Goal: Task Accomplishment & Management: Complete application form

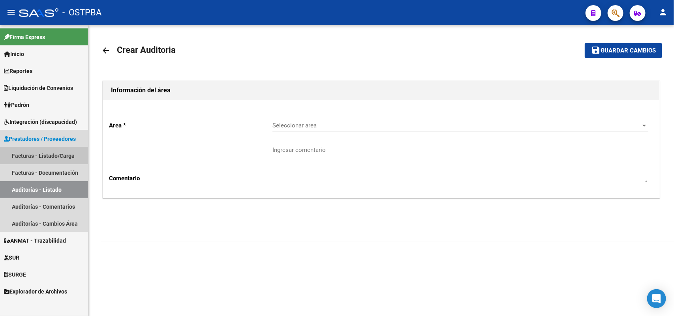
click at [62, 157] on link "Facturas - Listado/Carga" at bounding box center [44, 155] width 88 height 17
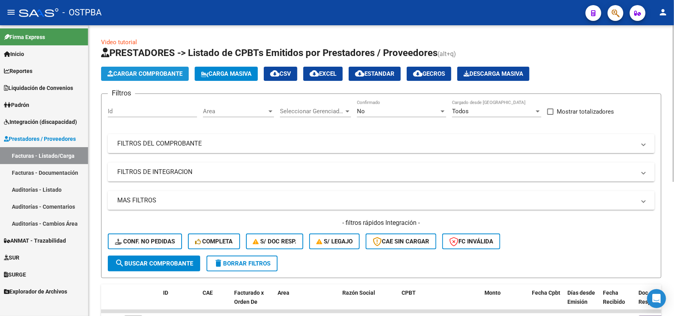
click at [143, 73] on span "Cargar Comprobante" at bounding box center [144, 73] width 75 height 7
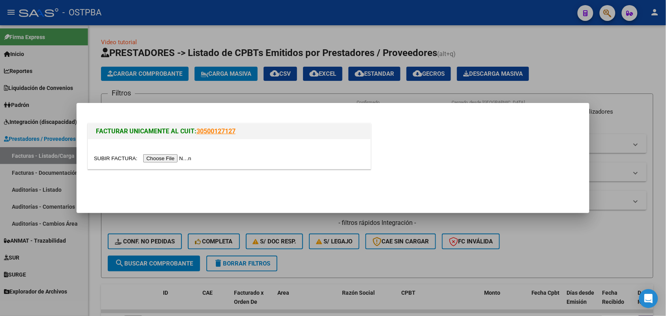
click at [149, 157] on input "file" at bounding box center [144, 158] width 100 height 8
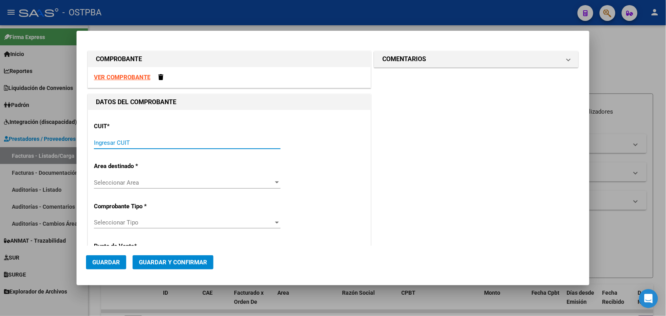
click at [106, 139] on input "Ingresar CUIT" at bounding box center [187, 142] width 187 height 7
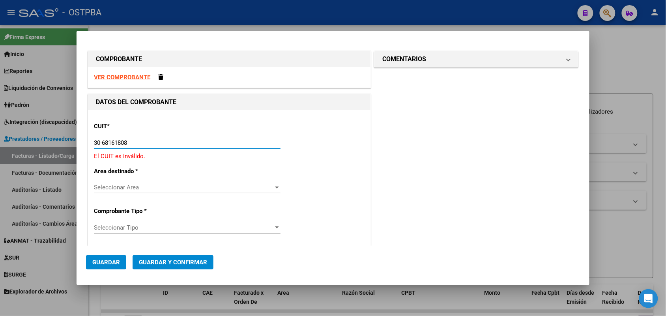
type input "30-68161808-9"
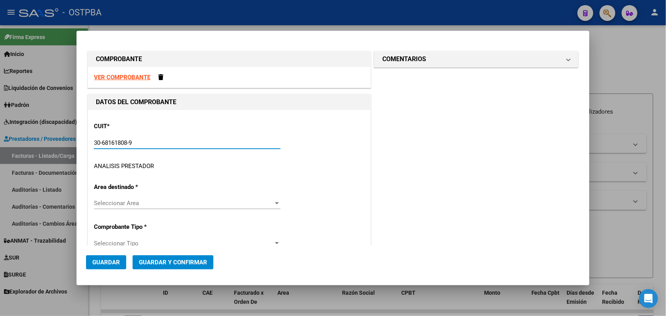
type input "6"
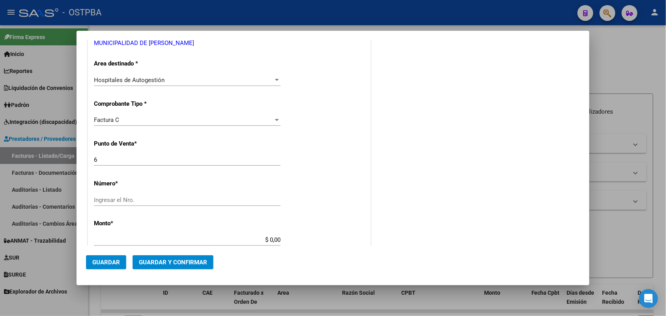
scroll to position [148, 0]
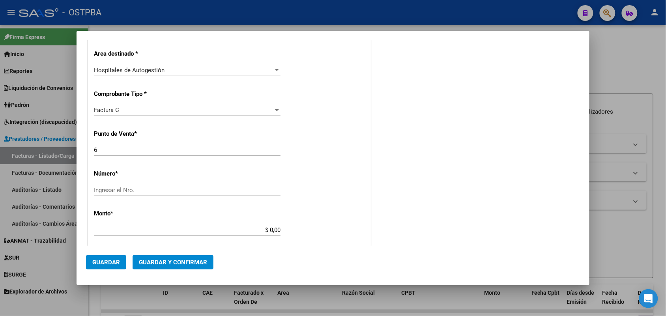
type input "30-68161808-9"
drag, startPoint x: 98, startPoint y: 148, endPoint x: 83, endPoint y: 146, distance: 14.3
click at [83, 146] on mat-dialog-content "COMPROBANTE VER COMPROBANTE DATOS DEL COMPROBANTE CUIT * 30-68161808-9 Ingresar…" at bounding box center [333, 143] width 513 height 206
type input "3"
drag, startPoint x: 107, startPoint y: 191, endPoint x: 116, endPoint y: 186, distance: 9.7
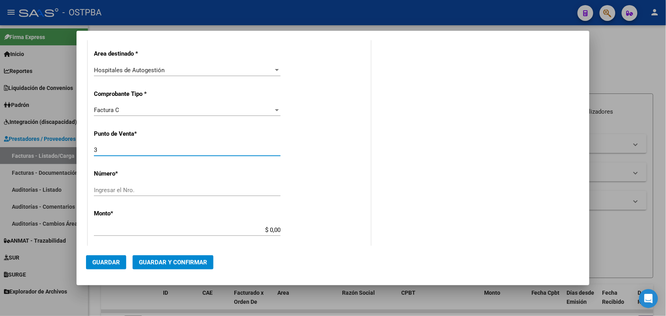
click at [111, 190] on input "Ingresar el Nro." at bounding box center [187, 190] width 187 height 7
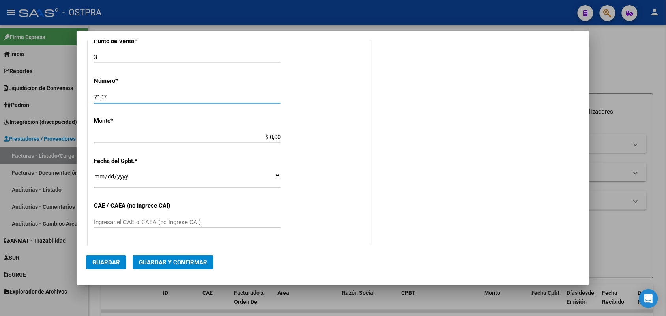
scroll to position [247, 0]
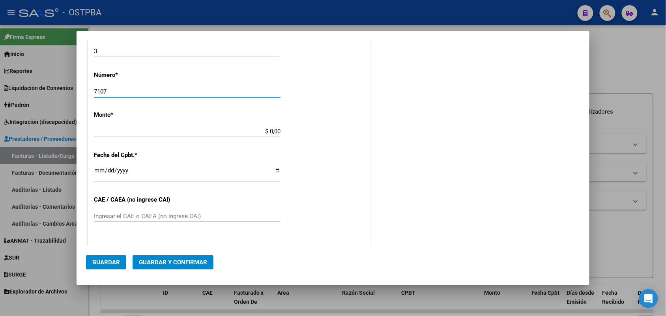
type input "7107"
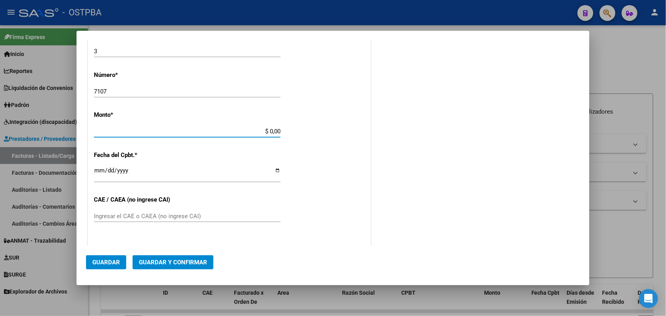
drag, startPoint x: 259, startPoint y: 130, endPoint x: 305, endPoint y: 130, distance: 45.8
click at [305, 130] on div "CUIT * 30-68161808-9 Ingresar CUIT ANALISIS PRESTADOR MUNICIPALIDAD DE JOSE C P…" at bounding box center [229, 143] width 283 height 560
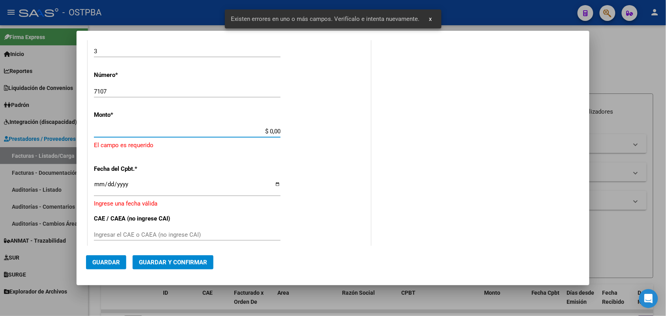
scroll to position [231, 0]
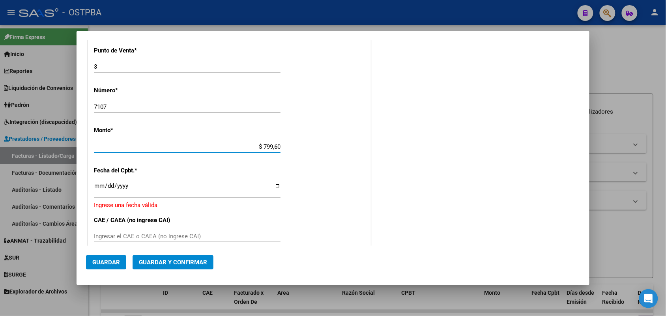
type input "$ 7.996,00"
click at [98, 188] on input "Ingresar la fecha" at bounding box center [187, 189] width 187 height 13
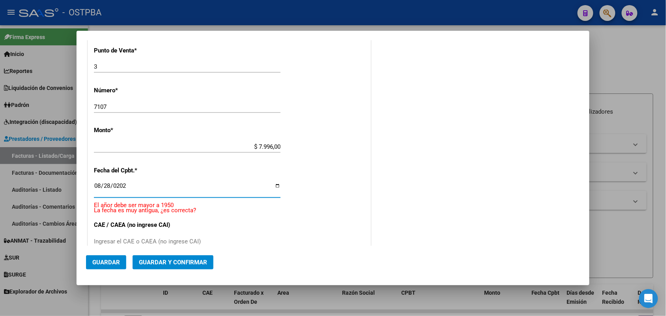
type input "2025-08-28"
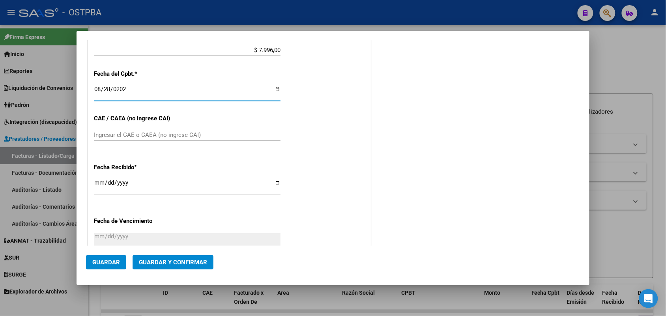
scroll to position [330, 0]
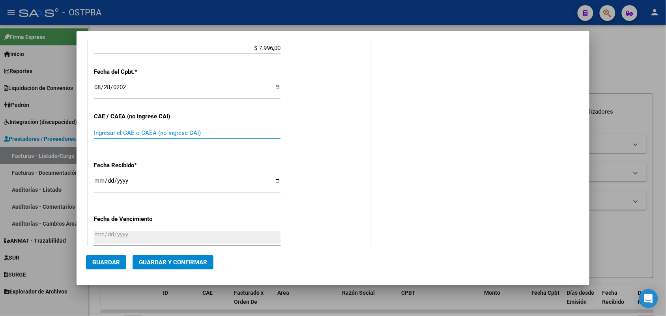
click at [100, 130] on input "Ingresar el CAE o CAEA (no ingrese CAI)" at bounding box center [187, 133] width 187 height 7
type input "75359873823825"
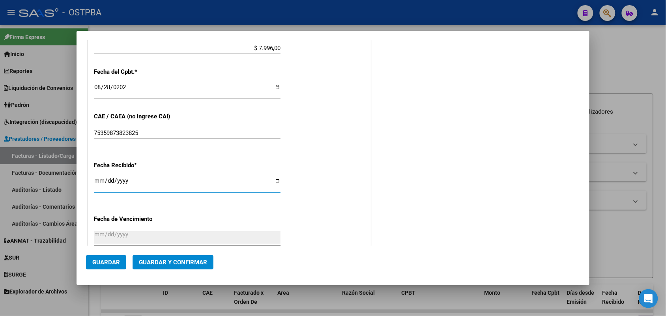
click at [97, 182] on input "[DATE]" at bounding box center [187, 184] width 187 height 13
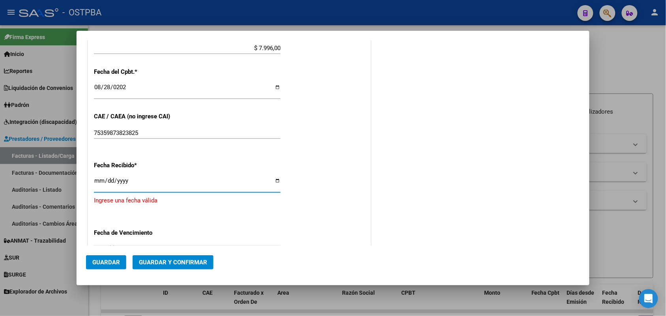
type input "[DATE]"
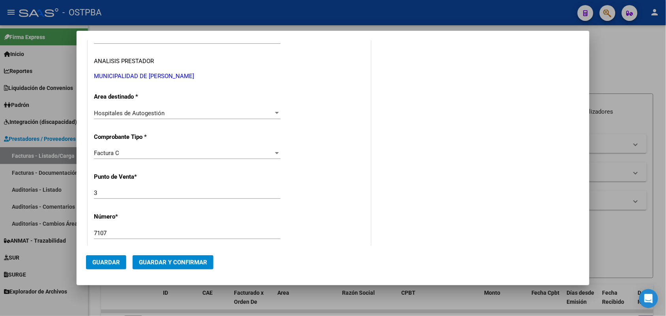
scroll to position [0, 0]
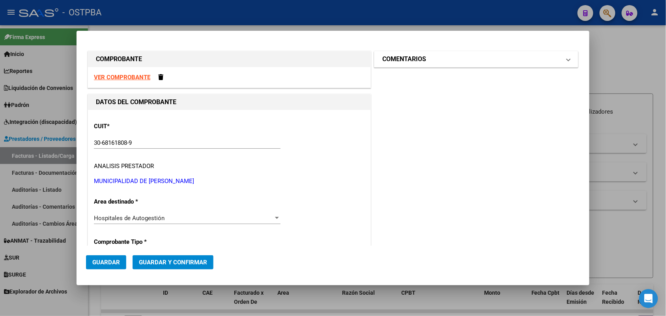
click at [565, 58] on mat-expansion-panel-header "COMENTARIOS" at bounding box center [477, 59] width 204 height 16
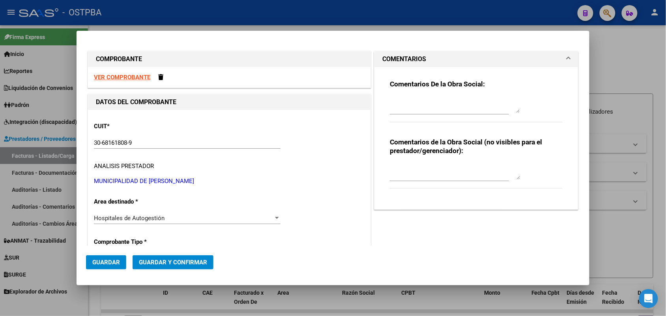
click at [392, 109] on textarea at bounding box center [455, 105] width 130 height 16
type textarea "HR 126713"
click at [111, 259] on span "Guardar" at bounding box center [106, 262] width 28 height 7
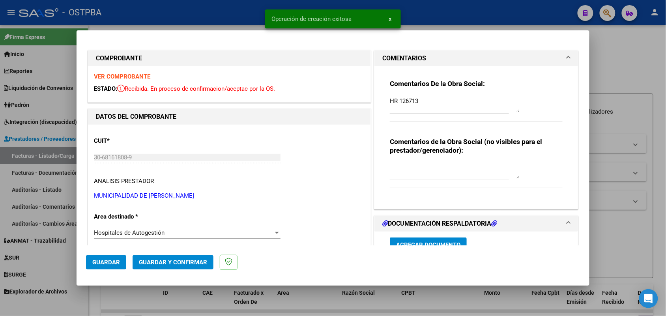
type input "2025-10-27"
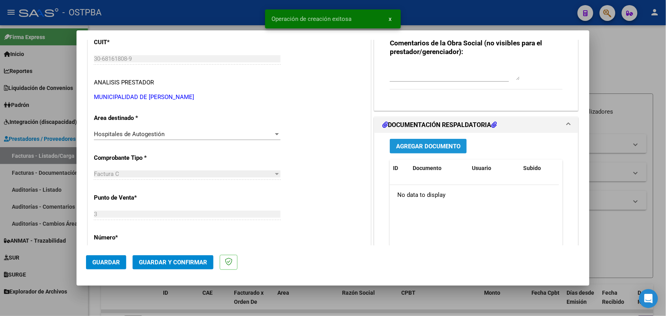
click at [421, 145] on span "Agregar Documento" at bounding box center [428, 146] width 64 height 7
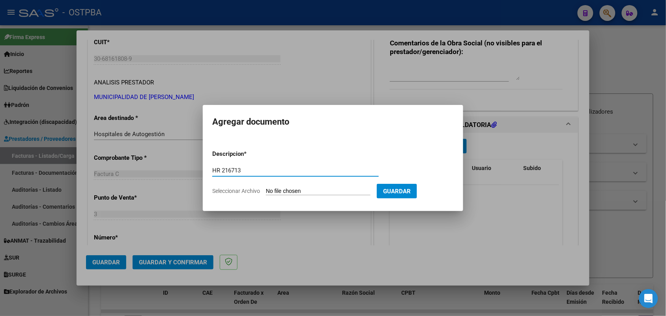
type input "HR 216713"
click at [276, 191] on input "Seleccionar Archivo" at bounding box center [318, 192] width 105 height 8
type input "C:\fakepath\HR 216713.pdf"
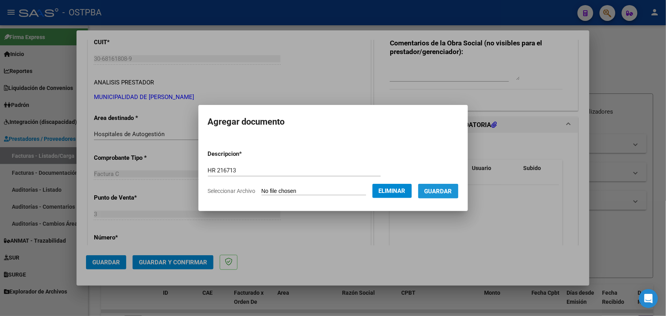
click at [445, 190] on span "Guardar" at bounding box center [439, 191] width 28 height 7
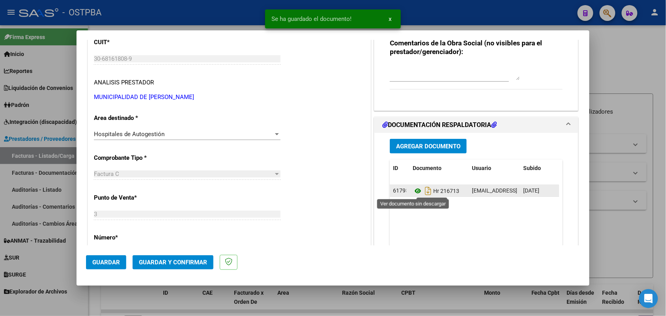
click at [415, 192] on icon at bounding box center [418, 190] width 10 height 9
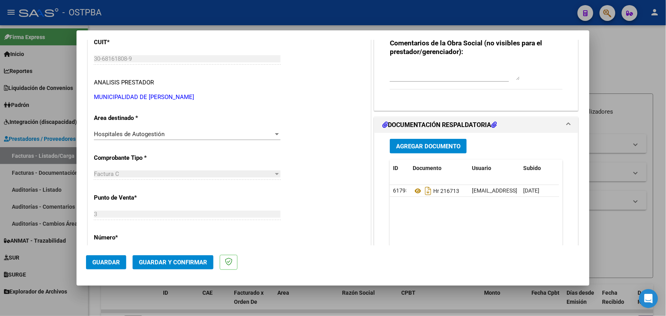
click at [411, 147] on span "Agregar Documento" at bounding box center [428, 146] width 64 height 7
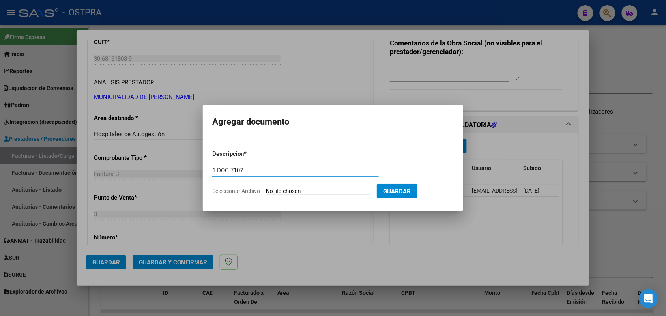
type input "1 DOC 7107"
click at [270, 190] on input "Seleccionar Archivo" at bounding box center [318, 192] width 105 height 8
type input "C:\fakepath\1 DOC 7107.pdf"
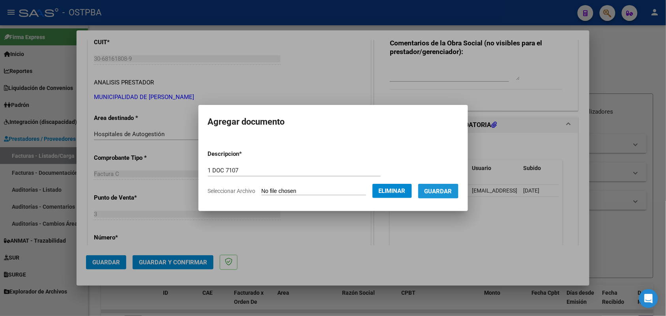
click at [444, 191] on span "Guardar" at bounding box center [439, 191] width 28 height 7
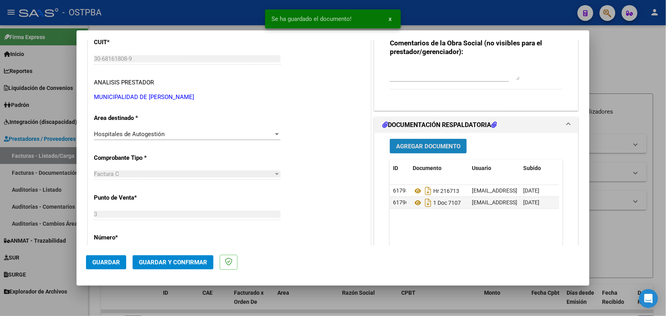
click at [415, 147] on span "Agregar Documento" at bounding box center [428, 146] width 64 height 7
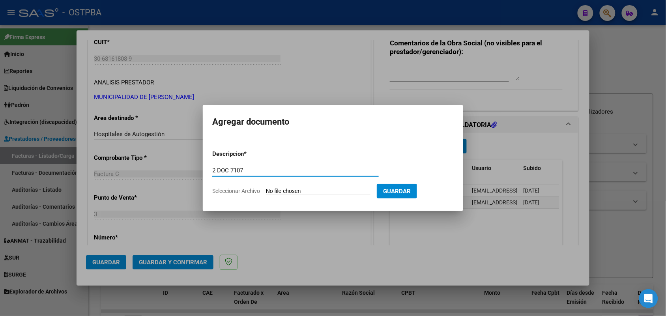
type input "2 DOC 7107"
click at [278, 190] on input "Seleccionar Archivo" at bounding box center [318, 192] width 105 height 8
type input "C:\fakepath\2 DOC 7107.pdf"
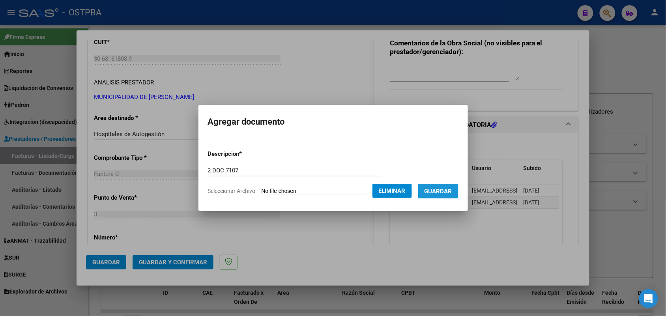
click at [449, 190] on span "Guardar" at bounding box center [439, 191] width 28 height 7
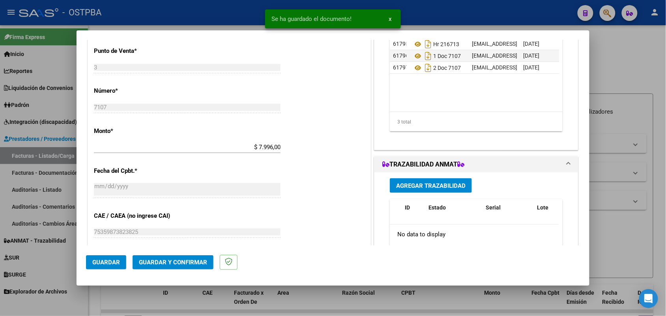
scroll to position [247, 0]
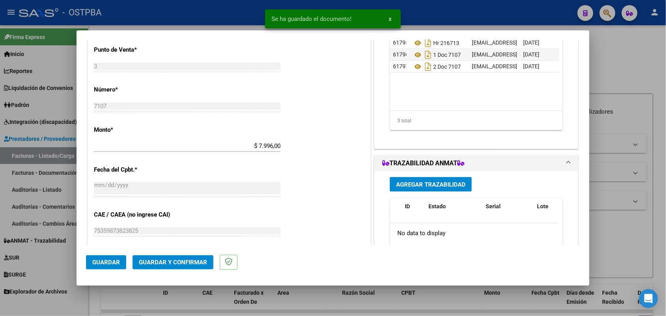
click at [173, 262] on span "Guardar y Confirmar" at bounding box center [173, 262] width 68 height 7
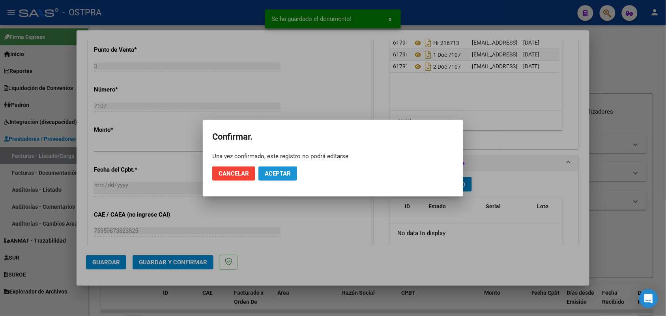
click at [278, 172] on span "Aceptar" at bounding box center [278, 173] width 26 height 7
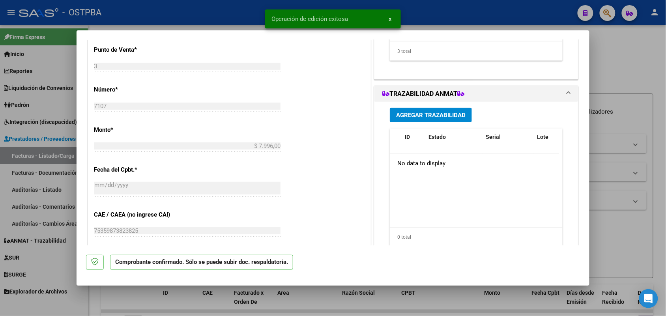
click at [54, 172] on div at bounding box center [333, 158] width 666 height 316
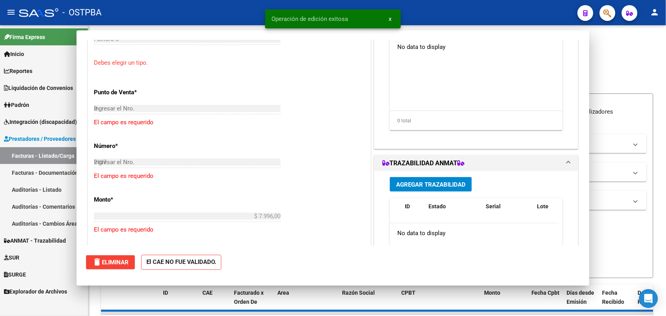
type input "$ 0,00"
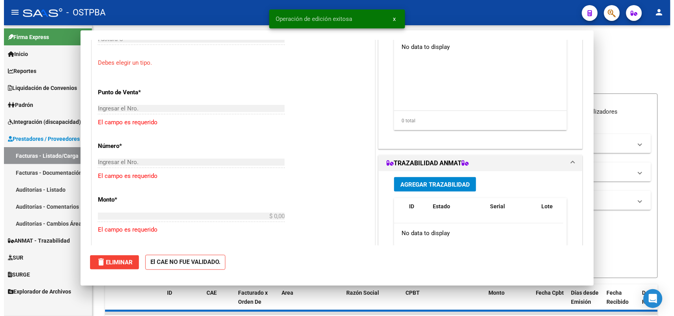
scroll to position [289, 0]
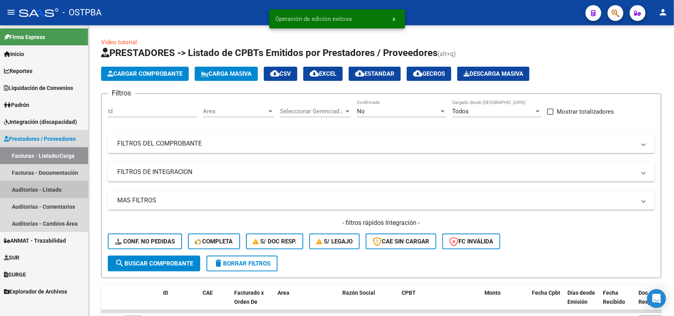
click at [43, 189] on link "Auditorías - Listado" at bounding box center [44, 189] width 88 height 17
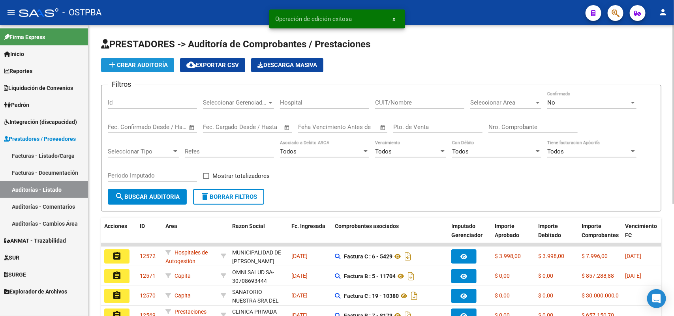
click at [147, 64] on span "add Crear Auditoría" at bounding box center [137, 65] width 60 height 7
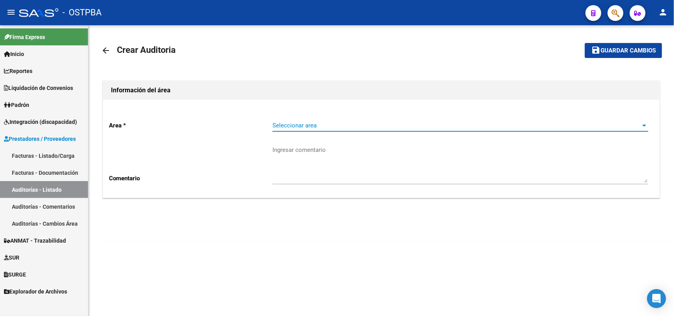
click at [298, 124] on span "Seleccionar area" at bounding box center [456, 125] width 369 height 7
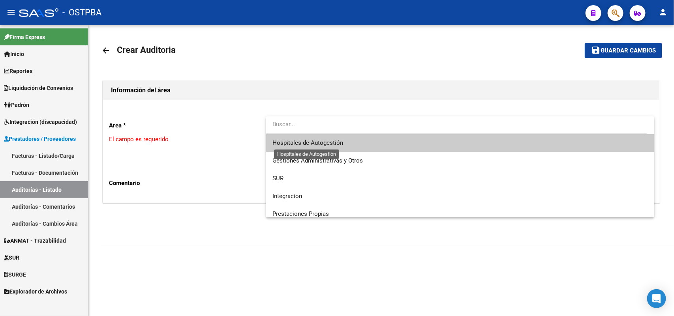
click at [295, 144] on span "Hospitales de Autogestión" at bounding box center [307, 142] width 71 height 7
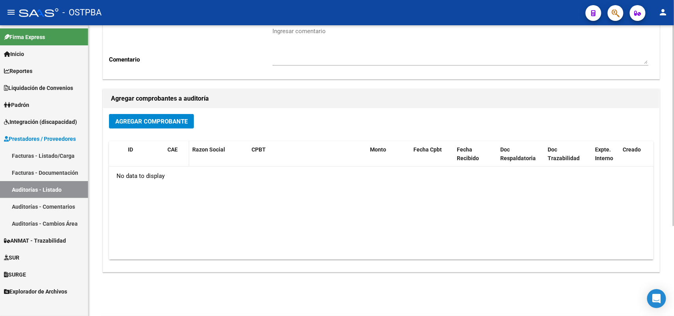
scroll to position [130, 0]
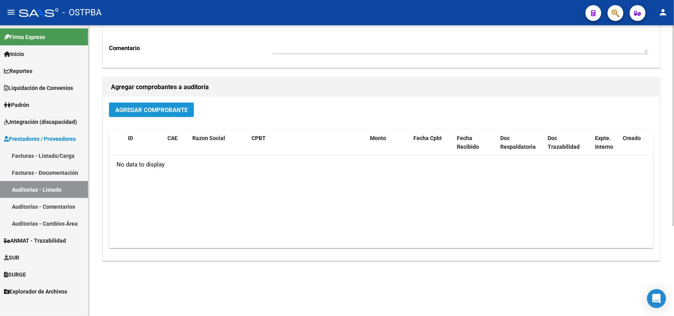
click at [162, 110] on span "Agregar Comprobante" at bounding box center [151, 110] width 72 height 7
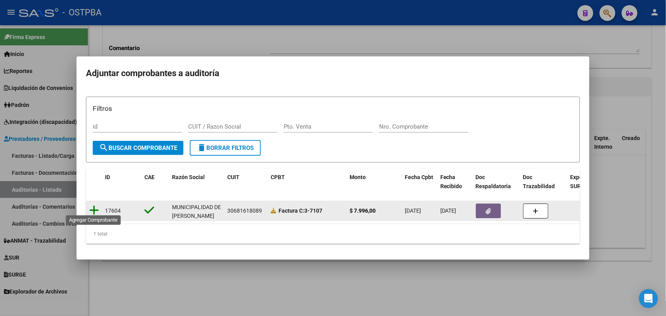
click at [94, 206] on icon at bounding box center [94, 210] width 10 height 11
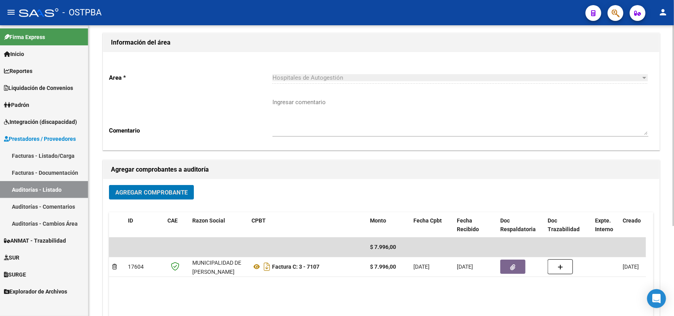
scroll to position [0, 0]
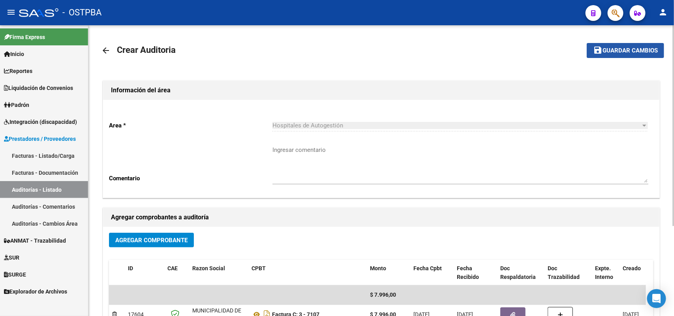
click at [616, 50] on span "Guardar cambios" at bounding box center [629, 50] width 55 height 7
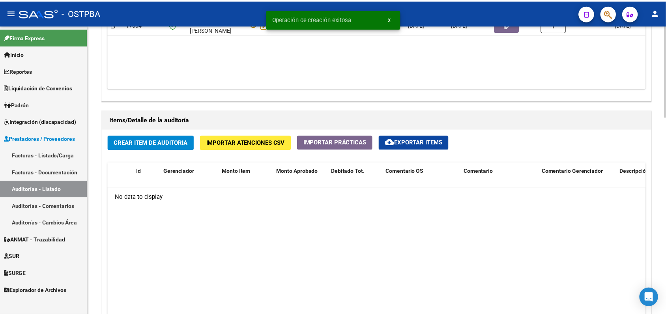
scroll to position [494, 0]
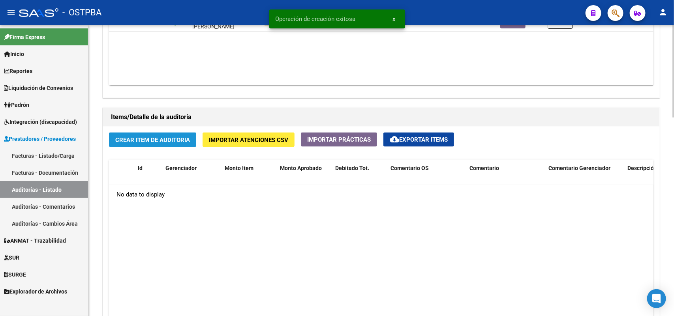
click at [167, 137] on span "Crear Item de Auditoria" at bounding box center [152, 140] width 75 height 7
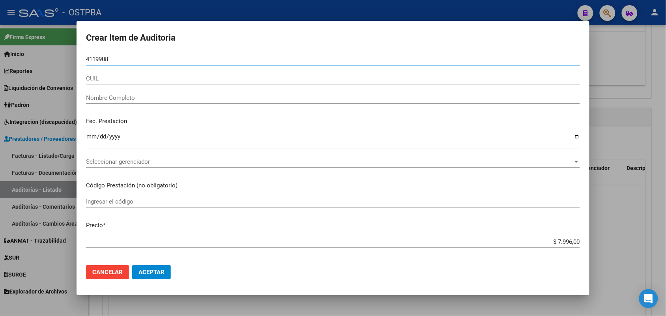
type input "41199083"
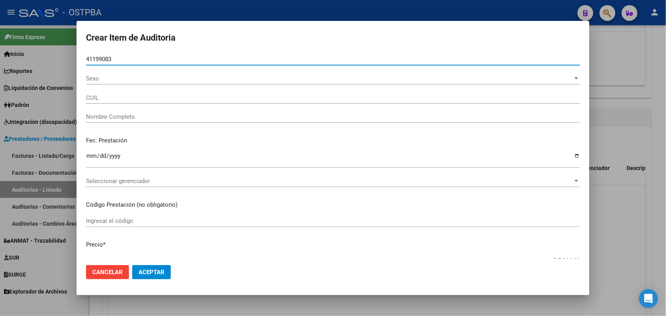
type input "23411990834"
type input "RENFIJES MAGALI MICAELA"
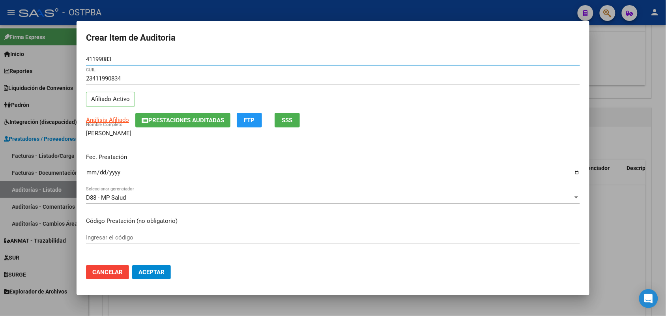
type input "41199083"
click at [91, 172] on input "Ingresar la fecha" at bounding box center [333, 175] width 494 height 13
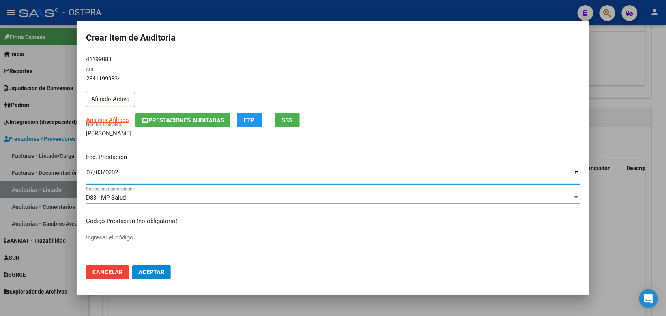
type input "2025-07-03"
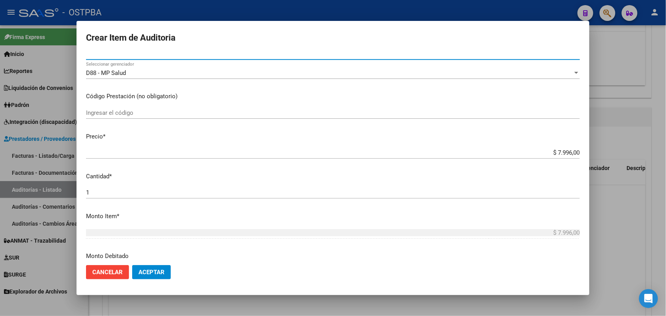
scroll to position [148, 0]
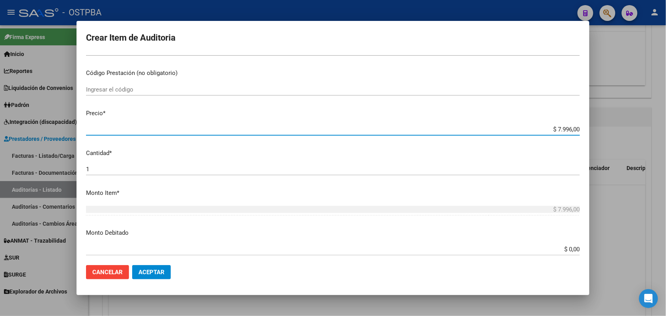
drag, startPoint x: 541, startPoint y: 126, endPoint x: 614, endPoint y: 125, distance: 72.7
click at [614, 125] on div "Crear Item de Auditoria 41199083 Nro Documento 23411990834 CUIL Afiliado Activo…" at bounding box center [333, 158] width 666 height 316
type input "$ 0,03"
type input "$ 0,39"
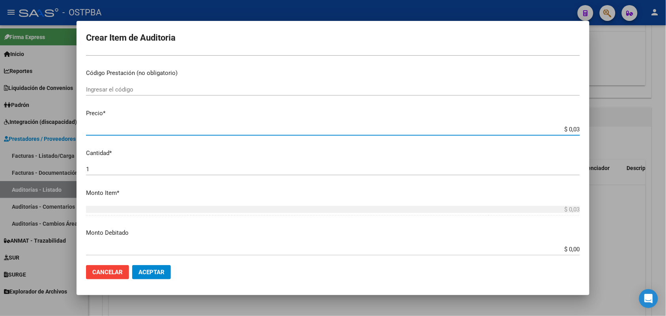
type input "$ 0,39"
type input "$ 3,99"
type input "$ 39,98"
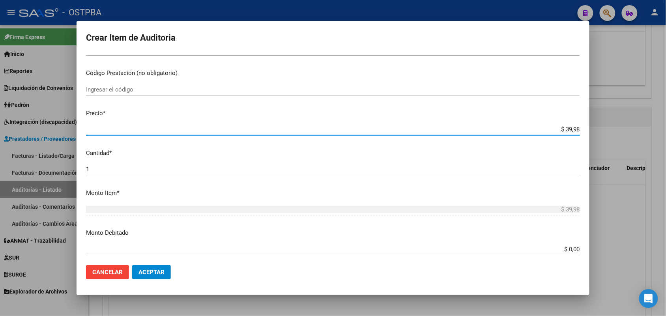
type input "$ 399,80"
type input "$ 3.998,00"
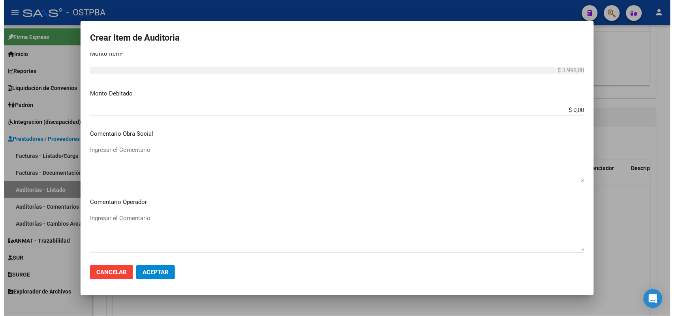
scroll to position [494, 0]
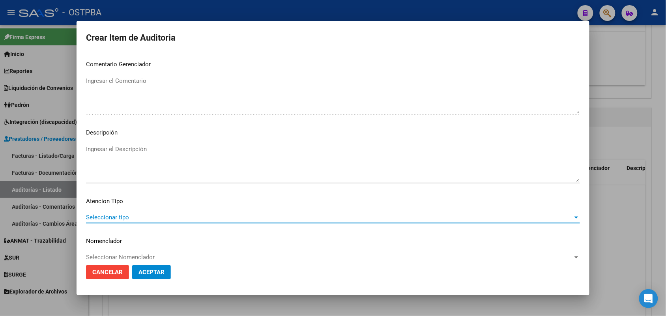
click at [124, 217] on span "Seleccionar tipo" at bounding box center [329, 217] width 487 height 7
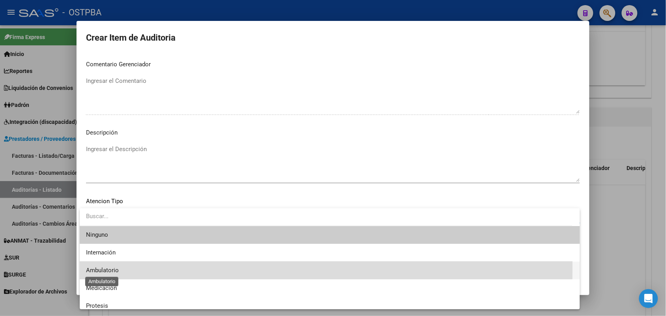
click at [111, 268] on span "Ambulatorio" at bounding box center [102, 270] width 33 height 7
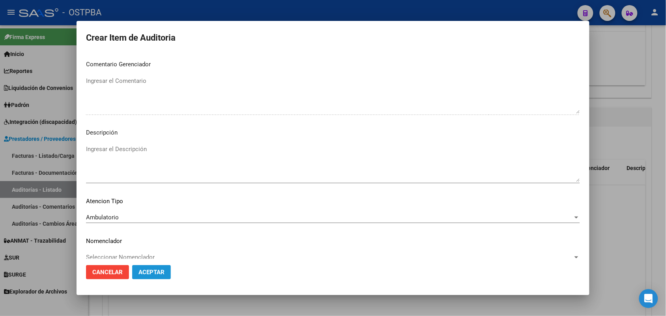
click at [147, 272] on span "Aceptar" at bounding box center [152, 272] width 26 height 7
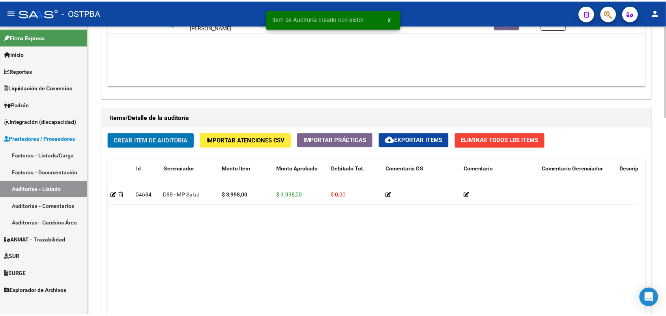
scroll to position [494, 0]
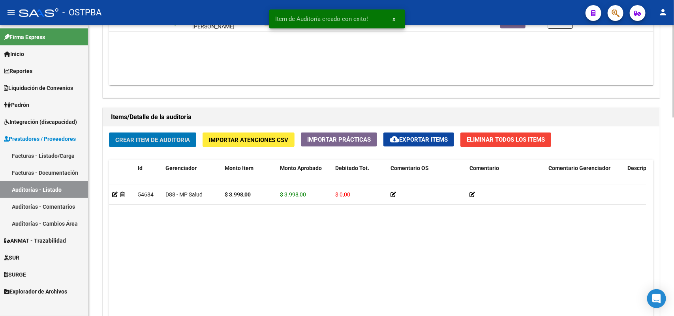
click at [174, 131] on div "Crear Item de Auditoria Importar Atenciones CSV Importar Prácticas cloud_downlo…" at bounding box center [381, 260] width 556 height 267
click at [182, 137] on span "Crear Item de Auditoria" at bounding box center [152, 140] width 75 height 7
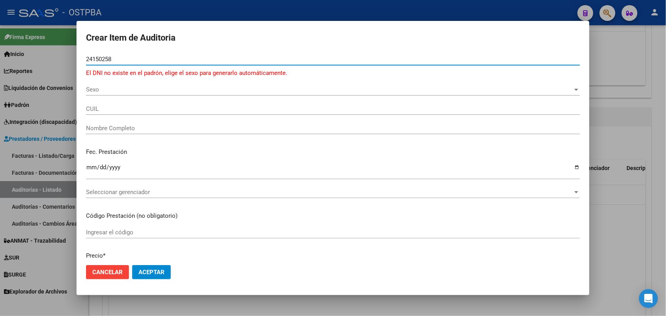
type input "24150258"
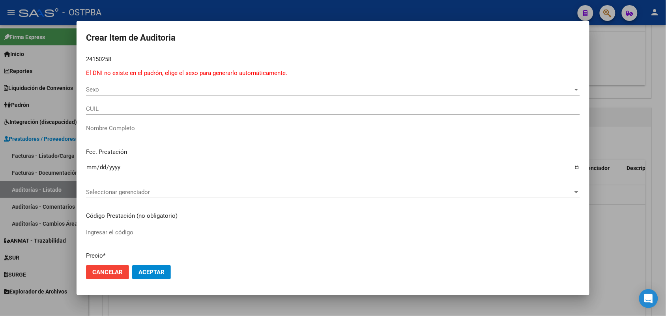
click at [71, 103] on div at bounding box center [333, 158] width 666 height 316
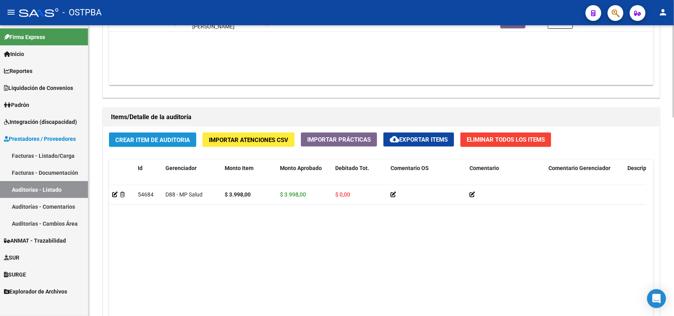
click at [146, 139] on span "Crear Item de Auditoria" at bounding box center [152, 140] width 75 height 7
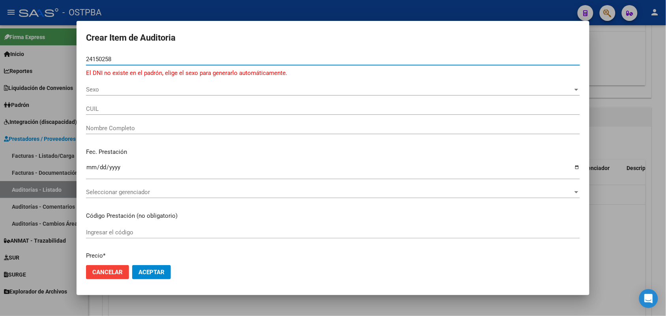
type input "24150258"
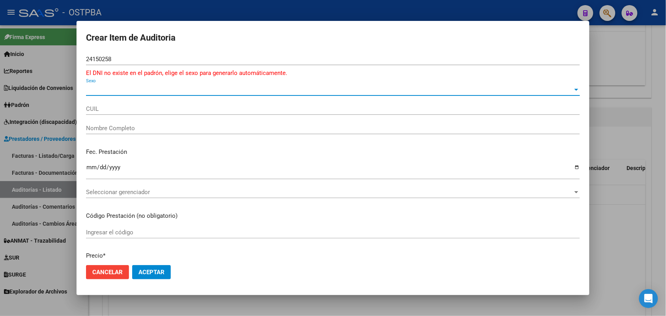
click at [92, 91] on span "Sexo" at bounding box center [329, 89] width 487 height 7
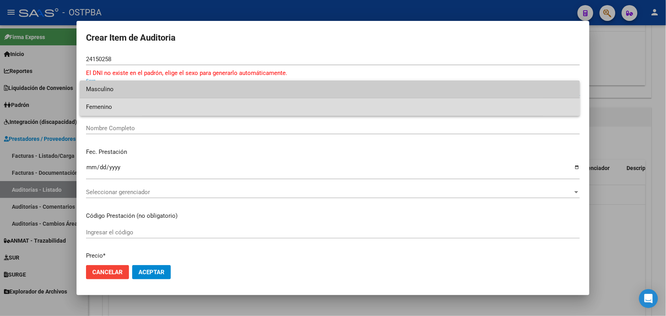
click at [111, 109] on span "Femenino" at bounding box center [330, 107] width 488 height 18
type input "27241502584"
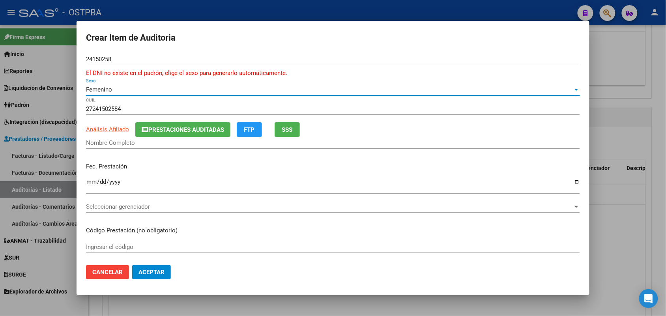
type input "GIMENEZ LAURA ESTELVINA"
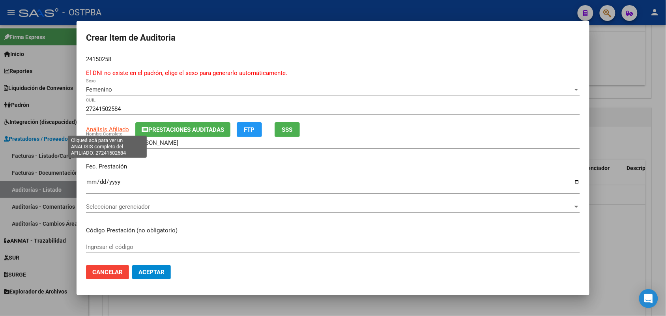
click at [99, 131] on span "Análisis Afiliado" at bounding box center [107, 129] width 43 height 7
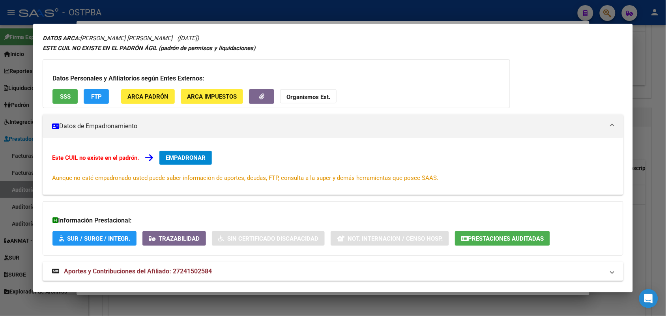
scroll to position [43, 0]
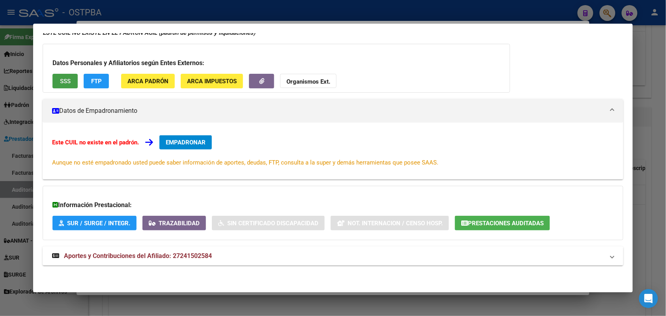
click at [66, 82] on span "SSS" at bounding box center [65, 81] width 11 height 7
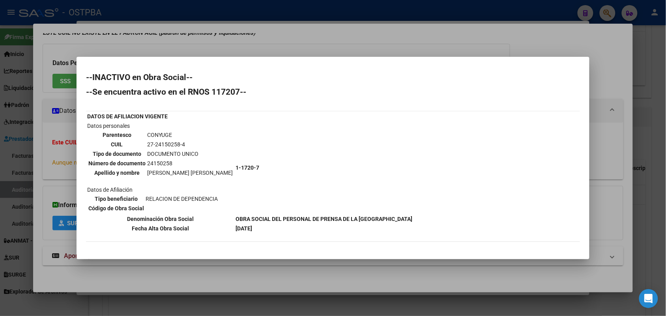
click at [56, 186] on div at bounding box center [333, 158] width 666 height 316
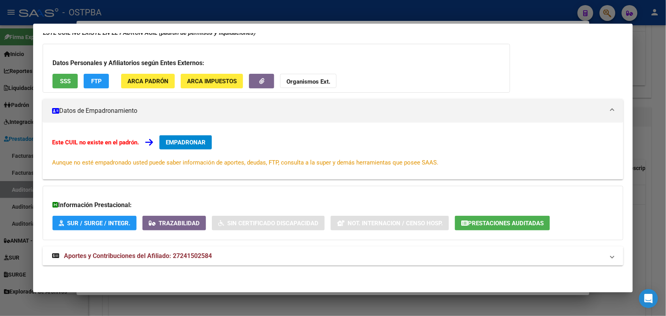
click at [52, 253] on icon at bounding box center [55, 256] width 7 height 6
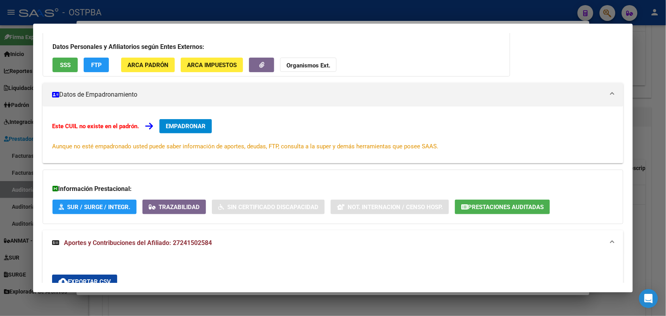
scroll to position [0, 0]
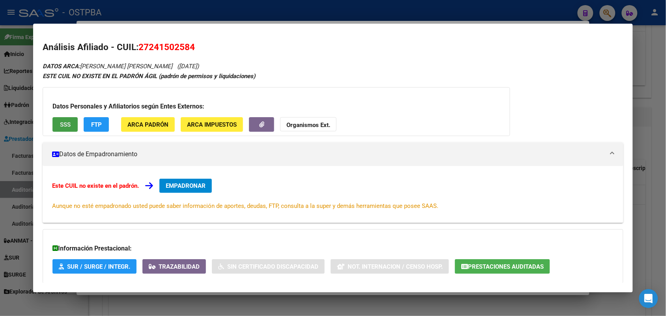
click at [66, 126] on span "SSS" at bounding box center [65, 124] width 11 height 7
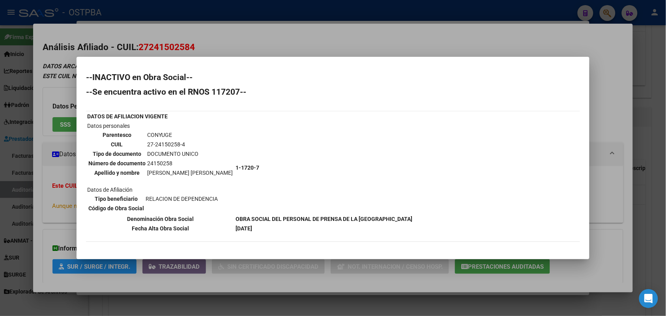
click at [61, 166] on div at bounding box center [333, 158] width 666 height 316
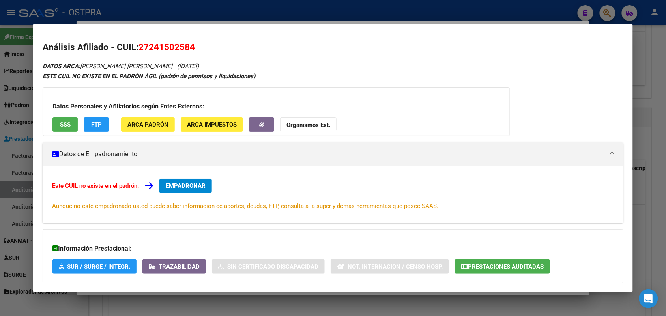
click at [22, 174] on div at bounding box center [333, 158] width 666 height 316
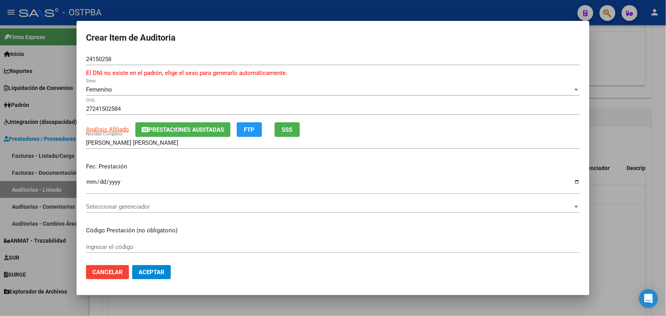
click at [93, 184] on input "Ingresar la fecha" at bounding box center [333, 185] width 494 height 13
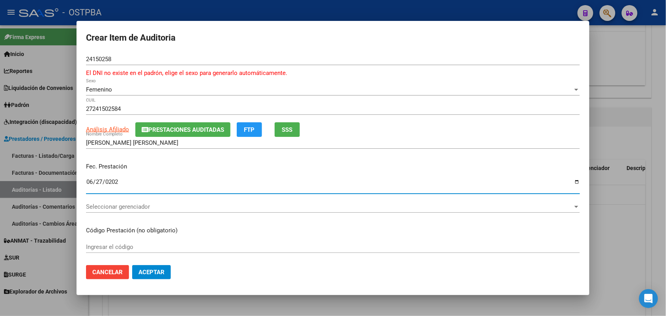
type input "2025-06-27"
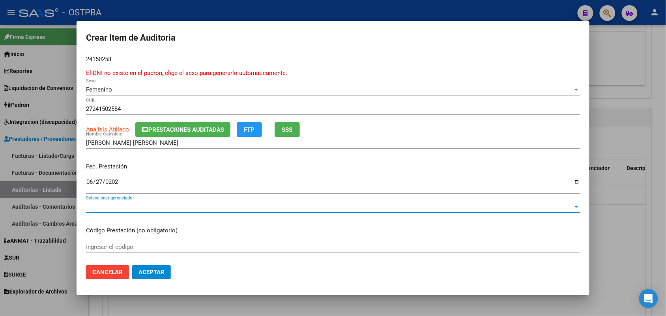
click at [148, 208] on span "Seleccionar gerenciador" at bounding box center [329, 206] width 487 height 7
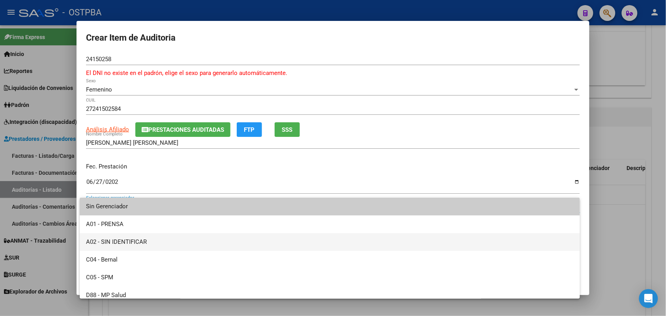
click at [131, 244] on span "A02 - SIN IDENTIFICAR" at bounding box center [330, 242] width 488 height 18
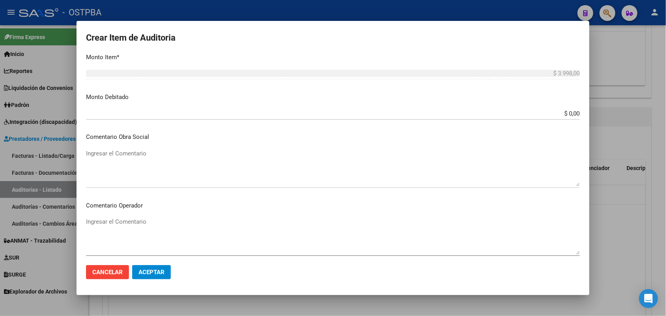
scroll to position [296, 0]
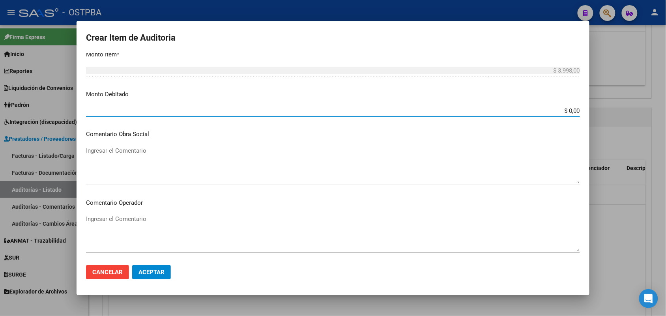
click at [550, 109] on input "$ 0,00" at bounding box center [333, 110] width 494 height 7
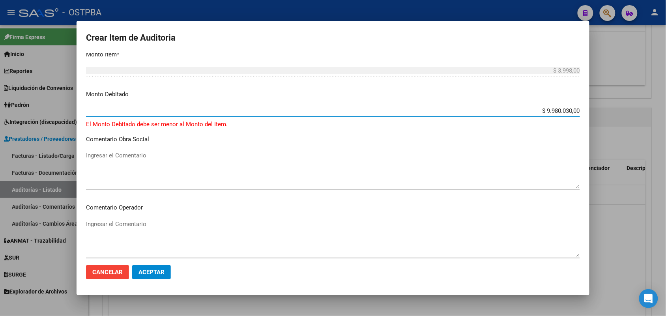
drag, startPoint x: 529, startPoint y: 111, endPoint x: 600, endPoint y: 112, distance: 70.7
click at [600, 112] on div "Crear Item de Auditoria 24150258 Nro Documento El DNI no existe en el padrón, e…" at bounding box center [333, 158] width 666 height 316
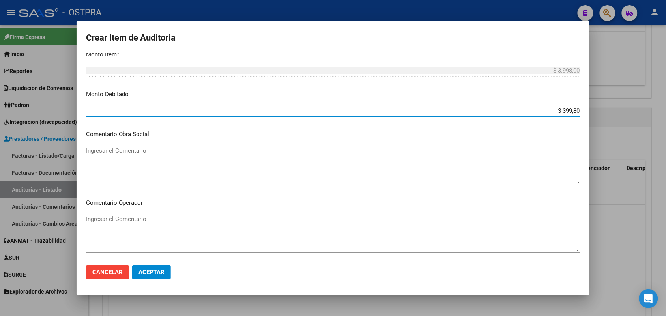
type input "$ 3.998,00"
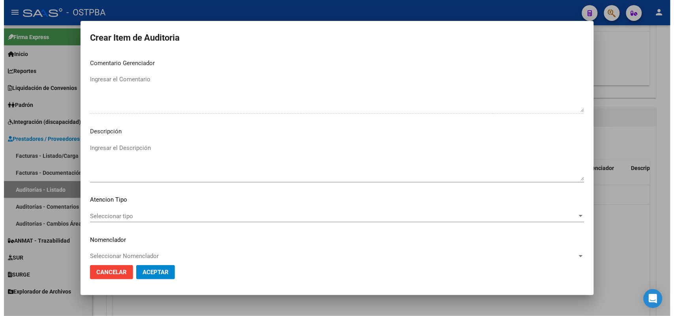
scroll to position [514, 0]
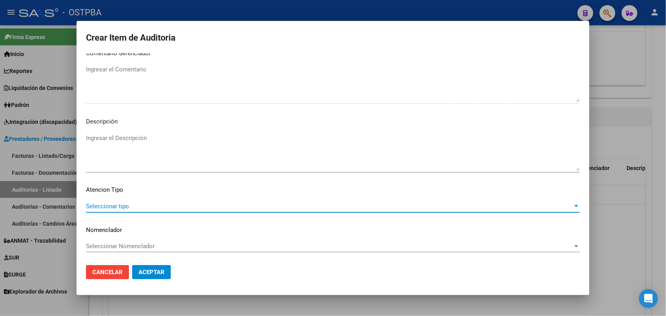
click at [122, 205] on span "Seleccionar tipo" at bounding box center [329, 206] width 487 height 7
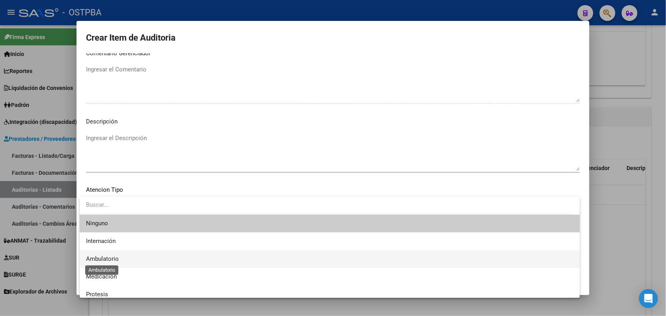
click at [113, 259] on span "Ambulatorio" at bounding box center [102, 258] width 33 height 7
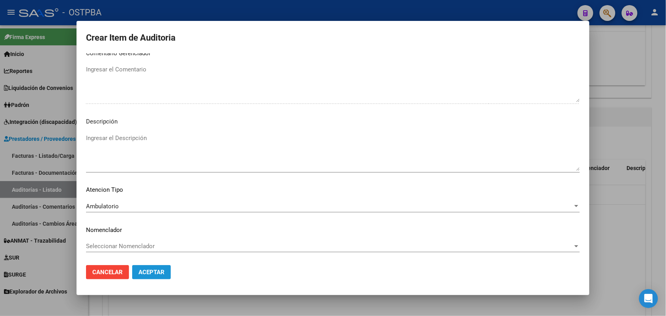
click at [155, 271] on span "Aceptar" at bounding box center [152, 272] width 26 height 7
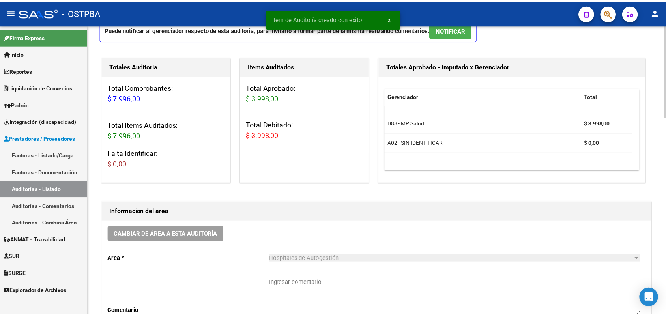
scroll to position [0, 0]
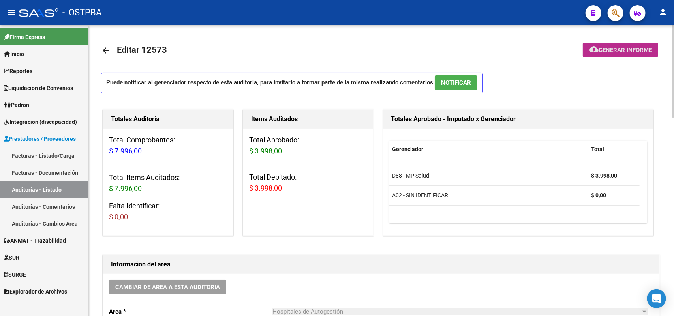
click at [615, 47] on span "Generar informe" at bounding box center [625, 50] width 53 height 7
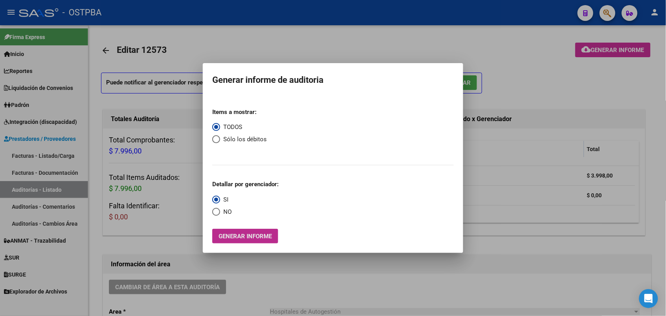
click at [257, 234] on span "Generar informe" at bounding box center [245, 236] width 53 height 7
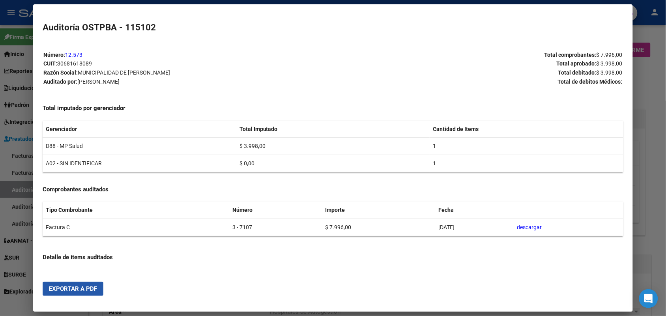
click at [56, 291] on span "Exportar a PDF" at bounding box center [73, 288] width 48 height 7
drag, startPoint x: 663, startPoint y: 62, endPoint x: 656, endPoint y: 17, distance: 45.2
click at [663, 59] on div at bounding box center [333, 158] width 666 height 316
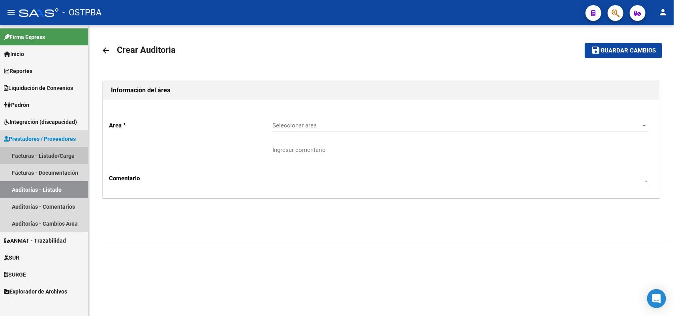
click at [66, 156] on link "Facturas - Listado/Carga" at bounding box center [44, 155] width 88 height 17
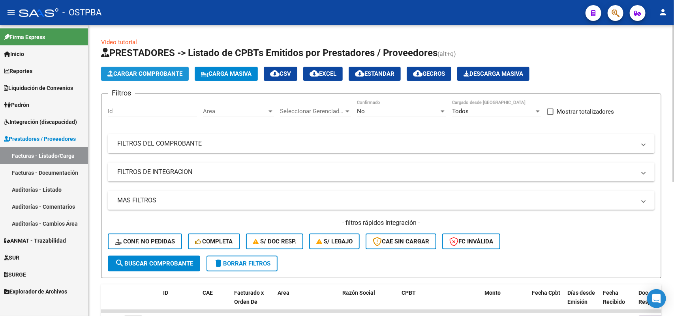
click at [159, 72] on span "Cargar Comprobante" at bounding box center [144, 73] width 75 height 7
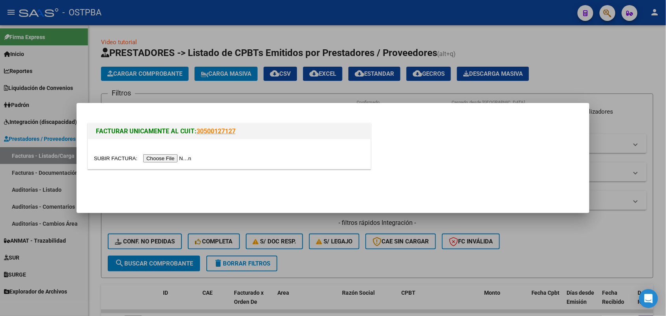
click at [178, 161] on input "file" at bounding box center [144, 158] width 100 height 8
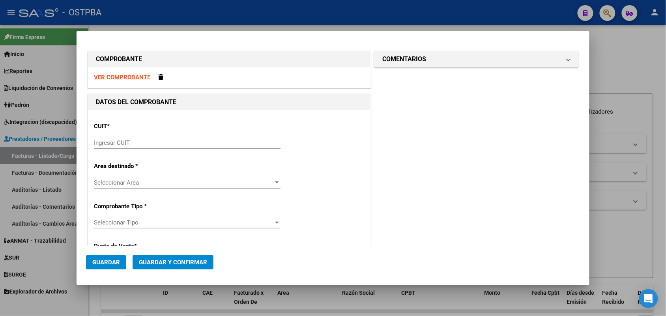
click at [116, 142] on input "Ingresar CUIT" at bounding box center [187, 142] width 187 height 7
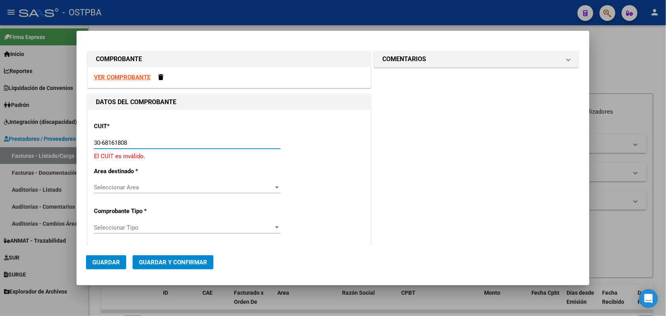
type input "30-68161808-9"
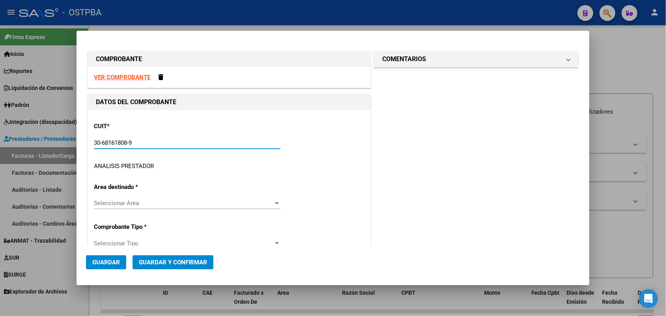
type input "3"
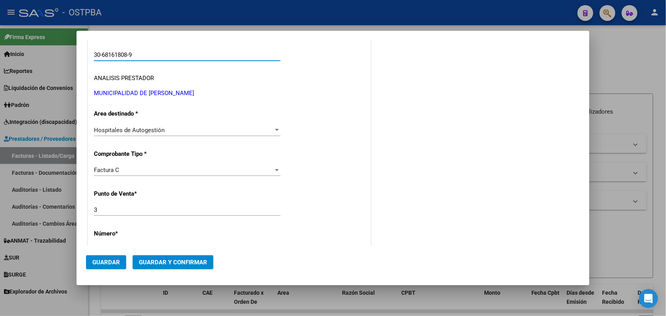
scroll to position [99, 0]
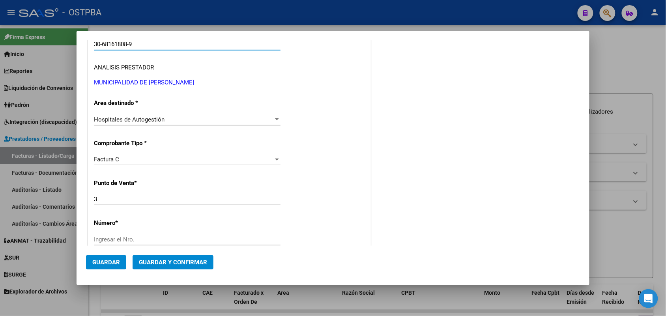
type input "30-68161808-9"
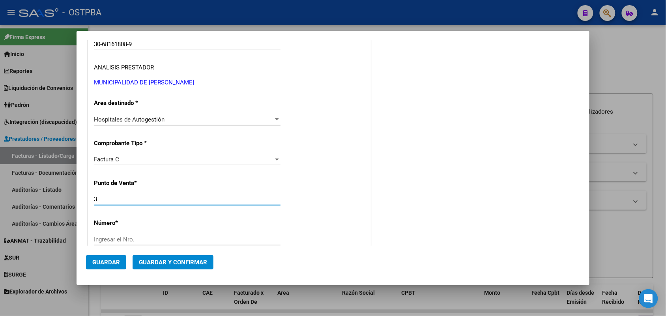
drag, startPoint x: 98, startPoint y: 197, endPoint x: 81, endPoint y: 197, distance: 16.6
click at [81, 197] on mat-dialog-content "COMPROBANTE VER COMPROBANTE DATOS DEL COMPROBANTE CUIT * 30-68161808-9 Ingresar…" at bounding box center [333, 143] width 513 height 206
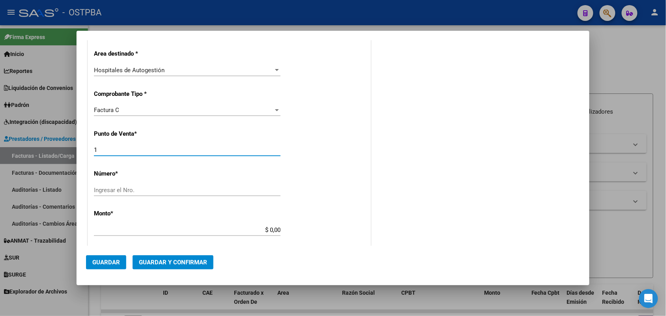
scroll to position [197, 0]
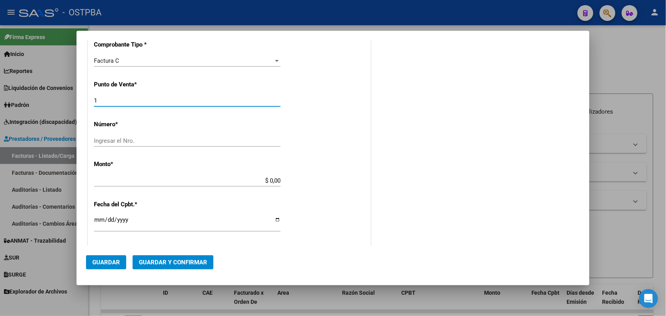
type input "1"
click at [114, 139] on input "Ingresar el Nro." at bounding box center [187, 140] width 187 height 7
type input "22528"
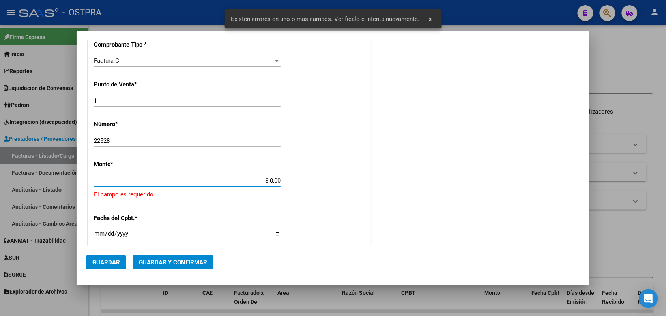
drag, startPoint x: 261, startPoint y: 182, endPoint x: 319, endPoint y: 186, distance: 58.5
click at [319, 186] on div "CUIT * 30-68161808-9 Ingresar CUIT ANALISIS PRESTADOR MUNICIPALIDAD DE JOSE C P…" at bounding box center [229, 202] width 283 height 578
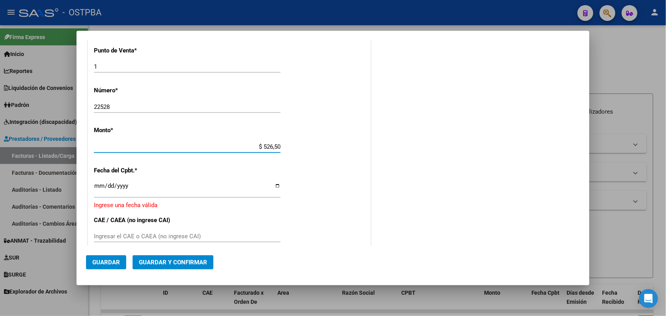
type input "$ 5.265,00"
click at [101, 189] on input "Ingresar la fecha" at bounding box center [187, 189] width 187 height 13
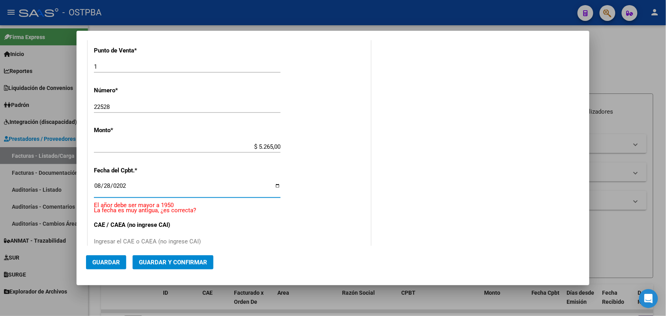
type input "2025-08-28"
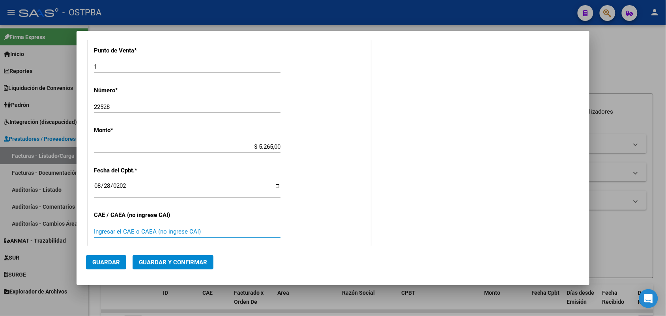
click at [99, 231] on input "Ingresar el CAE o CAEA (no ingrese CAI)" at bounding box center [187, 231] width 187 height 7
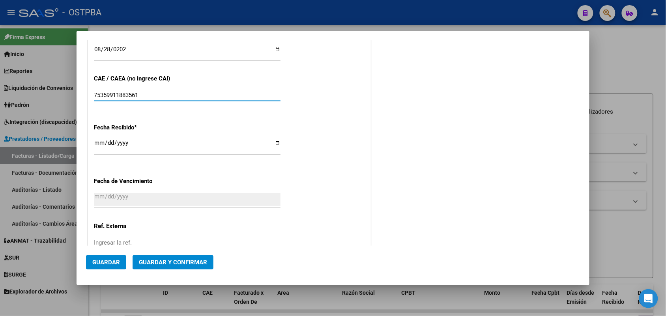
scroll to position [379, 0]
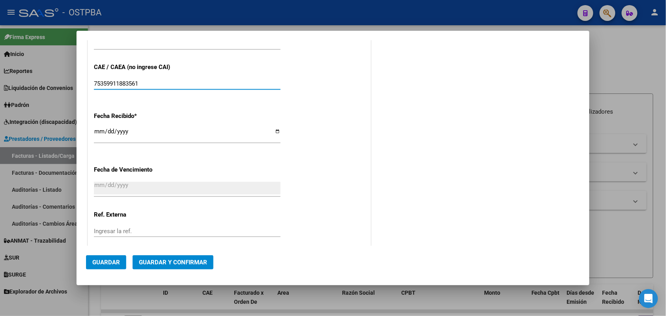
type input "75359911883561"
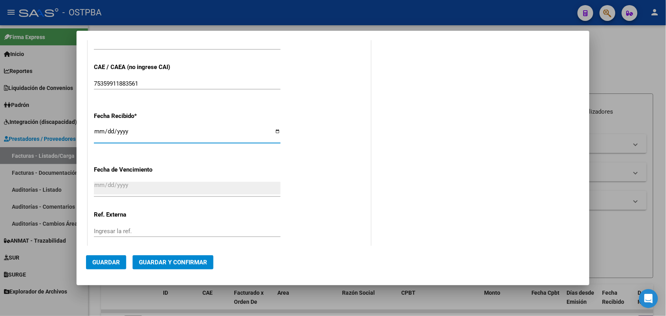
click at [97, 131] on input "[DATE]" at bounding box center [187, 134] width 187 height 13
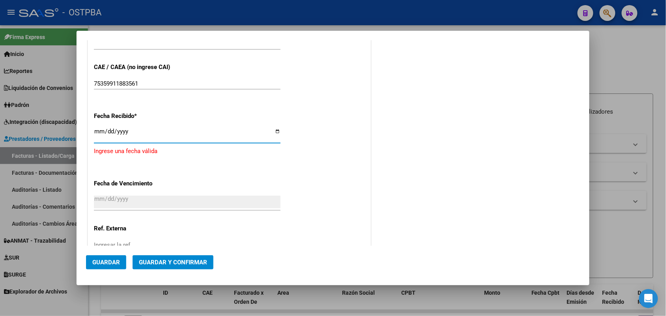
type input "[DATE]"
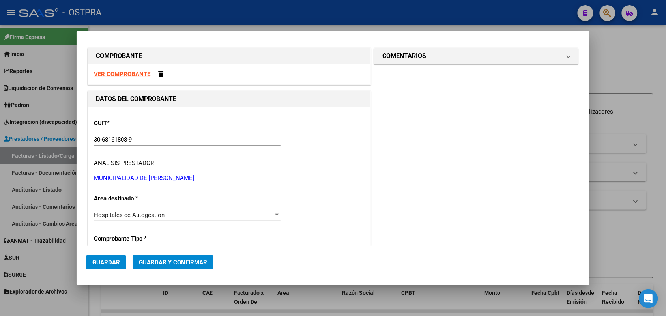
scroll to position [0, 0]
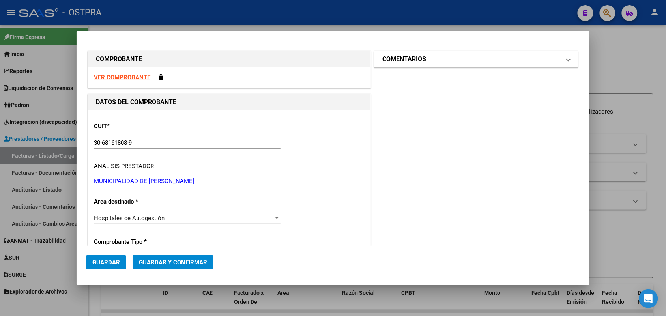
click at [567, 59] on span at bounding box center [568, 58] width 3 height 9
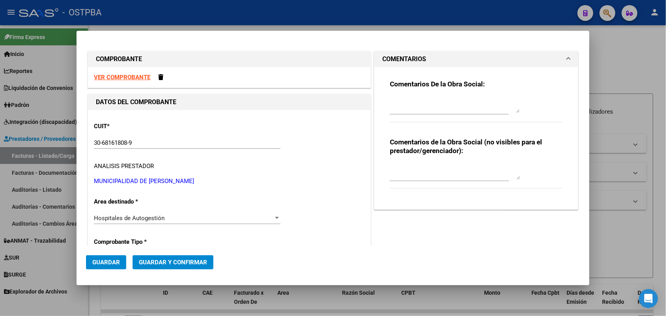
click at [392, 109] on textarea at bounding box center [455, 105] width 130 height 16
type textarea "HR 126712"
click at [112, 261] on span "Guardar" at bounding box center [106, 262] width 28 height 7
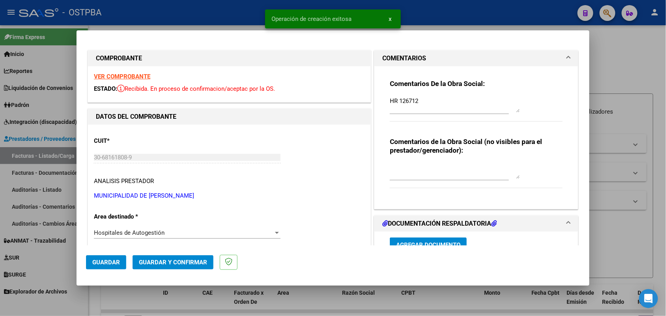
type input "2025-10-27"
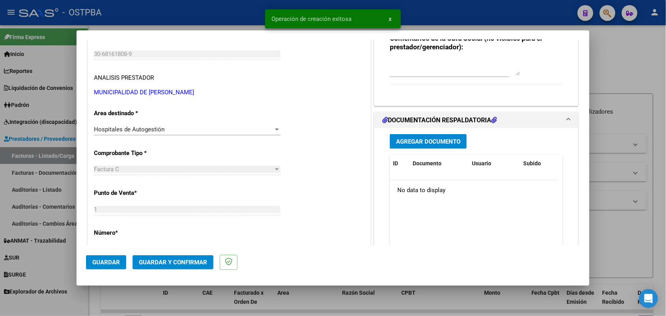
scroll to position [148, 0]
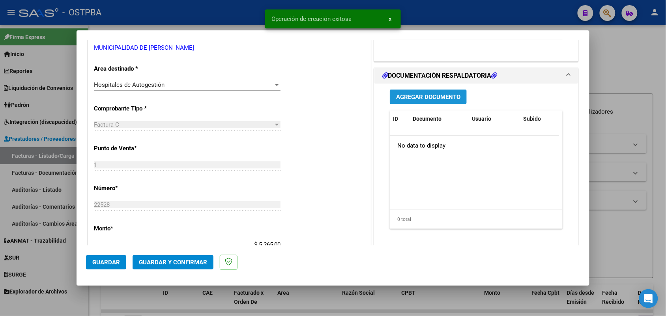
click at [420, 97] on span "Agregar Documento" at bounding box center [428, 97] width 64 height 7
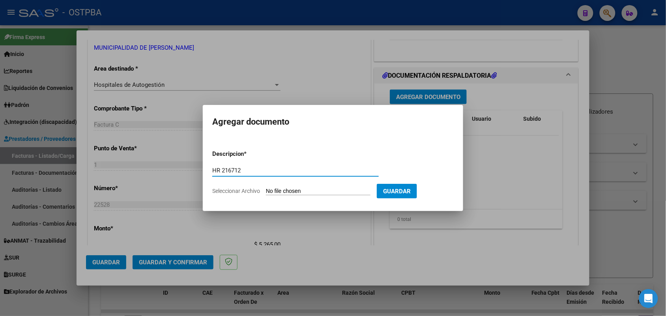
type input "HR 216712"
click at [283, 192] on input "Seleccionar Archivo" at bounding box center [318, 192] width 105 height 8
type input "C:\fakepath\HR 126712.pdf"
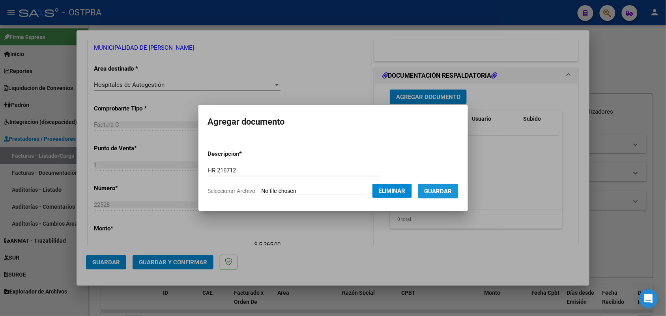
click at [440, 188] on span "Guardar" at bounding box center [439, 191] width 28 height 7
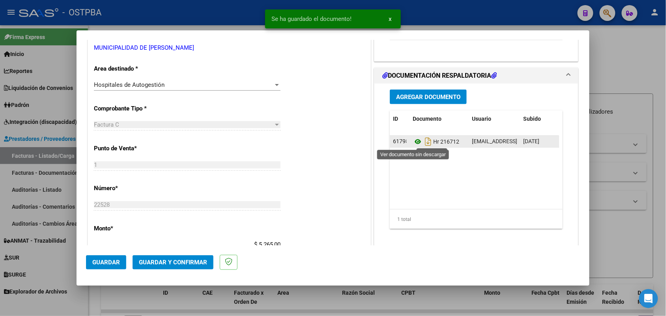
click at [413, 141] on icon at bounding box center [418, 141] width 10 height 9
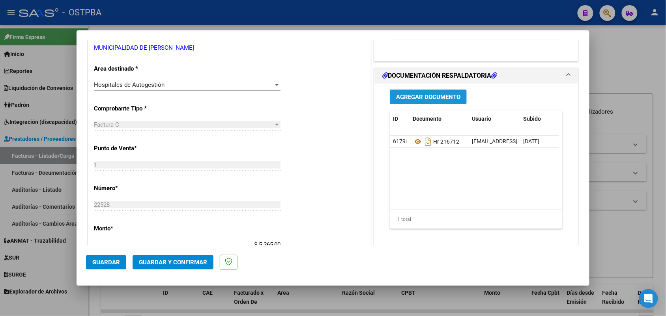
click at [427, 98] on span "Agregar Documento" at bounding box center [428, 97] width 64 height 7
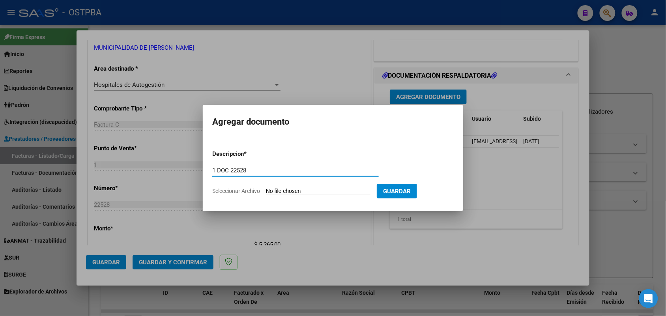
type input "1 DOC 22528"
click at [276, 190] on input "Seleccionar Archivo" at bounding box center [318, 192] width 105 height 8
type input "C:\fakepath\1 DOC 22528.pdf"
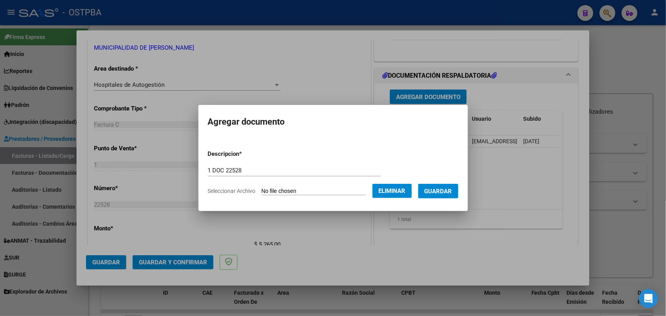
click at [444, 190] on span "Guardar" at bounding box center [439, 191] width 28 height 7
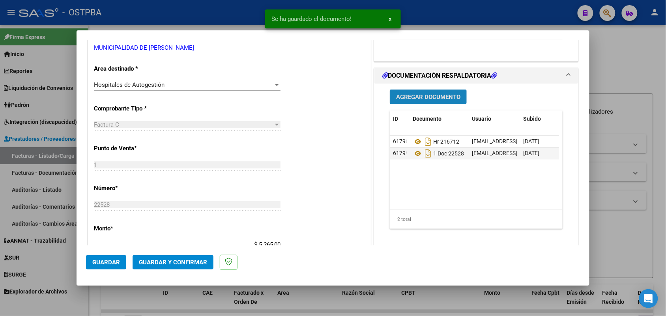
click at [426, 99] on span "Agregar Documento" at bounding box center [428, 97] width 64 height 7
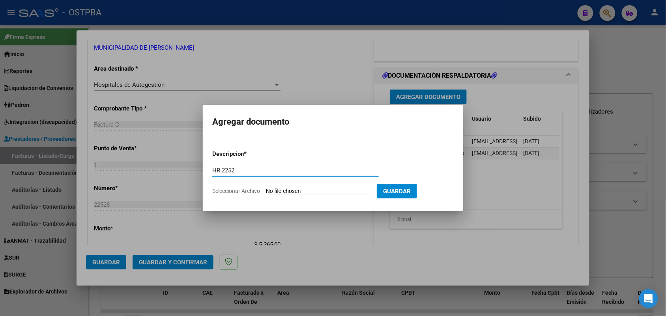
type input "HR 22528"
drag, startPoint x: 239, startPoint y: 171, endPoint x: 188, endPoint y: 165, distance: 51.7
click at [188, 165] on div "COMPROBANTE VER COMPROBANTE ESTADO: Recibida. En proceso de confirmacion/acepta…" at bounding box center [333, 158] width 666 height 316
type input "D"
type input "2 DOC 22528"
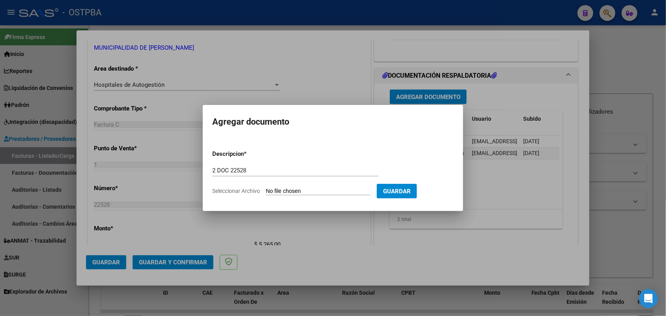
click at [270, 189] on input "Seleccionar Archivo" at bounding box center [318, 192] width 105 height 8
type input "C:\fakepath\2 DOC 22528.pdf"
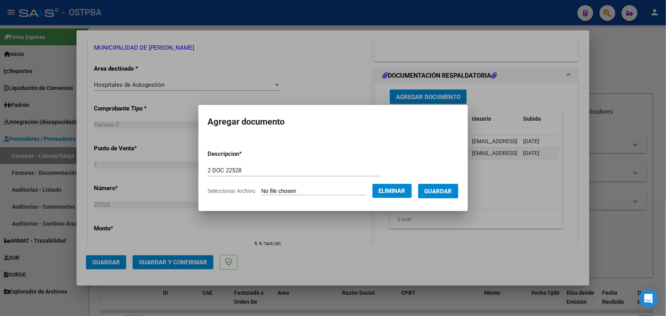
click at [448, 193] on span "Guardar" at bounding box center [439, 191] width 28 height 7
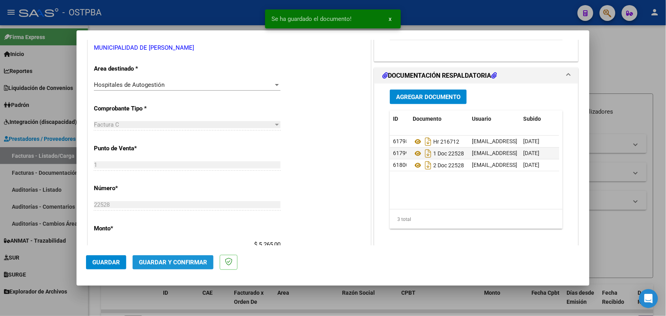
click at [173, 262] on span "Guardar y Confirmar" at bounding box center [173, 262] width 68 height 7
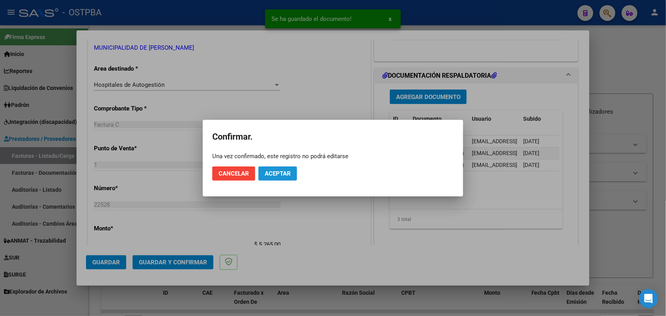
click at [283, 171] on span "Aceptar" at bounding box center [278, 173] width 26 height 7
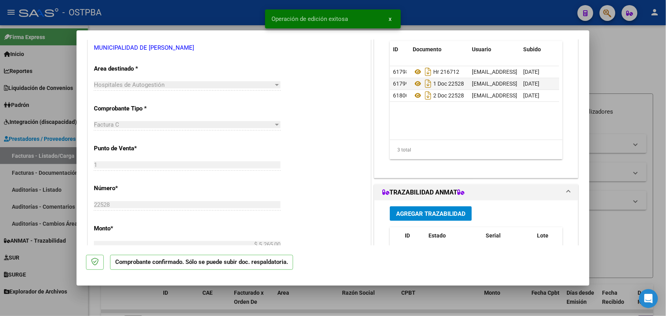
click at [54, 192] on div at bounding box center [333, 158] width 666 height 316
type input "$ 0,00"
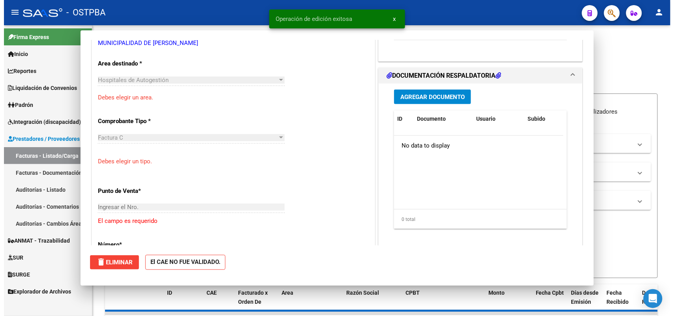
scroll to position [143, 0]
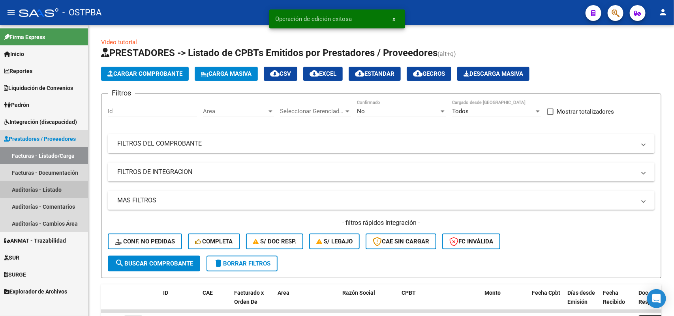
click at [54, 189] on link "Auditorías - Listado" at bounding box center [44, 189] width 88 height 17
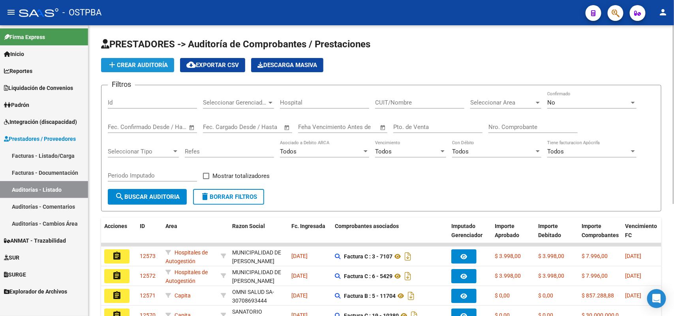
click at [158, 62] on span "add Crear Auditoría" at bounding box center [137, 65] width 60 height 7
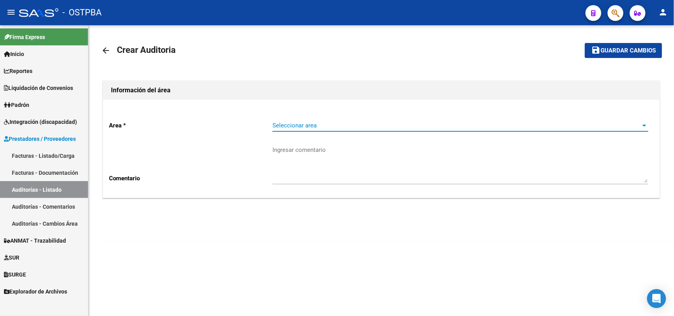
click at [303, 124] on span "Seleccionar area" at bounding box center [456, 125] width 369 height 7
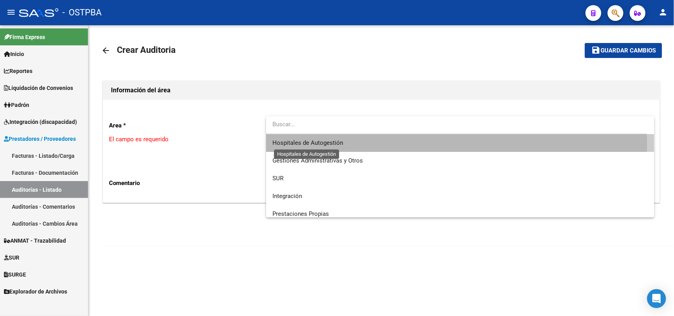
click at [316, 143] on span "Hospitales de Autogestión" at bounding box center [307, 142] width 71 height 7
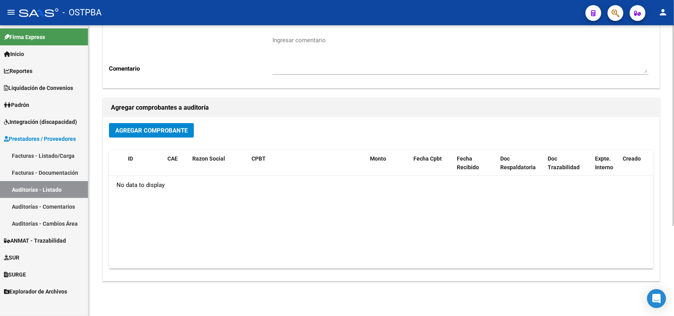
scroll to position [130, 0]
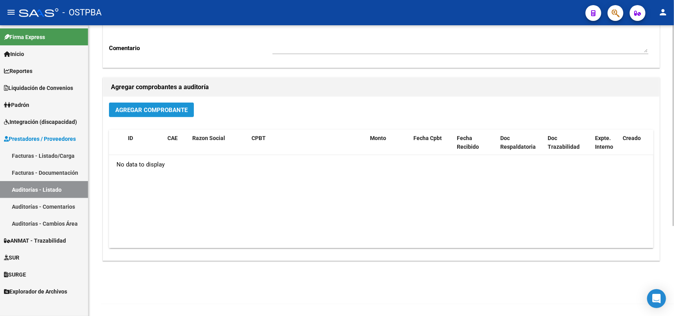
click at [158, 111] on span "Agregar Comprobante" at bounding box center [151, 110] width 72 height 7
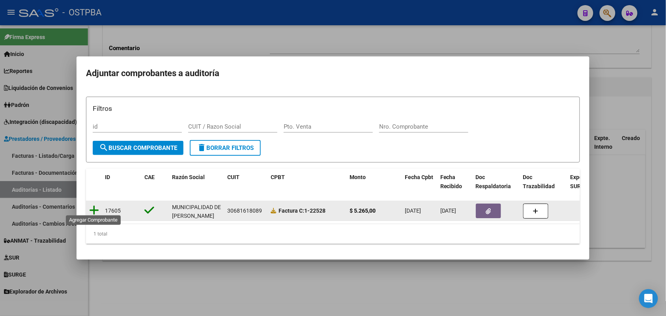
click at [95, 207] on icon at bounding box center [94, 210] width 10 height 11
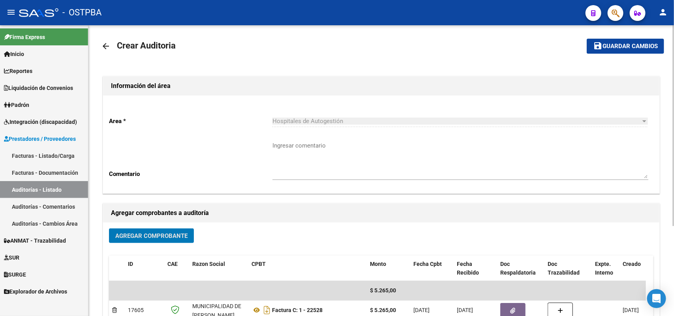
scroll to position [0, 0]
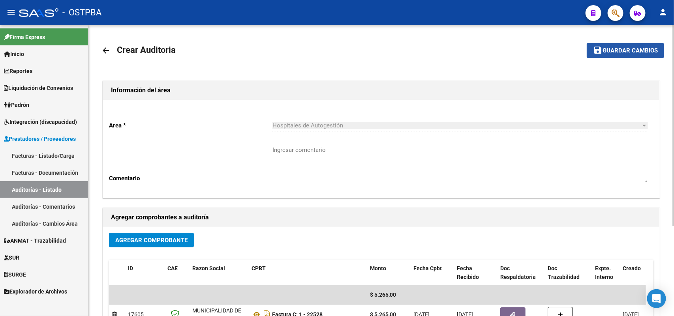
click at [619, 47] on span "Guardar cambios" at bounding box center [629, 50] width 55 height 7
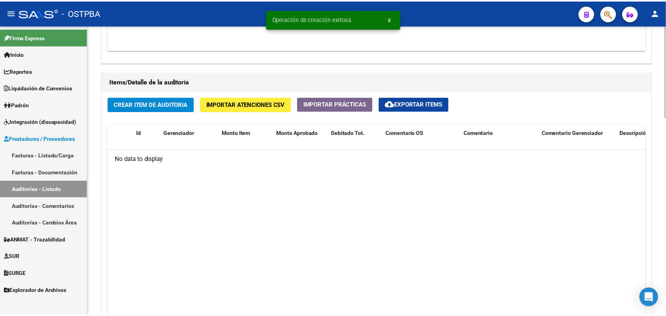
scroll to position [528, 0]
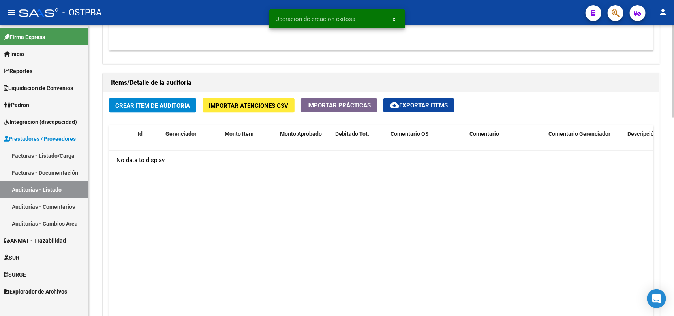
click at [164, 107] on span "Crear Item de Auditoria" at bounding box center [152, 105] width 75 height 7
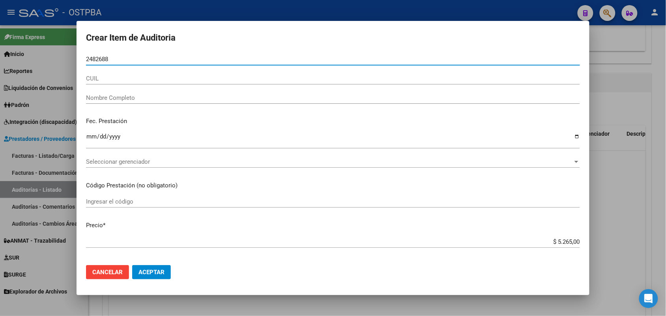
type input "24826886"
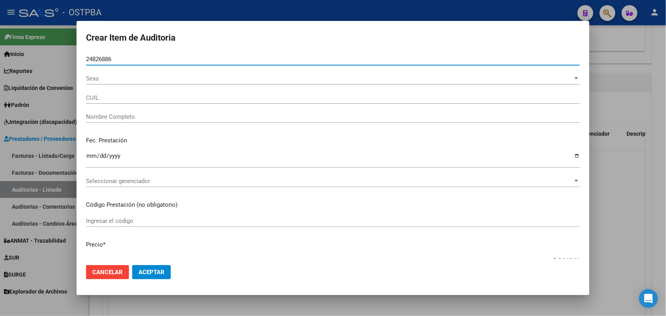
type input "20248268868"
type input "PEREZ JORGE GUSTAVO -"
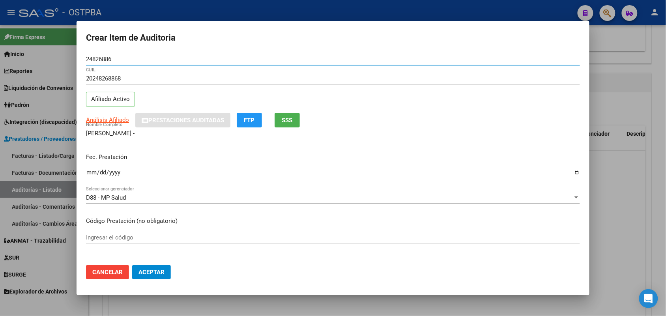
type input "24826886"
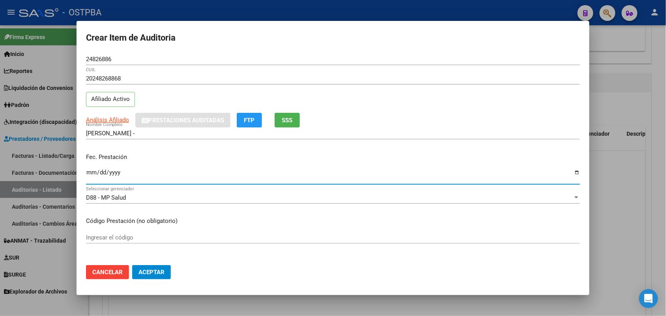
click at [87, 176] on input "Ingresar la fecha" at bounding box center [333, 175] width 494 height 13
type input "2025-08-06"
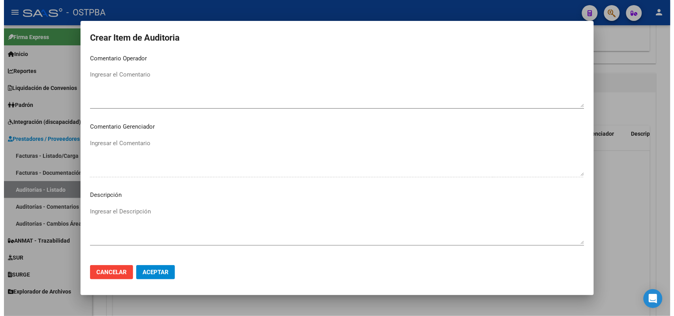
scroll to position [505, 0]
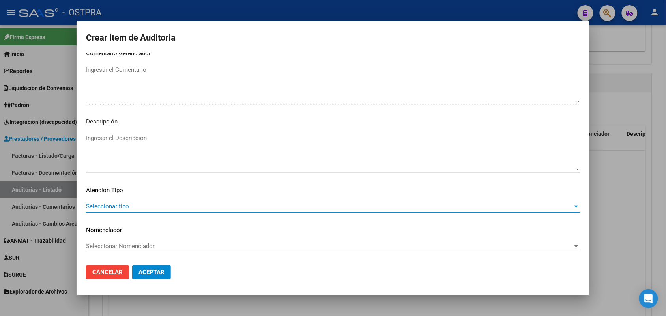
click at [122, 206] on span "Seleccionar tipo" at bounding box center [329, 206] width 487 height 7
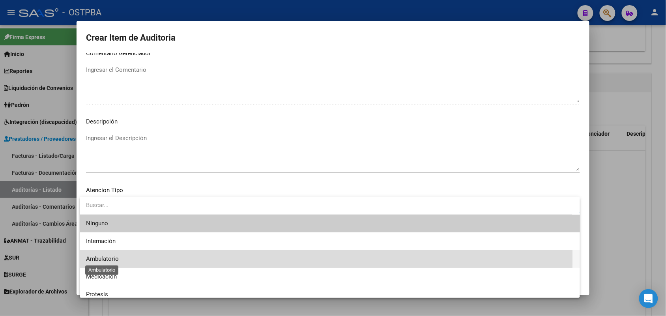
click at [113, 257] on span "Ambulatorio" at bounding box center [102, 258] width 33 height 7
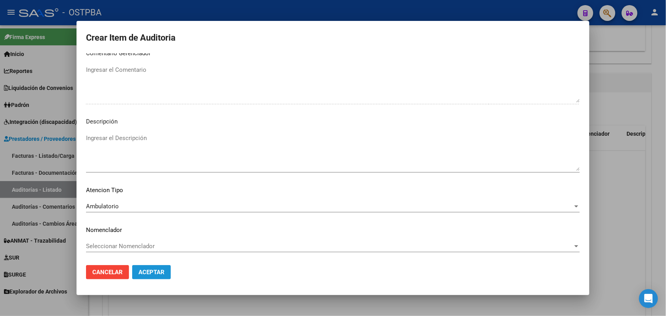
click at [143, 270] on span "Aceptar" at bounding box center [152, 272] width 26 height 7
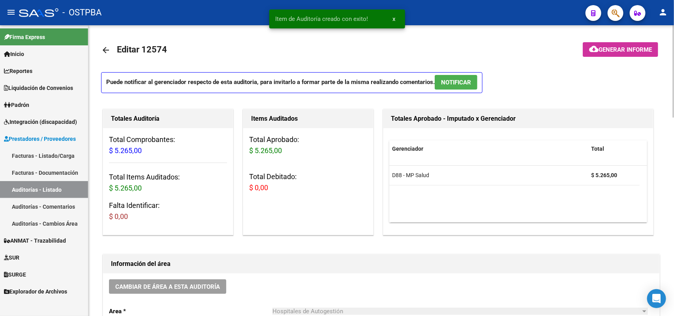
scroll to position [0, 0]
click at [613, 48] on span "Generar informe" at bounding box center [625, 50] width 53 height 7
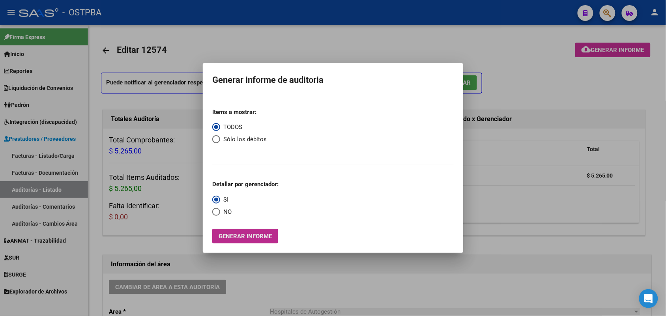
click at [242, 235] on span "Generar informe" at bounding box center [245, 236] width 53 height 7
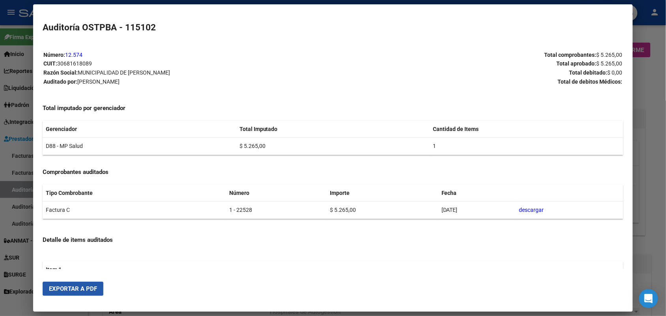
click at [64, 290] on span "Exportar a PDF" at bounding box center [73, 288] width 48 height 7
click at [640, 71] on div at bounding box center [333, 158] width 666 height 316
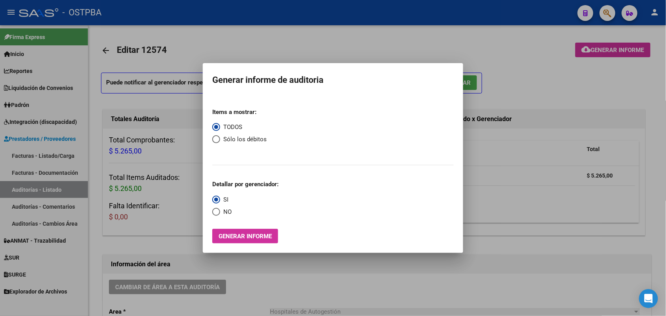
click at [554, 109] on div at bounding box center [333, 158] width 666 height 316
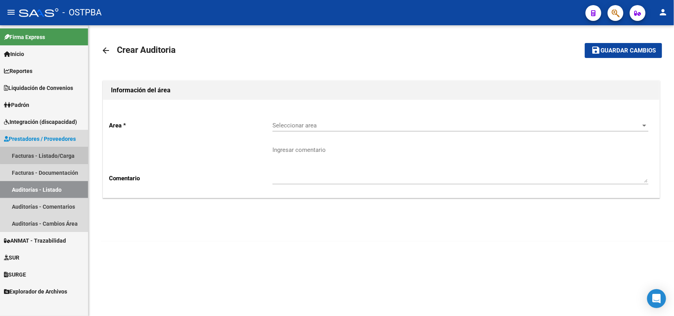
click at [64, 154] on link "Facturas - Listado/Carga" at bounding box center [44, 155] width 88 height 17
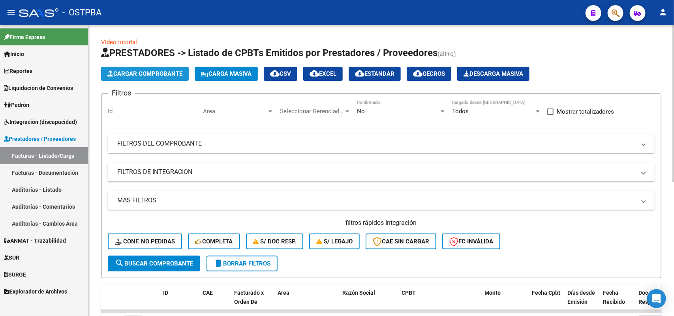
click at [148, 71] on span "Cargar Comprobante" at bounding box center [144, 73] width 75 height 7
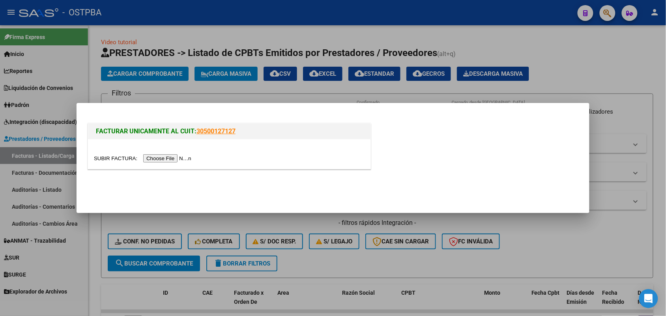
click at [154, 156] on input "file" at bounding box center [144, 158] width 100 height 8
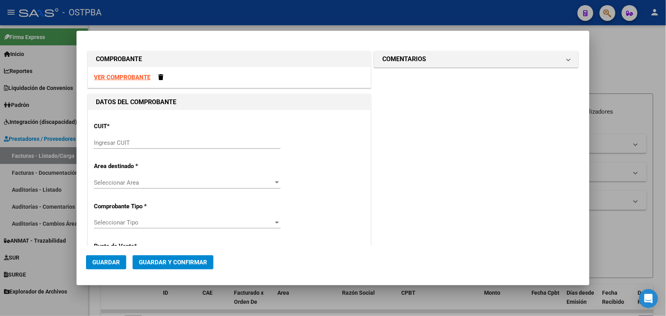
click at [101, 142] on input "Ingresar CUIT" at bounding box center [187, 142] width 187 height 7
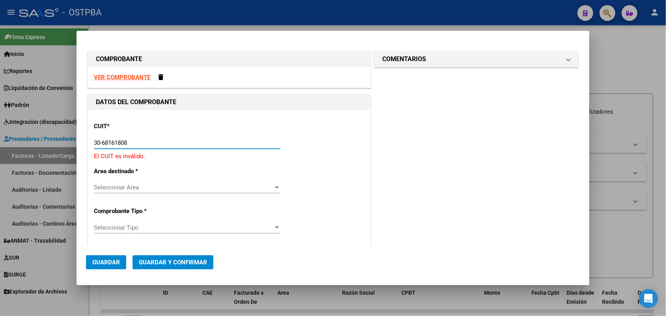
type input "30-68161808-9"
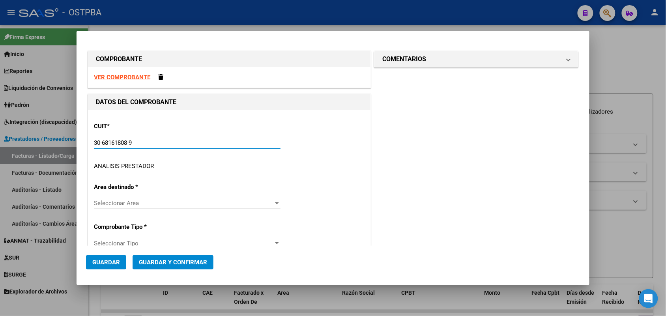
type input "1"
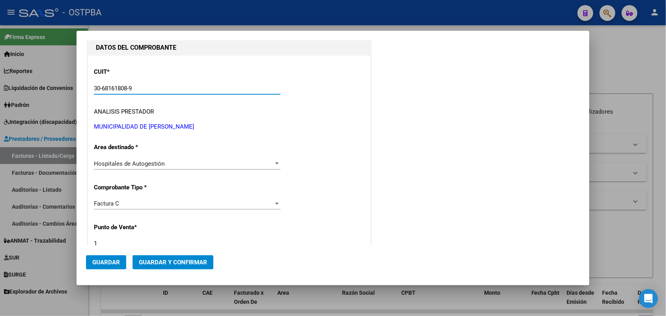
scroll to position [99, 0]
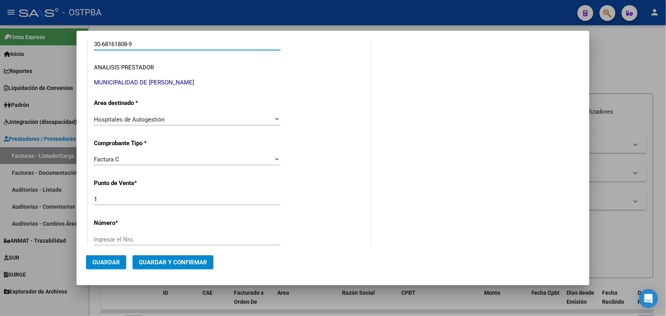
type input "30-68161808-9"
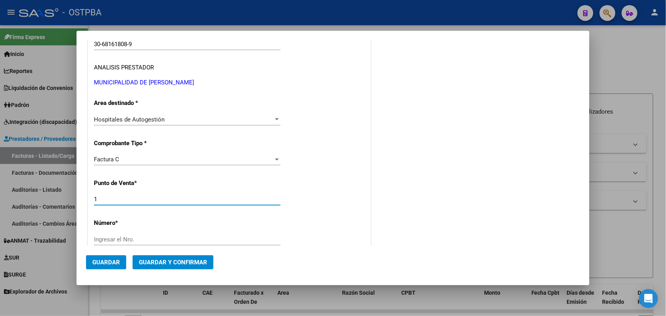
drag, startPoint x: 99, startPoint y: 198, endPoint x: 83, endPoint y: 201, distance: 15.7
click at [83, 201] on mat-dialog-content "COMPROBANTE VER COMPROBANTE DATOS DEL COMPROBANTE CUIT * 30-68161808-9 Ingresar…" at bounding box center [333, 143] width 513 height 206
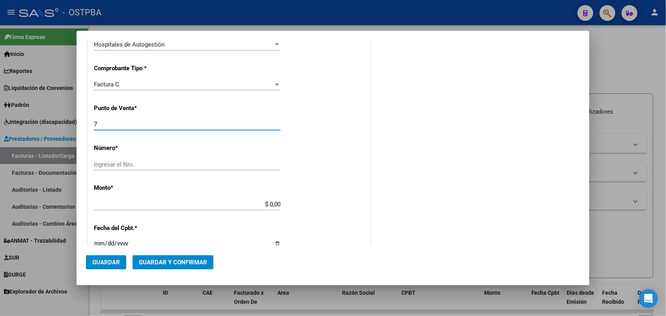
scroll to position [197, 0]
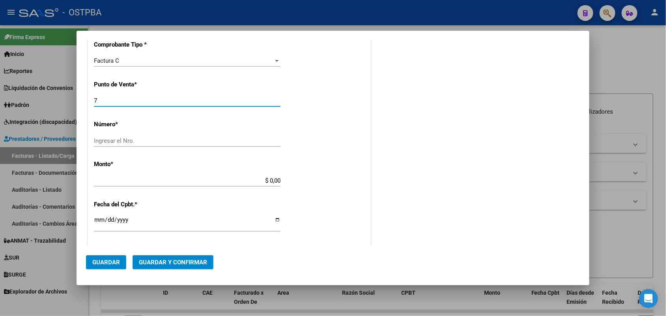
type input "7"
click at [100, 137] on input "Ingresar el Nro." at bounding box center [187, 140] width 187 height 7
type input "3674"
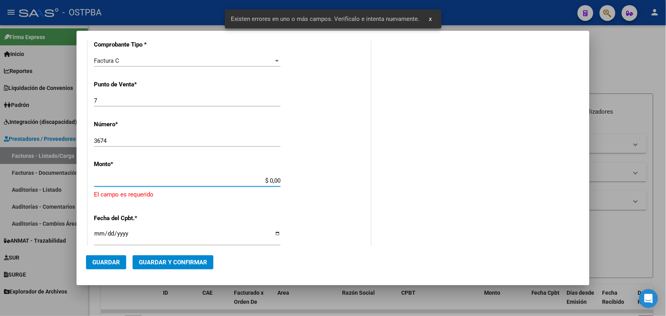
scroll to position [231, 0]
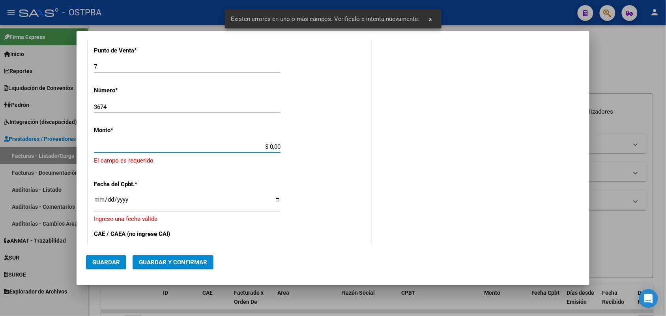
drag, startPoint x: 255, startPoint y: 178, endPoint x: 313, endPoint y: 181, distance: 58.1
click at [313, 181] on div "CUIT * 30-68161808-9 Ingresar CUIT ANALISIS PRESTADOR MUNICIPALIDAD DE JOSE C P…" at bounding box center [229, 168] width 283 height 578
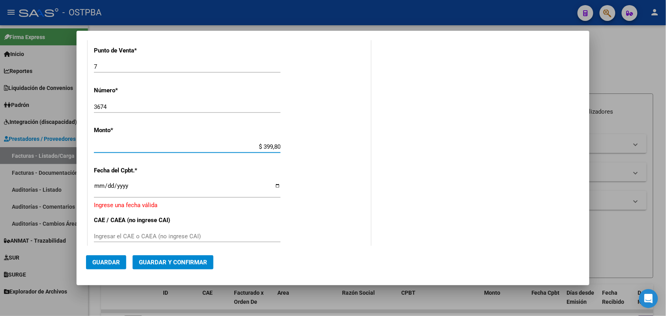
type input "$ 3.998,00"
click at [97, 188] on input "Ingresar la fecha" at bounding box center [187, 189] width 187 height 13
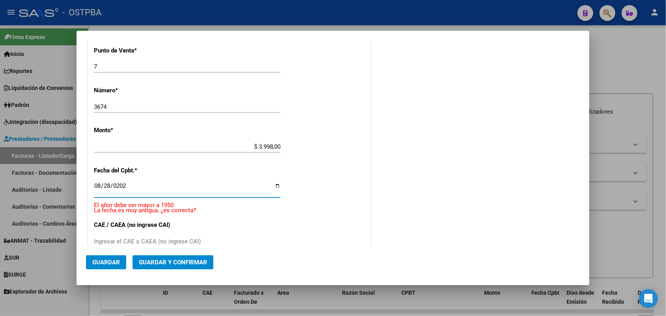
type input "2025-08-28"
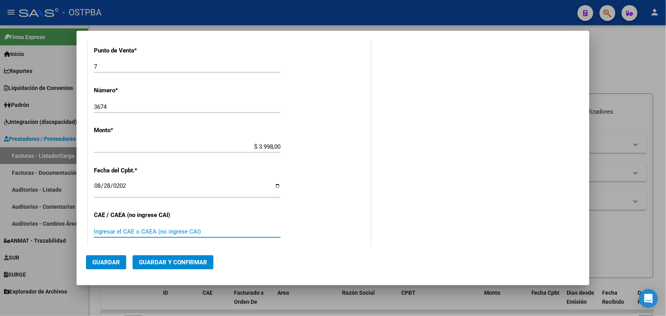
drag, startPoint x: 99, startPoint y: 233, endPoint x: 111, endPoint y: 229, distance: 13.2
click at [101, 231] on input "Ingresar el CAE o CAEA (no ingrese CAI)" at bounding box center [187, 231] width 187 height 7
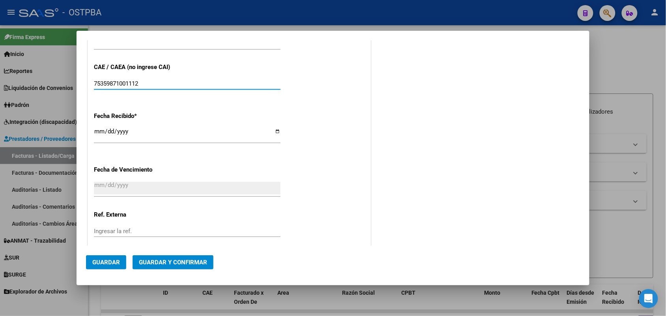
type input "75359871001112"
click at [95, 131] on input "[DATE]" at bounding box center [187, 134] width 187 height 13
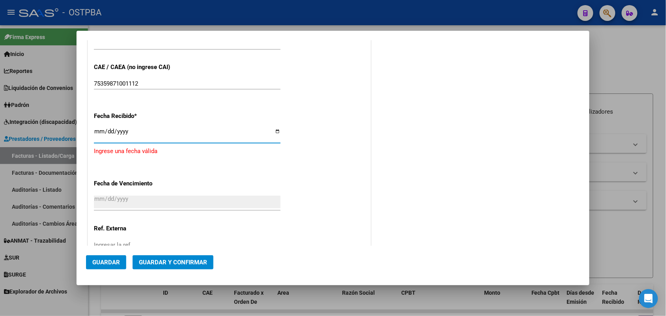
type input "[DATE]"
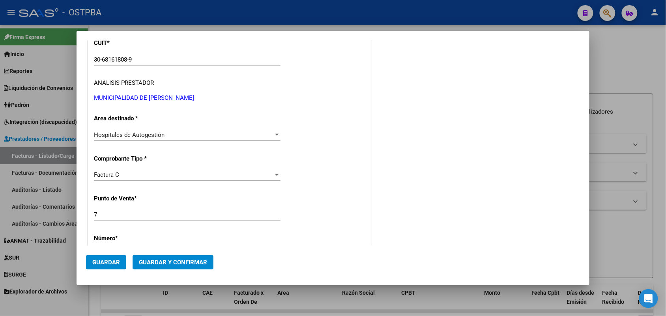
scroll to position [0, 0]
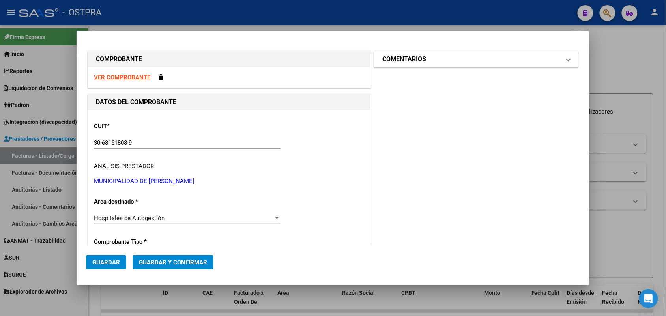
click at [567, 60] on span at bounding box center [568, 58] width 3 height 9
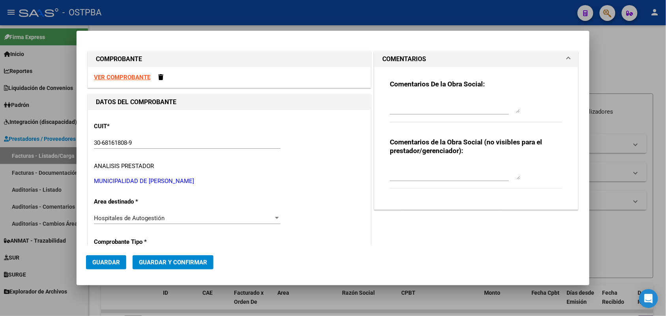
click at [391, 109] on textarea at bounding box center [455, 105] width 130 height 16
type textarea "HR 126710"
click at [105, 261] on span "Guardar" at bounding box center [106, 262] width 28 height 7
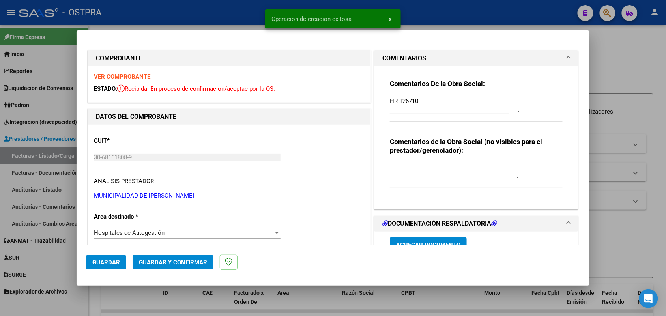
type input "2025-10-27"
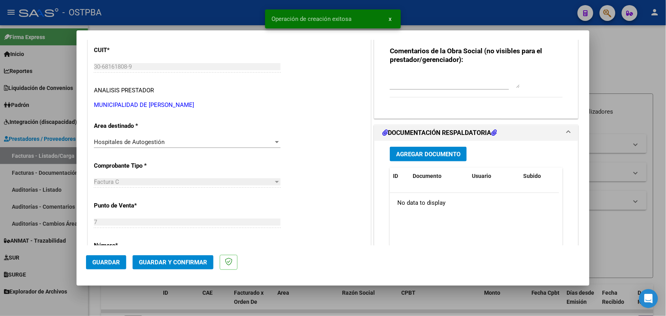
scroll to position [99, 0]
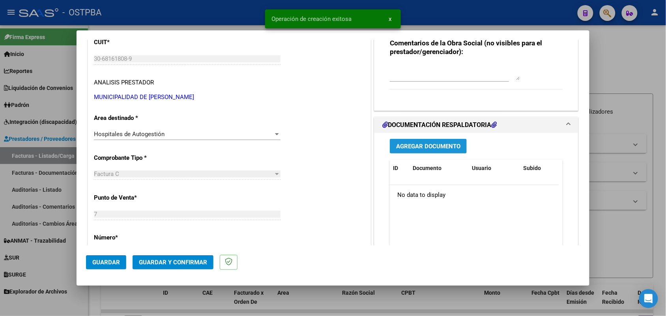
click at [422, 145] on span "Agregar Documento" at bounding box center [428, 146] width 64 height 7
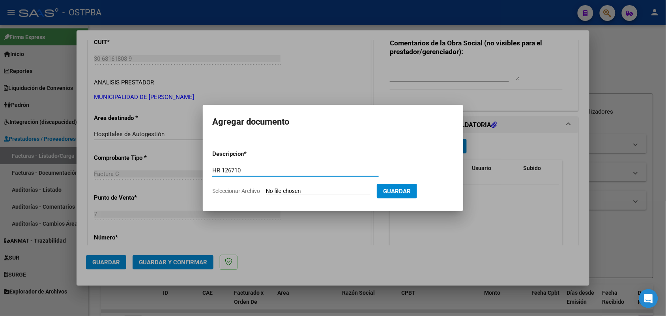
type input "HR 126710"
click at [274, 190] on input "Seleccionar Archivo" at bounding box center [318, 192] width 105 height 8
type input "C:\fakepath\HR 126710.pdf"
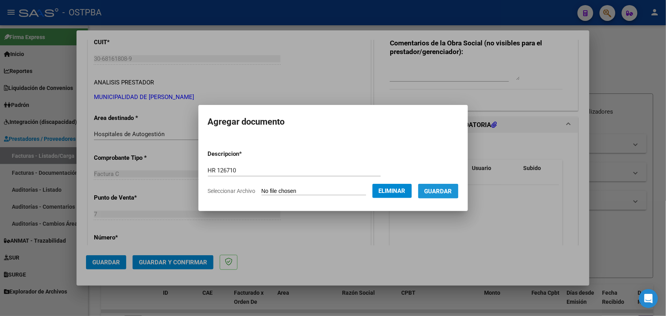
click at [439, 188] on span "Guardar" at bounding box center [439, 191] width 28 height 7
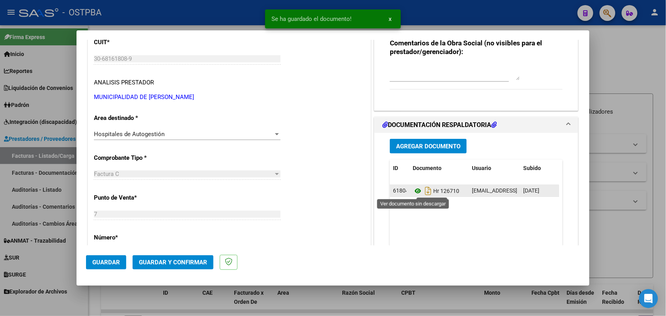
click at [415, 190] on icon at bounding box center [418, 190] width 10 height 9
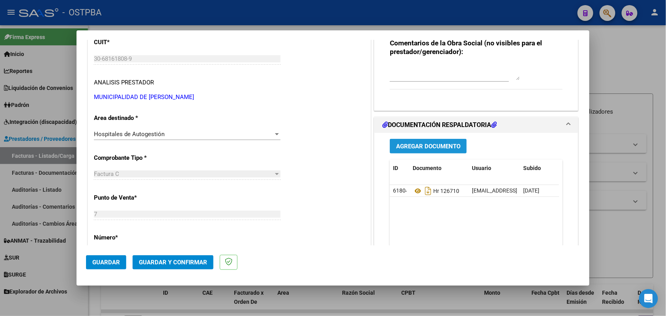
click at [432, 147] on span "Agregar Documento" at bounding box center [428, 146] width 64 height 7
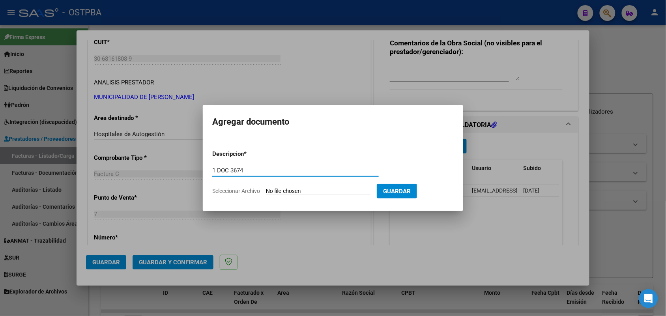
type input "1 DOC 3674"
click at [267, 190] on input "Seleccionar Archivo" at bounding box center [318, 192] width 105 height 8
type input "C:\fakepath\1 DOC 3674.pdf"
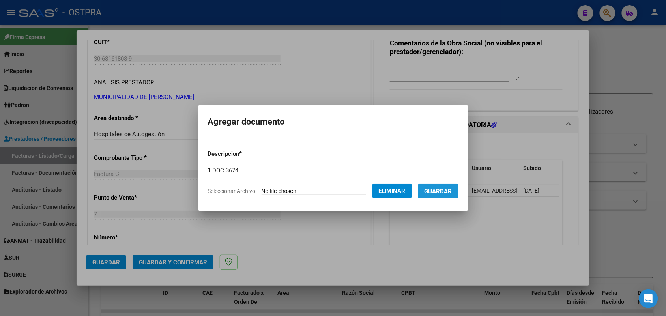
click at [443, 190] on span "Guardar" at bounding box center [439, 191] width 28 height 7
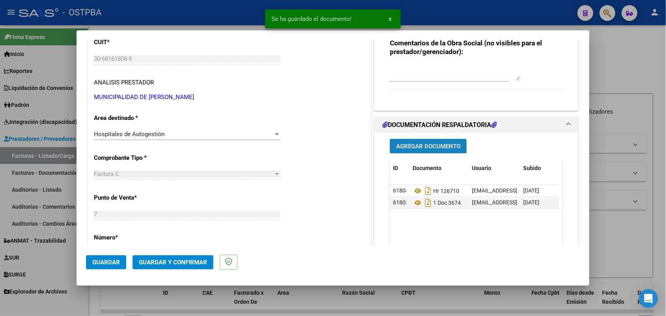
click at [412, 148] on span "Agregar Documento" at bounding box center [428, 146] width 64 height 7
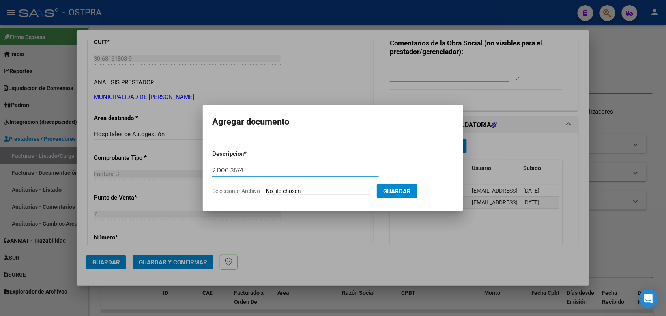
type input "2 DOC 3674"
click at [269, 188] on input "Seleccionar Archivo" at bounding box center [318, 192] width 105 height 8
type input "C:\fakepath\2 DOC 3674.pdf"
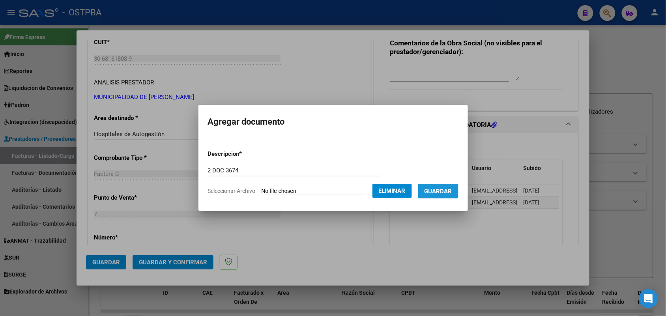
click at [445, 188] on span "Guardar" at bounding box center [439, 191] width 28 height 7
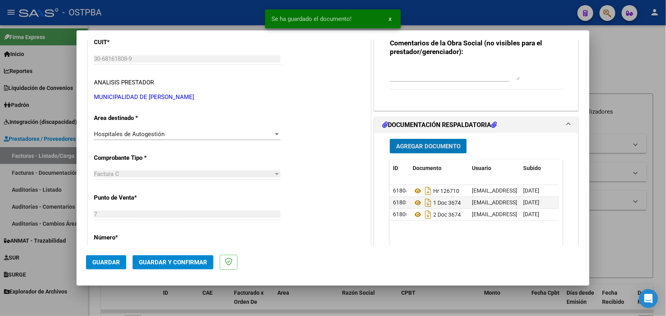
click at [404, 146] on span "Agregar Documento" at bounding box center [428, 146] width 64 height 7
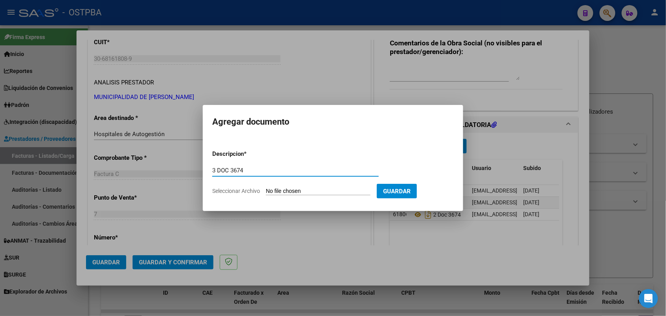
type input "3 DOC 3674"
click at [267, 191] on input "Seleccionar Archivo" at bounding box center [318, 192] width 105 height 8
type input "C:\fakepath\3 DOC 3674.pdf"
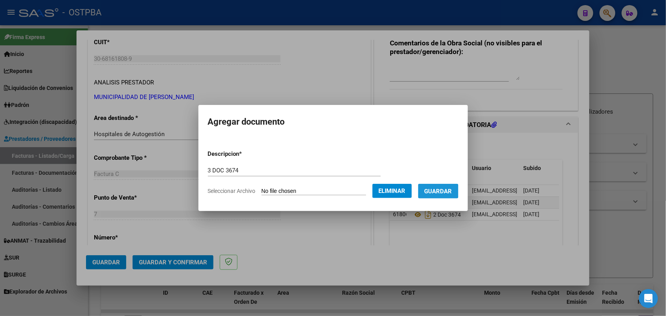
click at [439, 191] on span "Guardar" at bounding box center [439, 191] width 28 height 7
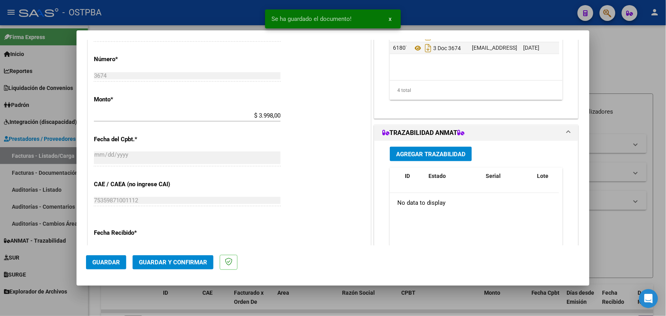
scroll to position [296, 0]
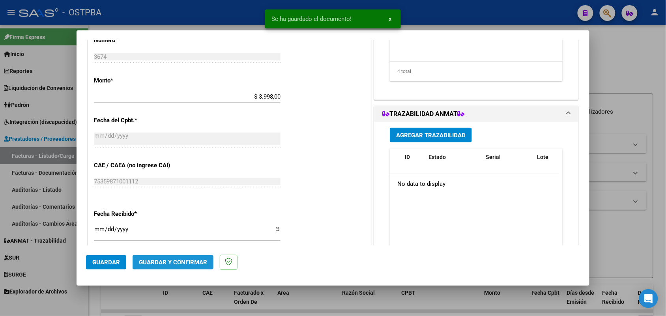
click at [186, 258] on button "Guardar y Confirmar" at bounding box center [173, 262] width 81 height 14
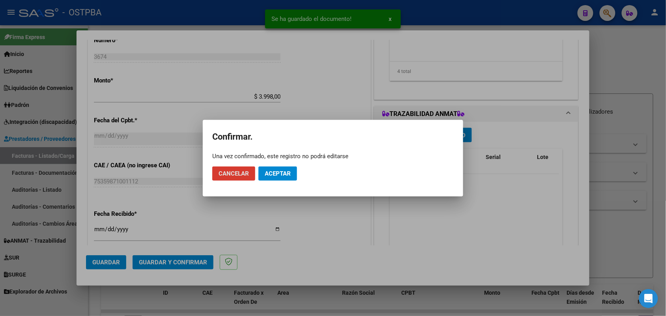
click at [287, 176] on span "Aceptar" at bounding box center [278, 173] width 26 height 7
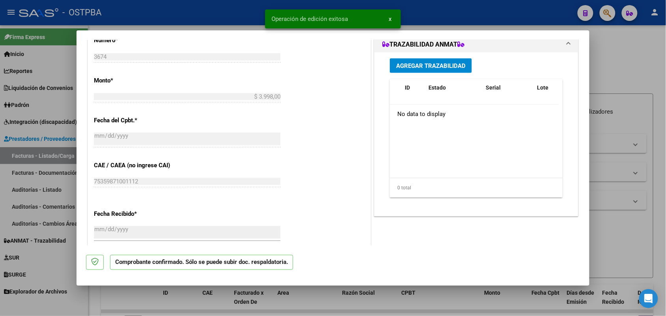
click at [51, 133] on div at bounding box center [333, 158] width 666 height 316
type input "$ 0,00"
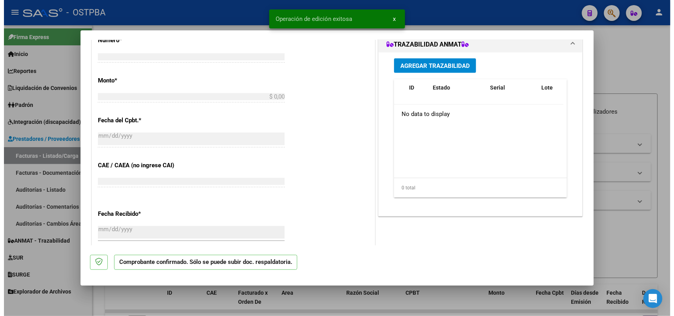
scroll to position [352, 0]
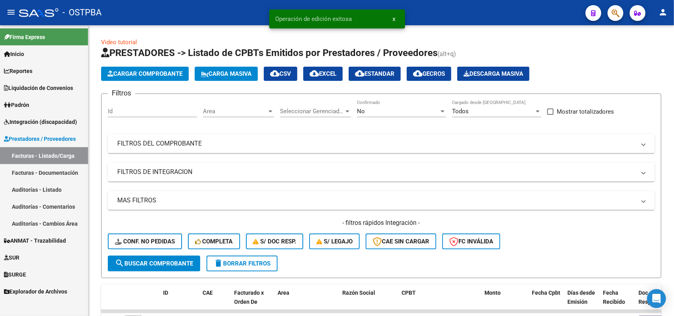
click at [55, 189] on link "Auditorías - Listado" at bounding box center [44, 189] width 88 height 17
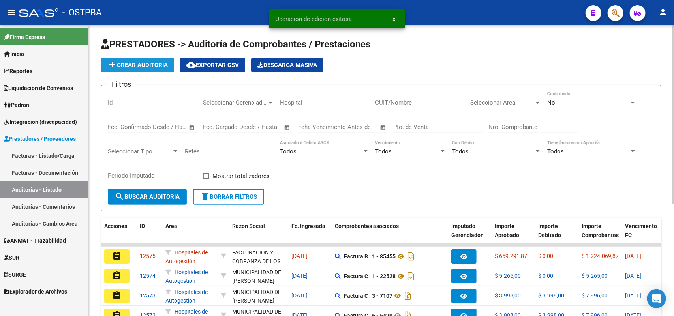
click at [148, 64] on span "add Crear Auditoría" at bounding box center [137, 65] width 60 height 7
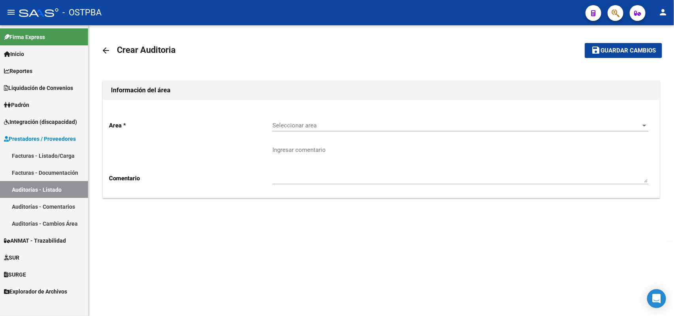
click at [291, 123] on span "Seleccionar area" at bounding box center [456, 125] width 369 height 7
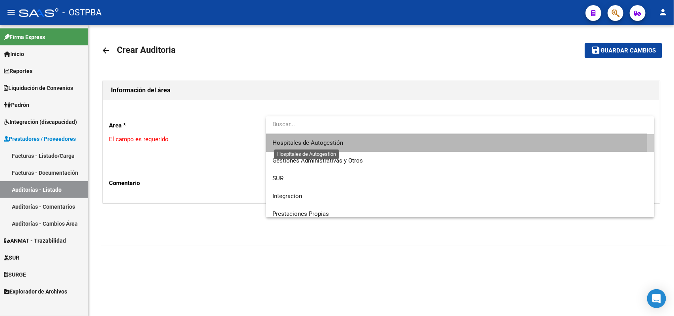
click at [289, 141] on span "Hospitales de Autogestión" at bounding box center [307, 142] width 71 height 7
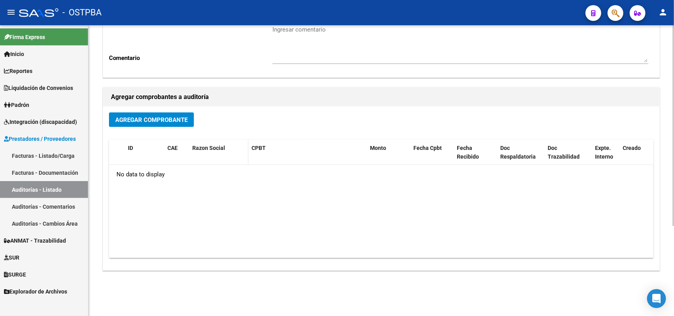
scroll to position [130, 0]
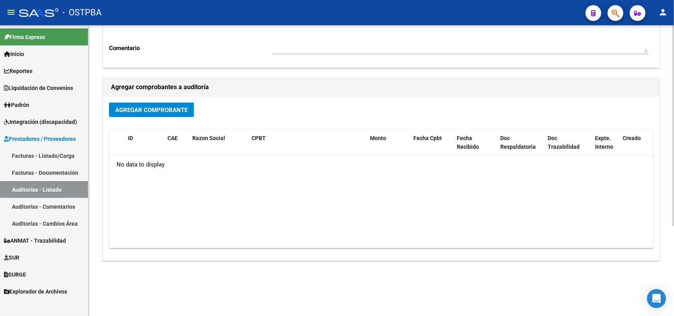
click at [162, 107] on span "Agregar Comprobante" at bounding box center [151, 110] width 72 height 7
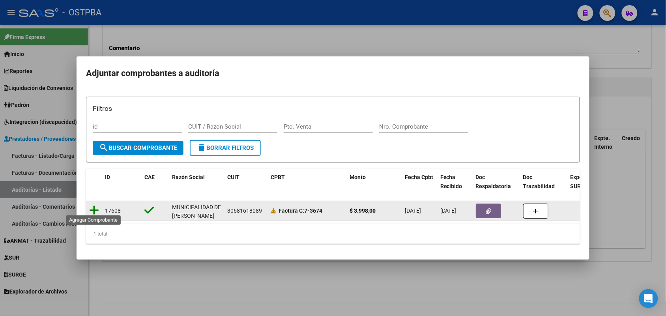
click at [94, 206] on icon at bounding box center [94, 210] width 10 height 11
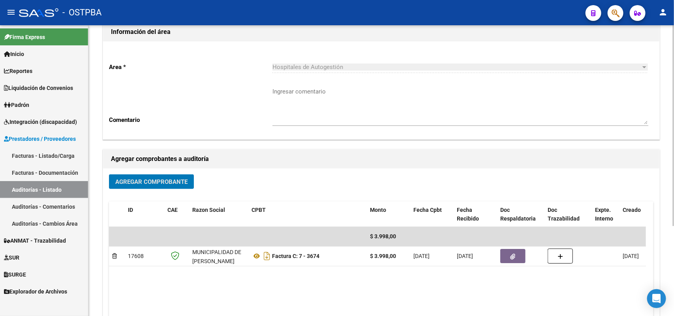
scroll to position [0, 0]
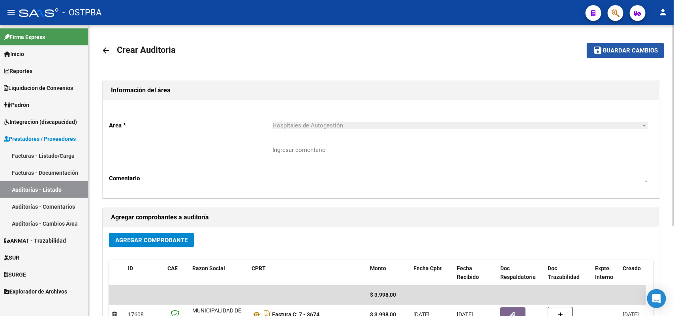
click at [619, 46] on button "save Guardar cambios" at bounding box center [625, 50] width 77 height 15
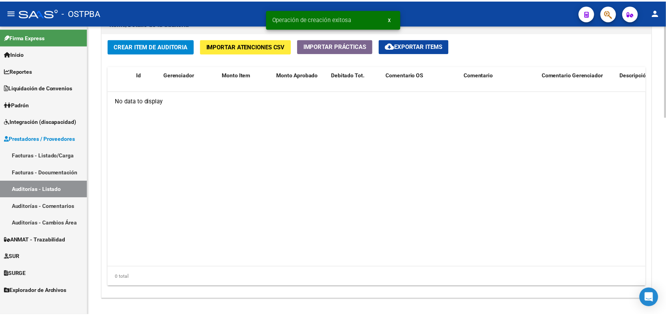
scroll to position [592, 0]
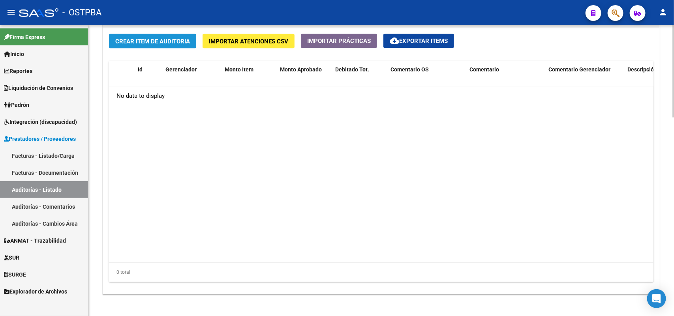
click at [164, 38] on span "Crear Item de Auditoria" at bounding box center [152, 41] width 75 height 7
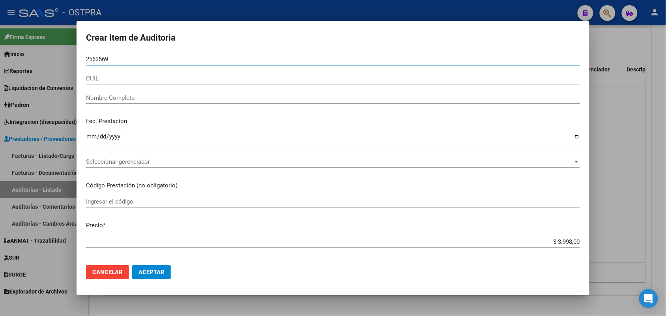
type input "25635691"
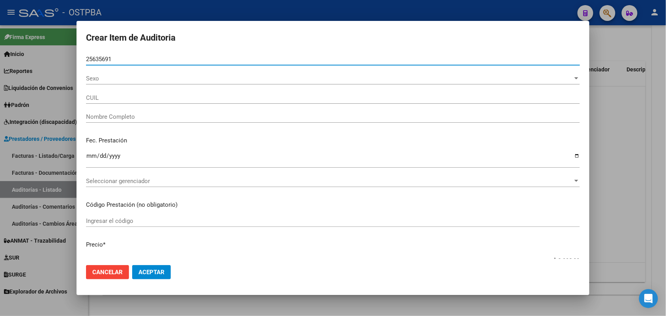
type input "20256356911"
type input "VALDEZ VICTOR HUGO"
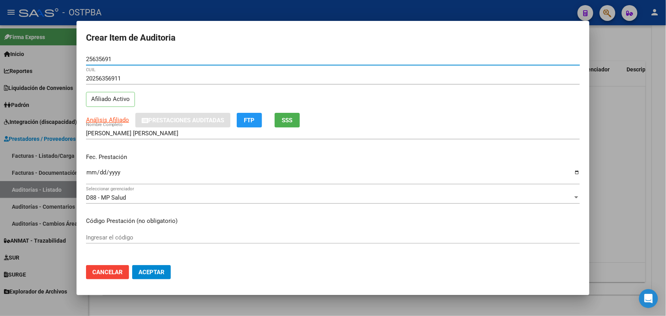
type input "25635691"
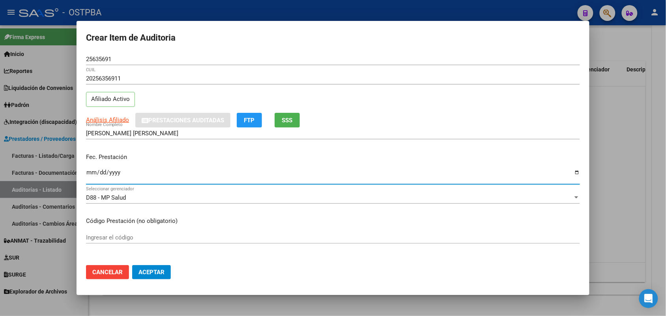
click at [93, 176] on input "Ingresar la fecha" at bounding box center [333, 175] width 494 height 13
type input "2025-07-29"
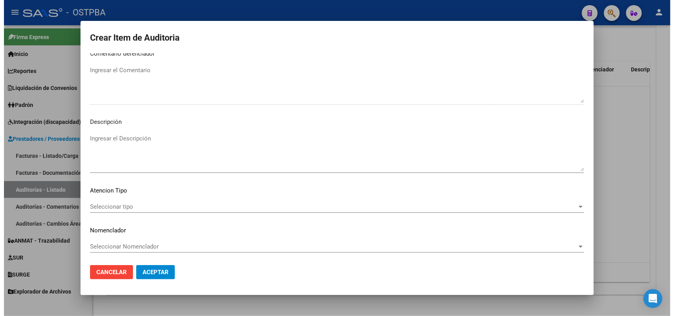
scroll to position [505, 0]
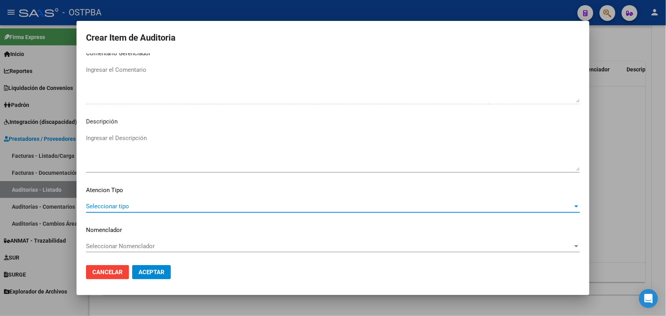
click at [118, 207] on span "Seleccionar tipo" at bounding box center [329, 206] width 487 height 7
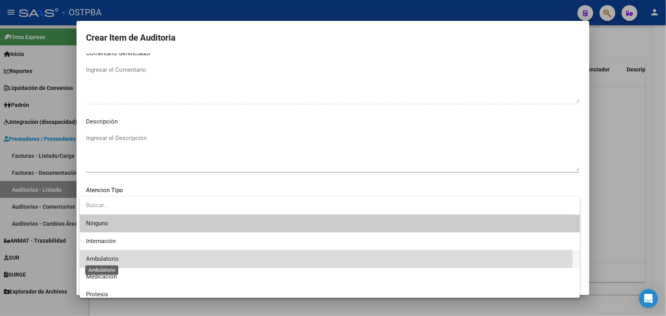
click at [113, 257] on span "Ambulatorio" at bounding box center [102, 258] width 33 height 7
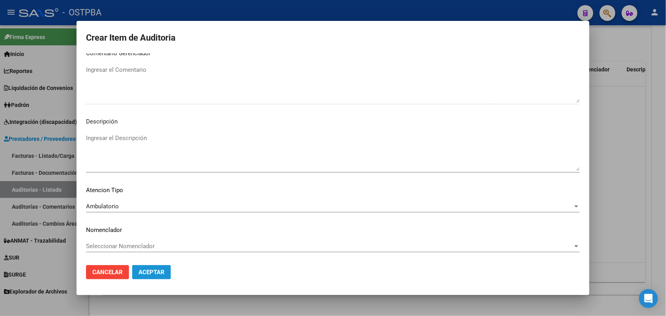
click at [159, 272] on span "Aceptar" at bounding box center [152, 272] width 26 height 7
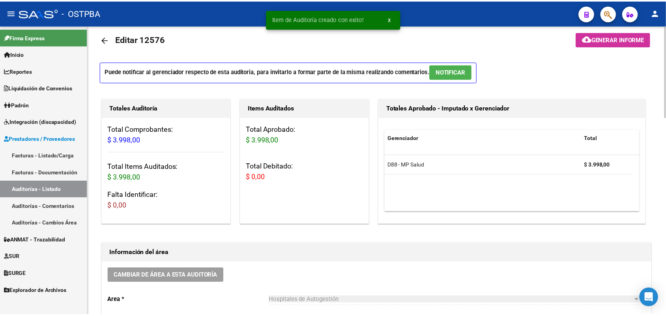
scroll to position [0, 0]
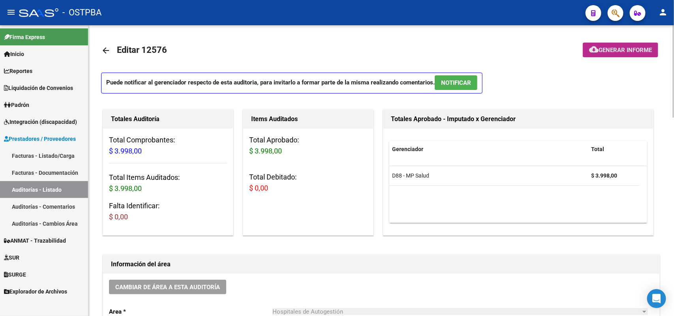
click at [617, 47] on span "Generar informe" at bounding box center [625, 50] width 53 height 7
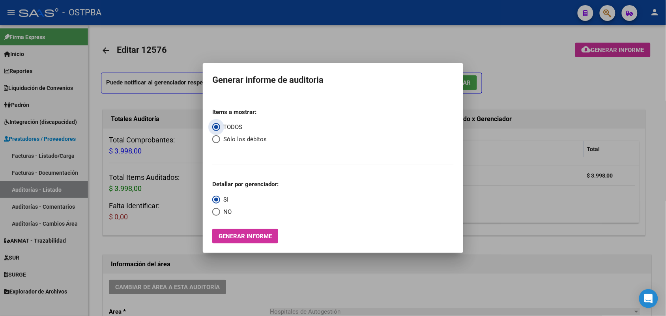
click at [263, 240] on span "Generar informe" at bounding box center [245, 236] width 53 height 7
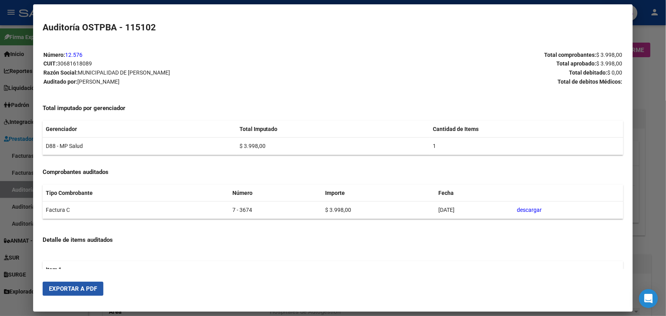
click at [89, 291] on span "Exportar a PDF" at bounding box center [73, 288] width 48 height 7
click at [644, 96] on div at bounding box center [333, 158] width 666 height 316
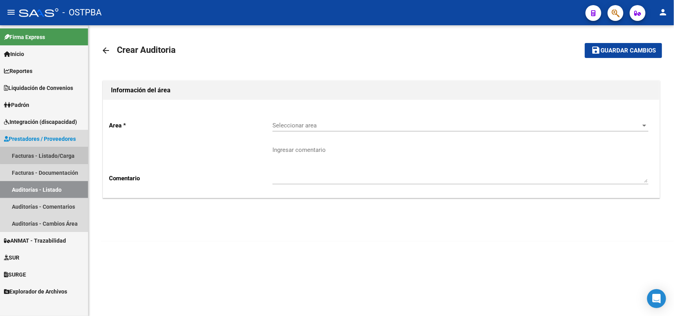
click at [62, 155] on link "Facturas - Listado/Carga" at bounding box center [44, 155] width 88 height 17
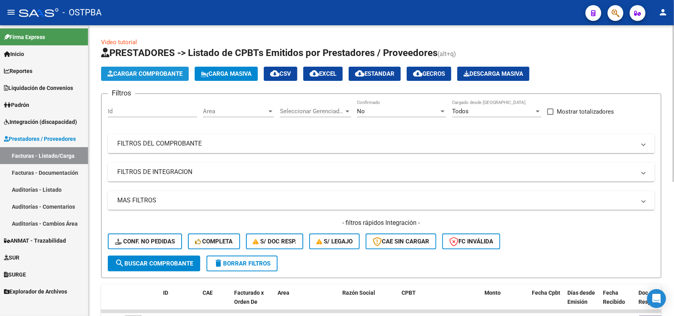
click at [156, 68] on button "Cargar Comprobante" at bounding box center [145, 74] width 88 height 14
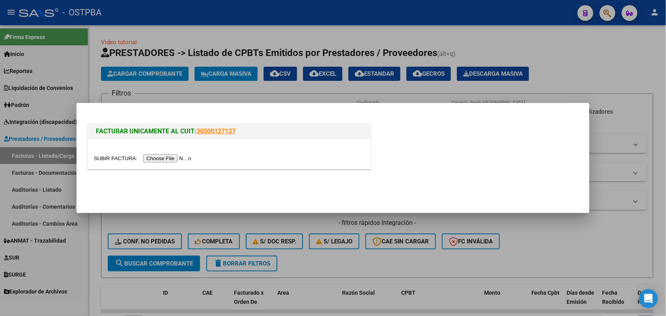
click at [162, 157] on input "file" at bounding box center [144, 158] width 100 height 8
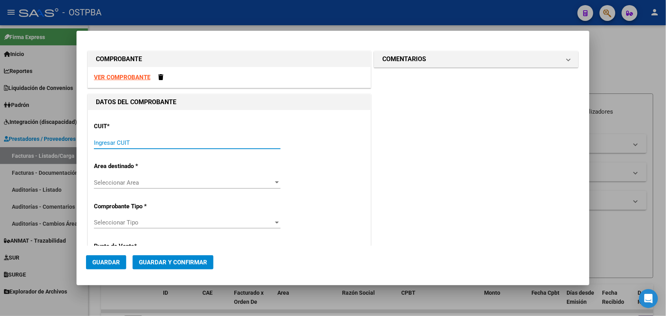
click at [122, 141] on input "Ingresar CUIT" at bounding box center [187, 142] width 187 height 7
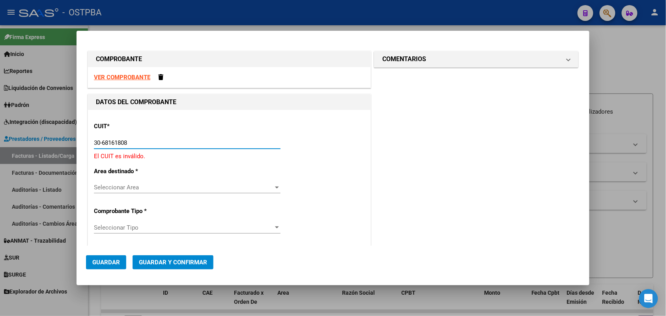
type input "30-68161808-9"
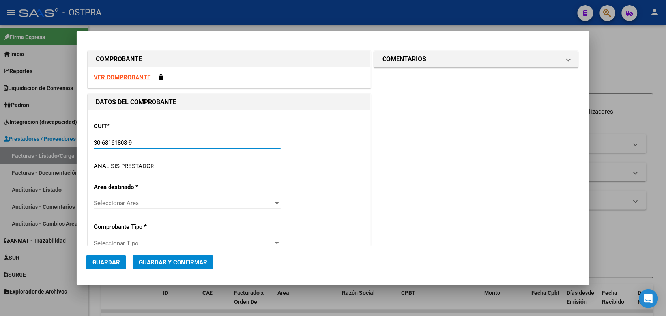
drag, startPoint x: 135, startPoint y: 141, endPoint x: 71, endPoint y: 139, distance: 64.4
click at [71, 139] on div "COMPROBANTE VER COMPROBANTE DATOS DEL COMPROBANTE CUIT * 30-68161808-9 Ingresar…" at bounding box center [333, 158] width 666 height 316
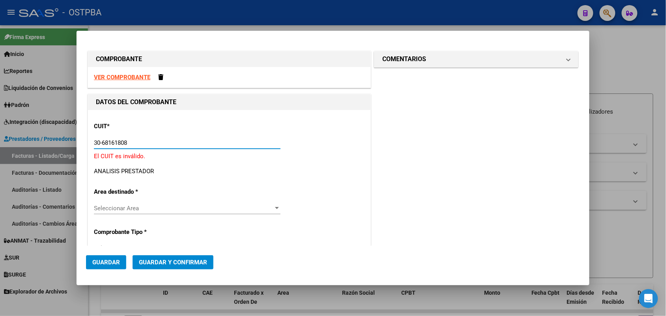
type input "30-68161808-9"
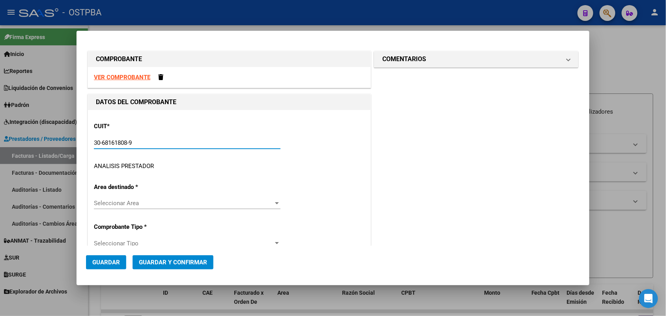
type input "7"
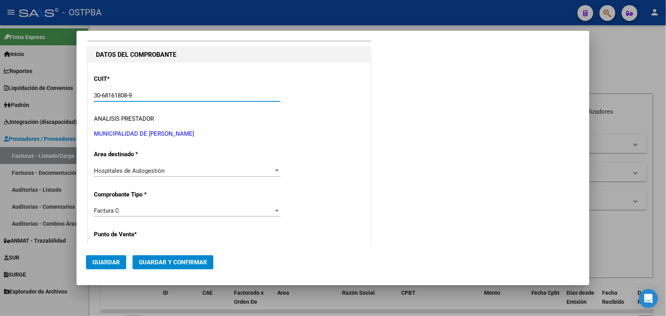
scroll to position [99, 0]
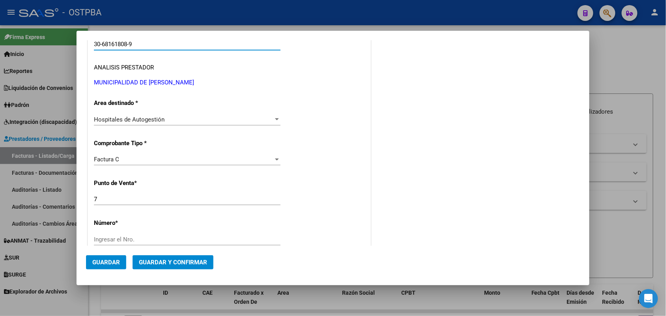
type input "30-68161808-9"
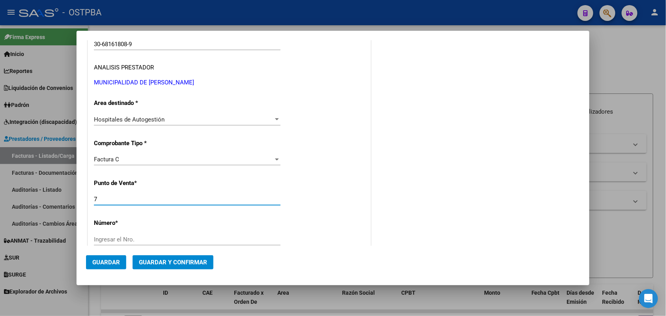
drag, startPoint x: 99, startPoint y: 199, endPoint x: 65, endPoint y: 197, distance: 34.5
click at [65, 197] on div "COMPROBANTE VER COMPROBANTE DATOS DEL COMPROBANTE CUIT * 30-68161808-9 Ingresar…" at bounding box center [333, 158] width 666 height 316
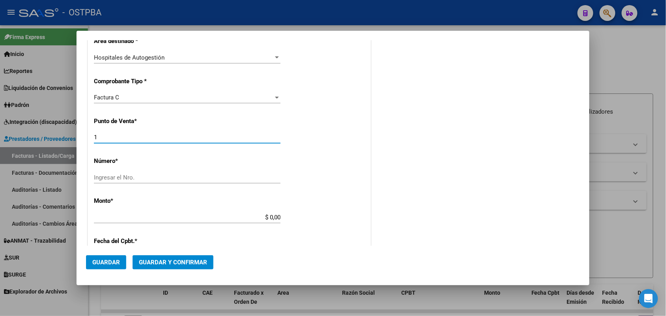
scroll to position [197, 0]
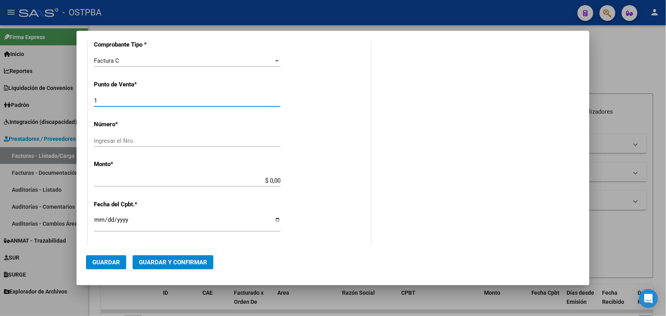
type input "1"
click at [101, 139] on input "Ingresar el Nro." at bounding box center [187, 140] width 187 height 7
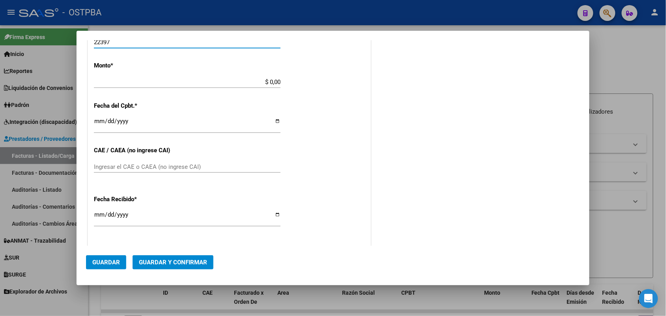
scroll to position [247, 0]
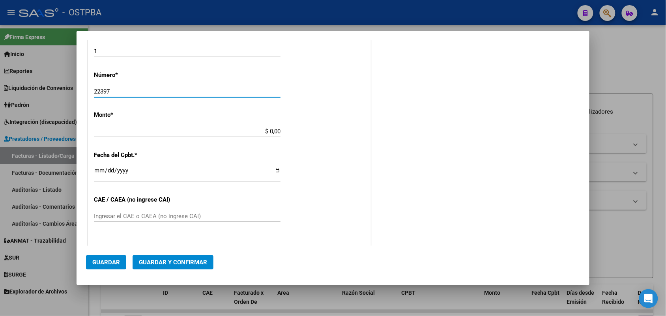
type input "22397"
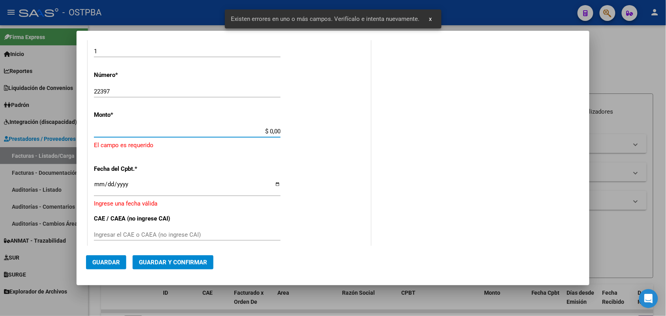
scroll to position [231, 0]
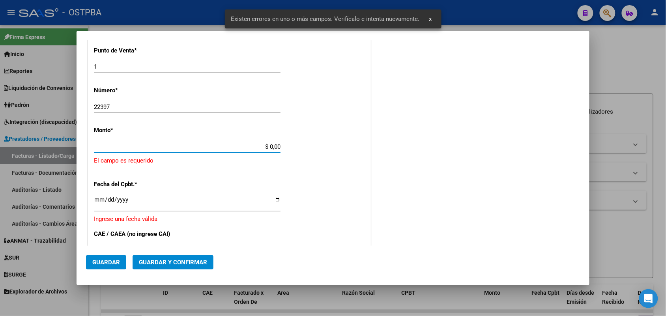
drag, startPoint x: 259, startPoint y: 131, endPoint x: 299, endPoint y: 130, distance: 39.5
click at [299, 130] on div "CUIT * 30-68161808-9 Ingresar CUIT ANALISIS PRESTADOR MUNICIPALIDAD DE JOSE C P…" at bounding box center [229, 168] width 283 height 578
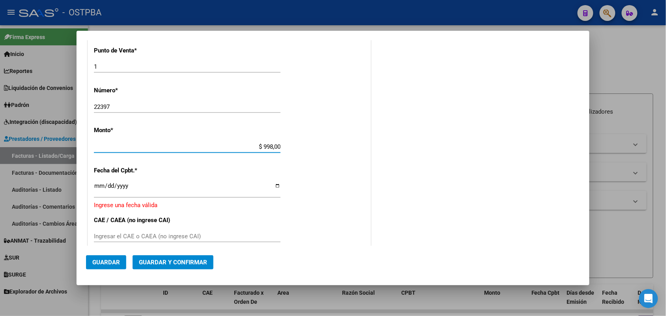
drag, startPoint x: 252, startPoint y: 143, endPoint x: 299, endPoint y: 144, distance: 47.4
click at [299, 144] on div "CUIT * 30-68161808-9 Ingresar CUIT ANALISIS PRESTADOR MUNICIPALIDAD DE JOSE C P…" at bounding box center [229, 161] width 283 height 565
type input "$ 3.998,00"
click at [99, 191] on input "Ingresar la fecha" at bounding box center [187, 189] width 187 height 13
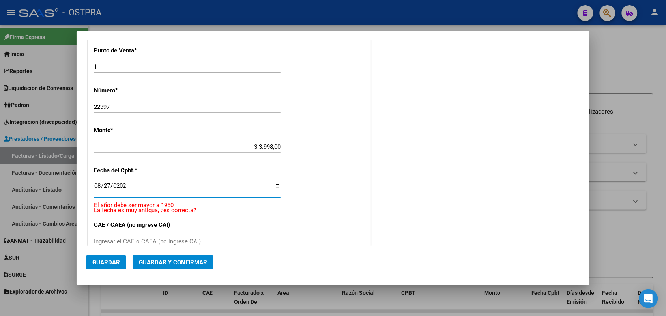
type input "2025-08-27"
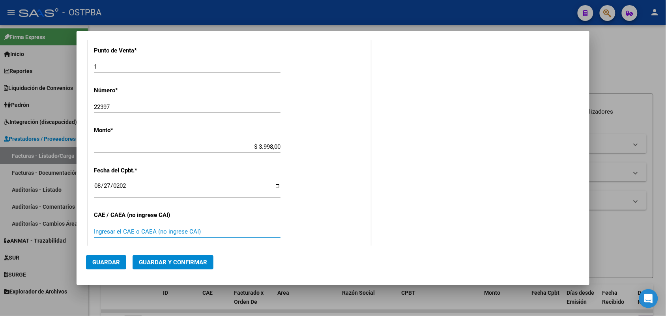
click at [100, 229] on input "Ingresar el CAE o CAEA (no ingrese CAI)" at bounding box center [187, 231] width 187 height 7
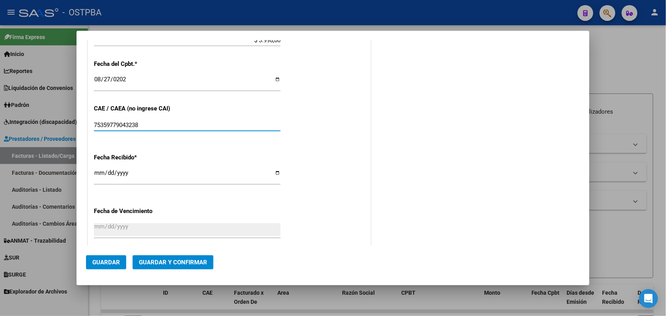
scroll to position [379, 0]
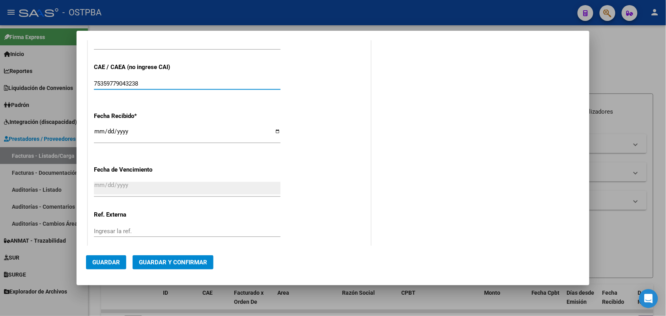
type input "75359779043238"
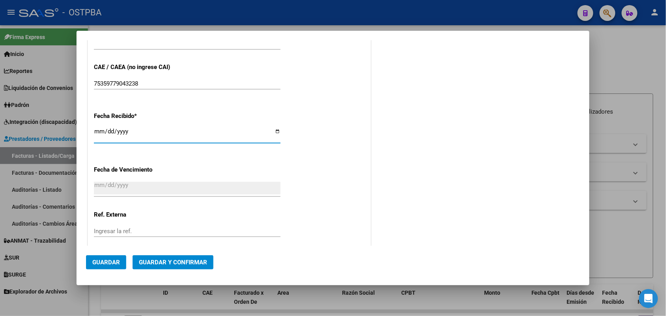
click at [101, 135] on input "[DATE]" at bounding box center [187, 134] width 187 height 13
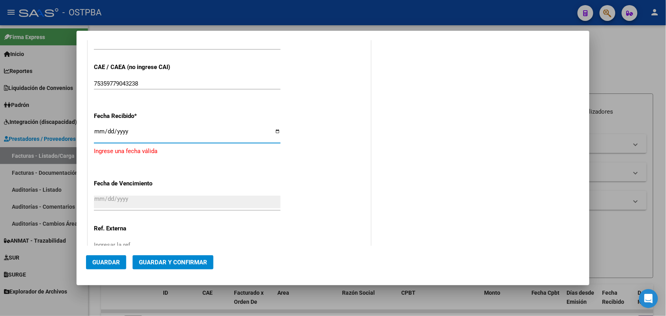
type input "[DATE]"
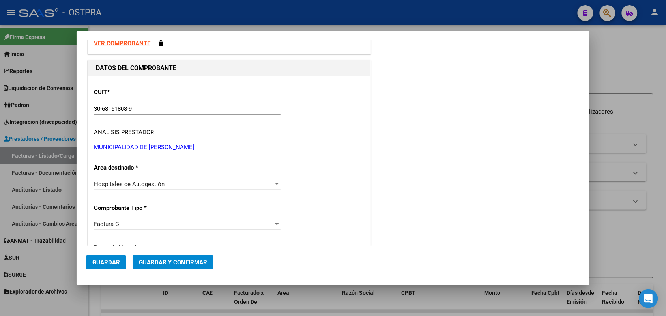
scroll to position [0, 0]
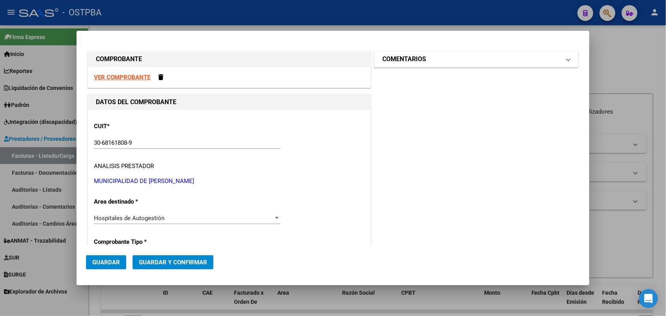
click at [567, 60] on span at bounding box center [568, 58] width 3 height 9
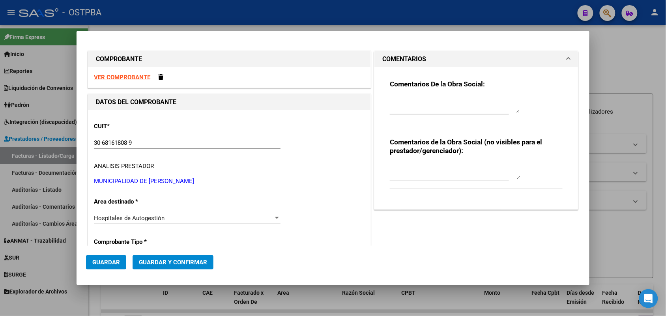
click at [394, 102] on textarea at bounding box center [455, 105] width 130 height 16
type textarea "HR 126709"
click at [114, 262] on span "Guardar" at bounding box center [106, 262] width 28 height 7
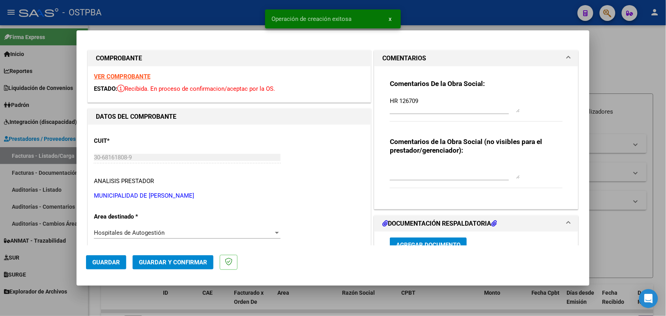
type input "2025-10-26"
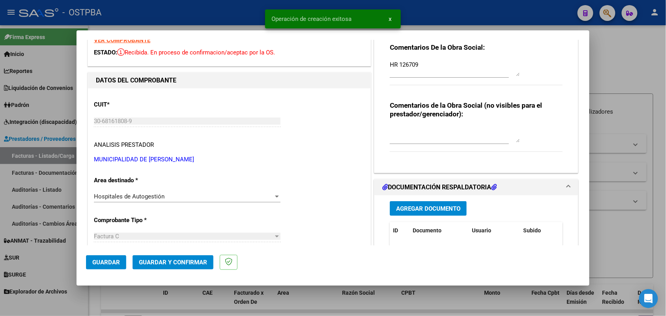
scroll to position [99, 0]
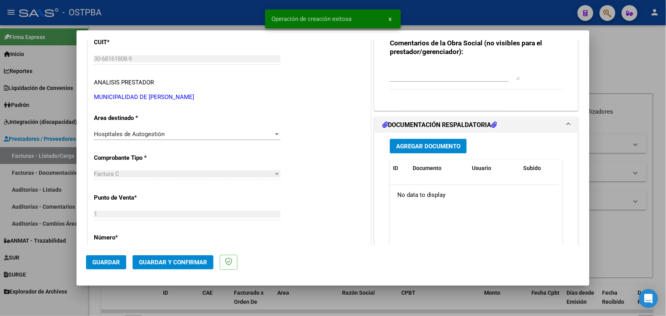
click at [420, 144] on span "Agregar Documento" at bounding box center [428, 146] width 64 height 7
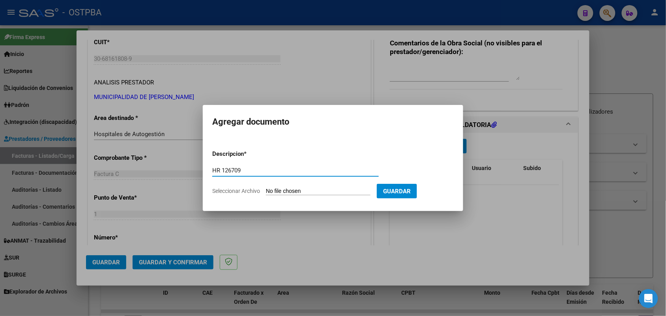
type input "HR 126709"
click at [275, 190] on input "Seleccionar Archivo" at bounding box center [318, 192] width 105 height 8
type input "C:\fakepath\HR 126709.pdf"
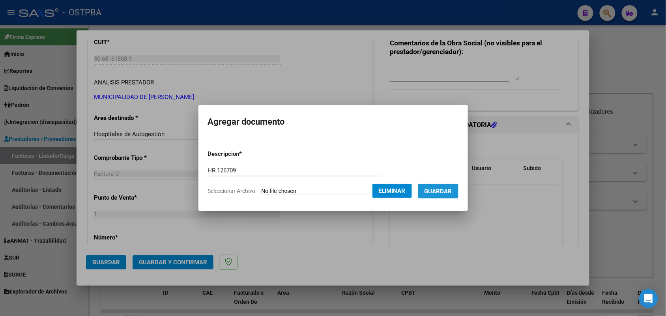
click at [443, 193] on span "Guardar" at bounding box center [439, 191] width 28 height 7
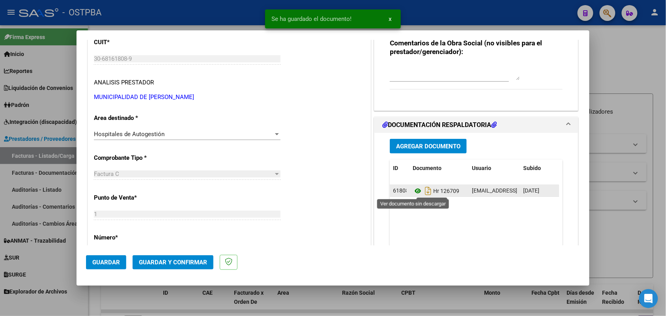
click at [413, 190] on icon at bounding box center [418, 190] width 10 height 9
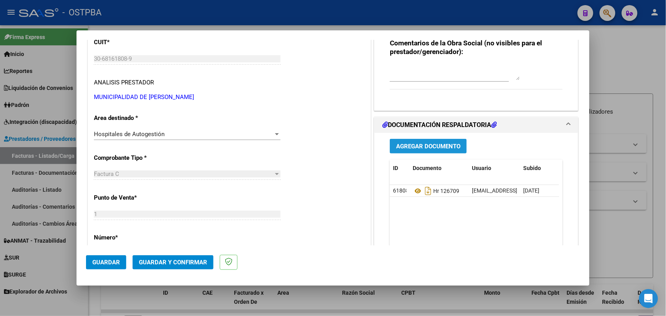
click at [423, 147] on span "Agregar Documento" at bounding box center [428, 146] width 64 height 7
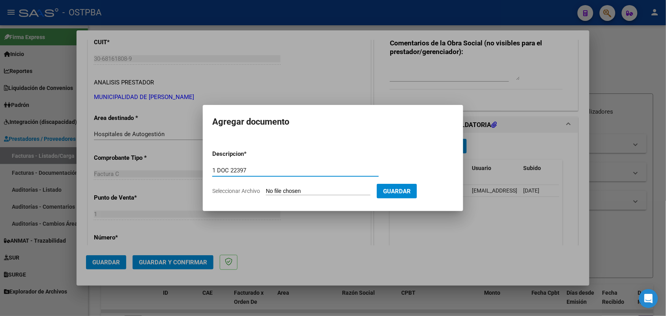
type input "1 DOC 22397"
click at [271, 193] on input "Seleccionar Archivo" at bounding box center [318, 192] width 105 height 8
type input "C:\fakepath\1 DOC 22397.pdf"
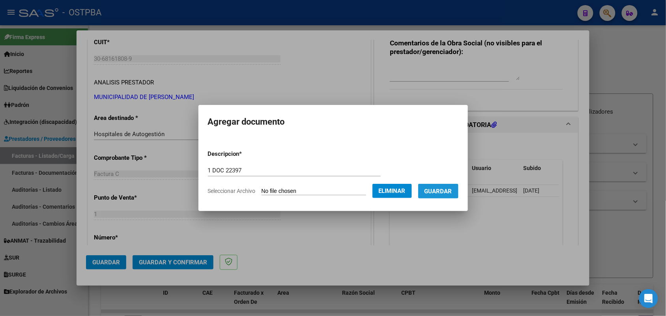
click at [445, 190] on span "Guardar" at bounding box center [439, 191] width 28 height 7
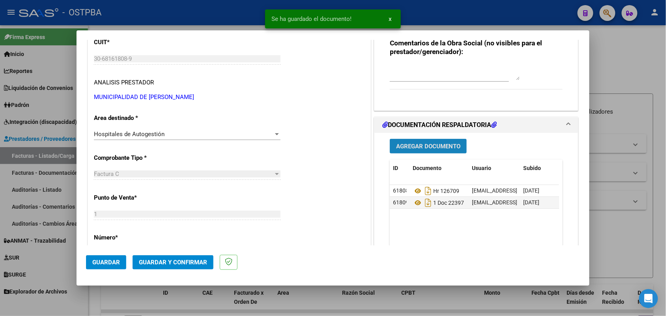
click at [419, 143] on span "Agregar Documento" at bounding box center [428, 146] width 64 height 7
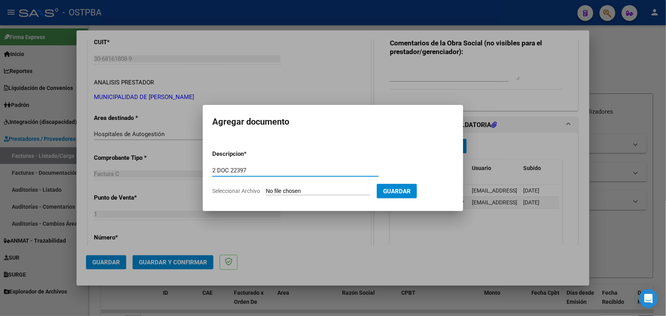
type input "2 DOC 22397"
click at [268, 191] on input "Seleccionar Archivo" at bounding box center [318, 192] width 105 height 8
type input "C:\fakepath\2 DOC 22397.pdf"
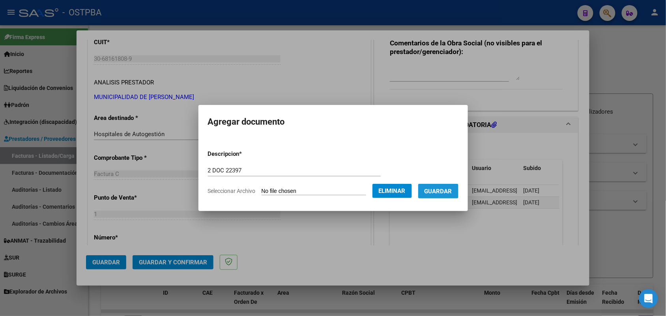
click at [441, 189] on span "Guardar" at bounding box center [439, 191] width 28 height 7
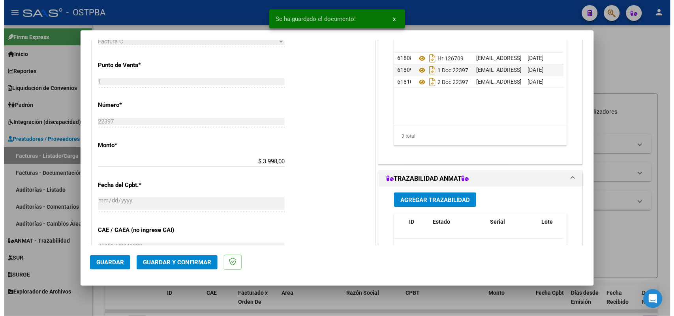
scroll to position [247, 0]
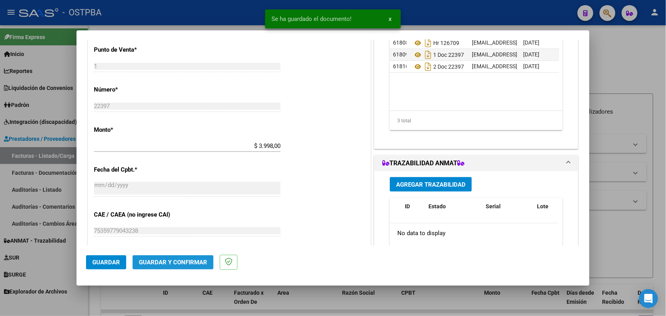
click at [167, 258] on button "Guardar y Confirmar" at bounding box center [173, 262] width 81 height 14
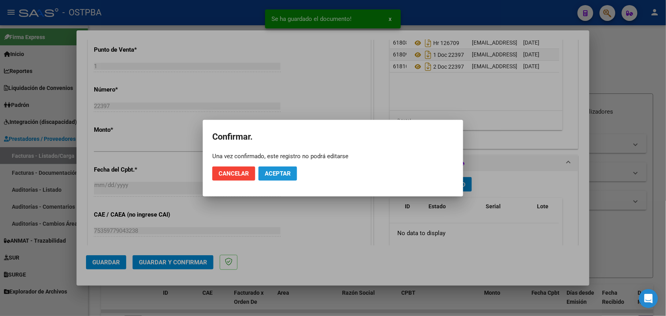
click at [283, 175] on span "Aceptar" at bounding box center [278, 173] width 26 height 7
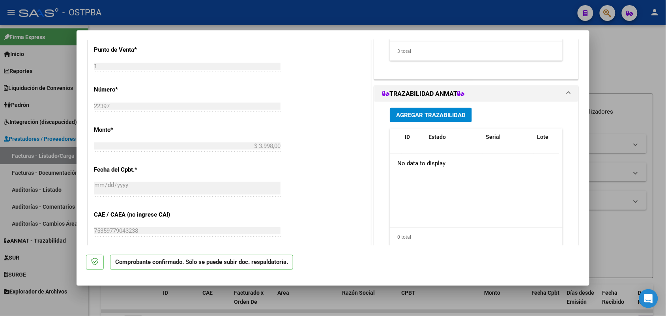
click at [52, 194] on div at bounding box center [333, 158] width 666 height 316
type input "$ 0,00"
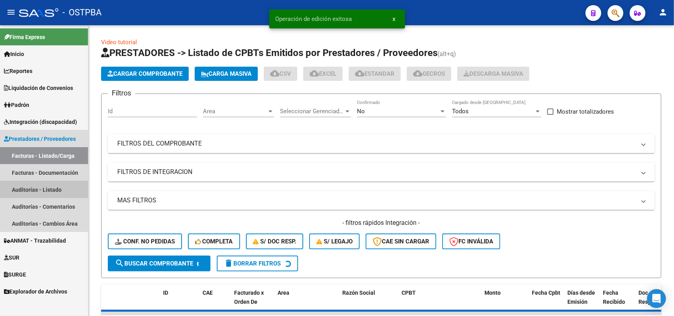
click at [47, 188] on link "Auditorías - Listado" at bounding box center [44, 189] width 88 height 17
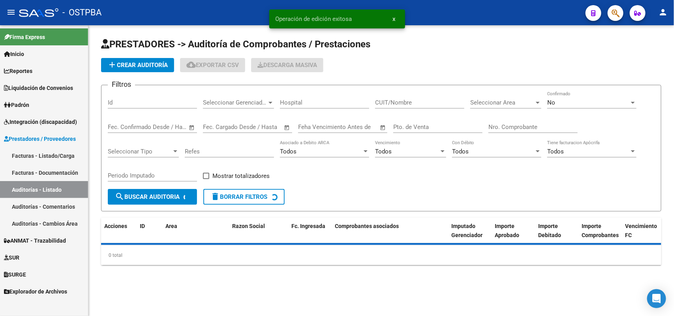
click at [154, 64] on span "add Crear Auditoría" at bounding box center [137, 65] width 60 height 7
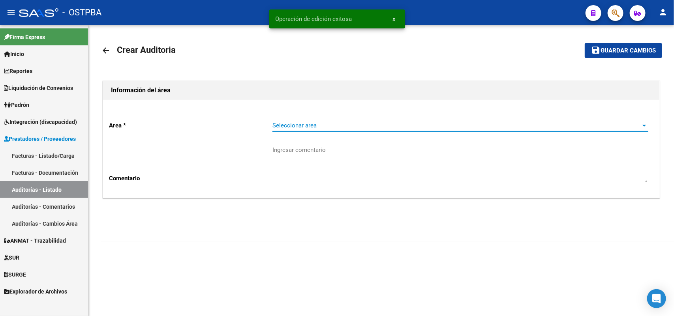
click at [287, 125] on span "Seleccionar area" at bounding box center [456, 125] width 369 height 7
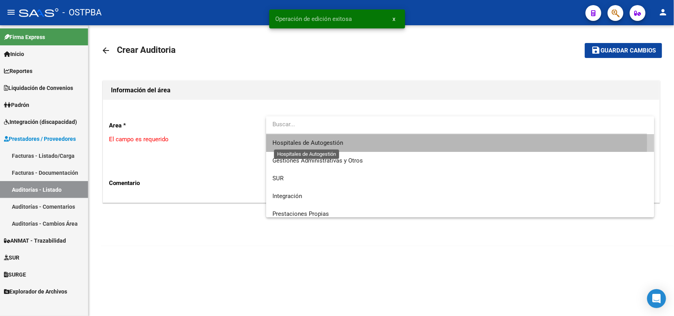
click at [293, 143] on span "Hospitales de Autogestión" at bounding box center [307, 142] width 71 height 7
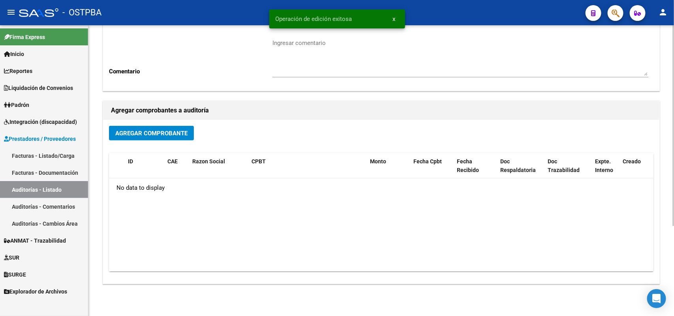
scroll to position [130, 0]
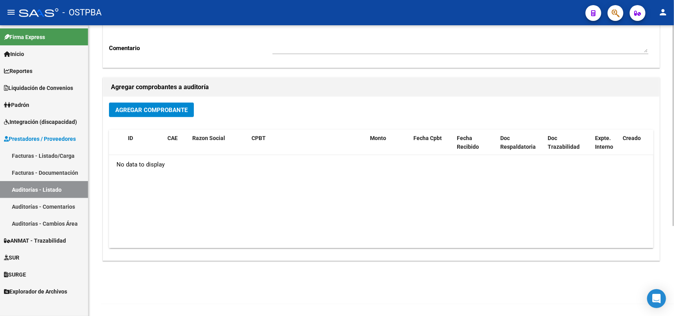
click at [173, 111] on span "Agregar Comprobante" at bounding box center [151, 110] width 72 height 7
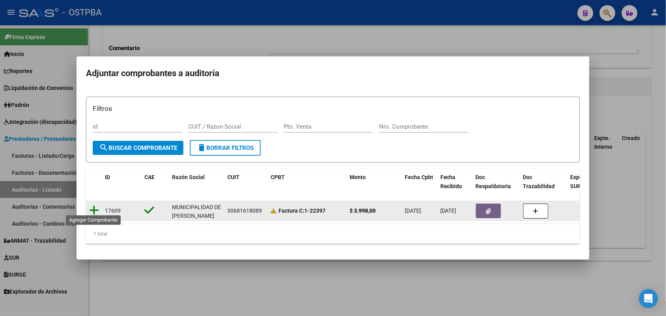
click at [92, 205] on icon at bounding box center [94, 210] width 10 height 11
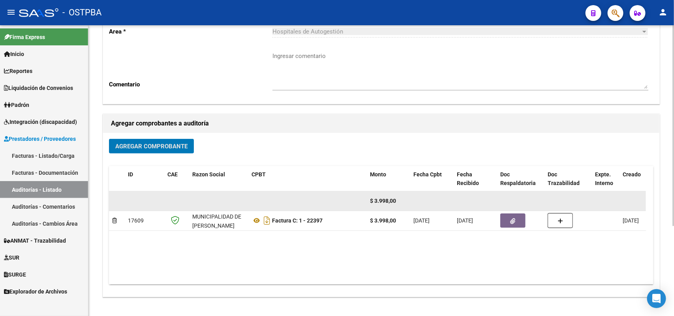
scroll to position [0, 0]
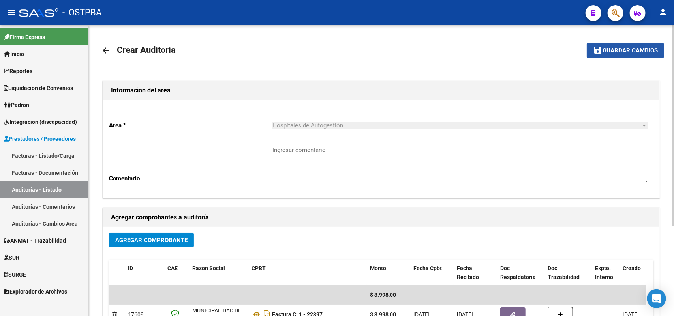
click at [637, 48] on span "Guardar cambios" at bounding box center [629, 50] width 55 height 7
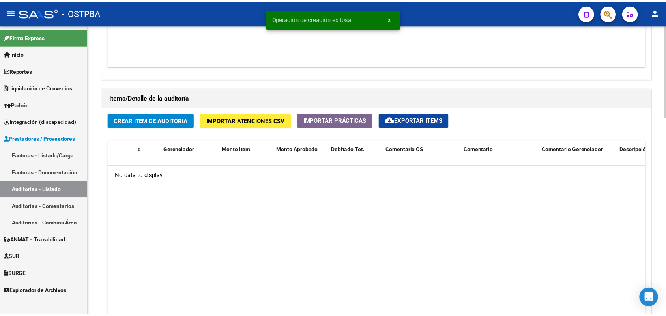
scroll to position [543, 0]
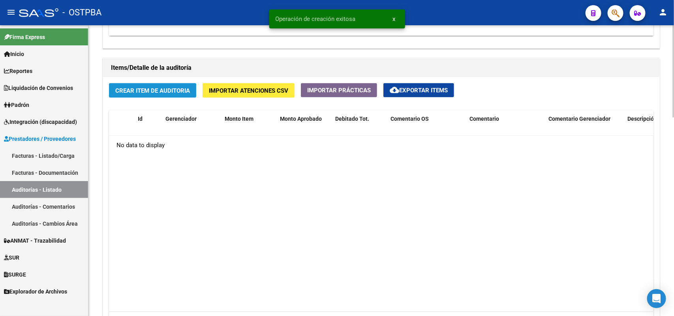
click at [160, 89] on span "Crear Item de Auditoria" at bounding box center [152, 90] width 75 height 7
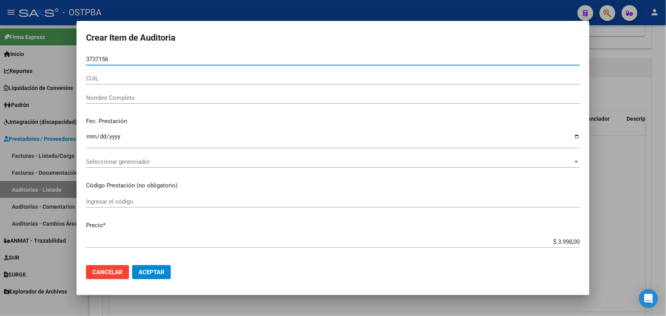
type input "37371564"
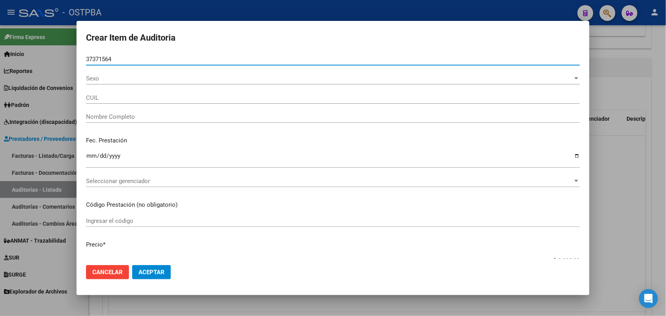
type input "20373715647"
type input "PARDO JUAN CARLOS RAMON -"
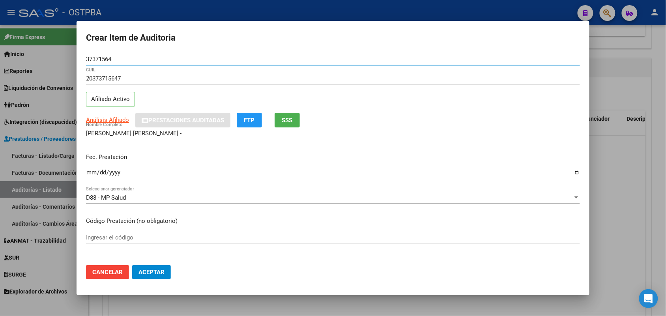
type input "37371564"
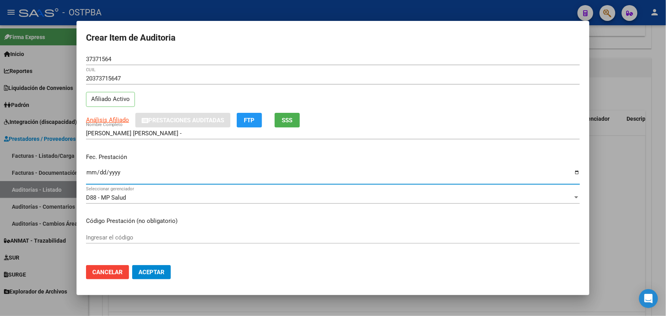
click at [90, 179] on input "Ingresar la fecha" at bounding box center [333, 175] width 494 height 13
type input "2025-08-04"
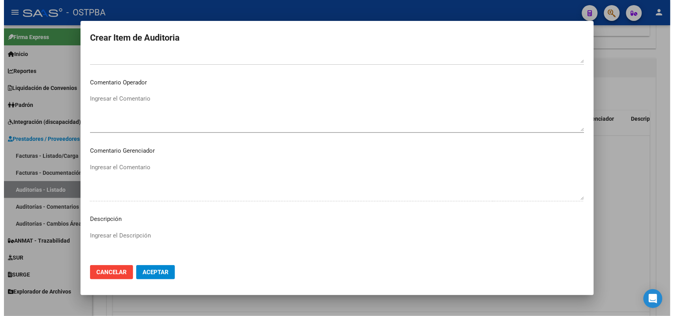
scroll to position [505, 0]
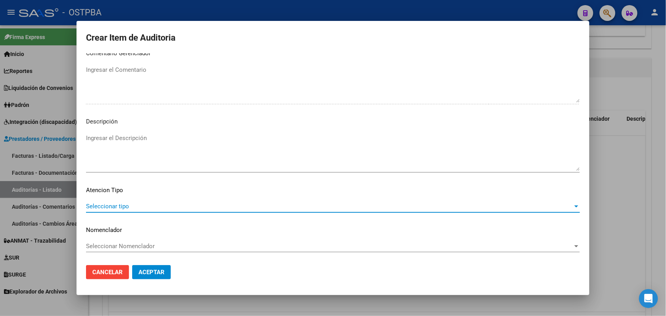
click at [119, 204] on span "Seleccionar tipo" at bounding box center [329, 206] width 487 height 7
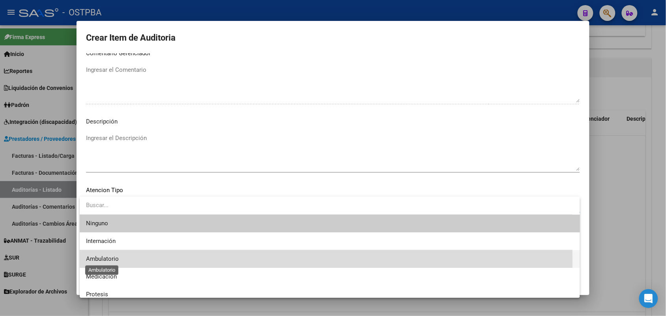
click at [109, 261] on span "Ambulatorio" at bounding box center [102, 258] width 33 height 7
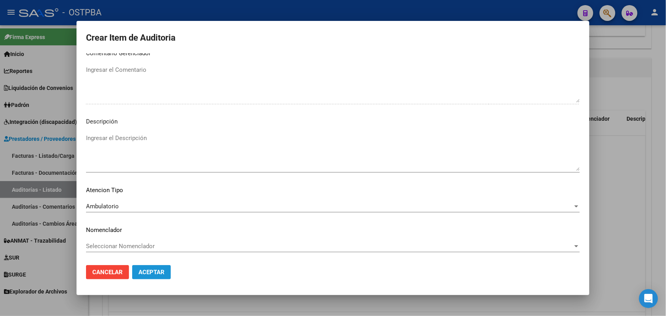
click at [160, 273] on span "Aceptar" at bounding box center [152, 272] width 26 height 7
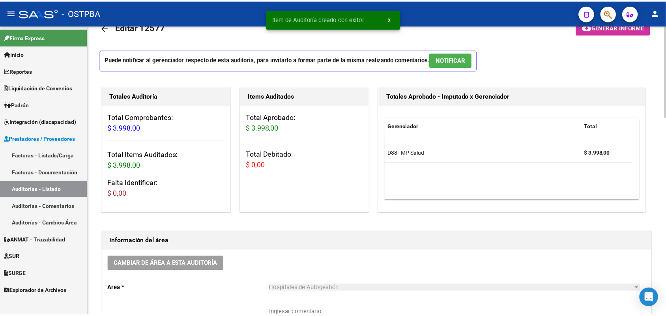
scroll to position [0, 0]
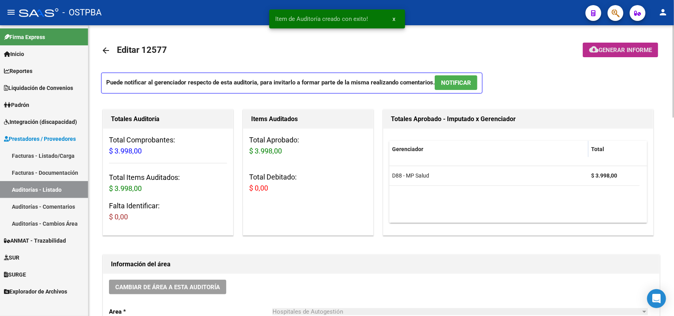
click at [609, 48] on span "Generar informe" at bounding box center [625, 50] width 53 height 7
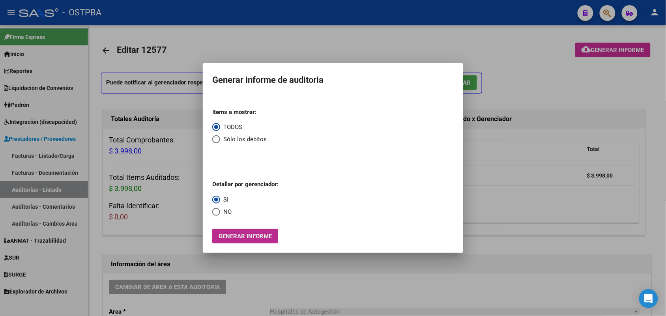
click at [266, 235] on span "Generar informe" at bounding box center [245, 236] width 53 height 7
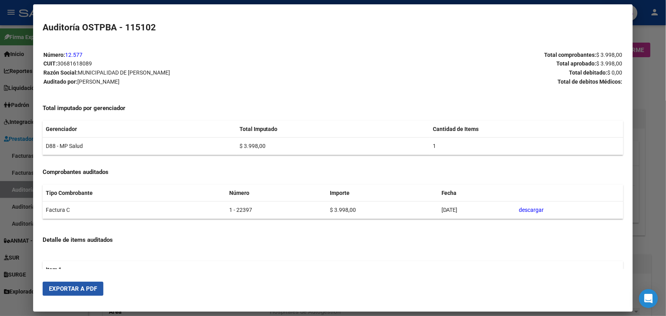
click at [56, 285] on span "Exportar a PDF" at bounding box center [73, 288] width 48 height 7
click at [646, 86] on div at bounding box center [333, 158] width 666 height 316
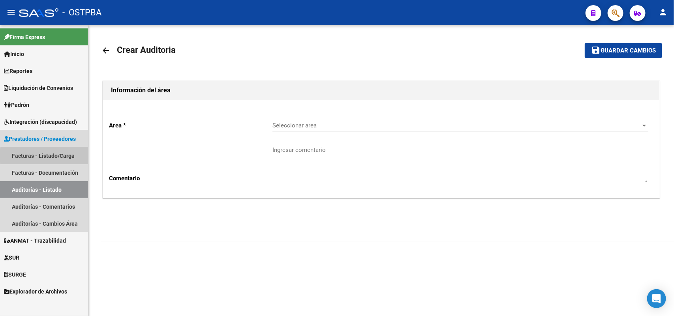
click at [64, 156] on link "Facturas - Listado/Carga" at bounding box center [44, 155] width 88 height 17
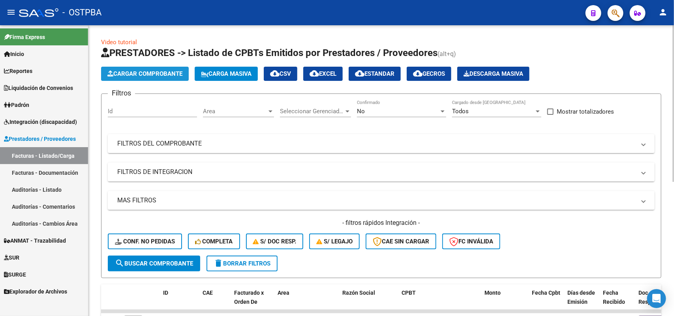
click at [152, 72] on span "Cargar Comprobante" at bounding box center [144, 73] width 75 height 7
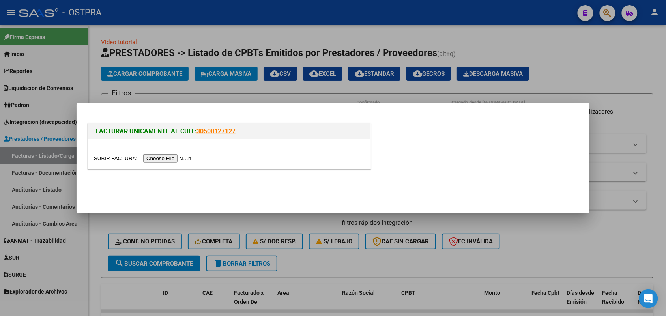
click at [157, 157] on input "file" at bounding box center [144, 158] width 100 height 8
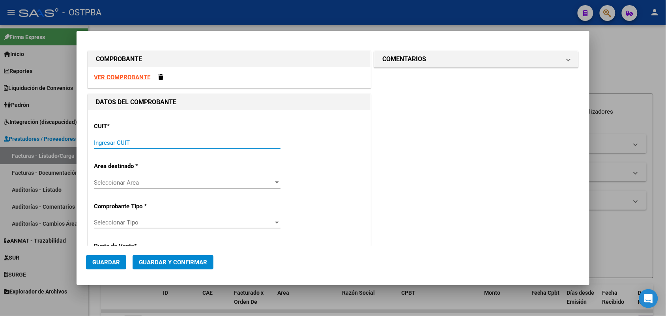
click at [123, 145] on input "Ingresar CUIT" at bounding box center [187, 142] width 187 height 7
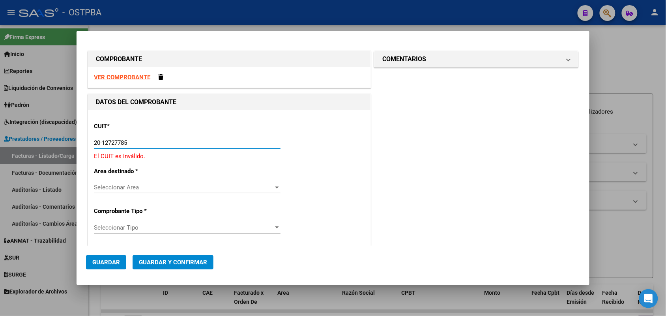
type input "20-12727785-1"
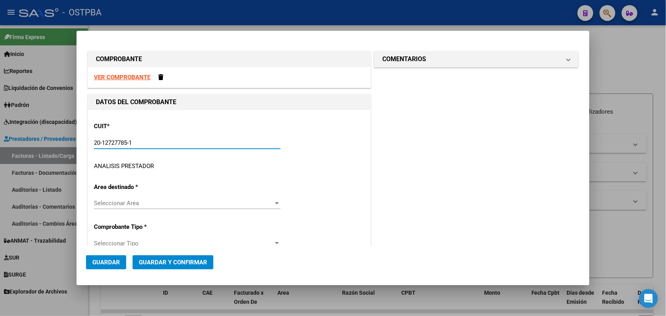
type input "3"
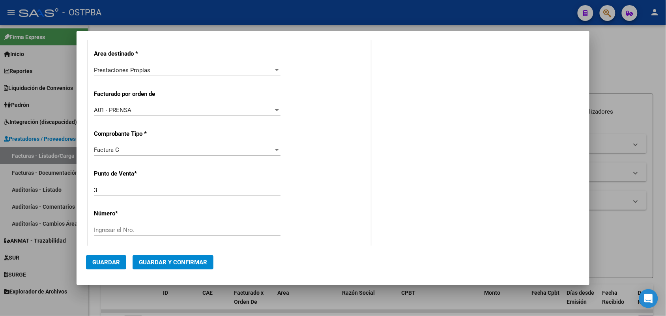
scroll to position [197, 0]
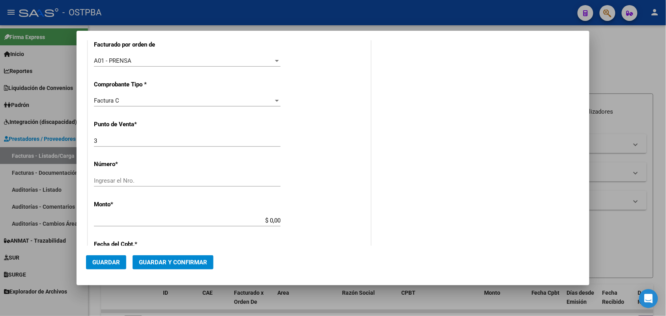
type input "20-12727785-1"
click at [113, 176] on div "Ingresar el Nro." at bounding box center [187, 181] width 187 height 12
type input "331"
drag, startPoint x: 259, startPoint y: 221, endPoint x: 286, endPoint y: 220, distance: 26.9
click at [286, 220] on div "CUIT * 20-12727785-1 Ingresar CUIT ANALISIS PRESTADOR PACENZA NESTOR ANTONIO AR…" at bounding box center [229, 213] width 283 height 600
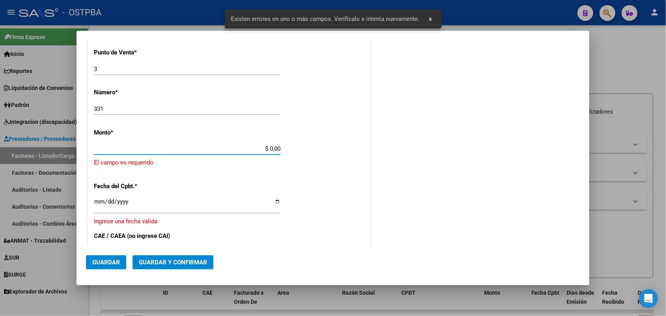
scroll to position [271, 0]
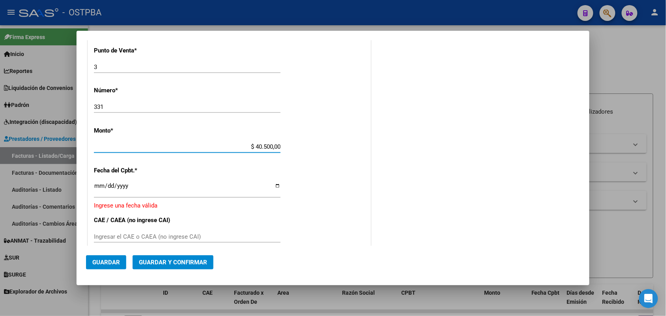
type input "$ 405.000,00"
click at [99, 190] on input "Ingresar la fecha" at bounding box center [187, 189] width 187 height 13
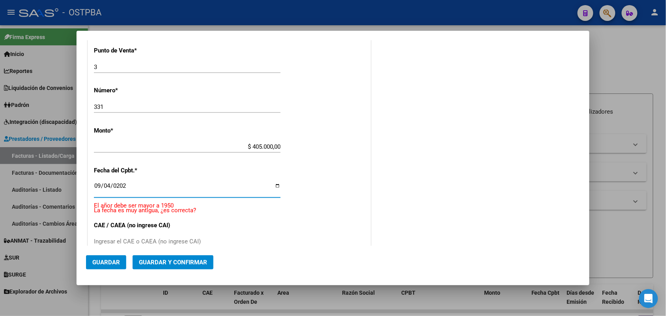
type input "2025-09-04"
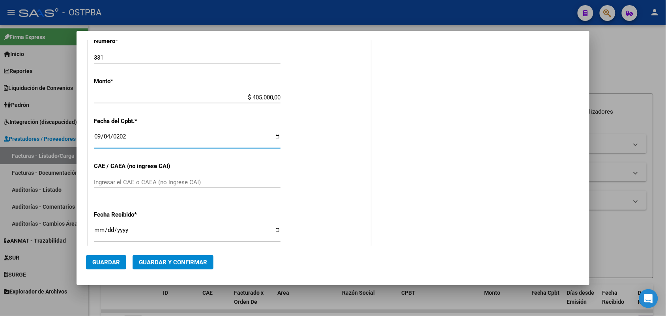
scroll to position [370, 0]
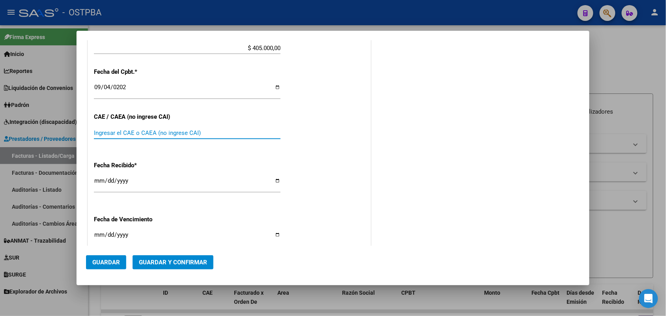
click at [103, 133] on input "Ingresar el CAE o CAEA (no ingrese CAI)" at bounding box center [187, 133] width 187 height 7
type input "75361918214031"
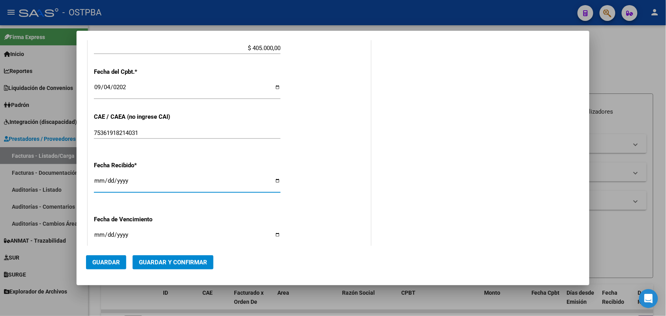
click at [96, 184] on input "[DATE]" at bounding box center [187, 184] width 187 height 13
type input "[DATE]"
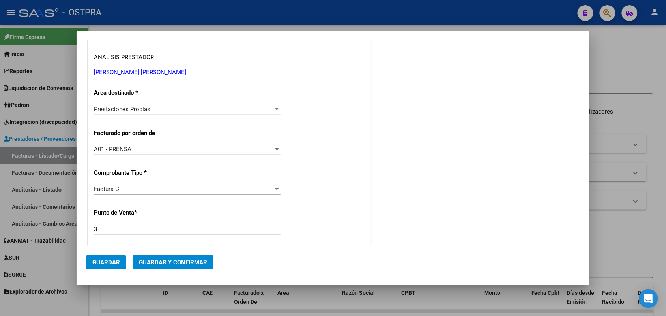
scroll to position [0, 0]
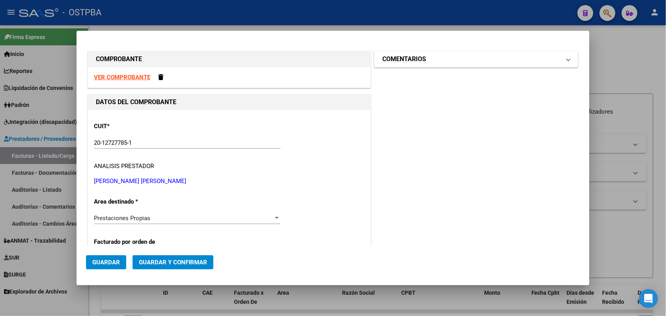
click at [567, 59] on span at bounding box center [568, 58] width 3 height 9
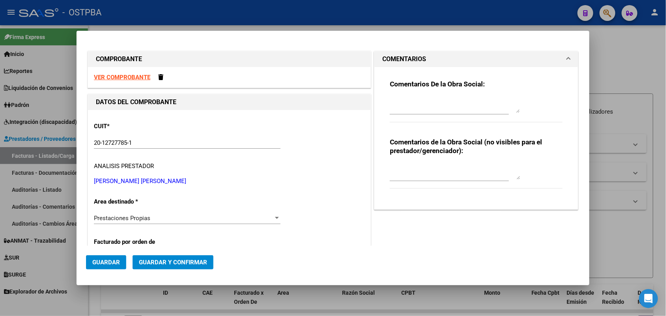
click at [404, 109] on textarea at bounding box center [455, 105] width 130 height 16
type textarea "HR 12670"
drag, startPoint x: 415, startPoint y: 101, endPoint x: 366, endPoint y: 103, distance: 49.0
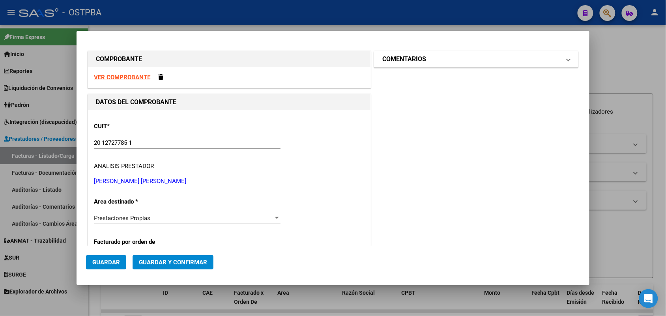
click at [567, 62] on span at bounding box center [568, 58] width 3 height 9
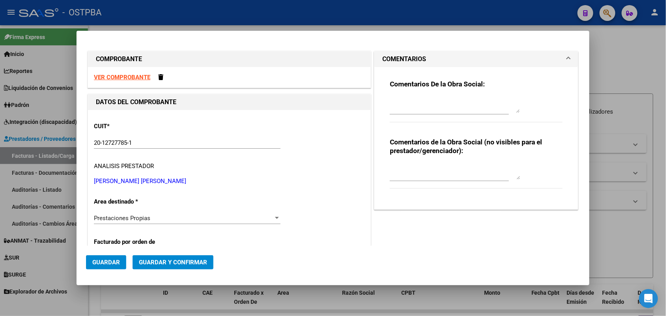
click at [390, 107] on textarea at bounding box center [455, 105] width 130 height 16
type textarea "HR 126707"
click at [113, 261] on span "Guardar" at bounding box center [106, 262] width 28 height 7
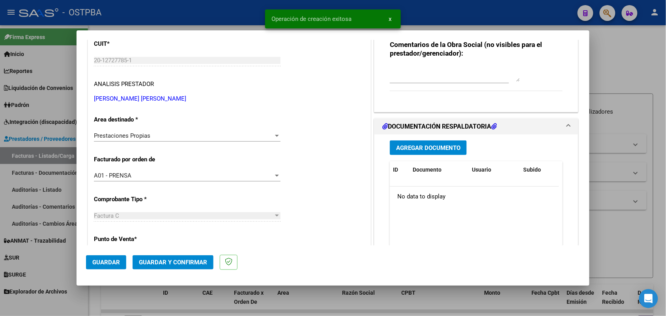
scroll to position [99, 0]
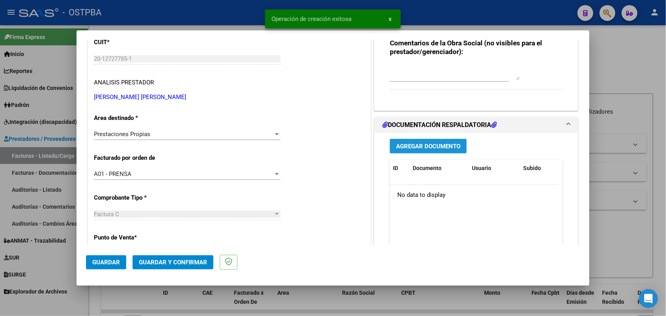
click at [422, 147] on span "Agregar Documento" at bounding box center [428, 146] width 64 height 7
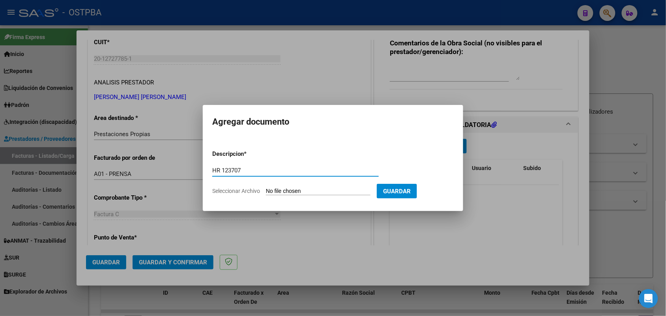
type input "HR 123707"
click at [272, 193] on input "Seleccionar Archivo" at bounding box center [318, 192] width 105 height 8
type input "C:\fakepath\HR 126707.pdf"
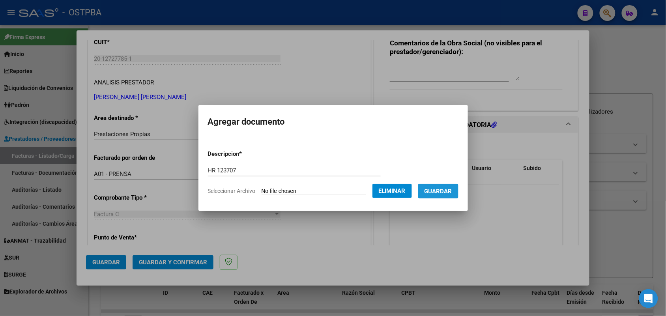
click at [449, 191] on span "Guardar" at bounding box center [439, 191] width 28 height 7
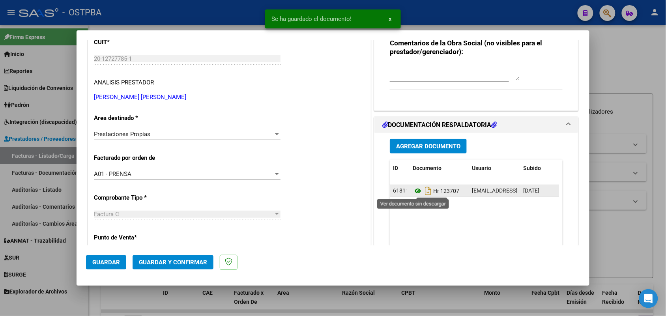
click at [413, 190] on icon at bounding box center [418, 190] width 10 height 9
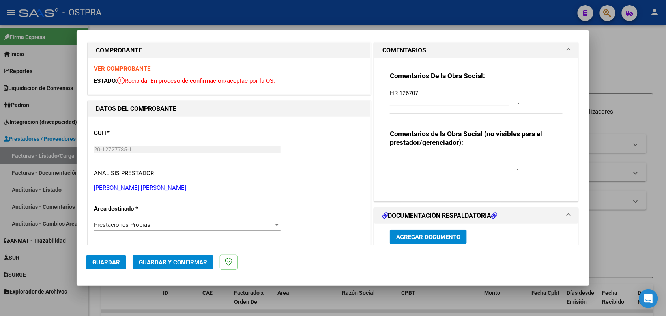
scroll to position [0, 0]
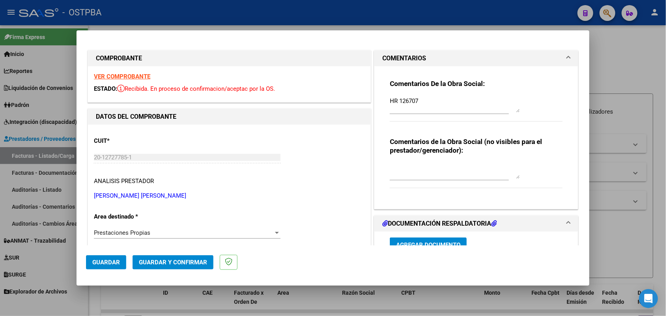
click at [127, 75] on strong "VER COMPROBANTE" at bounding box center [122, 76] width 56 height 7
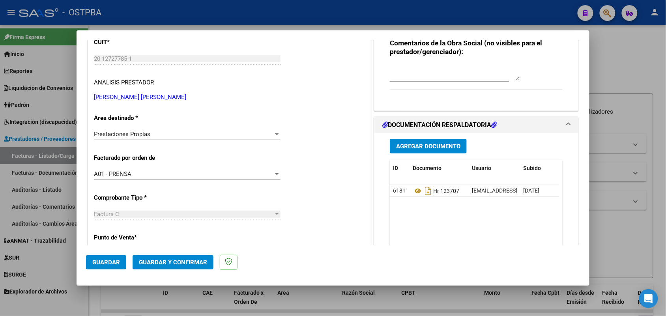
scroll to position [148, 0]
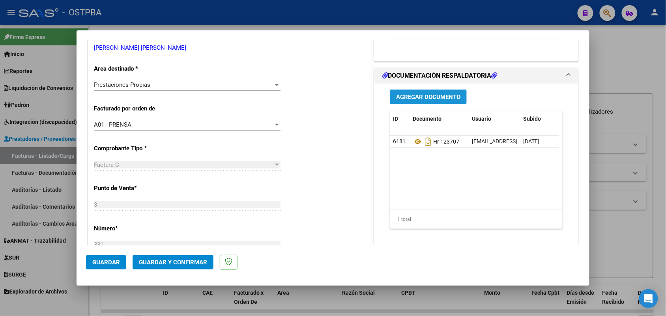
click at [427, 96] on span "Agregar Documento" at bounding box center [428, 97] width 64 height 7
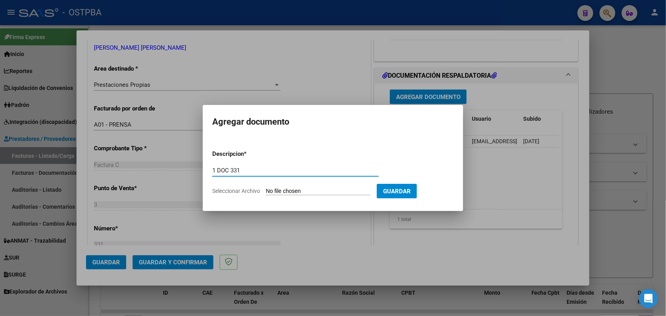
type input "1 DOC 331"
click at [267, 190] on input "Seleccionar Archivo" at bounding box center [318, 192] width 105 height 8
type input "C:\fakepath\1 DOC 331.pdf"
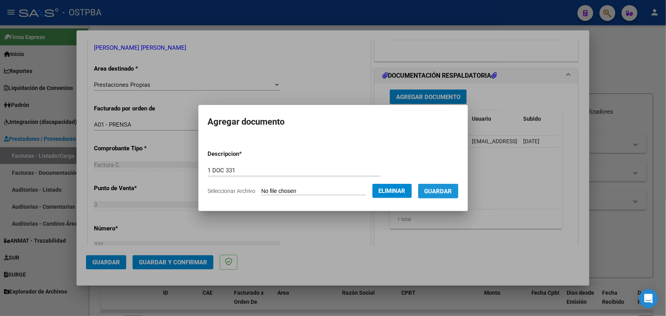
click at [449, 189] on span "Guardar" at bounding box center [439, 191] width 28 height 7
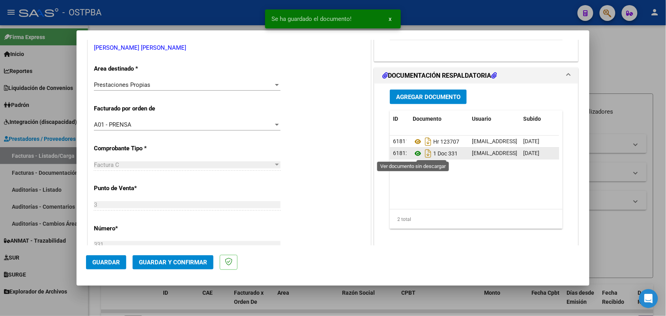
click at [414, 152] on icon at bounding box center [418, 153] width 10 height 9
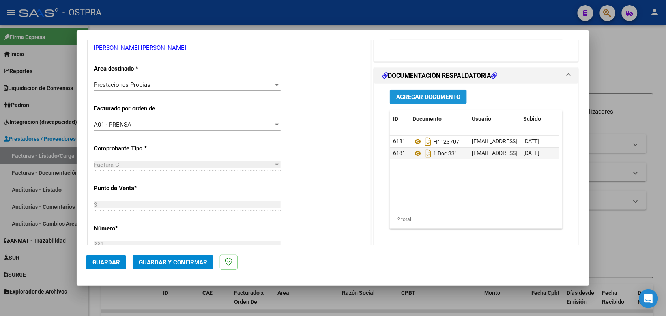
click at [415, 96] on span "Agregar Documento" at bounding box center [428, 97] width 64 height 7
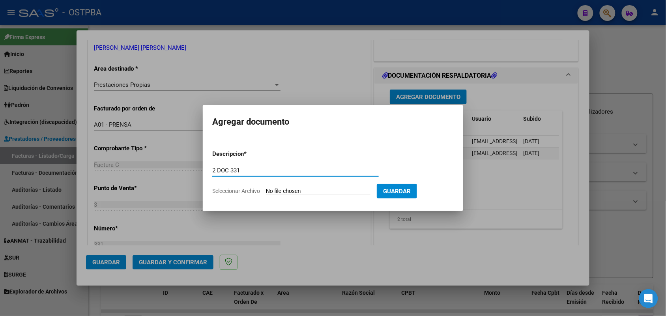
type input "2 DOC 331"
click at [273, 191] on input "Seleccionar Archivo" at bounding box center [318, 192] width 105 height 8
type input "C:\fakepath\2 DOC 331.pdf"
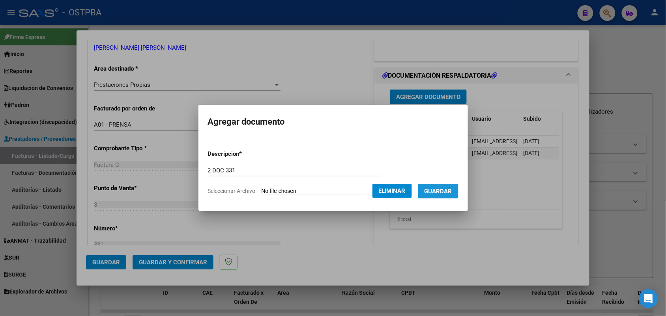
click at [439, 191] on span "Guardar" at bounding box center [439, 191] width 28 height 7
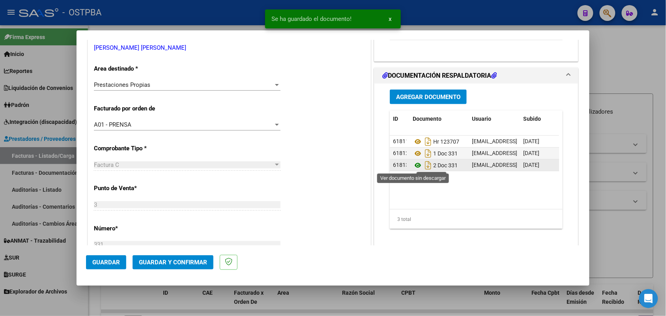
click at [416, 165] on icon at bounding box center [418, 165] width 10 height 9
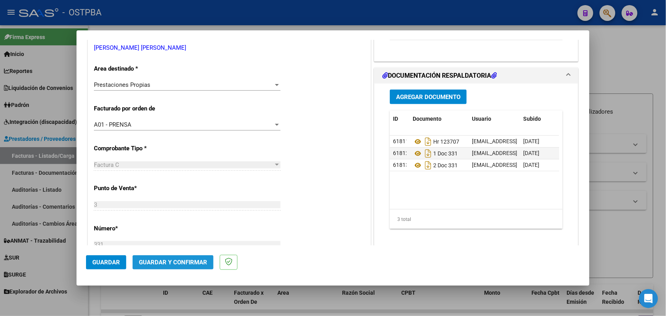
click at [168, 259] on span "Guardar y Confirmar" at bounding box center [173, 262] width 68 height 7
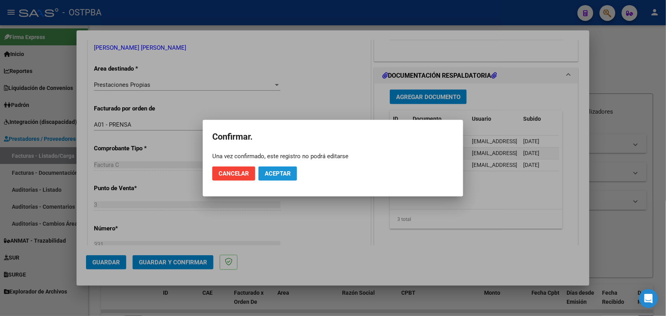
click at [268, 169] on button "Aceptar" at bounding box center [278, 174] width 39 height 14
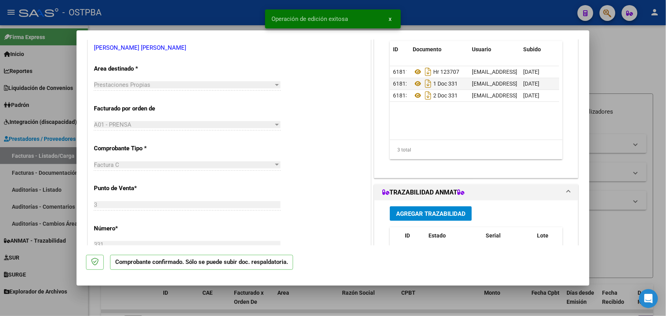
click at [65, 199] on div at bounding box center [333, 158] width 666 height 316
type input "$ 0,00"
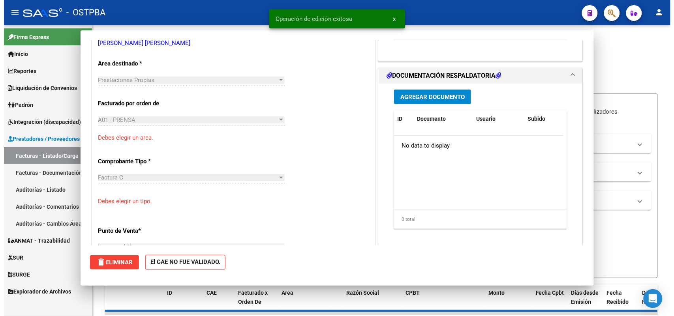
scroll to position [143, 0]
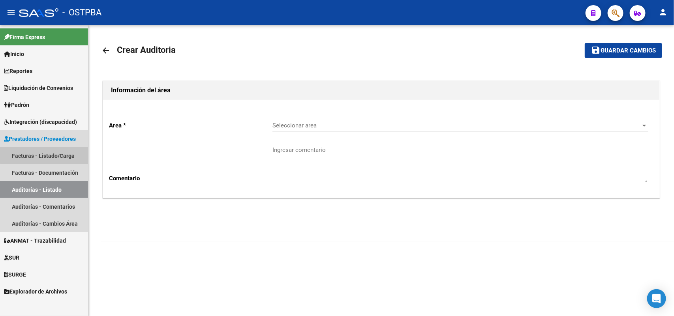
click at [56, 151] on link "Facturas - Listado/Carga" at bounding box center [44, 155] width 88 height 17
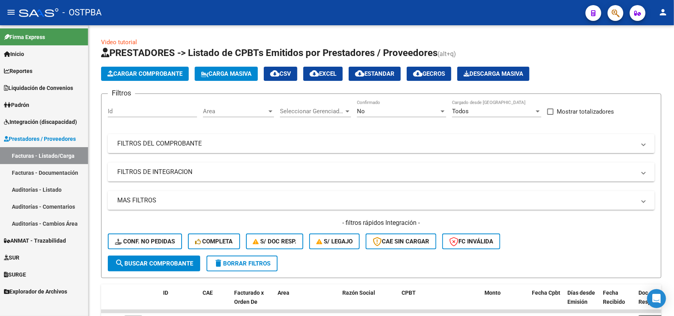
click at [72, 145] on link "Prestadores / Proveedores" at bounding box center [44, 138] width 88 height 17
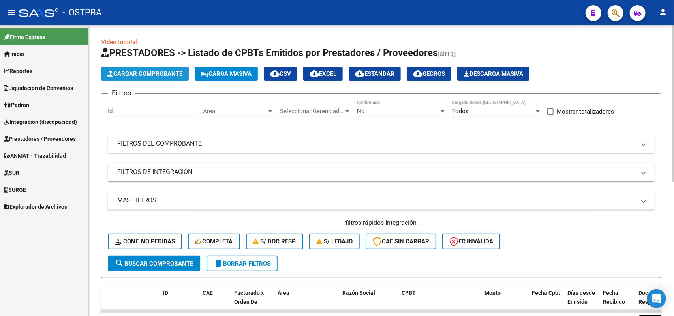
click at [137, 72] on span "Cargar Comprobante" at bounding box center [144, 73] width 75 height 7
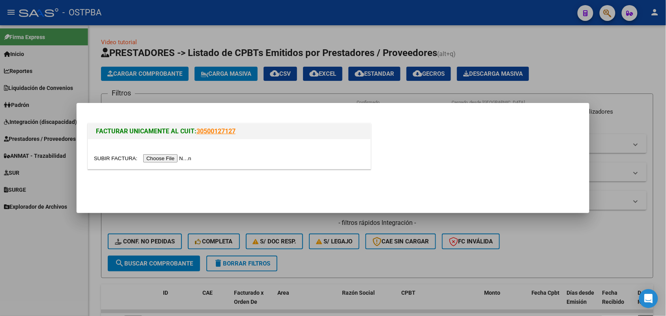
click at [167, 160] on input "file" at bounding box center [144, 158] width 100 height 8
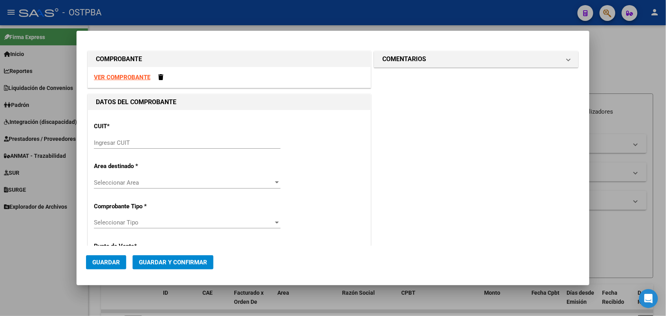
click at [96, 141] on input "Ingresar CUIT" at bounding box center [187, 142] width 187 height 7
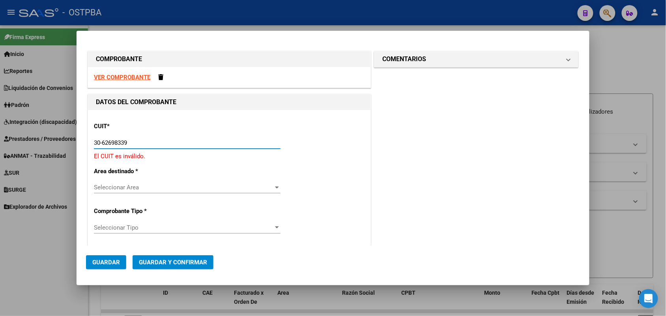
type input "30-62698339-8"
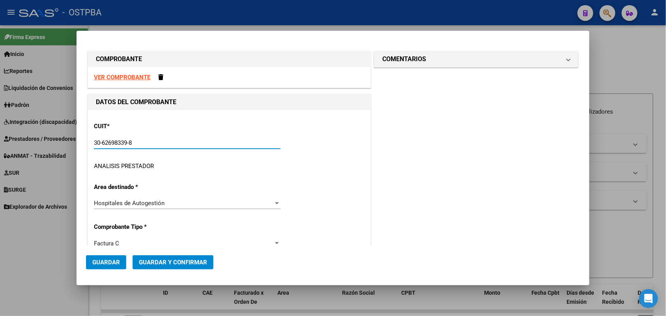
type input "116"
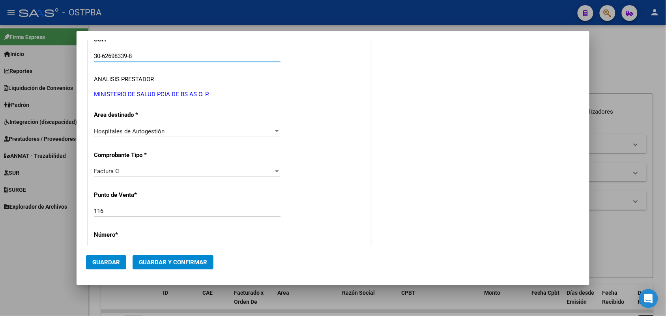
scroll to position [99, 0]
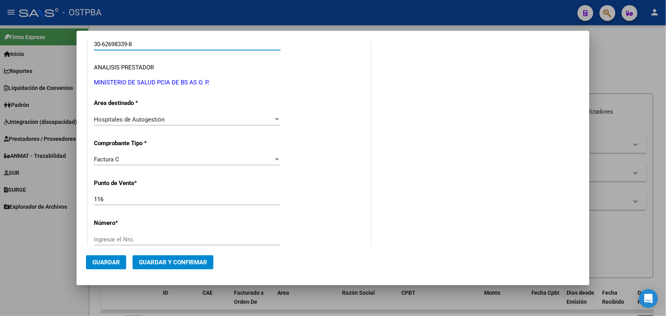
type input "30-62698339-8"
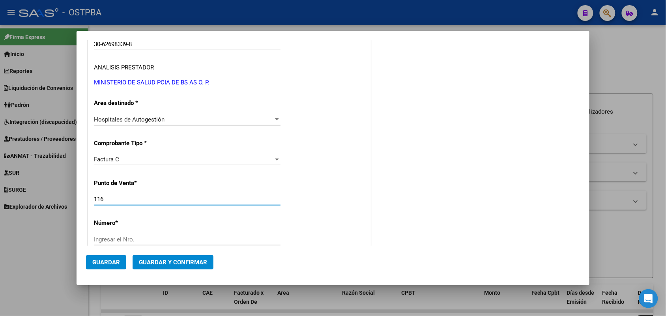
drag, startPoint x: 105, startPoint y: 202, endPoint x: 77, endPoint y: 200, distance: 27.7
click at [77, 200] on mat-dialog-content "COMPROBANTE VER COMPROBANTE DATOS DEL COMPROBANTE CUIT * 30-62698339-8 Ingresar…" at bounding box center [333, 143] width 513 height 206
type input "2"
type input "155"
drag, startPoint x: 104, startPoint y: 243, endPoint x: 167, endPoint y: 229, distance: 64.2
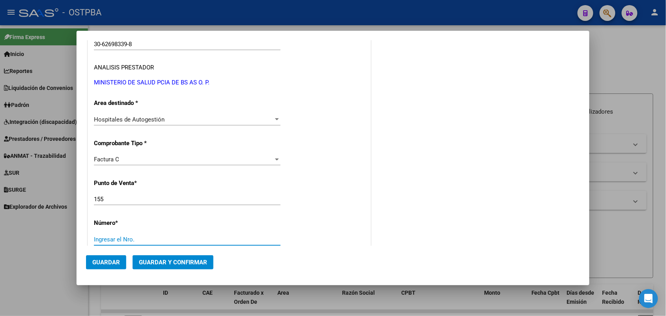
click at [105, 243] on input "Ingresar el Nro." at bounding box center [187, 239] width 187 height 7
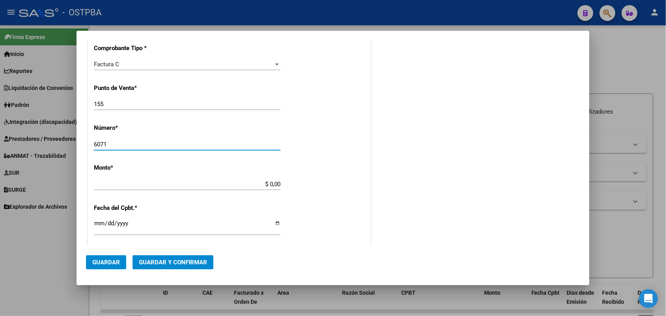
scroll to position [197, 0]
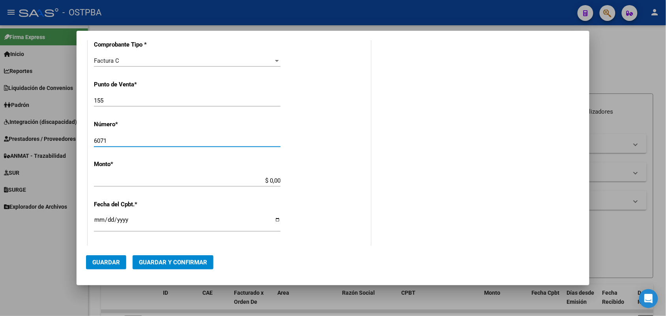
type input "6071"
drag, startPoint x: 261, startPoint y: 180, endPoint x: 293, endPoint y: 181, distance: 32.4
click at [293, 181] on div "CUIT * 30-62698339-8 Ingresar CUIT ANALISIS PRESTADOR MINISTERIO DE SALUD PCIA …" at bounding box center [229, 193] width 283 height 560
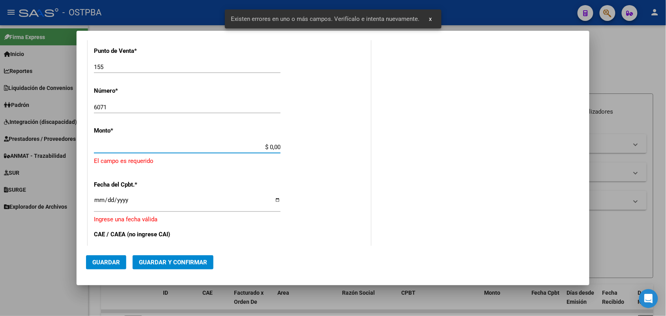
scroll to position [231, 0]
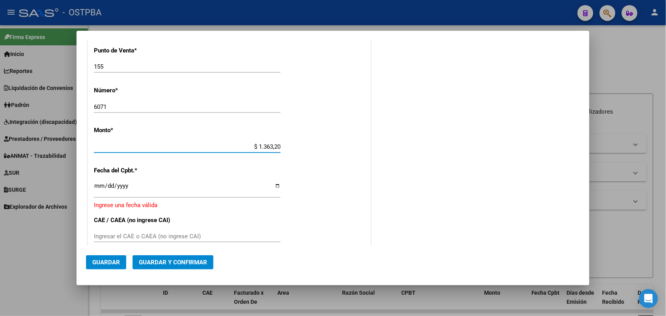
type input "$ 13.632,00"
click at [98, 190] on input "Ingresar la fecha" at bounding box center [187, 189] width 187 height 13
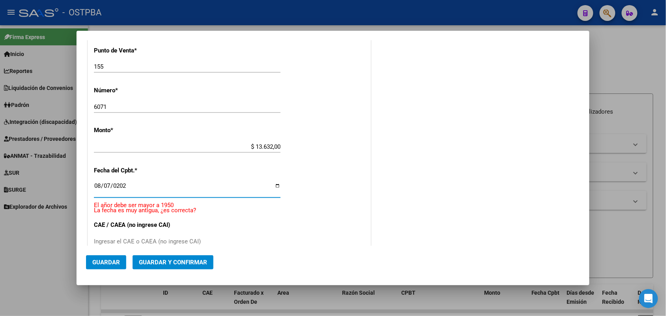
type input "2025-08-07"
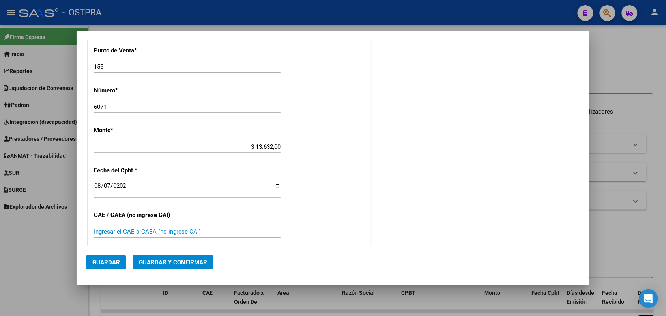
click at [99, 231] on input "Ingresar el CAE o CAEA (no ingrese CAI)" at bounding box center [187, 231] width 187 height 7
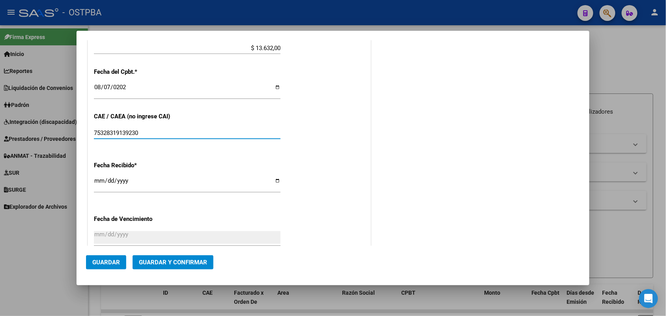
scroll to position [379, 0]
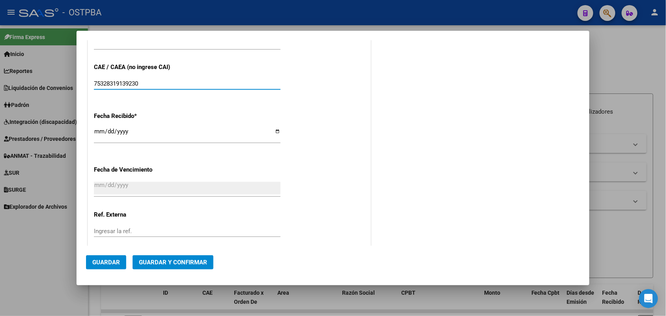
type input "75328319139230"
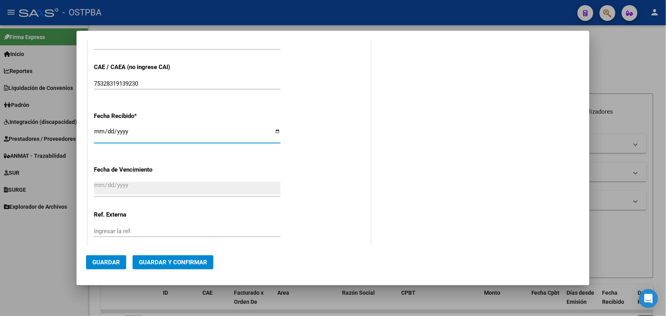
click at [96, 133] on input "[DATE]" at bounding box center [187, 134] width 187 height 13
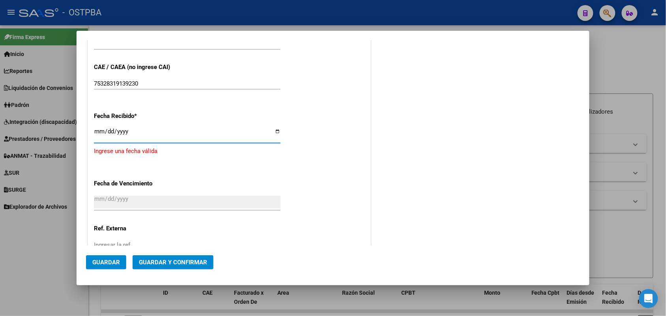
type input "[DATE]"
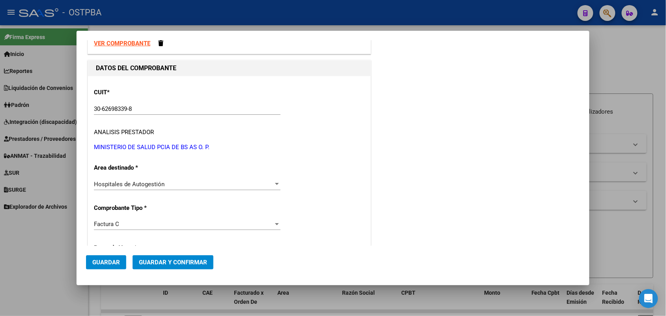
scroll to position [0, 0]
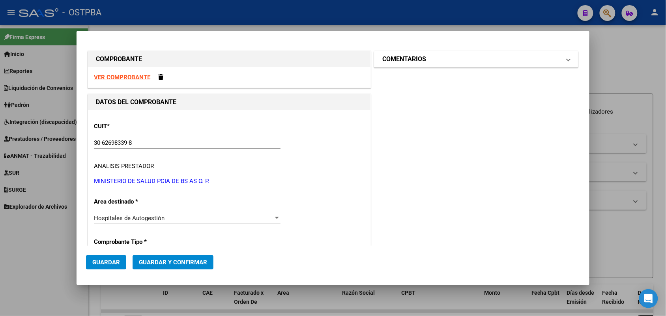
click at [567, 59] on span at bounding box center [568, 58] width 3 height 9
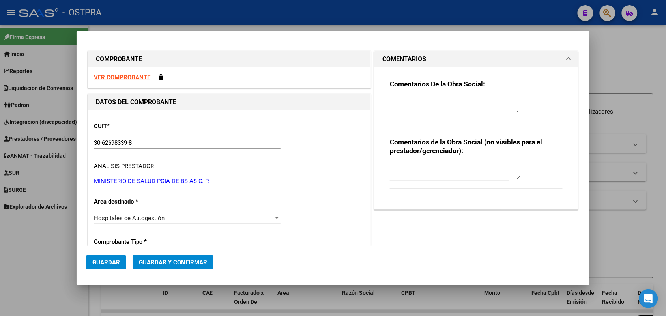
click at [418, 109] on textarea at bounding box center [455, 105] width 130 height 16
type textarea "HR 126701"
click at [109, 266] on button "Guardar" at bounding box center [106, 262] width 40 height 14
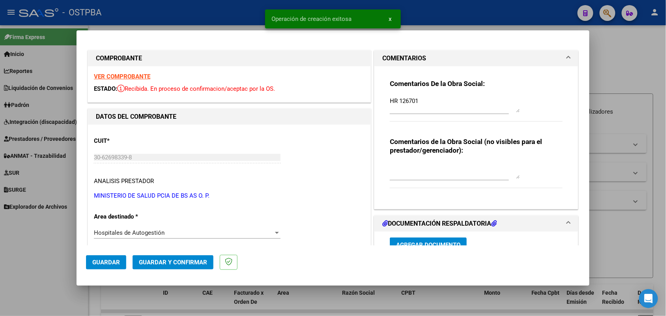
type input "2025-10-06"
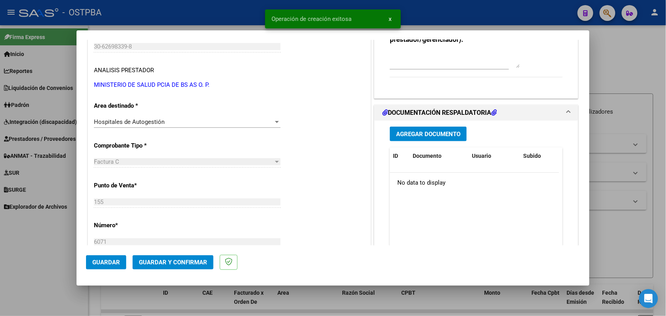
scroll to position [148, 0]
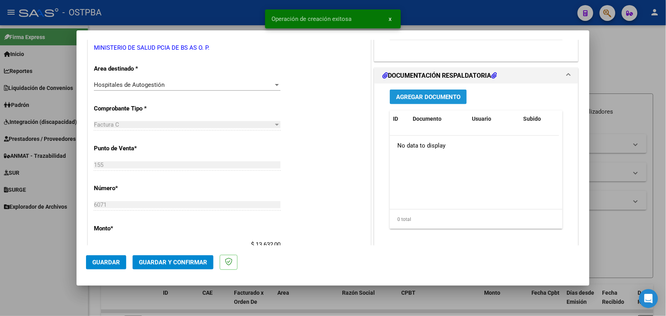
click at [426, 96] on span "Agregar Documento" at bounding box center [428, 97] width 64 height 7
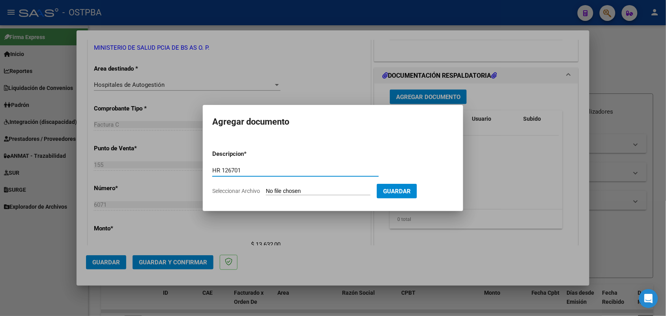
type input "HR 126701"
click at [265, 193] on app-file-uploader "Seleccionar Archivo" at bounding box center [294, 191] width 165 height 7
click at [275, 193] on input "Seleccionar Archivo" at bounding box center [318, 192] width 105 height 8
type input "C:\fakepath\HR 126701.pdf"
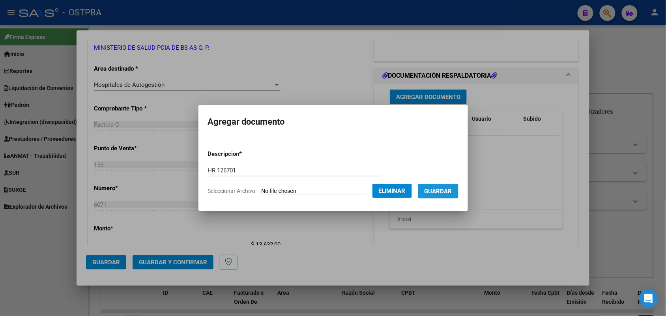
click at [443, 188] on span "Guardar" at bounding box center [439, 191] width 28 height 7
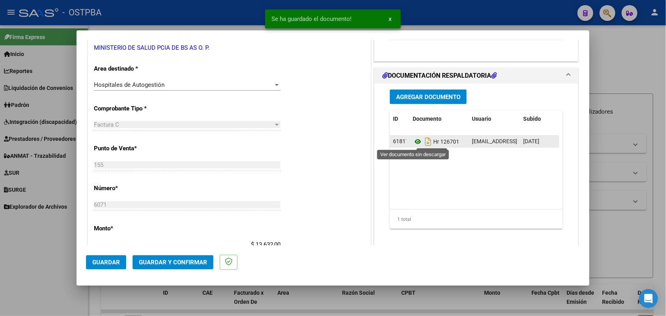
click at [413, 142] on icon at bounding box center [418, 141] width 10 height 9
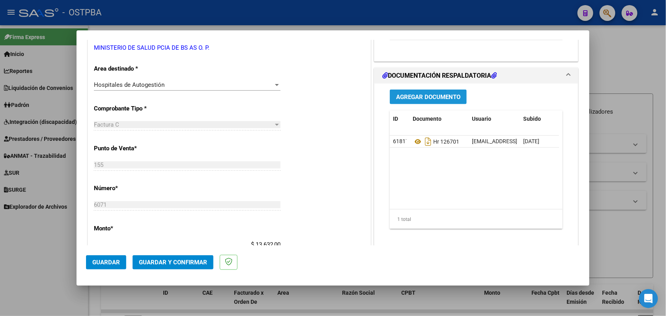
click at [429, 97] on span "Agregar Documento" at bounding box center [428, 97] width 64 height 7
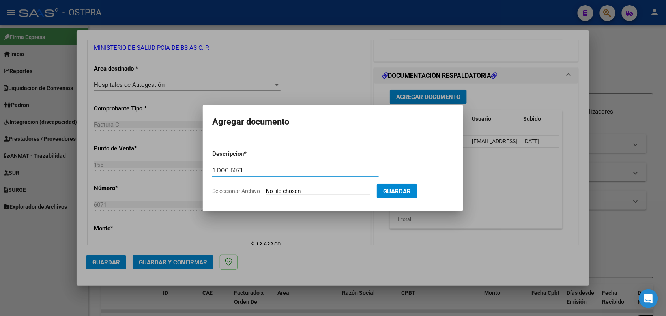
type input "1 DOC 6071"
click at [269, 193] on input "Seleccionar Archivo" at bounding box center [318, 192] width 105 height 8
type input "C:\fakepath\1 DOC 6071.pdf"
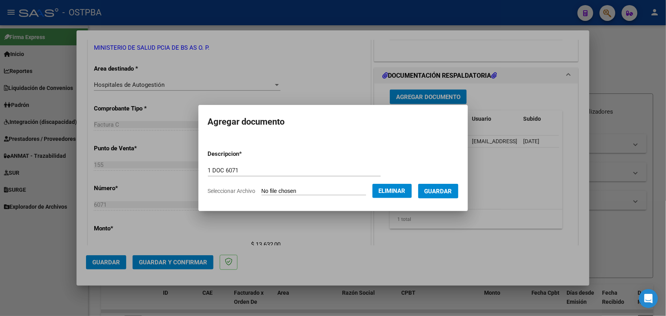
click at [434, 189] on span "Guardar" at bounding box center [439, 191] width 28 height 7
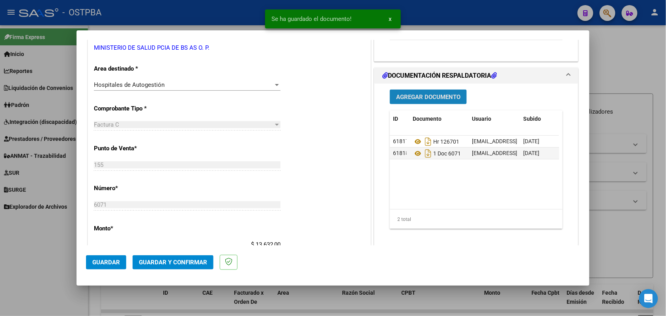
click at [422, 96] on span "Agregar Documento" at bounding box center [428, 97] width 64 height 7
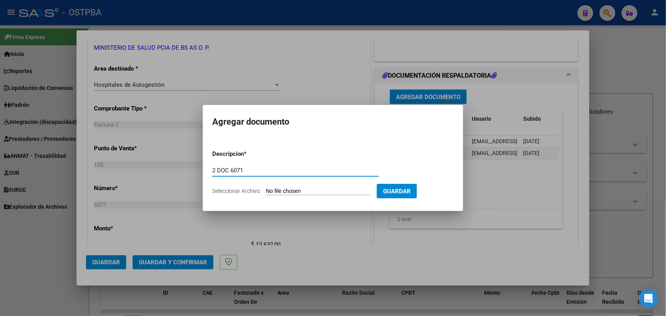
type input "2 DOC 6071"
click at [271, 192] on input "Seleccionar Archivo" at bounding box center [318, 192] width 105 height 8
type input "C:\fakepath\2 DOC 6071.pdf"
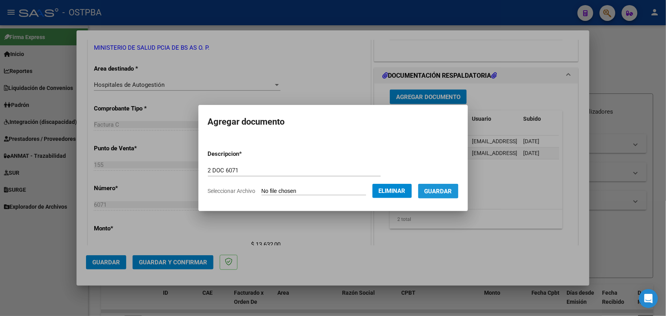
click at [447, 192] on span "Guardar" at bounding box center [439, 191] width 28 height 7
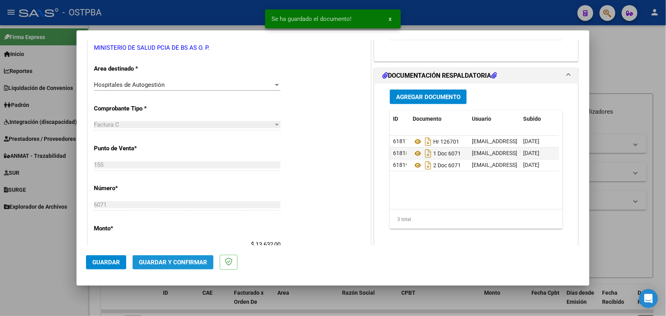
click at [173, 263] on span "Guardar y Confirmar" at bounding box center [173, 262] width 68 height 7
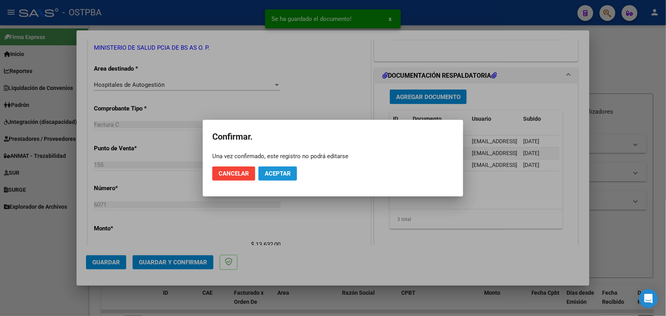
click at [277, 172] on span "Aceptar" at bounding box center [278, 173] width 26 height 7
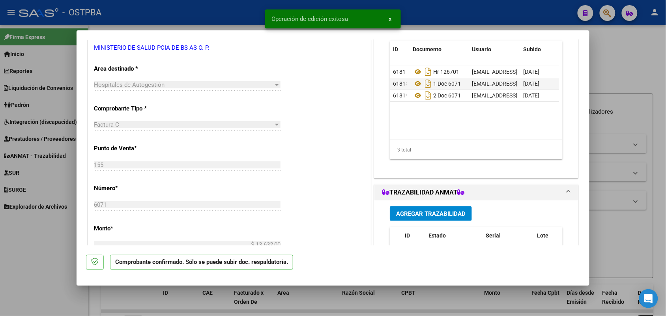
click at [64, 146] on div at bounding box center [333, 158] width 666 height 316
type input "$ 0,00"
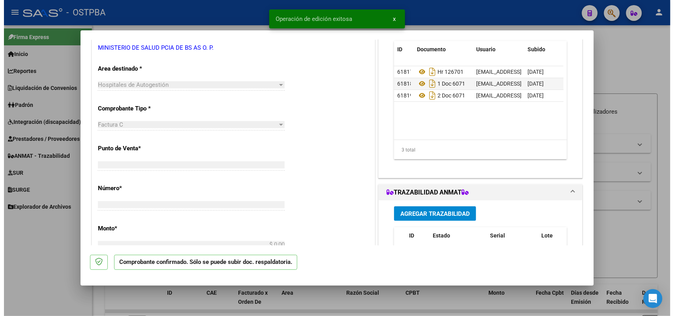
scroll to position [143, 0]
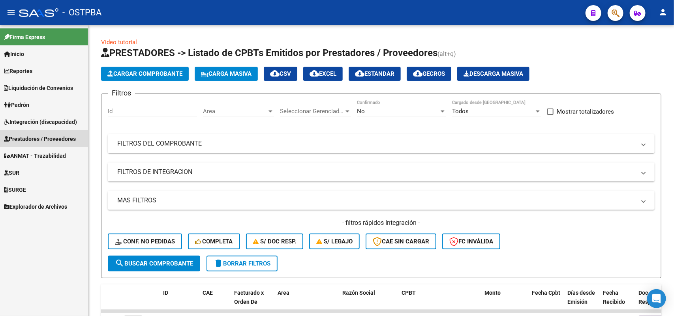
click at [54, 138] on span "Prestadores / Proveedores" at bounding box center [40, 139] width 72 height 9
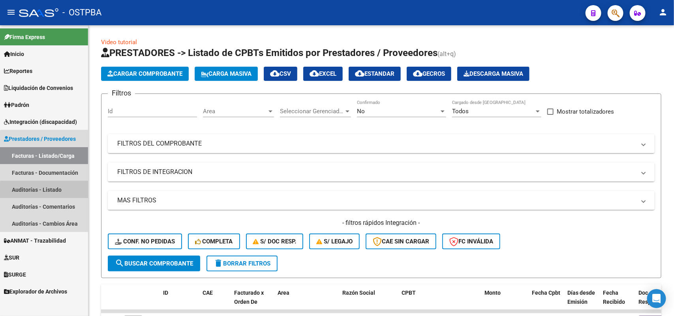
click at [47, 192] on link "Auditorías - Listado" at bounding box center [44, 189] width 88 height 17
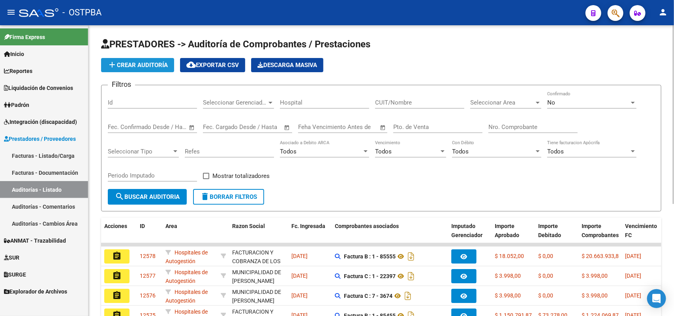
click at [147, 62] on span "add Crear Auditoría" at bounding box center [137, 65] width 60 height 7
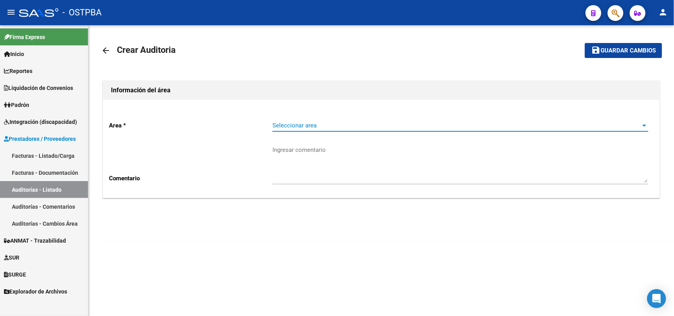
click at [290, 126] on span "Seleccionar area" at bounding box center [456, 125] width 369 height 7
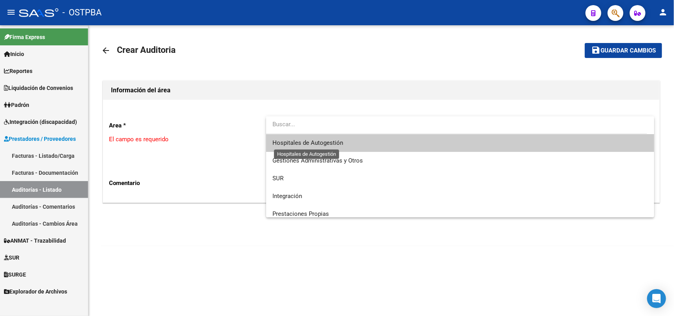
click at [301, 146] on span "Hospitales de Autogestión" at bounding box center [307, 142] width 71 height 7
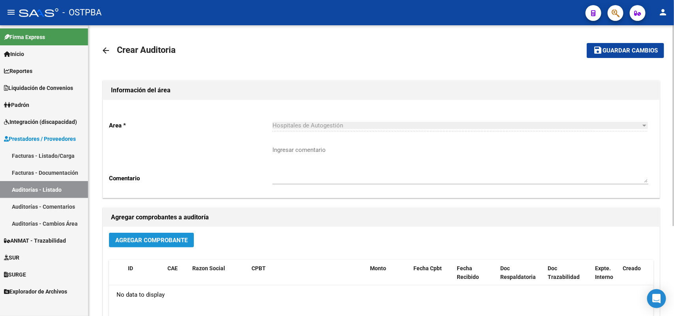
click at [140, 235] on button "Agregar Comprobante" at bounding box center [151, 240] width 85 height 15
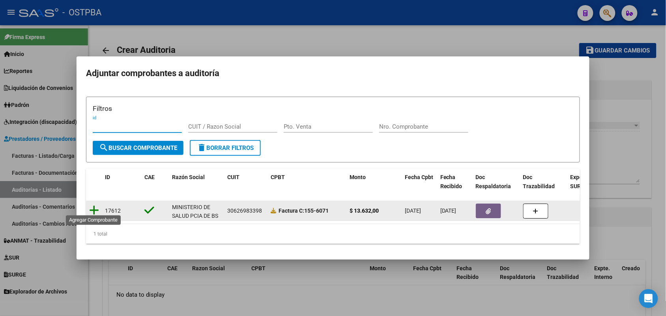
click at [92, 205] on icon at bounding box center [94, 210] width 10 height 11
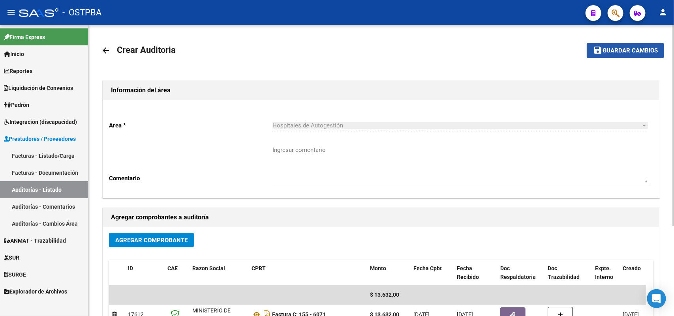
click at [618, 50] on span "Guardar cambios" at bounding box center [629, 50] width 55 height 7
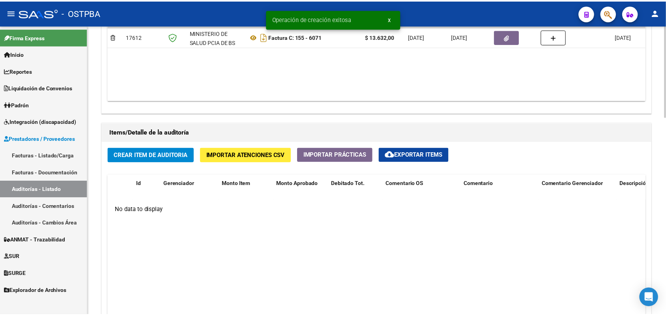
scroll to position [494, 0]
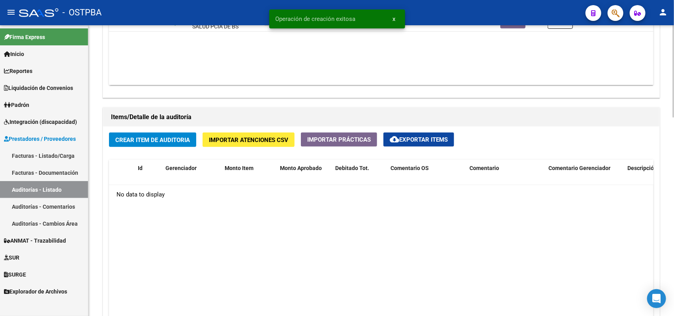
click at [158, 135] on button "Crear Item de Auditoria" at bounding box center [152, 140] width 87 height 15
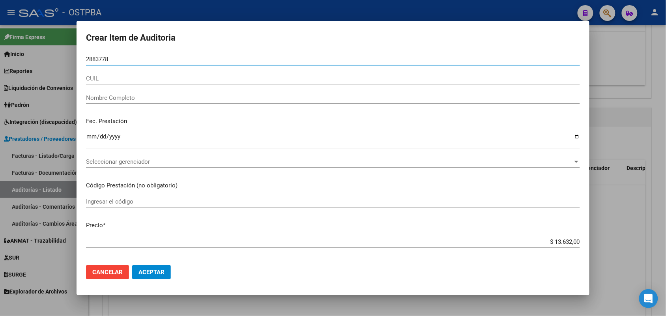
type input "28837781"
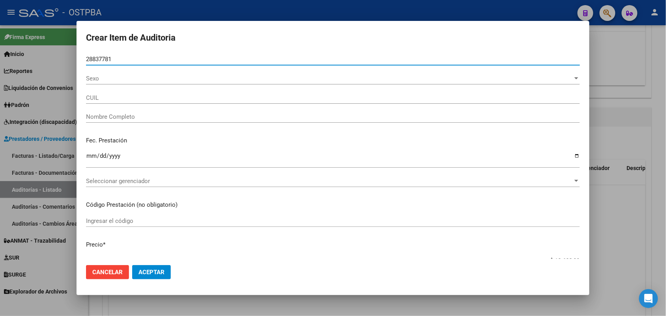
type input "27288377818"
type input "GONZALEZ SANDRA LUDMILA -"
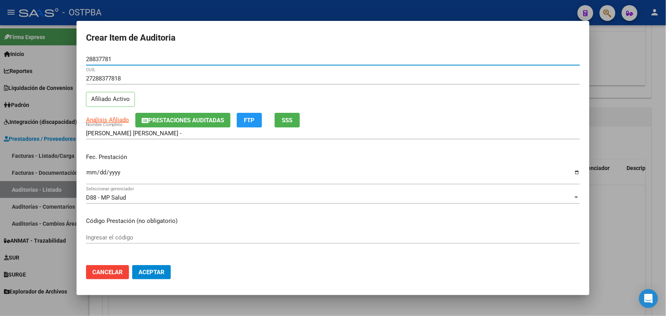
type input "28837781"
click at [91, 174] on input "Ingresar la fecha" at bounding box center [333, 175] width 494 height 13
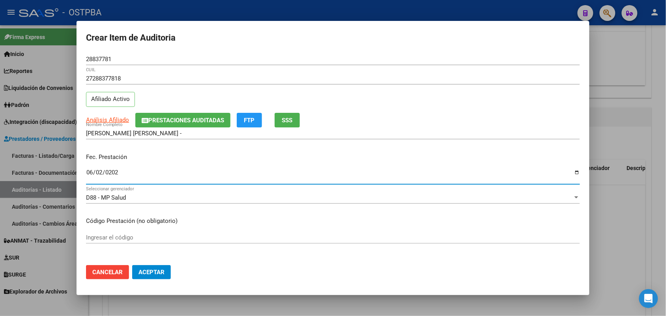
type input "2025-06-02"
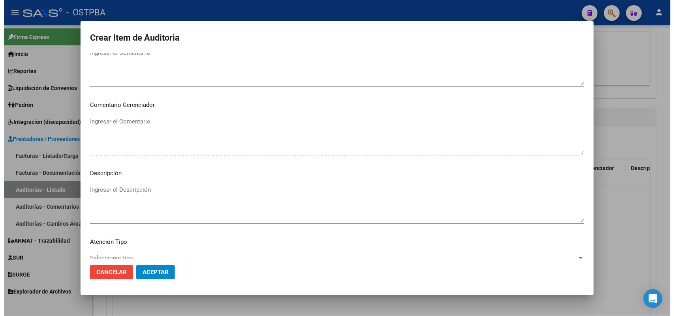
scroll to position [505, 0]
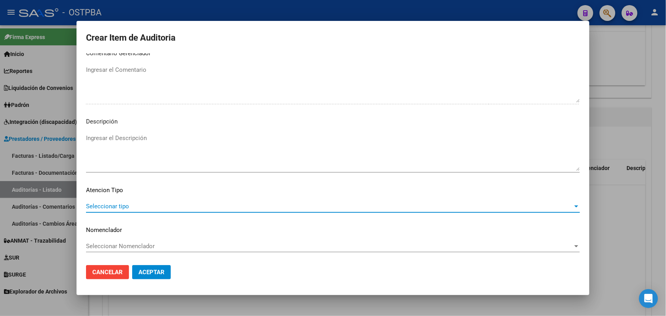
click at [121, 208] on span "Seleccionar tipo" at bounding box center [329, 206] width 487 height 7
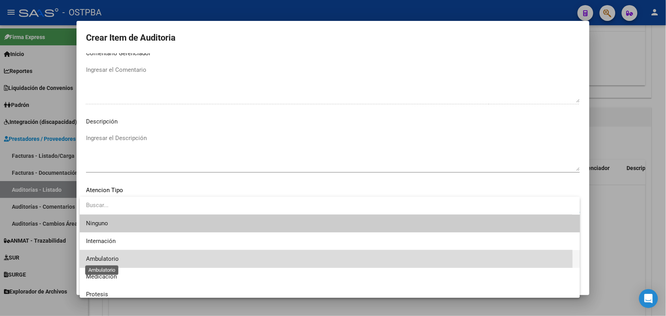
click at [115, 261] on span "Ambulatorio" at bounding box center [102, 258] width 33 height 7
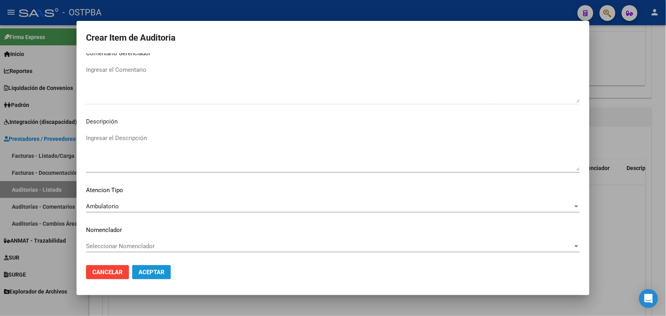
click at [157, 271] on span "Aceptar" at bounding box center [152, 272] width 26 height 7
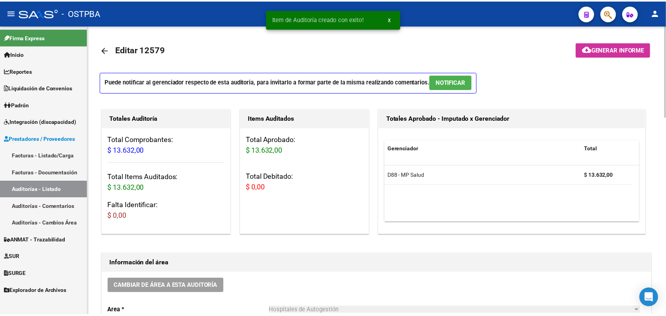
scroll to position [0, 0]
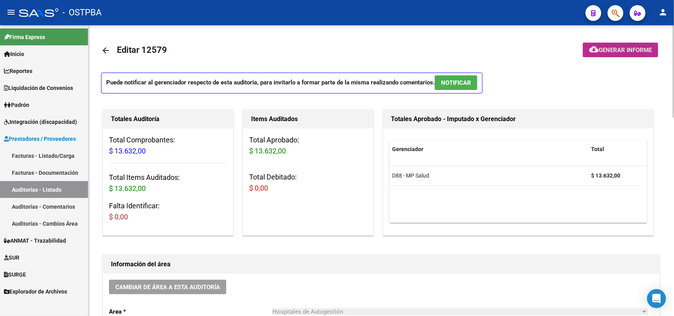
click at [625, 47] on span "Generar informe" at bounding box center [625, 50] width 53 height 7
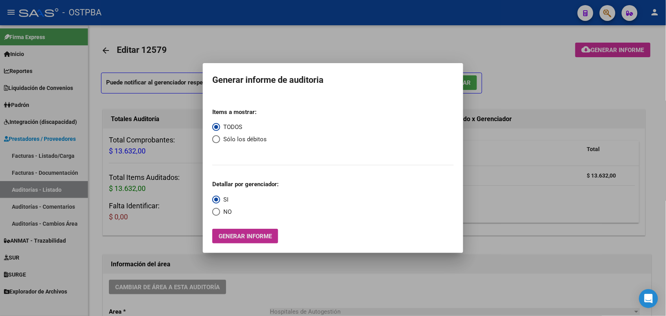
click at [275, 235] on button "Generar informe" at bounding box center [245, 236] width 66 height 15
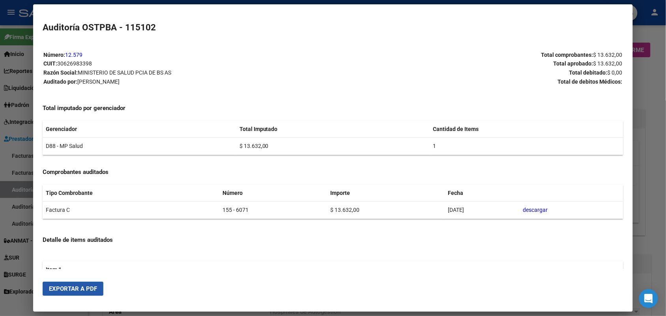
click at [90, 287] on span "Exportar a PDF" at bounding box center [73, 288] width 48 height 7
click at [659, 99] on div at bounding box center [333, 158] width 666 height 316
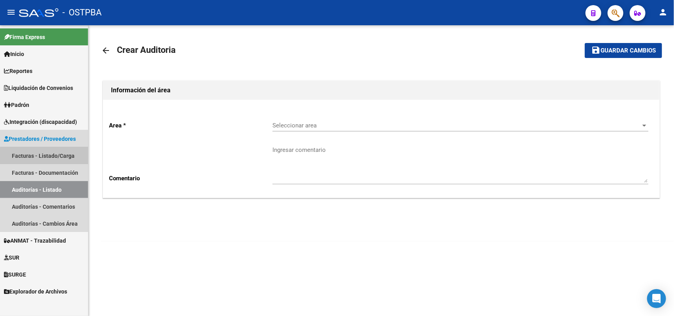
click at [58, 156] on link "Facturas - Listado/Carga" at bounding box center [44, 155] width 88 height 17
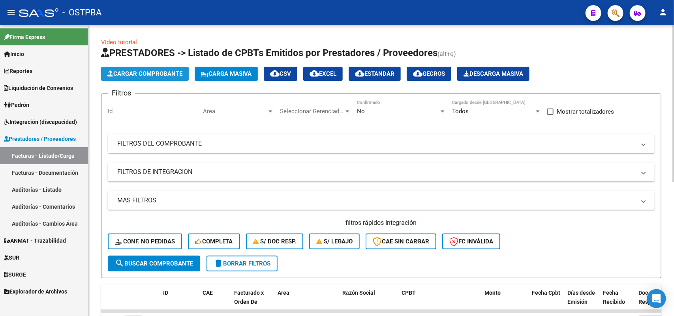
click at [148, 75] on span "Cargar Comprobante" at bounding box center [144, 73] width 75 height 7
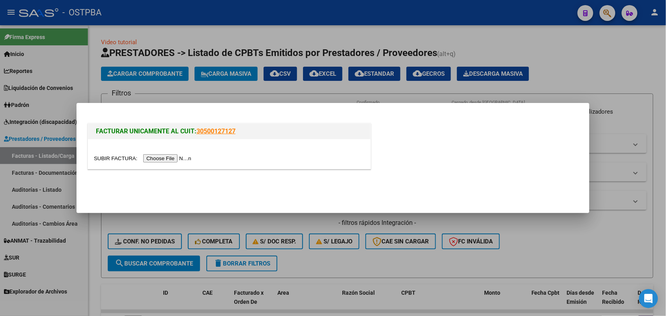
click at [152, 159] on input "file" at bounding box center [144, 158] width 100 height 8
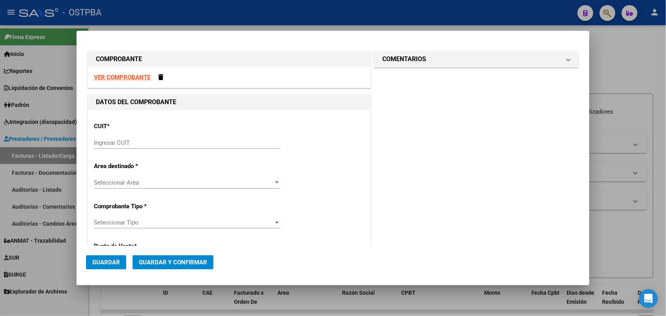
click at [116, 141] on input "Ingresar CUIT" at bounding box center [187, 142] width 187 height 7
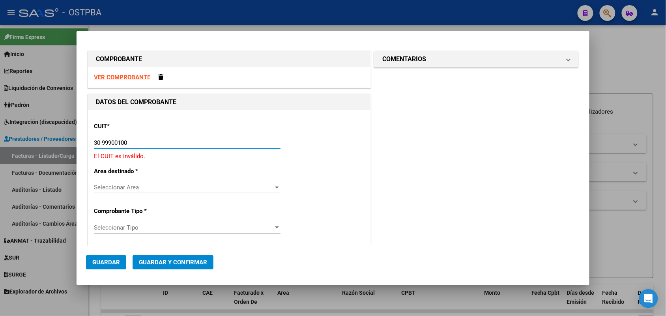
type input "30-99900100-5"
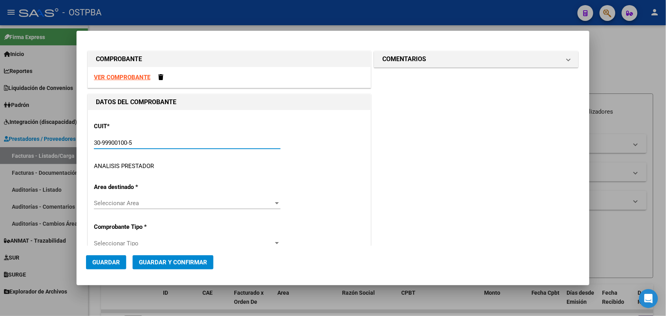
type input "1"
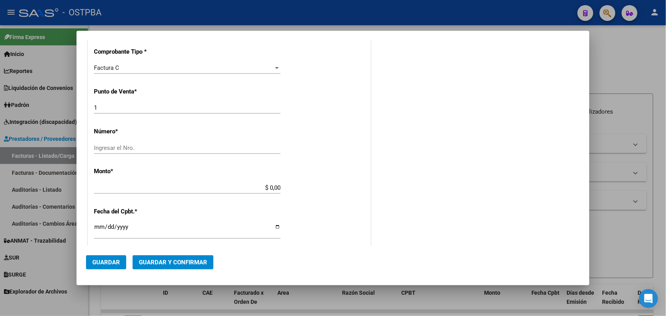
scroll to position [197, 0]
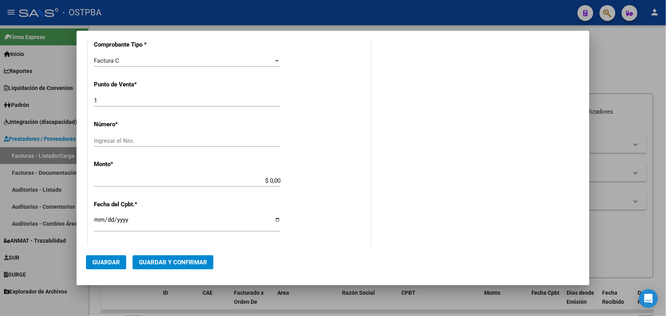
type input "30-99900100-5"
click at [104, 134] on div "CUIT * 30-99900100-5 Ingresar CUIT ANALISIS PRESTADOR MUNICIPALIDAD [PERSON_NAM…" at bounding box center [229, 193] width 283 height 560
click at [107, 139] on input "Ingresar el Nro." at bounding box center [187, 140] width 187 height 7
type input "1788"
drag, startPoint x: 259, startPoint y: 181, endPoint x: 306, endPoint y: 182, distance: 47.0
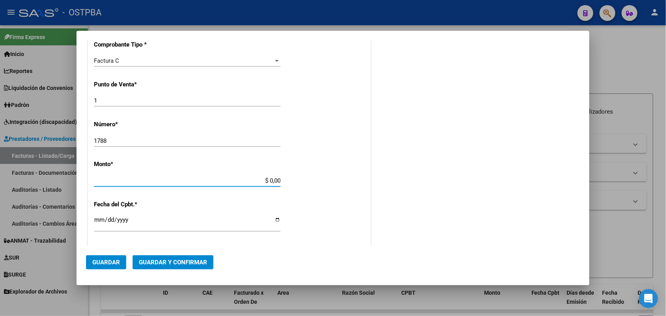
click at [306, 182] on div "CUIT * 30-99900100-5 Ingresar CUIT ANALISIS PRESTADOR MUNICIPALIDAD [PERSON_NAM…" at bounding box center [229, 193] width 283 height 560
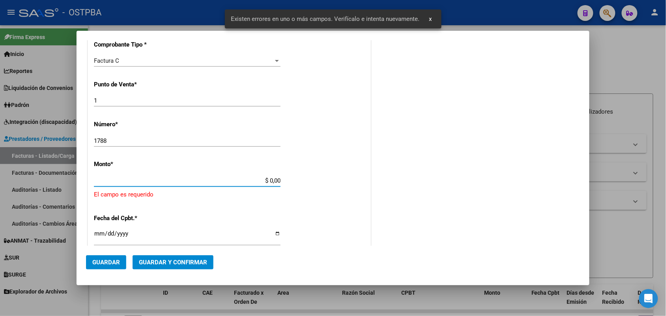
scroll to position [231, 0]
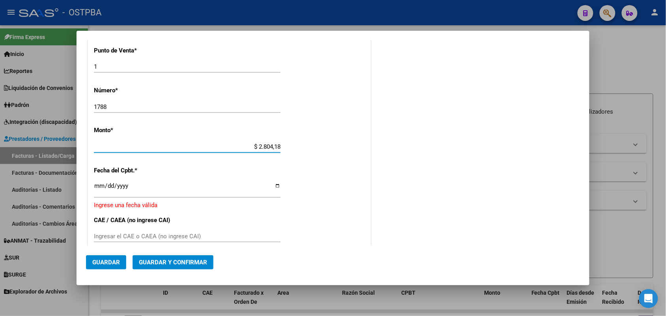
drag, startPoint x: 247, startPoint y: 143, endPoint x: 336, endPoint y: 155, distance: 90.0
click at [336, 155] on div "CUIT * 30-99900100-5 Ingresar CUIT ANALISIS PRESTADOR MUNICIPALIDAD [PERSON_NAM…" at bounding box center [229, 161] width 283 height 565
type input "$ 280.418,00"
click at [93, 190] on div "CUIT * 30-99900100-5 Ingresar CUIT ANALISIS PRESTADOR MUNICIPALIDAD [PERSON_NAM…" at bounding box center [229, 161] width 283 height 565
click at [103, 190] on input "Ingresar la fecha" at bounding box center [187, 189] width 187 height 13
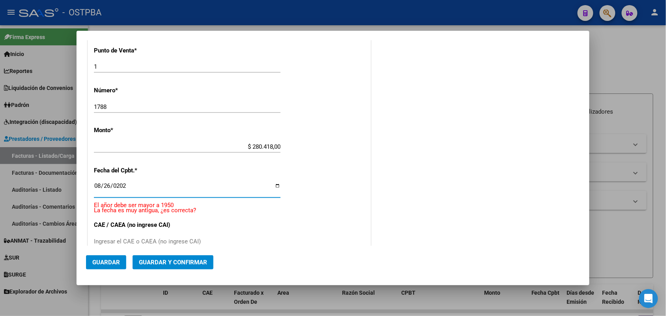
type input "[DATE]"
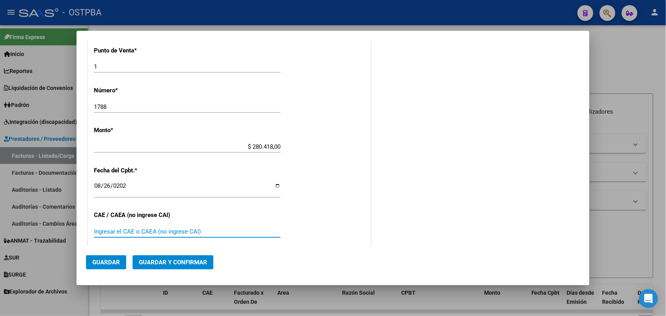
click at [99, 228] on input "Ingresar el CAE o CAEA (no ingrese CAI)" at bounding box center [187, 231] width 187 height 7
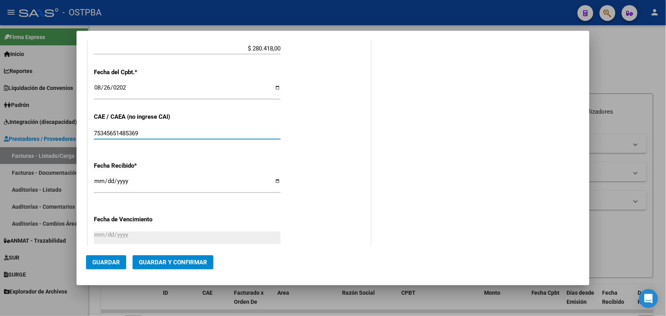
scroll to position [330, 0]
type input "75345651485369"
click at [99, 184] on input "[DATE]" at bounding box center [187, 184] width 187 height 13
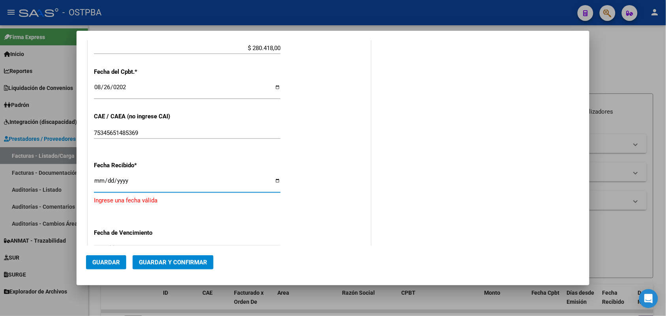
type input "[DATE]"
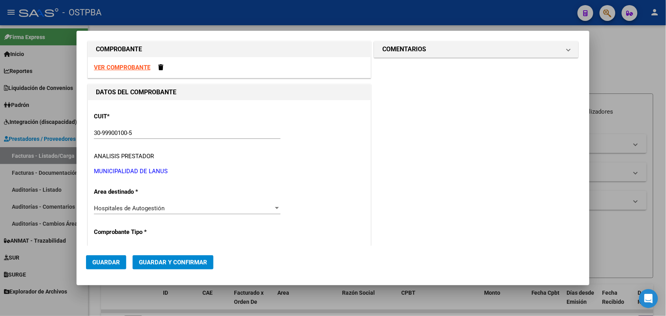
scroll to position [0, 0]
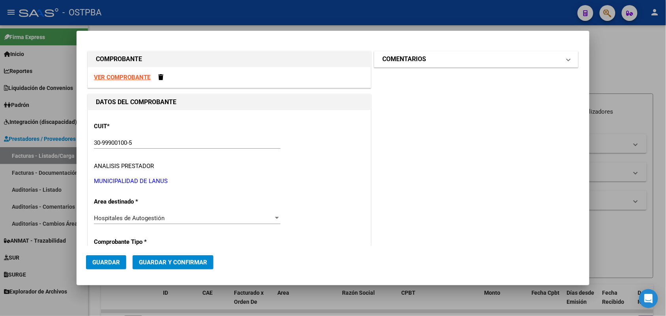
click at [567, 62] on span at bounding box center [568, 58] width 3 height 9
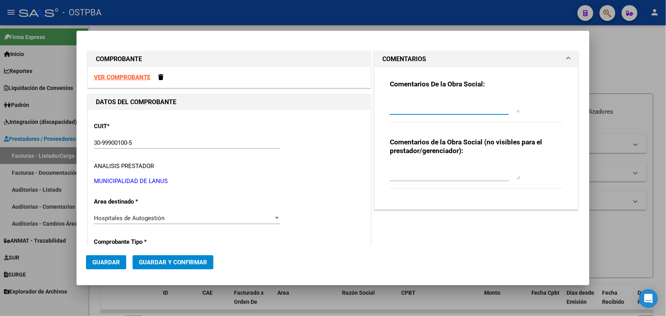
click at [391, 109] on textarea at bounding box center [455, 105] width 130 height 16
type textarea "HR 126700"
click at [107, 265] on span "Guardar" at bounding box center [106, 262] width 28 height 7
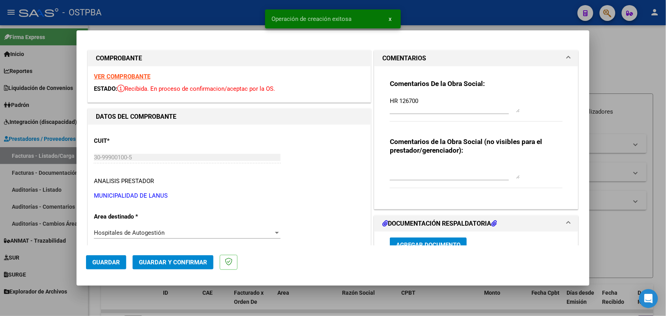
type input "[DATE]"
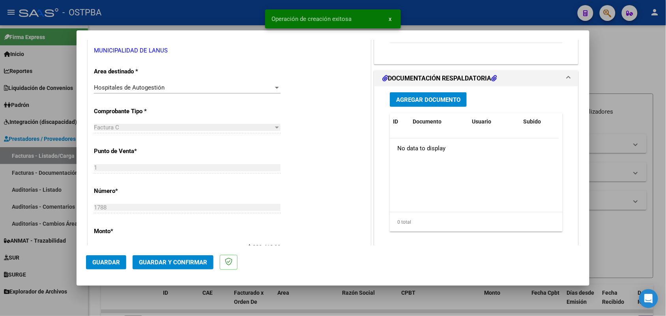
scroll to position [148, 0]
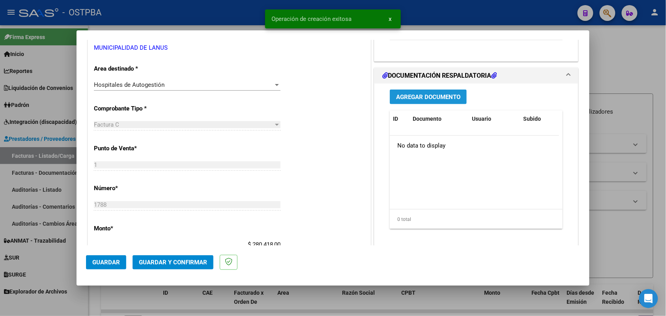
click at [426, 93] on button "Agregar Documento" at bounding box center [428, 97] width 77 height 15
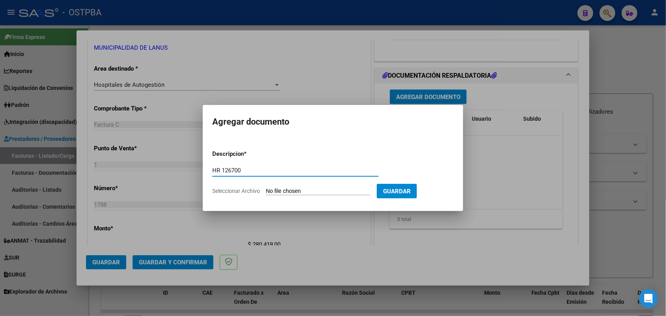
type input "HR 126700"
click at [279, 190] on input "Seleccionar Archivo" at bounding box center [318, 192] width 105 height 8
type input "C:\fakepath\HR 126700.pdf"
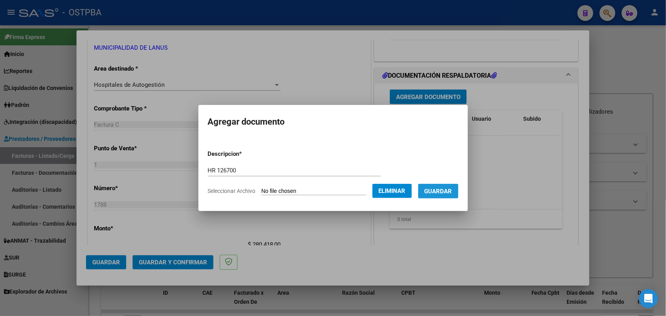
click at [445, 191] on span "Guardar" at bounding box center [439, 191] width 28 height 7
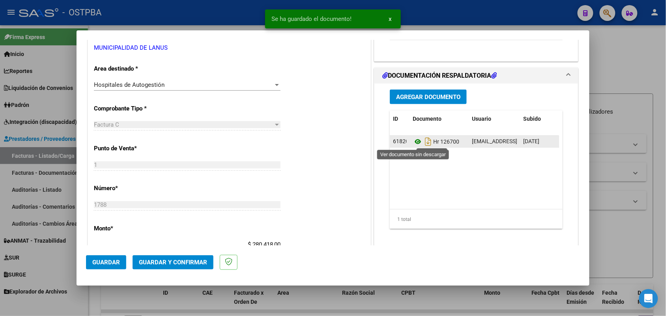
click at [413, 141] on icon at bounding box center [418, 141] width 10 height 9
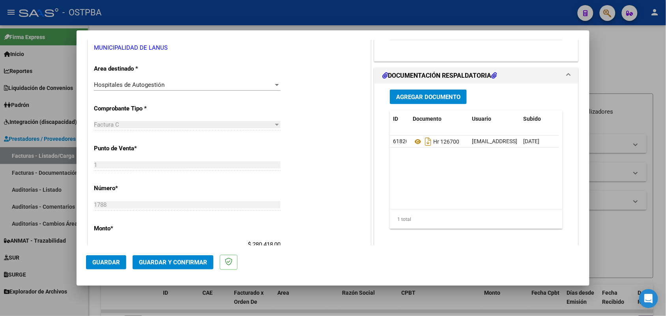
click at [430, 94] on span "Agregar Documento" at bounding box center [428, 97] width 64 height 7
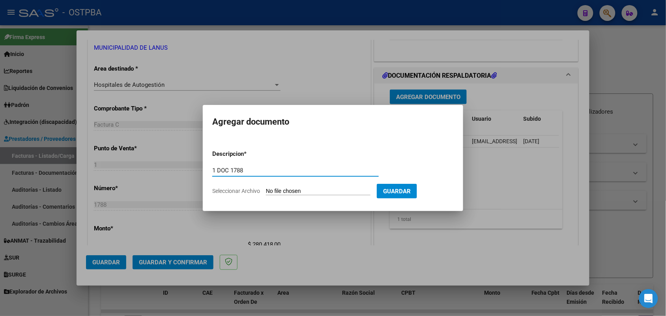
type input "1 DOC 1788"
click at [268, 191] on input "Seleccionar Archivo" at bounding box center [318, 192] width 105 height 8
type input "C:\fakepath\1 DOC 1788.pdf"
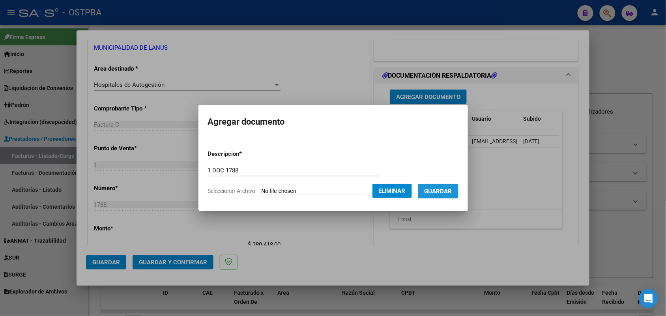
click at [445, 191] on span "Guardar" at bounding box center [439, 191] width 28 height 7
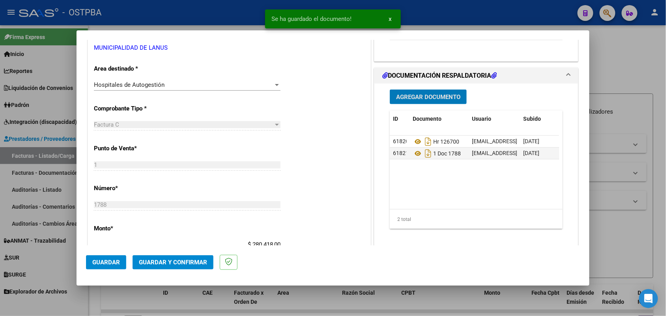
click at [426, 102] on button "Agregar Documento" at bounding box center [428, 97] width 77 height 15
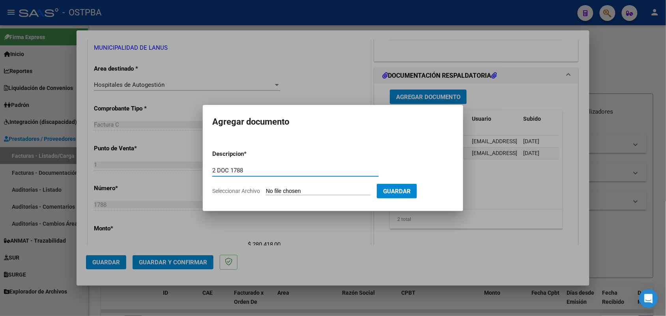
type input "2 DOC 1788"
click at [271, 193] on input "Seleccionar Archivo" at bounding box center [318, 192] width 105 height 8
type input "C:\fakepath\2 DOC 1788.pdf"
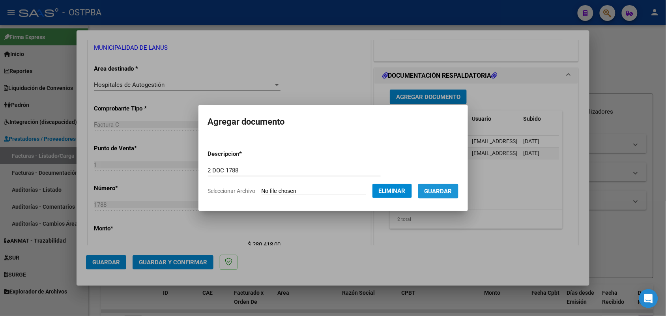
click at [439, 190] on span "Guardar" at bounding box center [439, 191] width 28 height 7
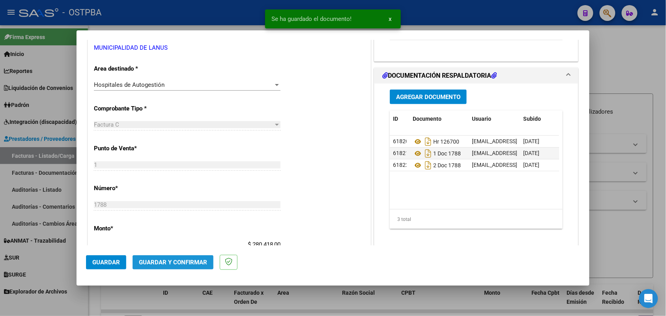
click at [165, 261] on span "Guardar y Confirmar" at bounding box center [173, 262] width 68 height 7
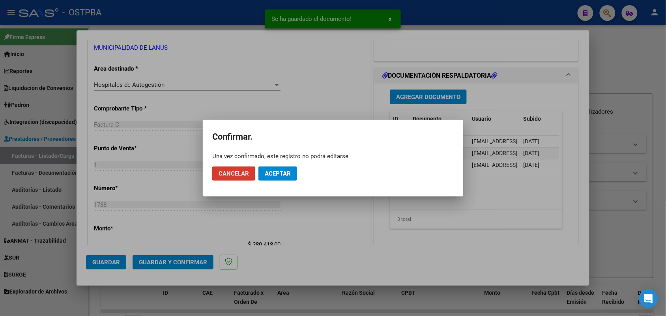
click at [276, 174] on span "Aceptar" at bounding box center [278, 173] width 26 height 7
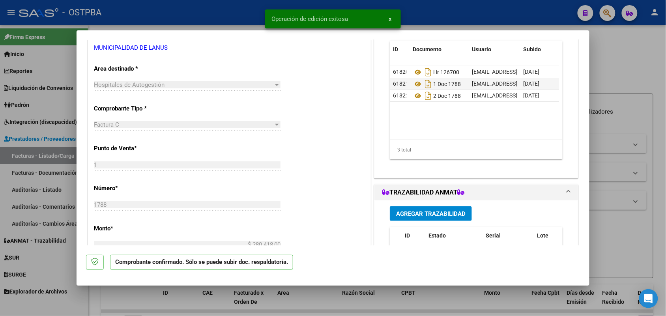
click at [43, 156] on div at bounding box center [333, 158] width 666 height 316
type input "$ 0,00"
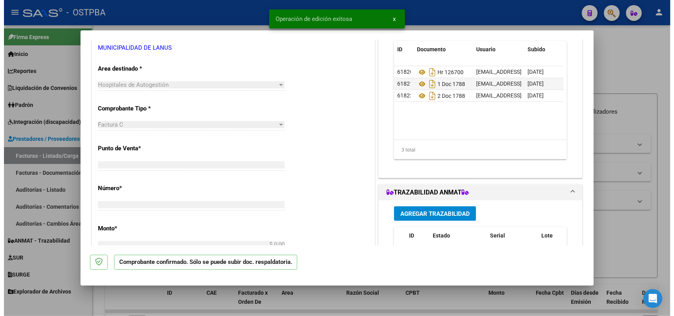
scroll to position [143, 0]
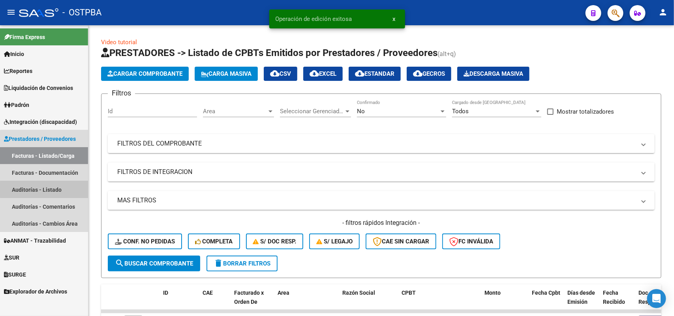
click at [48, 190] on link "Auditorías - Listado" at bounding box center [44, 189] width 88 height 17
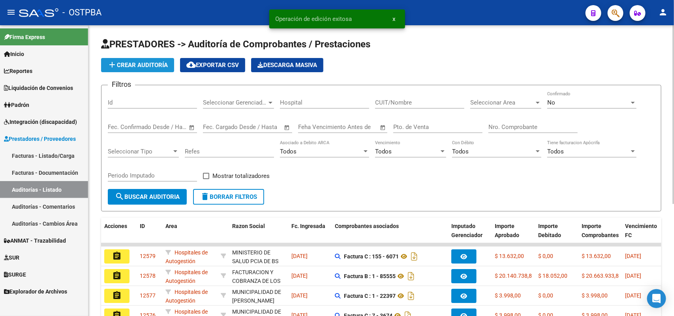
click at [165, 66] on span "add Crear Auditoría" at bounding box center [137, 65] width 60 height 7
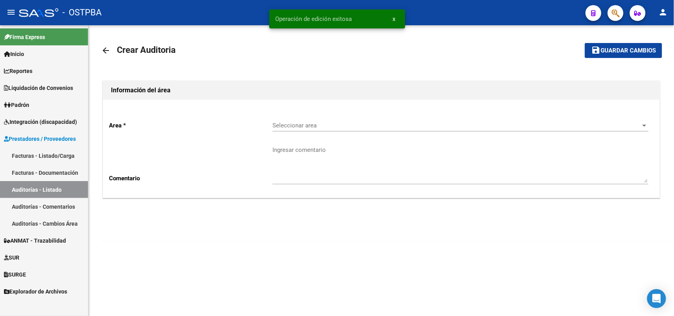
click at [312, 126] on span "Seleccionar area" at bounding box center [456, 125] width 369 height 7
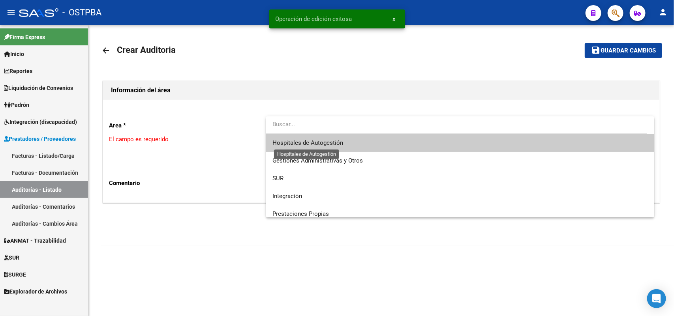
click at [318, 140] on span "Hospitales de Autogestión" at bounding box center [307, 142] width 71 height 7
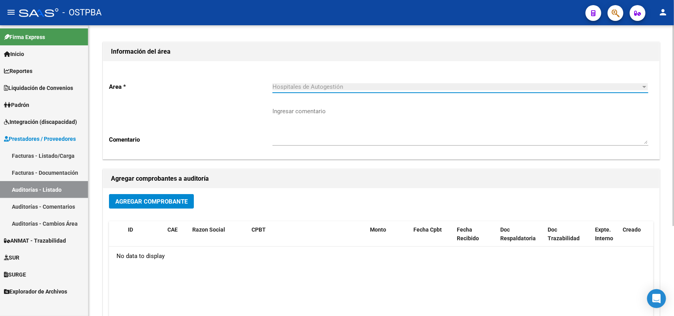
scroll to position [99, 0]
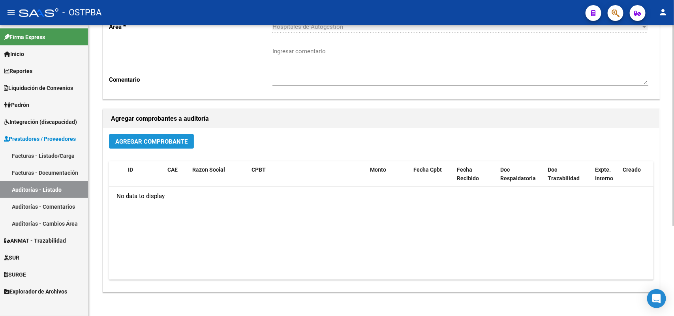
click at [142, 139] on span "Agregar Comprobante" at bounding box center [151, 141] width 72 height 7
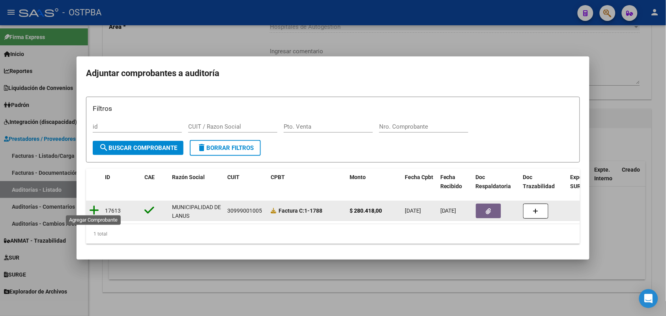
click at [94, 205] on icon at bounding box center [94, 210] width 10 height 11
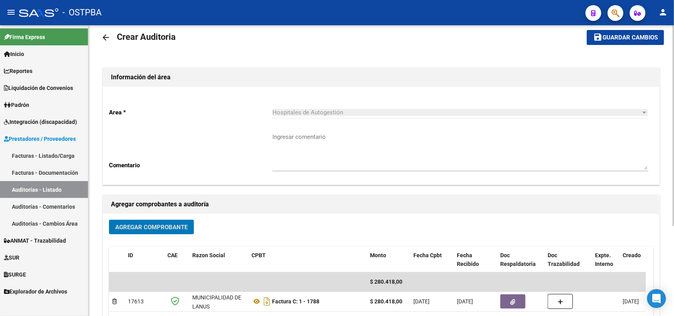
scroll to position [0, 0]
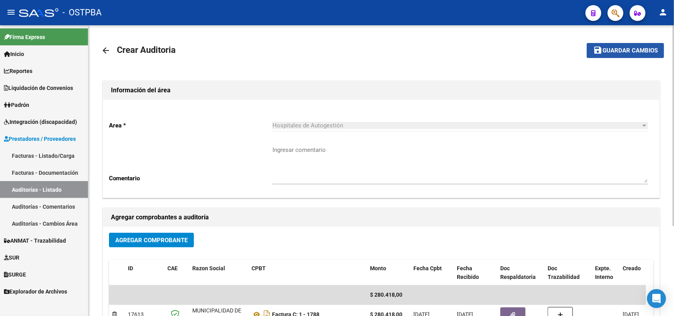
click at [636, 52] on span "Guardar cambios" at bounding box center [629, 50] width 55 height 7
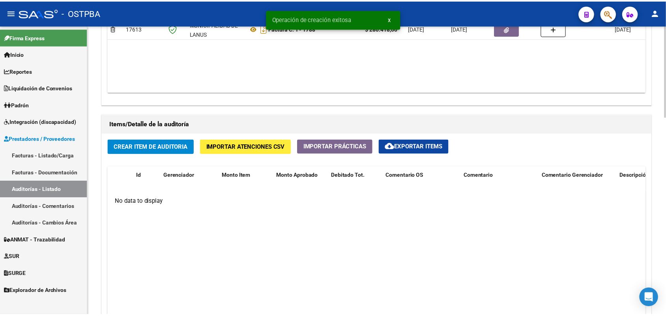
scroll to position [494, 0]
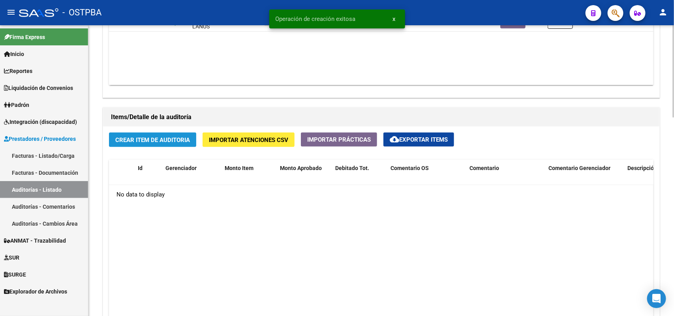
click at [155, 139] on span "Crear Item de Auditoria" at bounding box center [152, 140] width 75 height 7
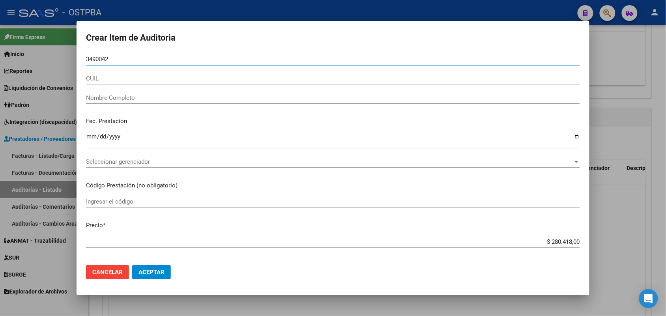
type input "34900425"
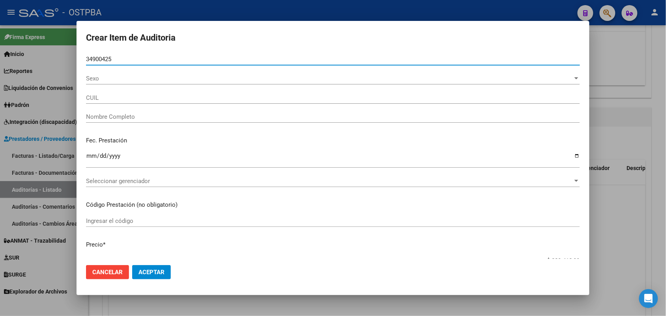
type input "23349004259"
type input "GOMEZ MARCELO GERMAN -"
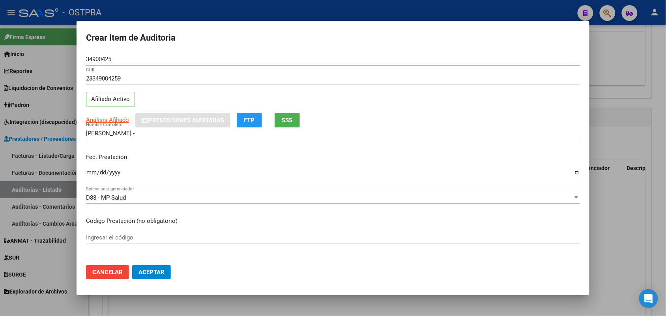
type input "34900425"
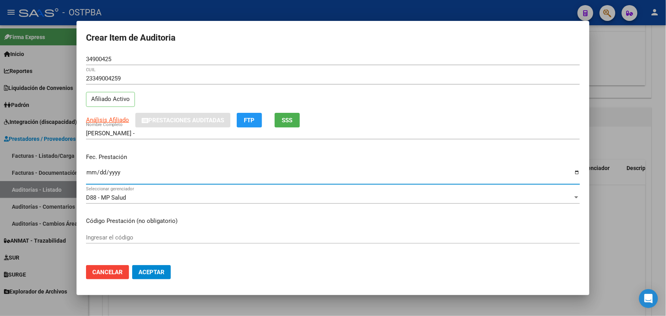
click at [88, 174] on input "Ingresar la fecha" at bounding box center [333, 175] width 494 height 13
type input "2025-01-02"
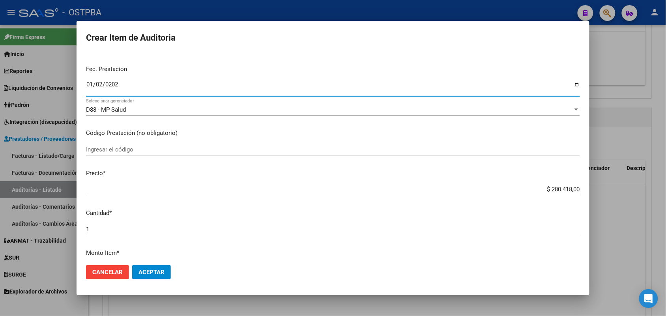
scroll to position [99, 0]
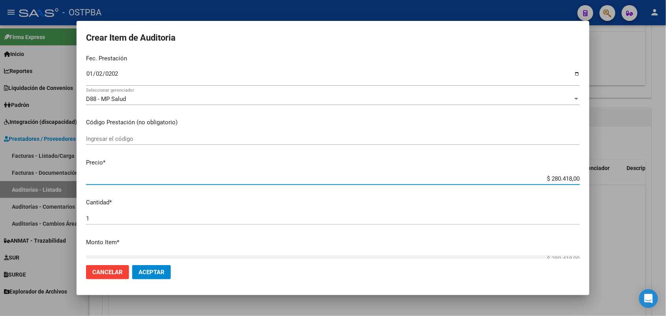
drag, startPoint x: 537, startPoint y: 182, endPoint x: 599, endPoint y: 185, distance: 61.7
click at [595, 185] on div "Crear Item de Auditoria 34900425 Nro Documento 23349004259 CUIL Afiliado Activo…" at bounding box center [333, 158] width 666 height 316
type input "$ 0,01"
type input "$ 0,11"
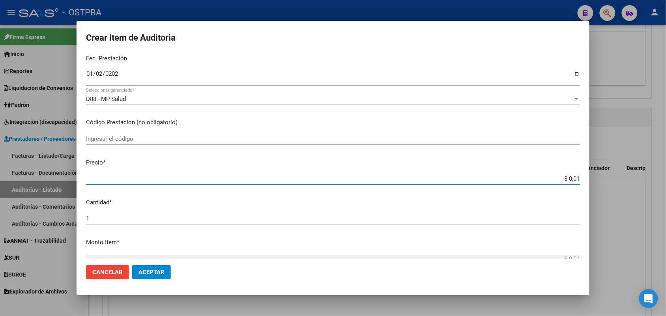
type input "$ 0,11"
type input "$ 1,18"
type input "$ 11,88"
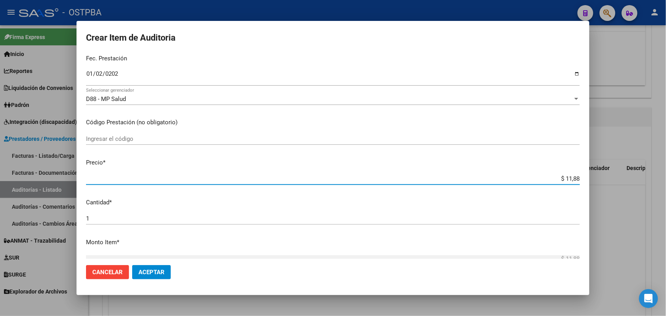
type input "$ 118,89"
type input "$ 1.188,90"
type input "$ 11.889,00"
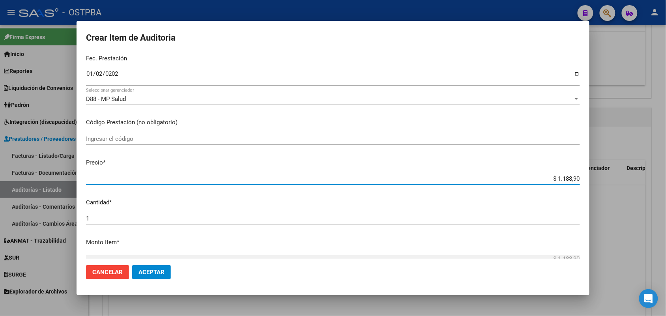
type input "$ 11.889,00"
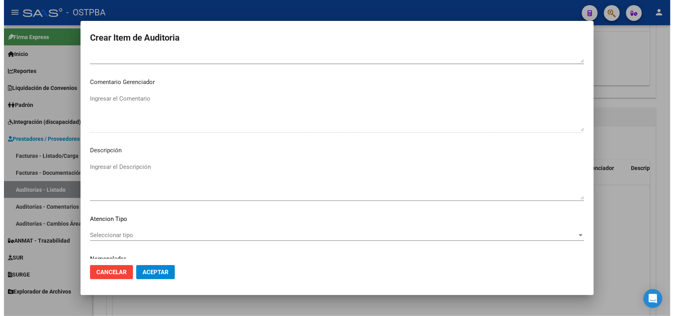
scroll to position [505, 0]
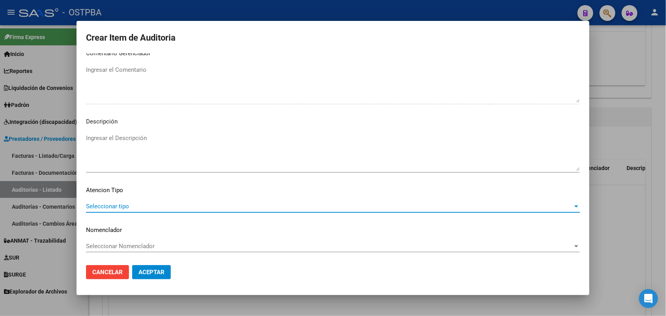
click at [122, 206] on span "Seleccionar tipo" at bounding box center [329, 206] width 487 height 7
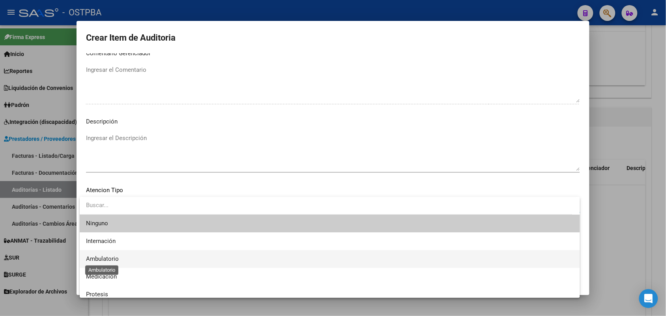
click at [113, 256] on span "Ambulatorio" at bounding box center [102, 258] width 33 height 7
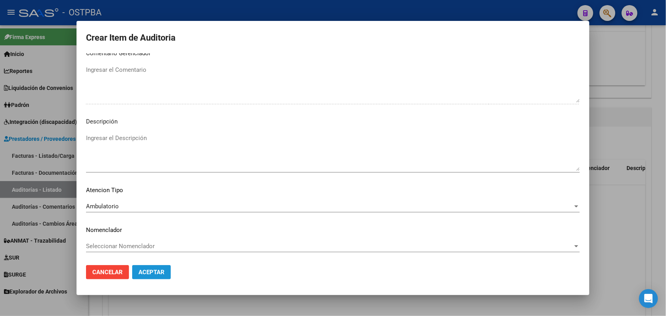
click at [143, 268] on button "Aceptar" at bounding box center [151, 272] width 39 height 14
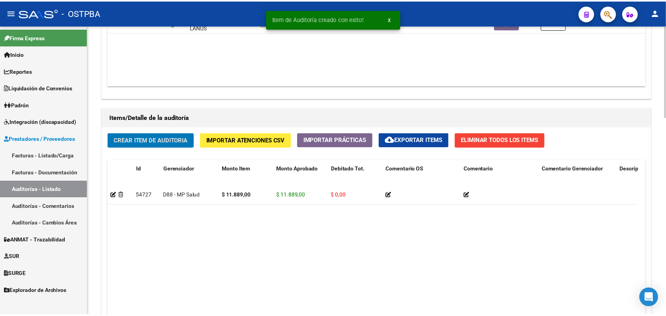
scroll to position [494, 0]
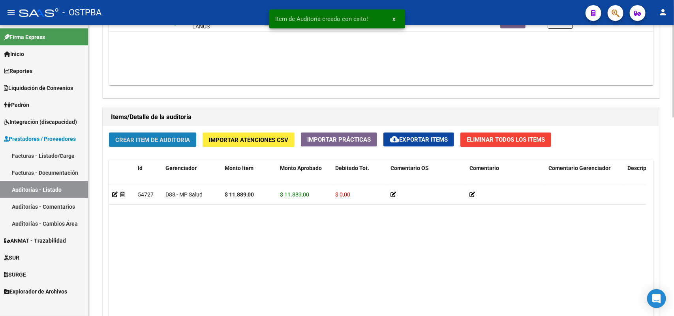
click at [176, 137] on span "Crear Item de Auditoria" at bounding box center [152, 140] width 75 height 7
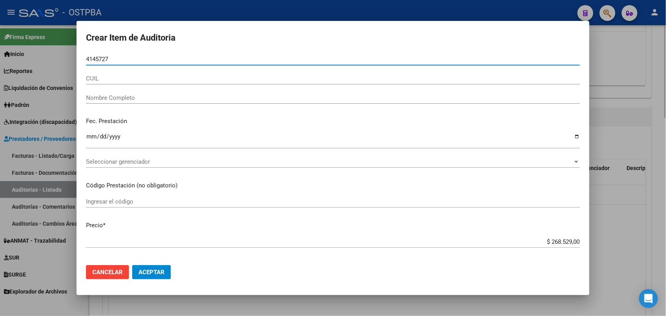
type input "41457271"
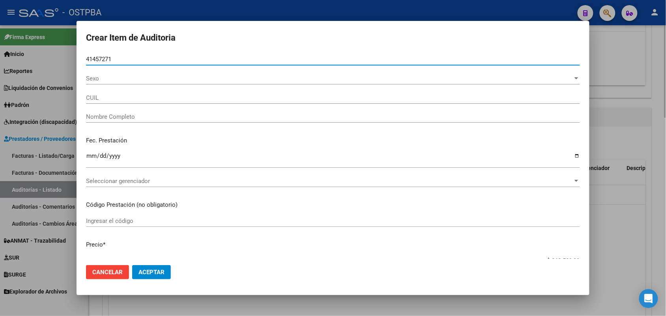
type input "27414572710"
type input "ALTAMIRANO MARIA DEL CARMEN -"
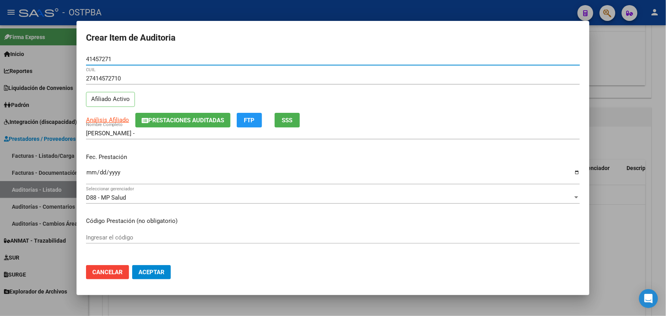
type input "41457271"
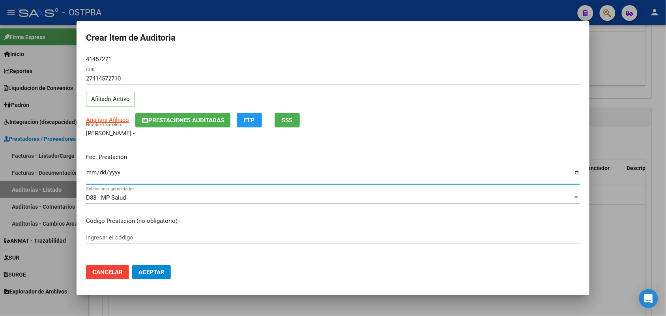
click at [92, 170] on input "Ingresar la fecha" at bounding box center [333, 175] width 494 height 13
type input "2025-01-04"
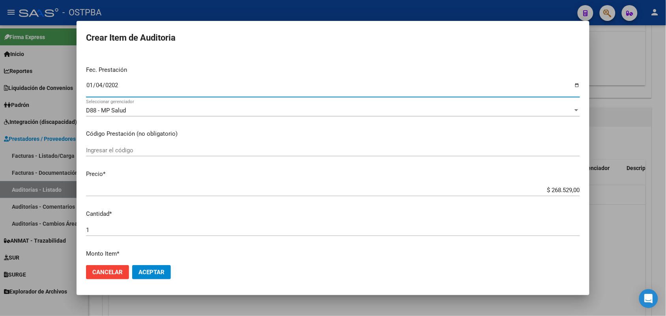
scroll to position [99, 0]
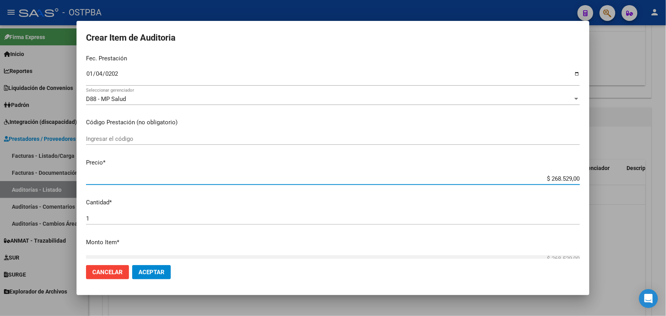
drag, startPoint x: 532, startPoint y: 176, endPoint x: 605, endPoint y: 188, distance: 74.4
click at [605, 188] on div "Crear Item de Auditoria 41457271 Nro Documento 27414572710 CUIL Afiliado Activo…" at bounding box center [333, 158] width 666 height 316
type input "$ 0,07"
type input "$ 0,72"
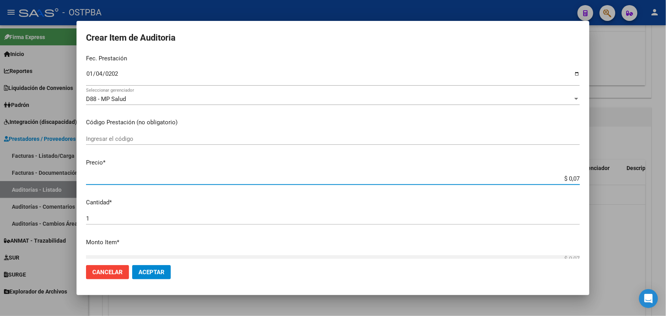
type input "$ 0,72"
type input "$ 7,24"
type input "$ 72,44"
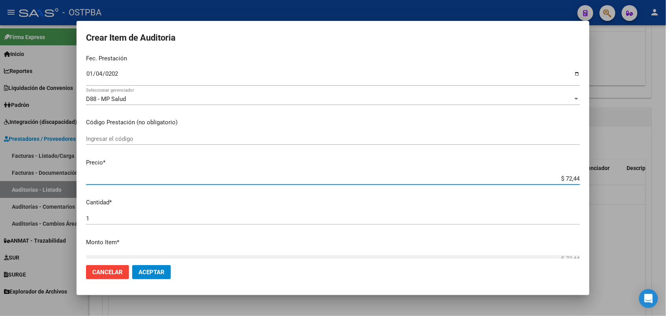
type input "$ 724,40"
type input "$ 7.244,00"
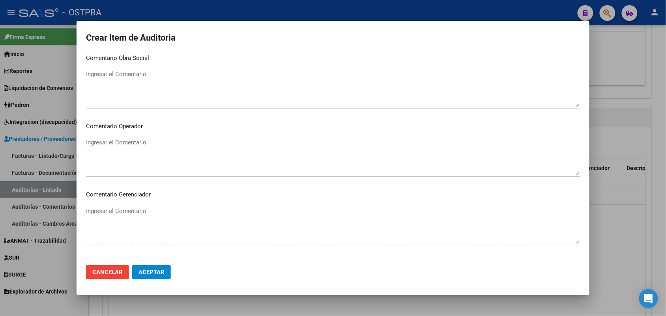
scroll to position [494, 0]
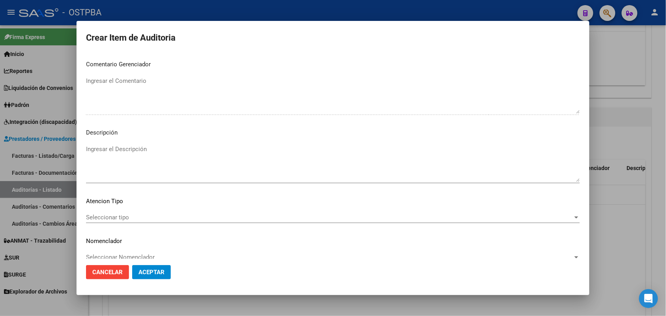
click at [124, 216] on span "Seleccionar tipo" at bounding box center [329, 217] width 487 height 7
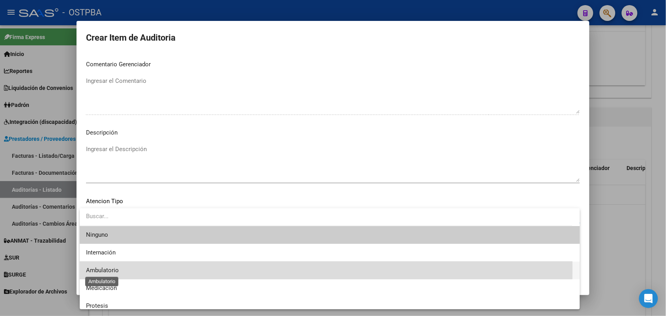
click at [107, 269] on span "Ambulatorio" at bounding box center [102, 270] width 33 height 7
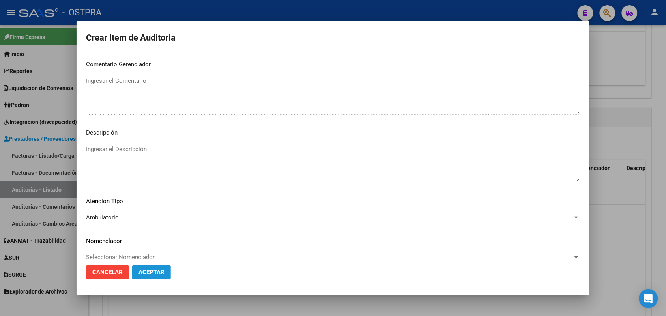
click at [157, 273] on span "Aceptar" at bounding box center [152, 272] width 26 height 7
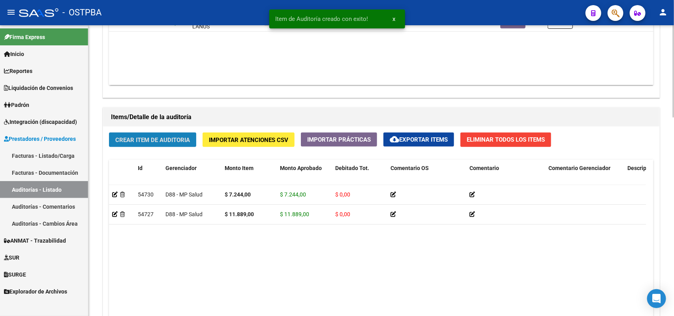
click at [170, 137] on span "Crear Item de Auditoria" at bounding box center [152, 140] width 75 height 7
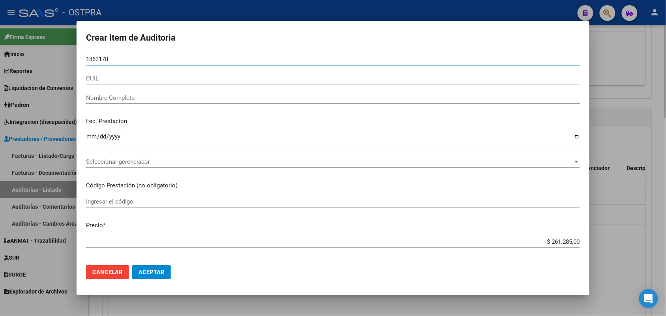
type input "18631789"
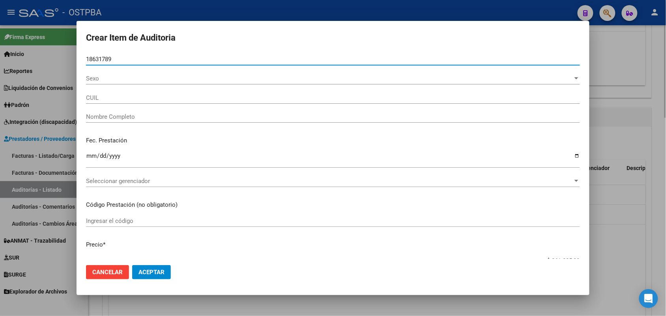
type input "27186317896"
type input "INES CLAUDIA SUSANA"
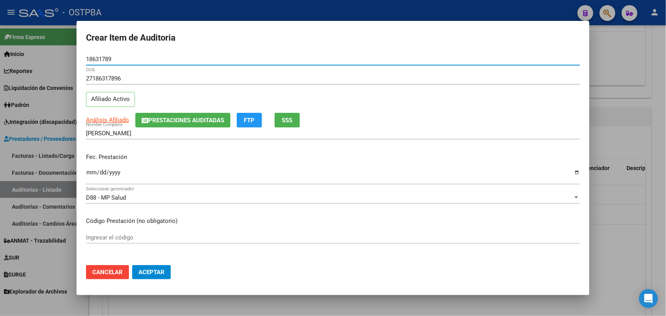
type input "18631789"
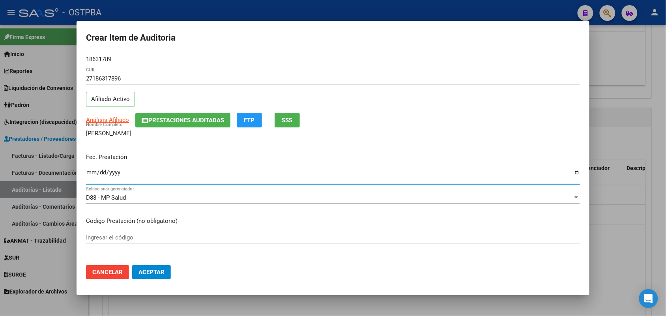
click at [90, 175] on input "Ingresar la fecha" at bounding box center [333, 175] width 494 height 13
type input "2025-01-06"
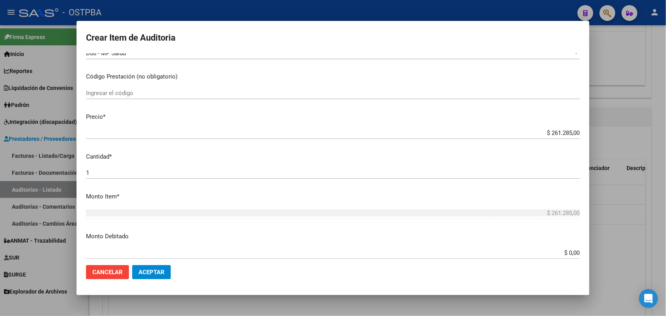
scroll to position [148, 0]
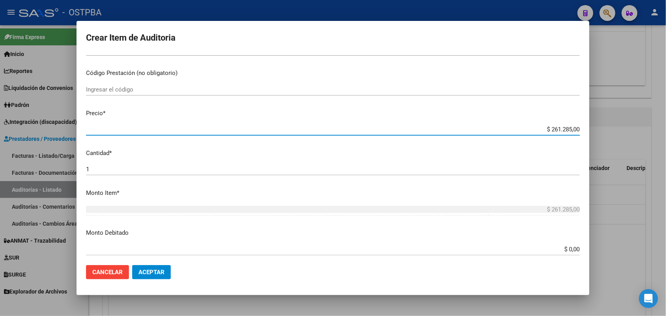
drag, startPoint x: 538, startPoint y: 127, endPoint x: 604, endPoint y: 130, distance: 66.8
click at [604, 130] on div "Crear Item de Auditoria 18631789 Nro Documento 27186317896 CUIL Afiliado Activo…" at bounding box center [333, 158] width 666 height 316
type input "$ 0,04"
type input "$ 0,49"
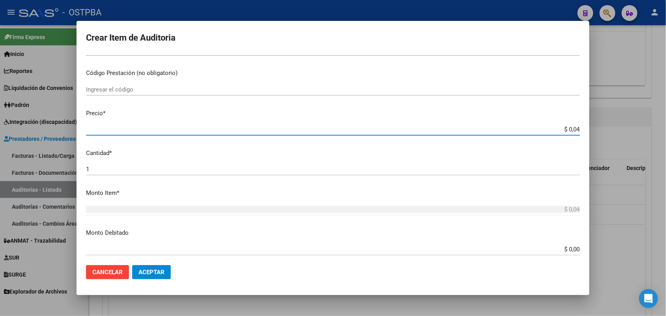
type input "$ 0,49"
type input "$ 4,97"
type input "$ 49,74"
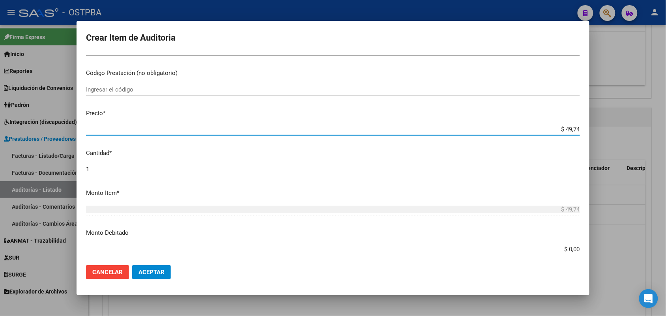
type input "$ 497,42"
type input "$ 4.974,20"
type input "$ 49.742,00"
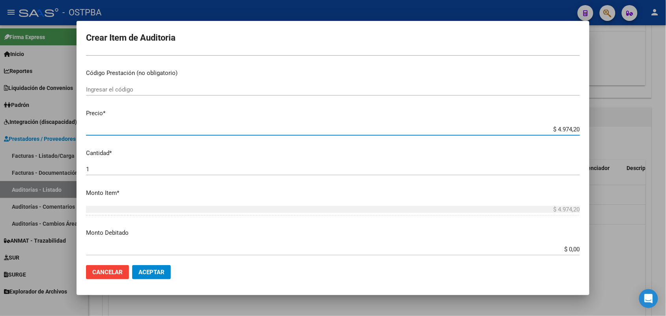
type input "$ 49.742,00"
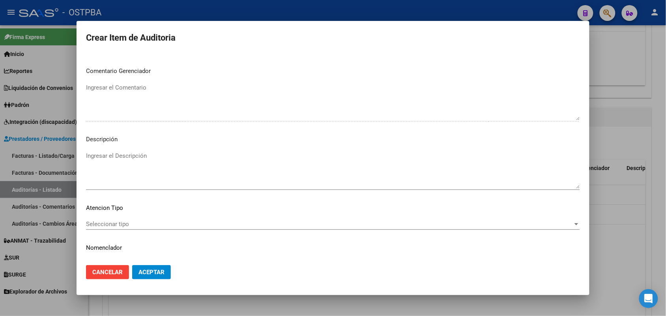
scroll to position [505, 0]
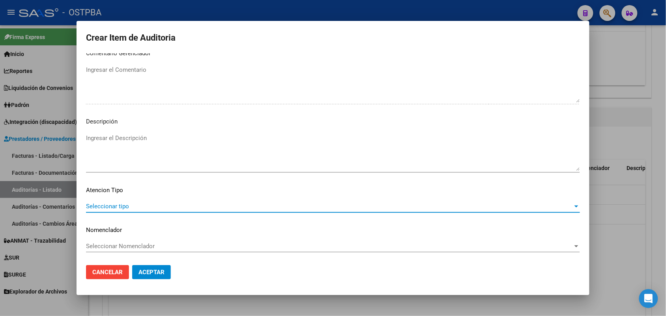
click at [126, 208] on span "Seleccionar tipo" at bounding box center [329, 206] width 487 height 7
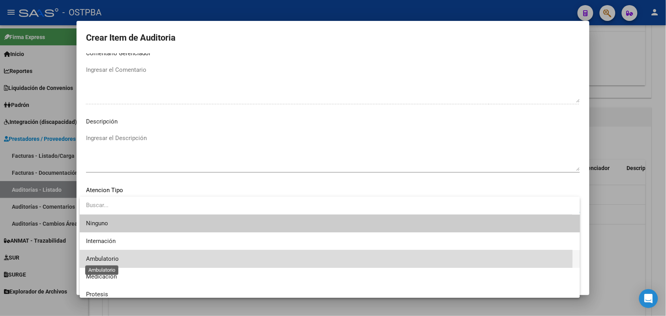
click at [114, 256] on span "Ambulatorio" at bounding box center [102, 258] width 33 height 7
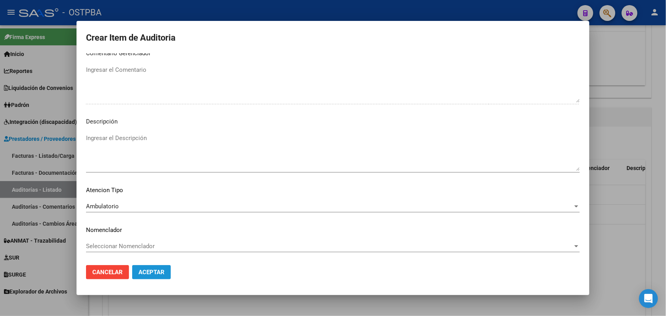
click at [146, 270] on span "Aceptar" at bounding box center [152, 272] width 26 height 7
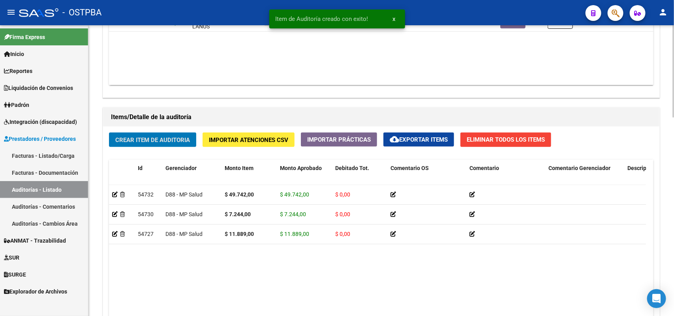
click at [165, 141] on span "Crear Item de Auditoria" at bounding box center [152, 140] width 75 height 7
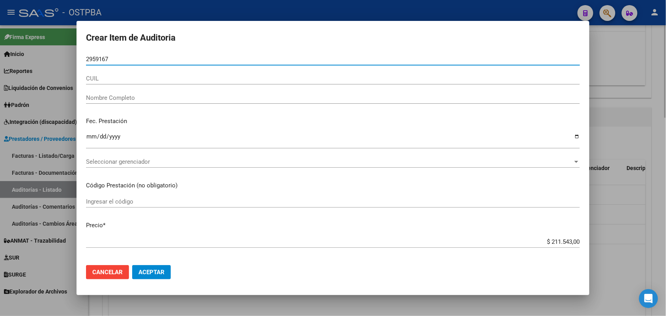
type input "29591678"
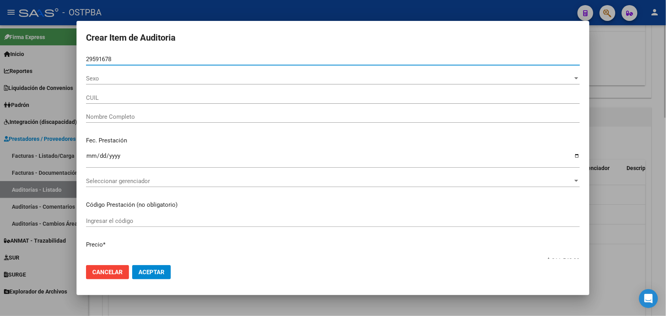
type input "20295916789"
type input "GARCIA HUGO ORLANDO"
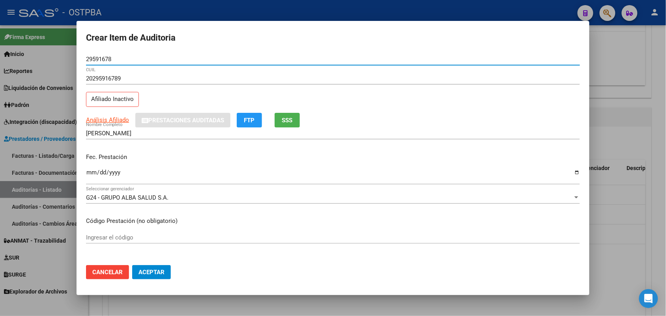
type input "29591678"
click at [91, 176] on input "Ingresar la fecha" at bounding box center [333, 175] width 494 height 13
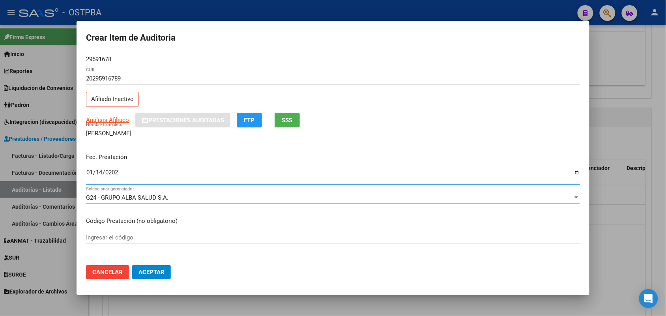
type input "2025-01-14"
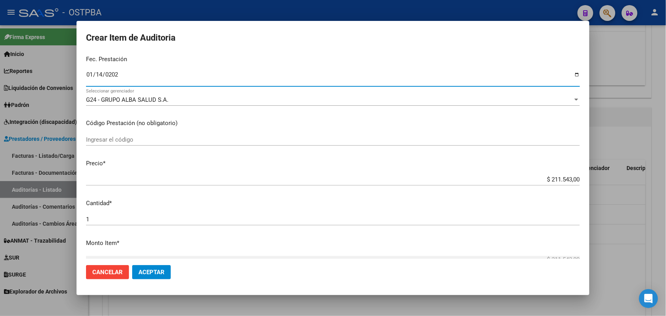
scroll to position [99, 0]
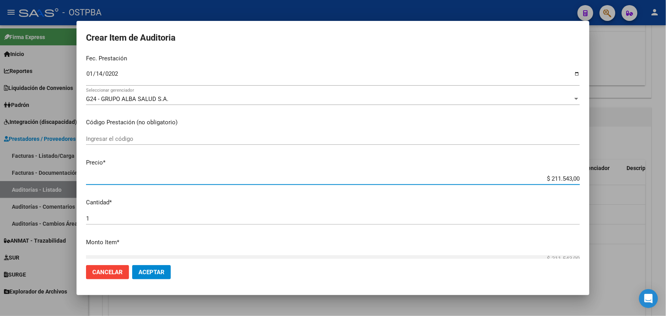
drag, startPoint x: 536, startPoint y: 180, endPoint x: 601, endPoint y: 175, distance: 65.0
click at [601, 175] on div "Crear Item de Auditoria 29591678 Nro Documento 20295916789 CUIL Afiliado Inacti…" at bounding box center [333, 158] width 666 height 316
type input "$ 0,01"
type input "$ 0,11"
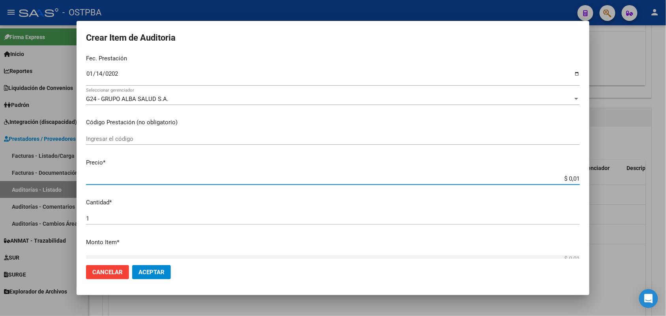
type input "$ 0,11"
type input "$ 1,18"
type input "$ 11,88"
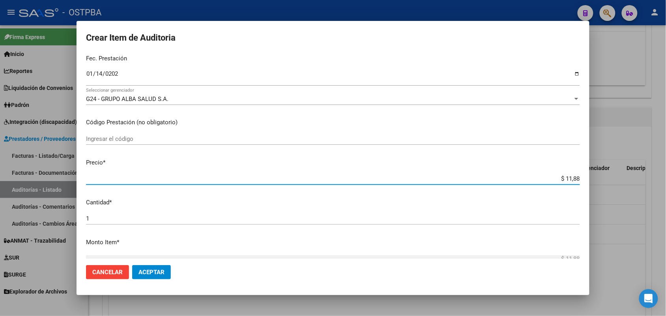
type input "$ 118,89"
type input "$ 1.188,90"
type input "$ 11.889,00"
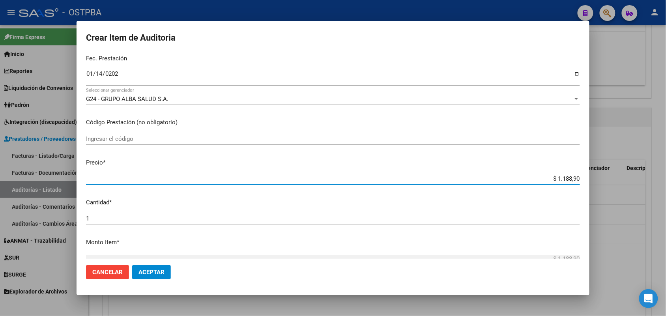
type input "$ 11.889,00"
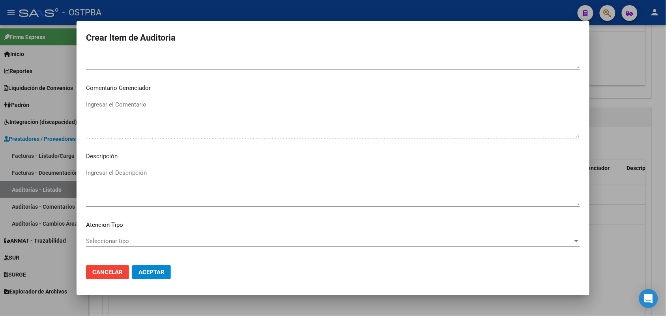
scroll to position [505, 0]
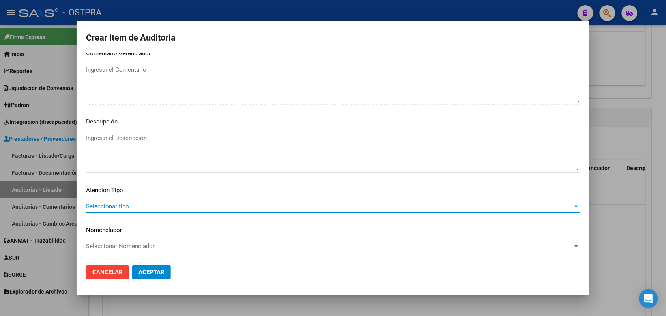
click at [126, 204] on span "Seleccionar tipo" at bounding box center [329, 206] width 487 height 7
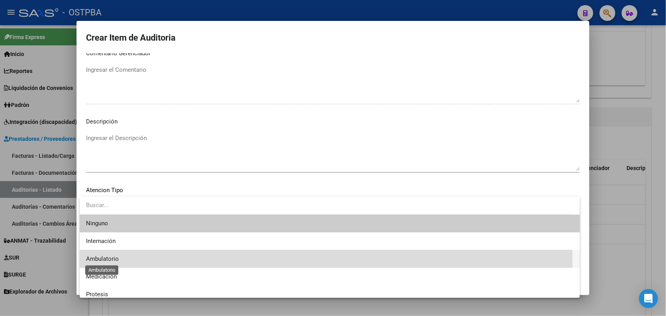
click at [111, 261] on span "Ambulatorio" at bounding box center [102, 258] width 33 height 7
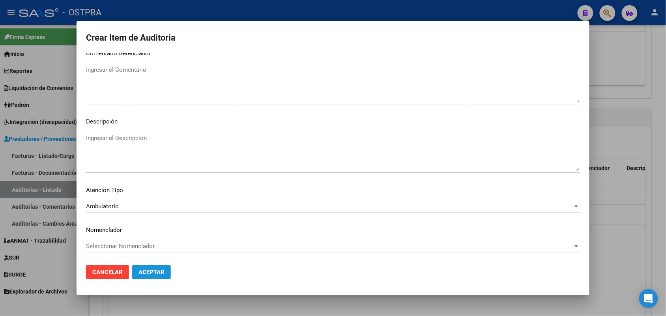
click at [161, 271] on span "Aceptar" at bounding box center [152, 272] width 26 height 7
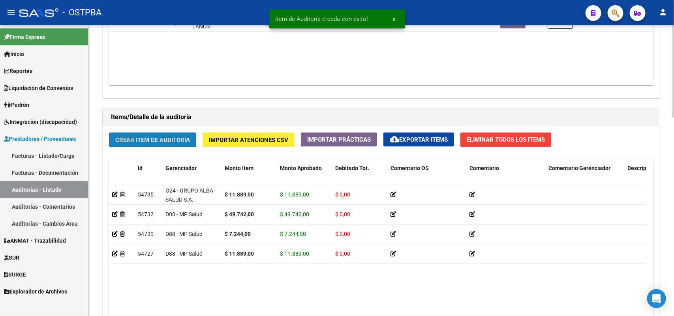
click at [168, 133] on button "Crear Item de Auditoria" at bounding box center [152, 140] width 87 height 15
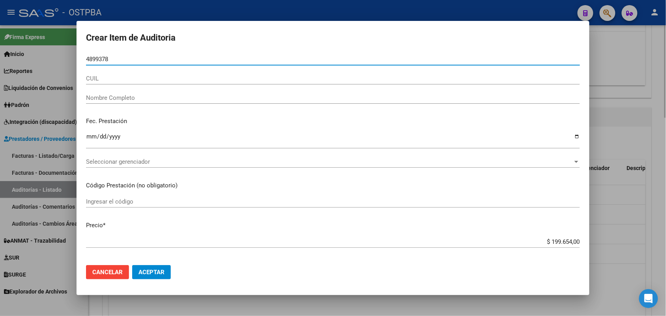
type input "48993784"
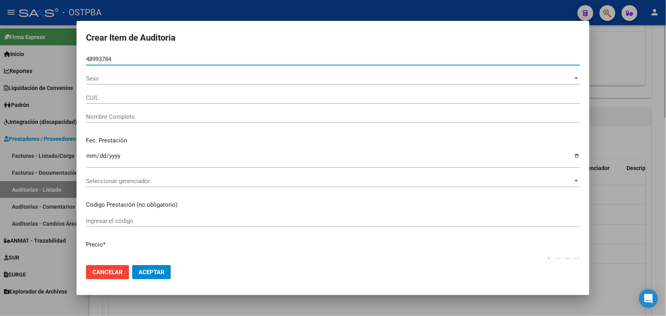
type input "20489937841"
type input "LEON EZEQUIEL LEONEL"
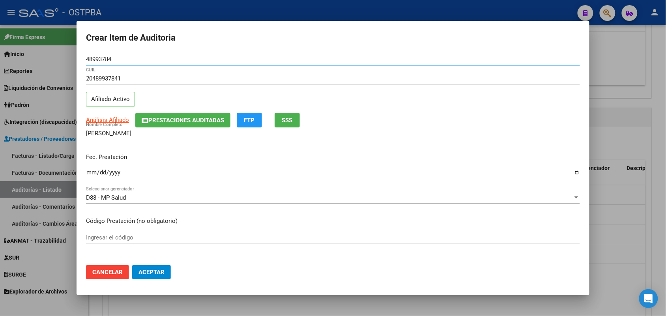
type input "48993784"
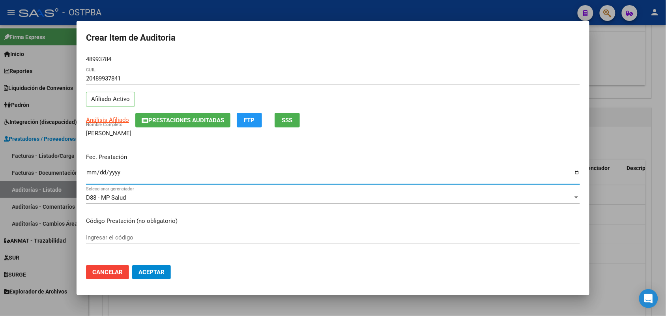
click at [91, 177] on input "Ingresar la fecha" at bounding box center [333, 175] width 494 height 13
type input "2025-01-18"
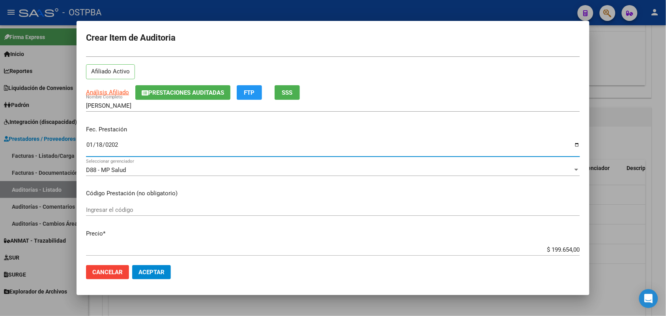
scroll to position [49, 0]
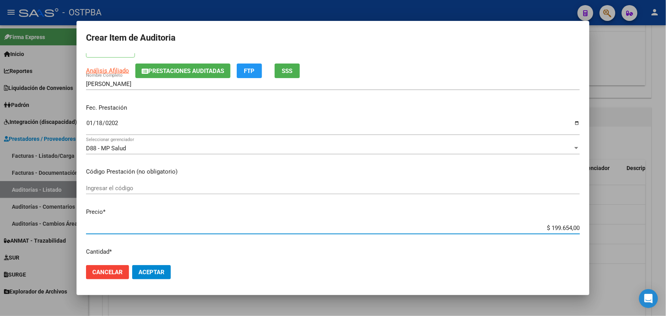
drag, startPoint x: 534, startPoint y: 228, endPoint x: 608, endPoint y: 226, distance: 74.6
click at [608, 226] on div "Crear Item de Auditoria 48993784 Nro Documento 20489937841 CUIL Afiliado Activo…" at bounding box center [333, 158] width 666 height 316
type input "$ 0,01"
type input "$ 0,11"
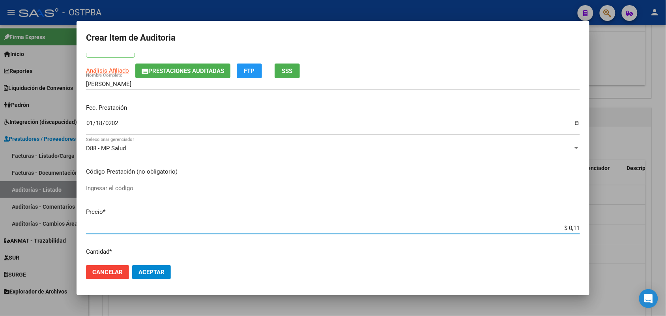
type input "$ 0,11"
type input "$ 1,18"
type input "$ 11,88"
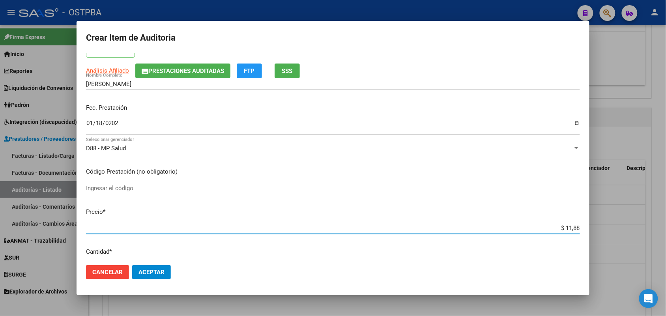
type input "$ 118,89"
type input "$ 1.188,90"
type input "$ 11.889,00"
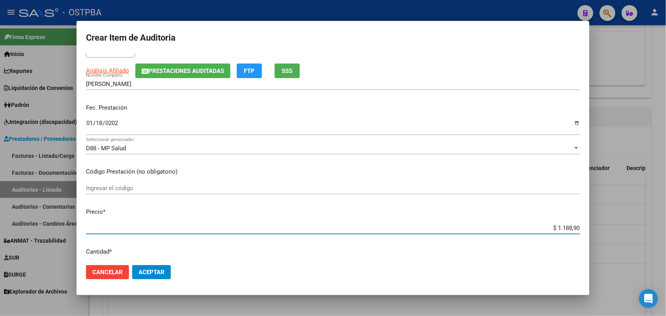
type input "$ 11.889,00"
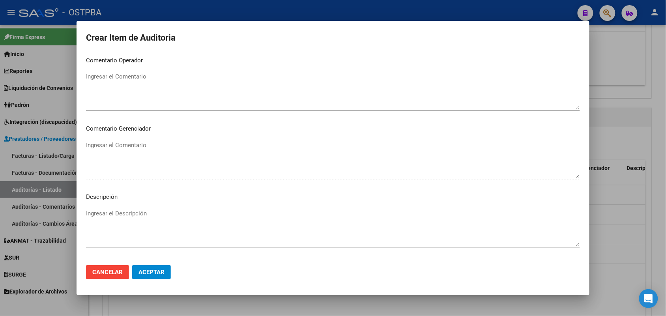
scroll to position [505, 0]
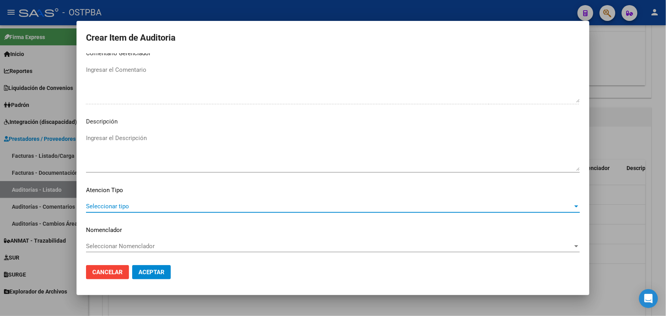
click at [120, 206] on span "Seleccionar tipo" at bounding box center [329, 206] width 487 height 7
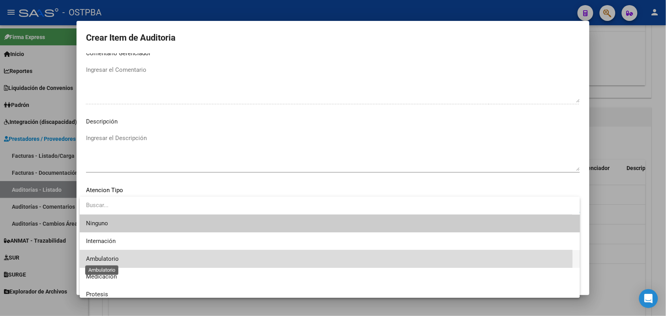
click at [111, 259] on span "Ambulatorio" at bounding box center [102, 258] width 33 height 7
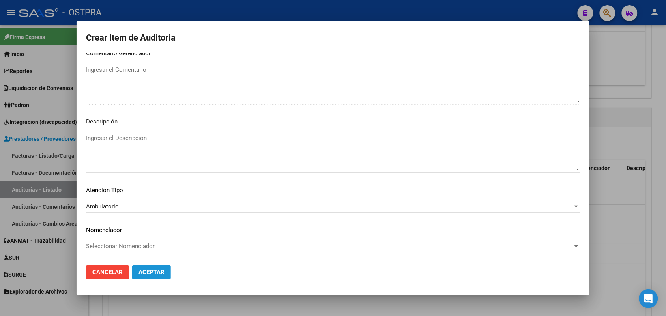
click at [148, 270] on span "Aceptar" at bounding box center [152, 272] width 26 height 7
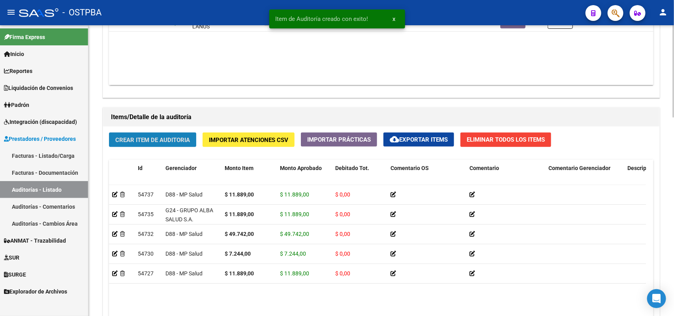
click at [181, 139] on span "Crear Item de Auditoria" at bounding box center [152, 140] width 75 height 7
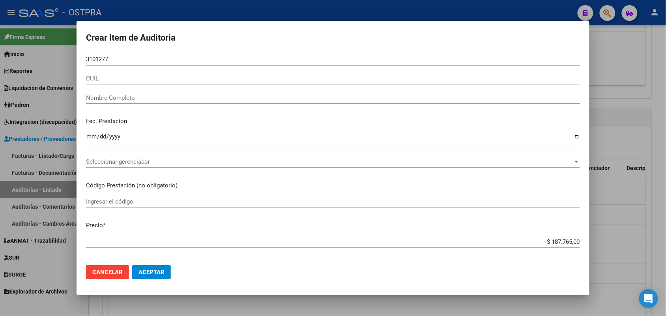
type input "31012778"
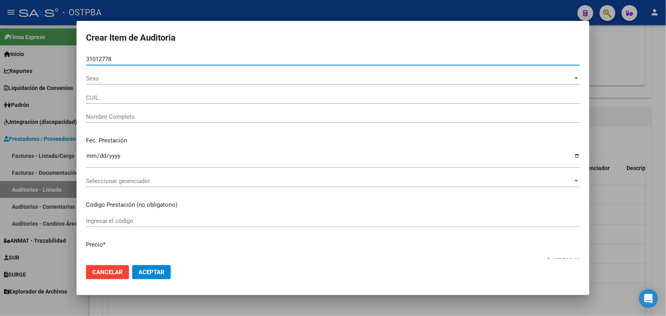
type input "27310127782"
type input "MAIDANA YAMILA SOLEDAD"
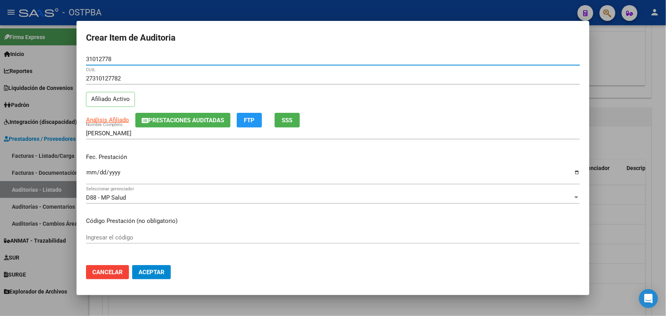
type input "31012778"
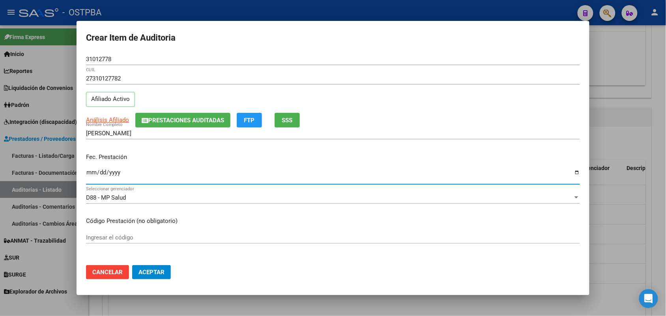
click at [91, 175] on input "Ingresar la fecha" at bounding box center [333, 175] width 494 height 13
type input "2025-01-27"
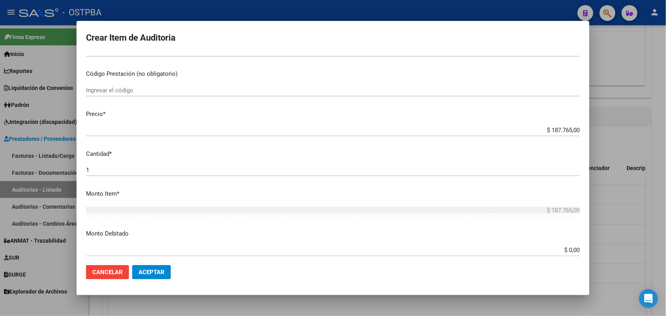
scroll to position [148, 0]
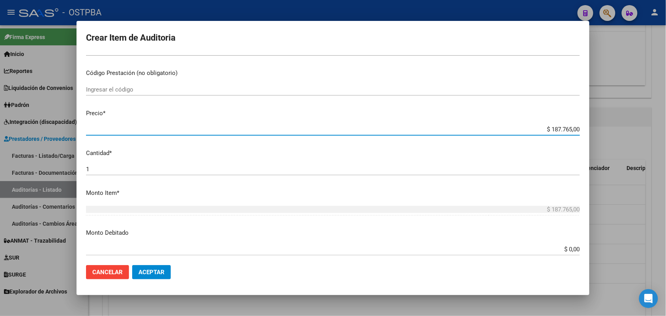
drag, startPoint x: 536, startPoint y: 130, endPoint x: 611, endPoint y: 129, distance: 75.4
click at [611, 129] on div "Crear Item de Auditoria 31012778 Nro Documento 27310127782 CUIL Afiliado Activo…" at bounding box center [333, 158] width 666 height 316
type input "$ 0,01"
type input "$ 0,11"
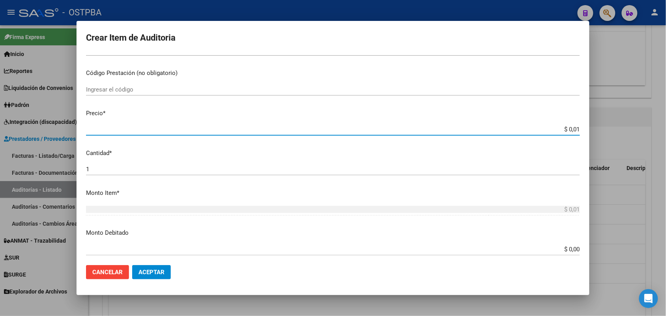
type input "$ 0,11"
type input "$ 1,18"
type input "$ 11,88"
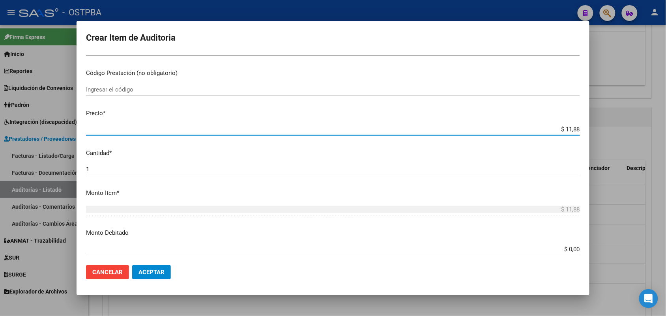
type input "$ 118,89"
type input "$ 1.188,90"
type input "$ 11.889,00"
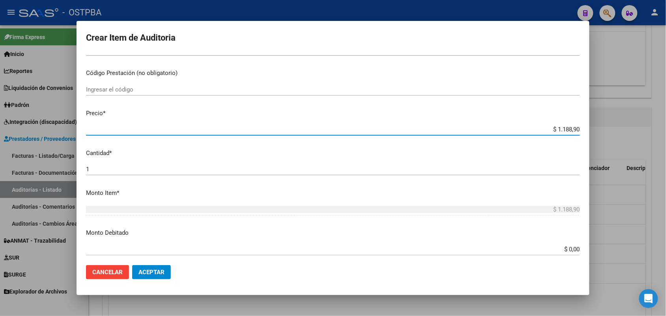
type input "$ 11.889,00"
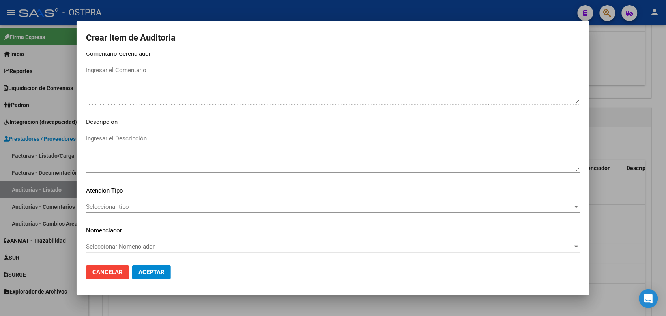
scroll to position [505, 0]
click at [116, 206] on span "Seleccionar tipo" at bounding box center [329, 206] width 487 height 7
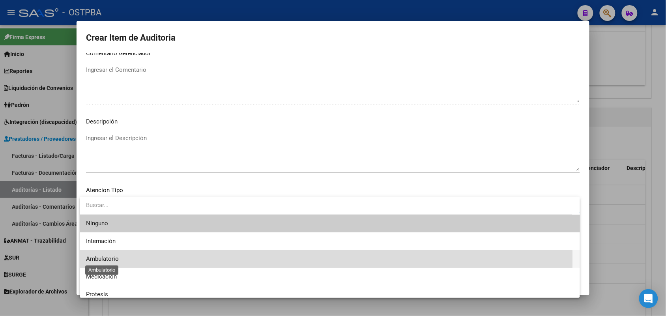
click at [113, 259] on span "Ambulatorio" at bounding box center [102, 258] width 33 height 7
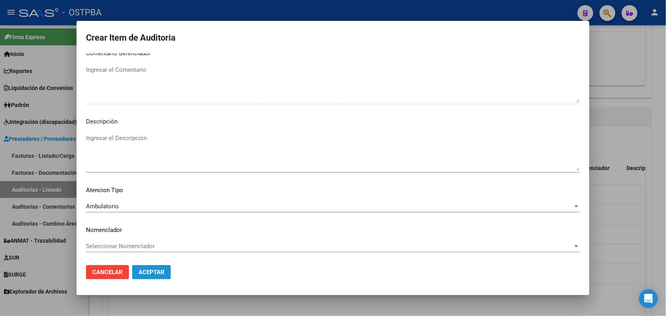
click at [149, 269] on span "Aceptar" at bounding box center [152, 272] width 26 height 7
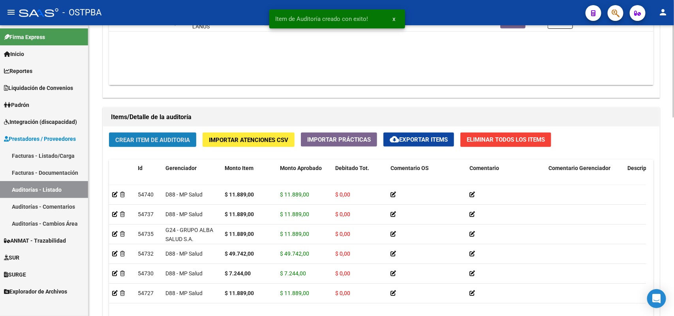
click at [149, 140] on span "Crear Item de Auditoria" at bounding box center [152, 140] width 75 height 7
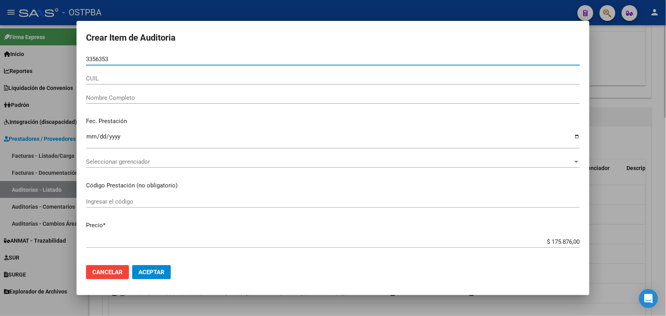
type input "33563534"
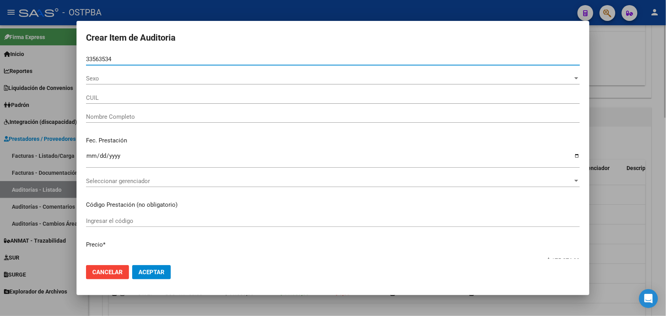
type input "27335635340"
type input "DE LUCA LEONELA GISELLE -"
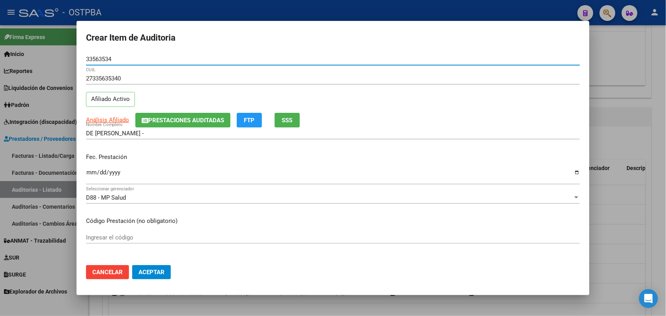
type input "33563534"
click at [91, 173] on input "Ingresar la fecha" at bounding box center [333, 175] width 494 height 13
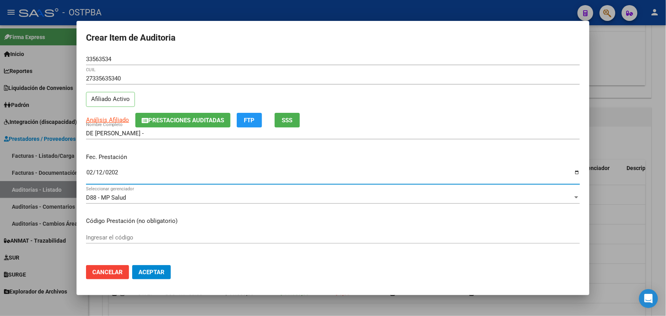
type input "2025-02-12"
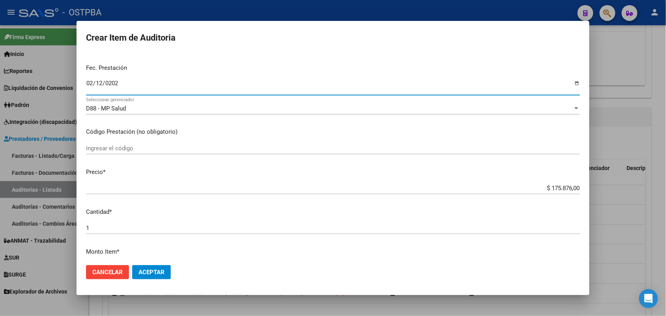
scroll to position [99, 0]
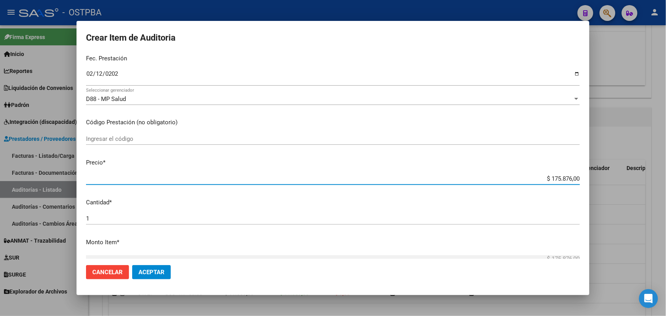
drag, startPoint x: 537, startPoint y: 177, endPoint x: 624, endPoint y: 178, distance: 87.3
click at [624, 178] on div "Crear Item de Auditoria 33563534 Nro Documento 27335635340 CUIL Afiliado Activo…" at bounding box center [333, 158] width 666 height 316
type input "$ 0,07"
type input "$ 0,72"
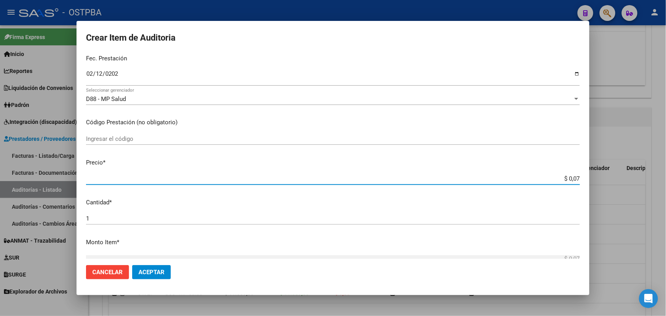
type input "$ 0,72"
type input "$ 7,24"
type input "$ 72,44"
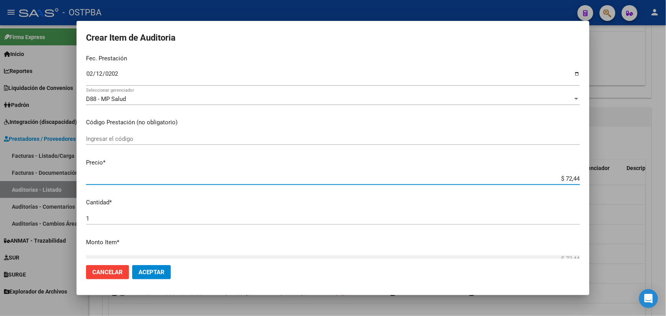
type input "$ 724,40"
type input "$ 7.244,00"
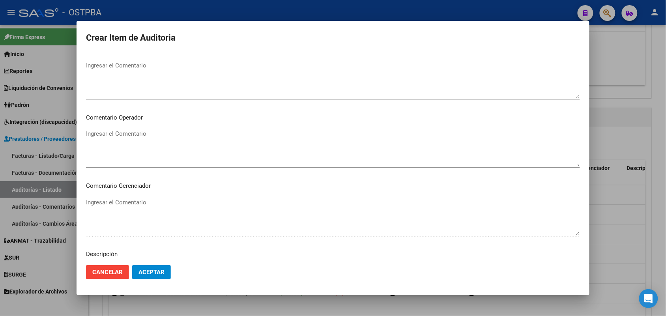
scroll to position [494, 0]
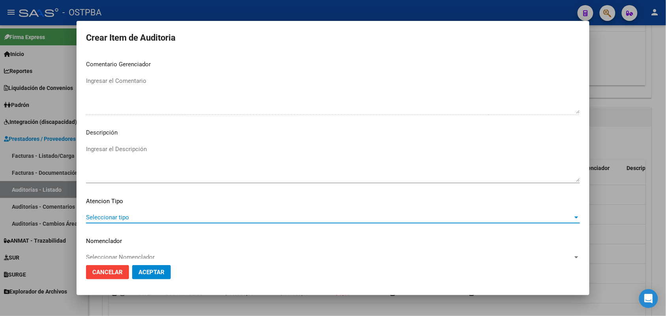
click at [120, 216] on span "Seleccionar tipo" at bounding box center [329, 217] width 487 height 7
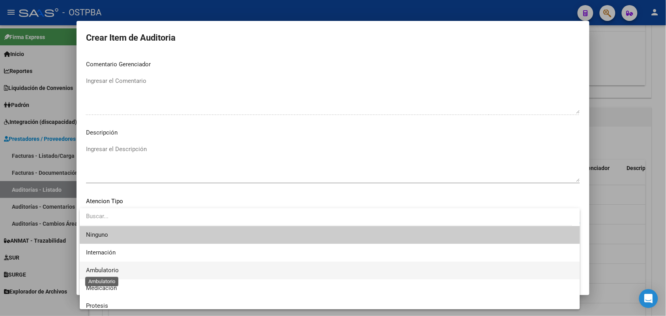
click at [109, 269] on span "Ambulatorio" at bounding box center [102, 270] width 33 height 7
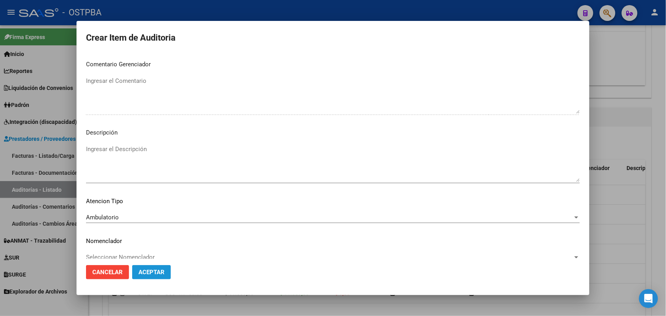
click at [154, 269] on span "Aceptar" at bounding box center [152, 272] width 26 height 7
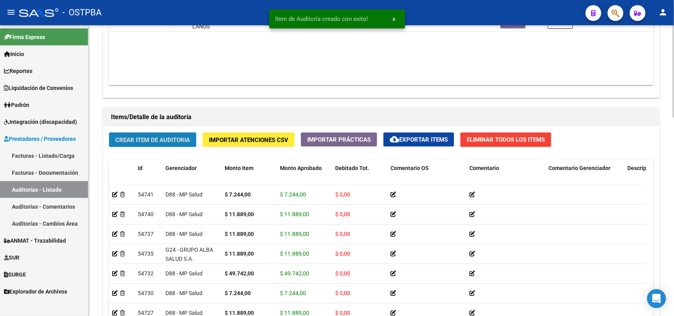
click at [176, 141] on span "Crear Item de Auditoria" at bounding box center [152, 140] width 75 height 7
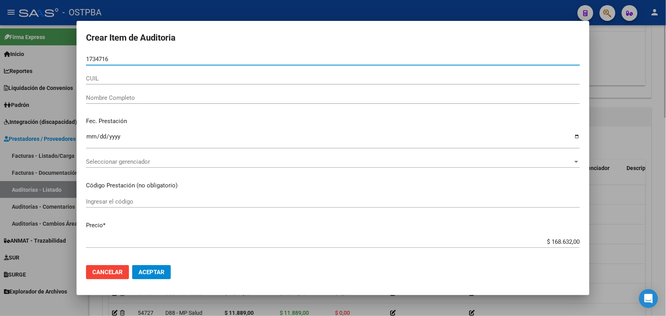
type input "17347164"
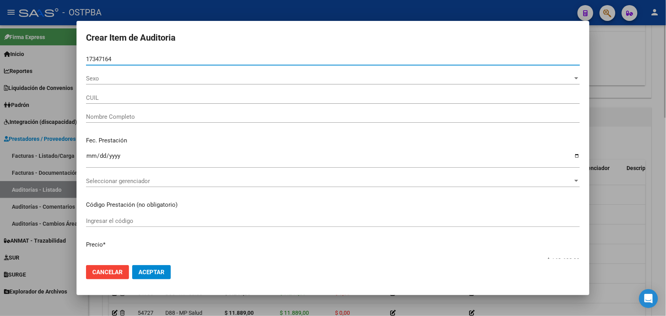
type input "27173471640"
type input "PUGGIONI STELLA MARIS"
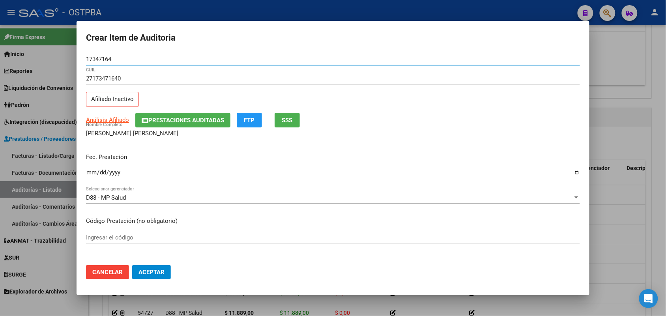
type input "17347164"
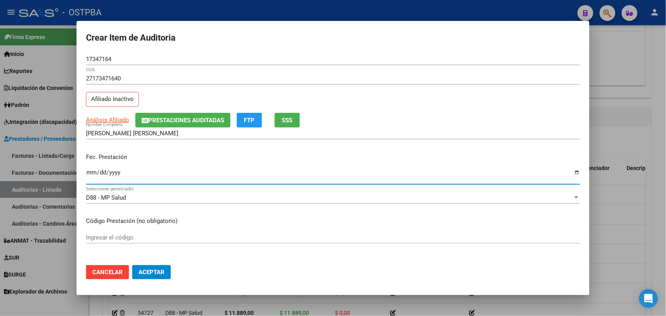
click at [88, 172] on input "Ingresar la fecha" at bounding box center [333, 175] width 494 height 13
type input "2025-02-12"
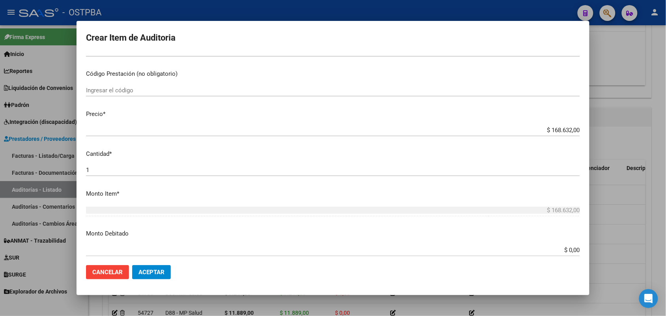
scroll to position [148, 0]
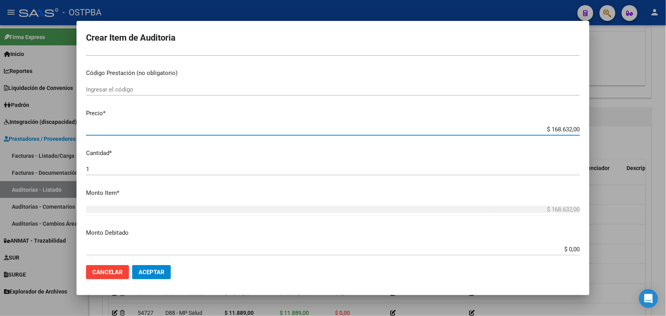
drag, startPoint x: 534, startPoint y: 129, endPoint x: 621, endPoint y: 130, distance: 87.3
click at [624, 128] on div "Crear Item de Auditoria 17347164 Nro Documento 27173471640 CUIL Afiliado Inacti…" at bounding box center [333, 158] width 666 height 316
type input "$ 0,01"
type input "$ 0,11"
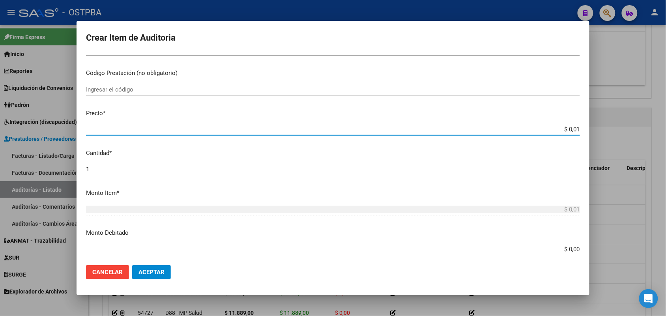
type input "$ 0,11"
type input "$ 1,18"
type input "$ 11,88"
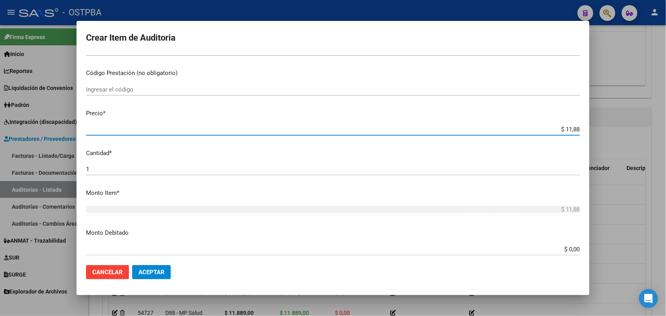
type input "$ 118,89"
type input "$ 1.188,90"
type input "$ 11.889,00"
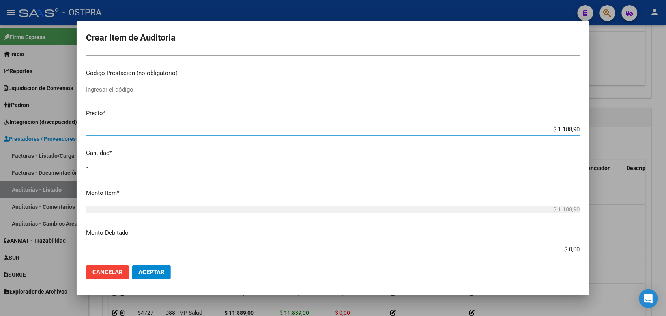
type input "$ 11.889,00"
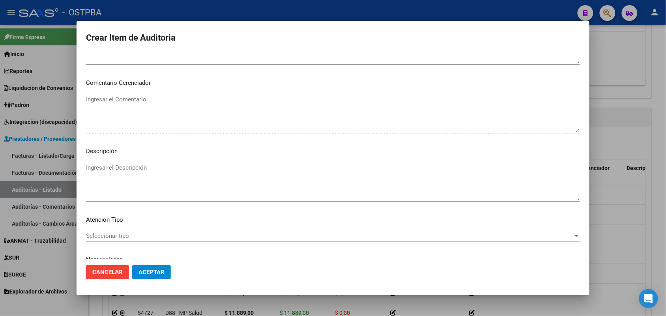
scroll to position [505, 0]
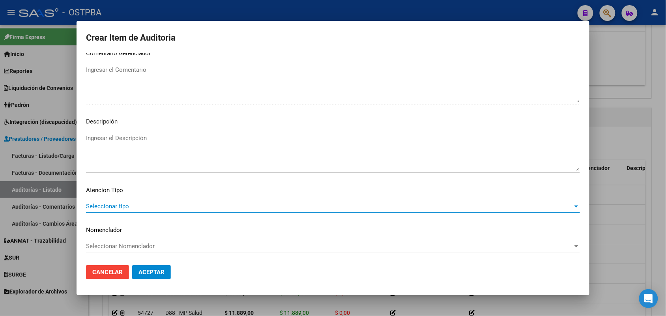
click at [110, 208] on span "Seleccionar tipo" at bounding box center [329, 206] width 487 height 7
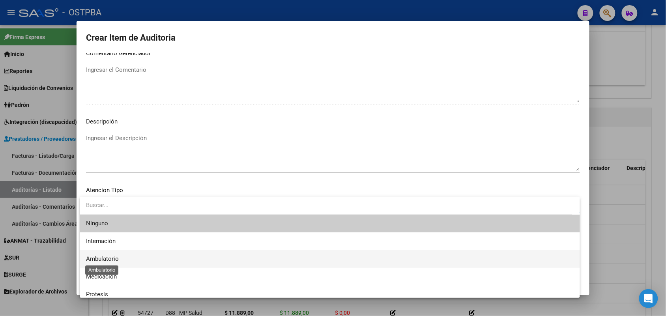
click at [115, 259] on span "Ambulatorio" at bounding box center [102, 258] width 33 height 7
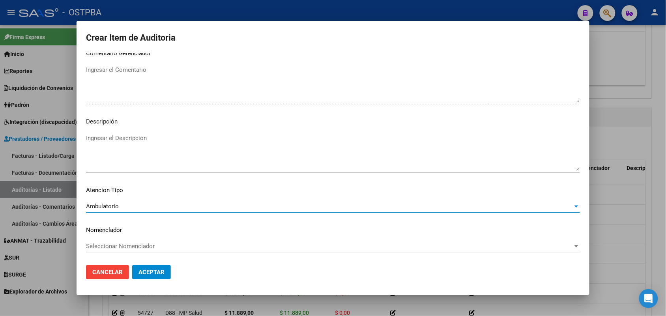
click at [149, 269] on span "Aceptar" at bounding box center [152, 272] width 26 height 7
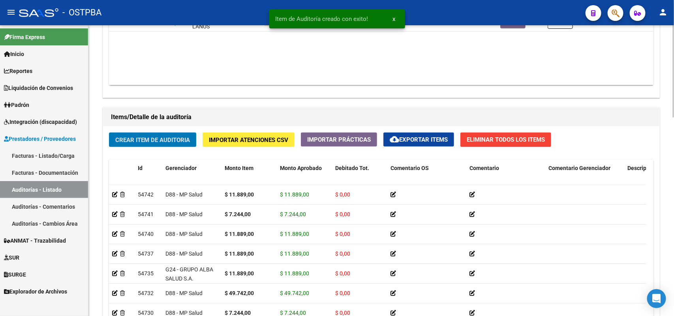
click at [173, 137] on span "Crear Item de Auditoria" at bounding box center [152, 140] width 75 height 7
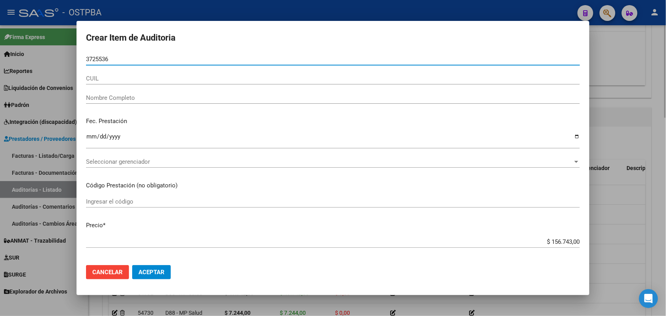
type input "37255361"
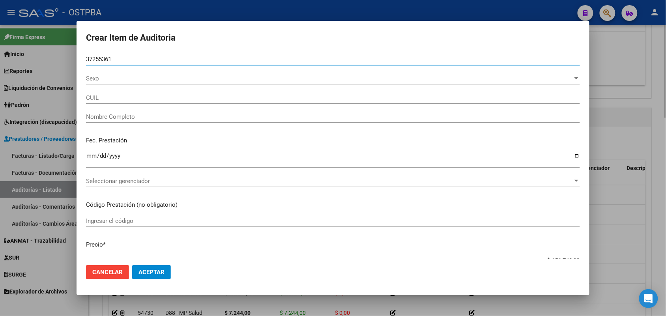
type input "27372553613"
type input "TORRES ARACELI YANINA -"
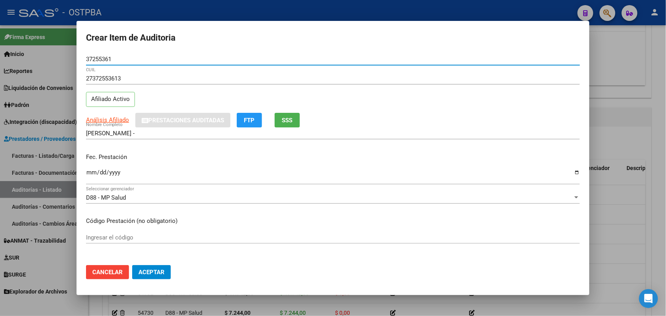
type input "37255361"
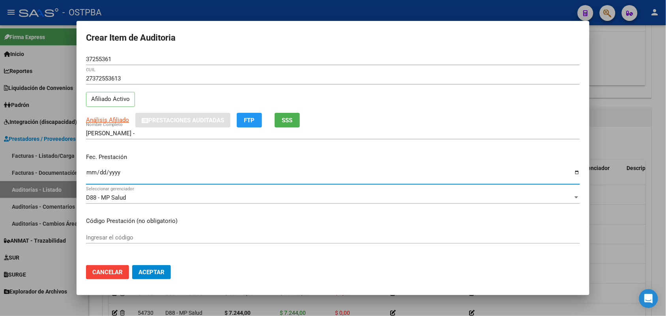
click at [92, 176] on input "Ingresar la fecha" at bounding box center [333, 175] width 494 height 13
type input "2025-02-22"
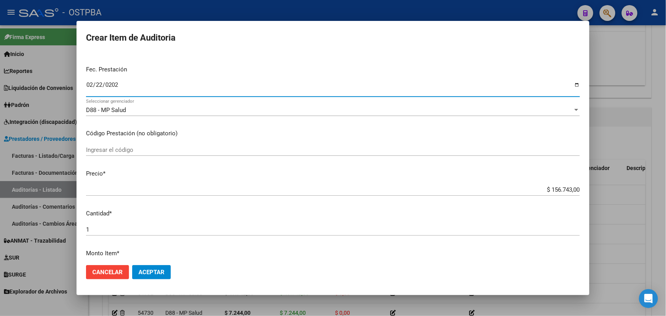
scroll to position [99, 0]
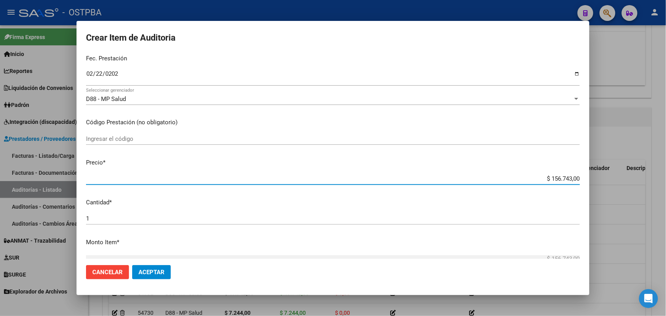
drag, startPoint x: 535, startPoint y: 178, endPoint x: 611, endPoint y: 183, distance: 75.9
click at [611, 183] on div "Crear Item de Auditoria 37255361 Nro Documento 27372553613 CUIL Afiliado Activo…" at bounding box center [333, 158] width 666 height 316
type input "$ 0,04"
type input "$ 0,49"
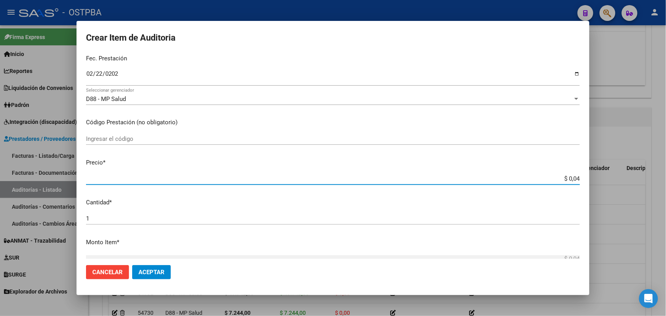
type input "$ 0,49"
type input "$ 4,97"
type input "$ 49,74"
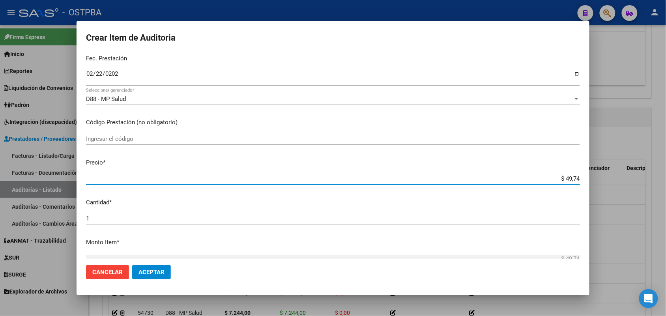
type input "$ 497,42"
type input "$ 4.974,20"
type input "$ 49.742,00"
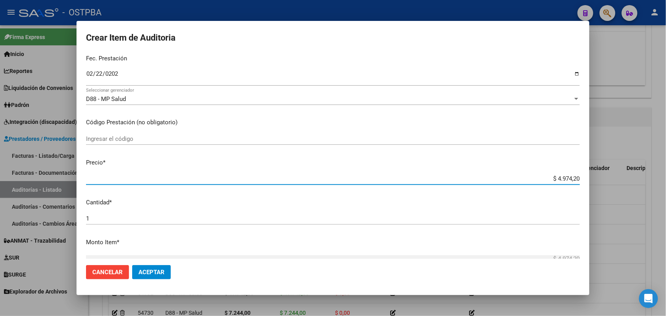
type input "$ 49.742,00"
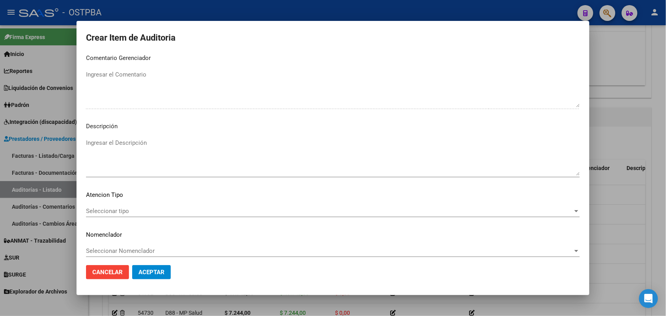
scroll to position [505, 0]
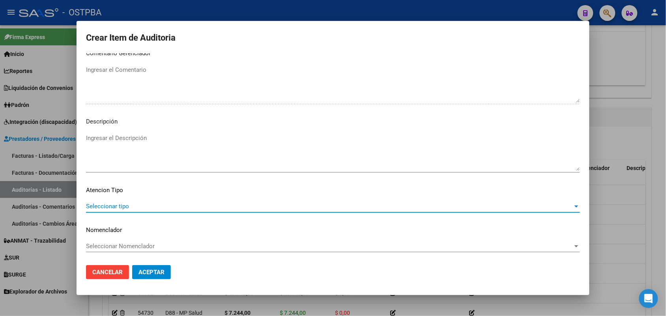
click at [118, 206] on span "Seleccionar tipo" at bounding box center [329, 206] width 487 height 7
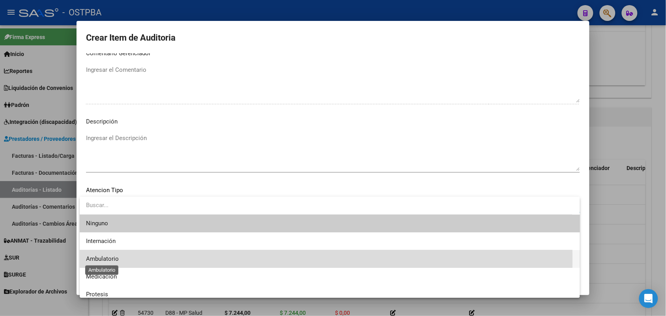
click at [113, 259] on span "Ambulatorio" at bounding box center [102, 258] width 33 height 7
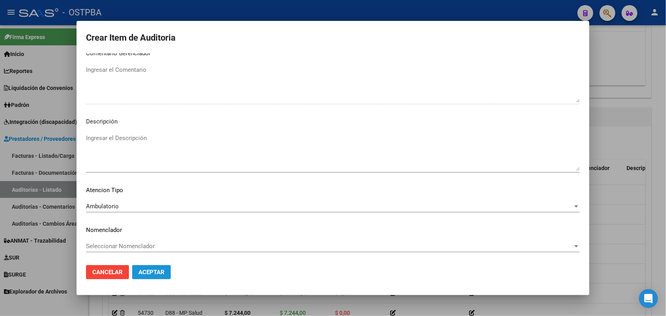
click at [158, 270] on span "Aceptar" at bounding box center [152, 272] width 26 height 7
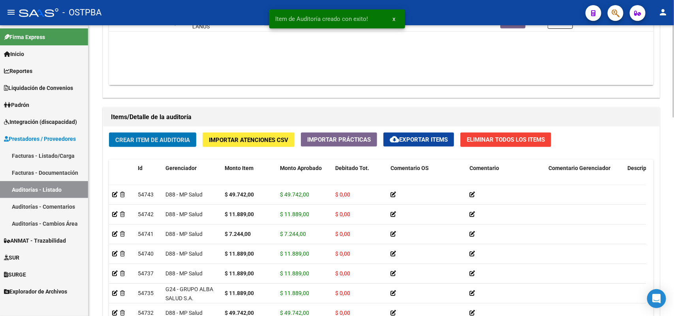
click at [163, 137] on span "Crear Item de Auditoria" at bounding box center [152, 140] width 75 height 7
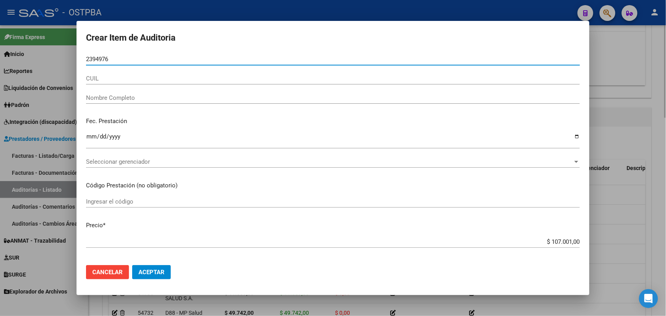
type input "23949769"
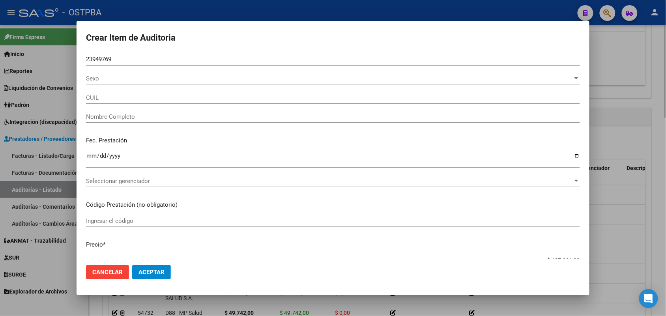
type input "27239497697"
type input "ZERDA CLAUDIA ELISABET"
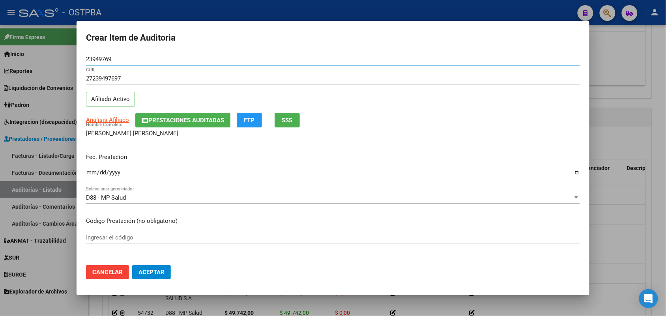
type input "23949769"
click at [93, 176] on input "Ingresar la fecha" at bounding box center [333, 175] width 494 height 13
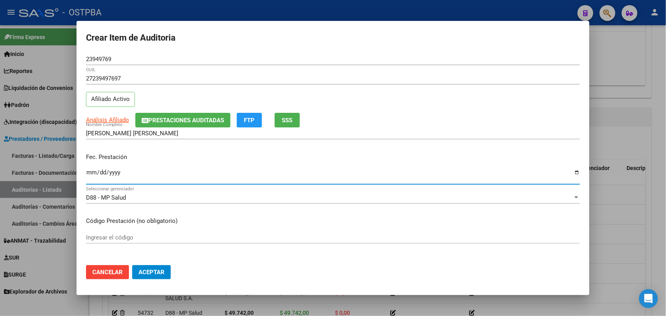
click at [101, 174] on input "Ingresar la fecha" at bounding box center [333, 175] width 494 height 13
type input "2025-02-24"
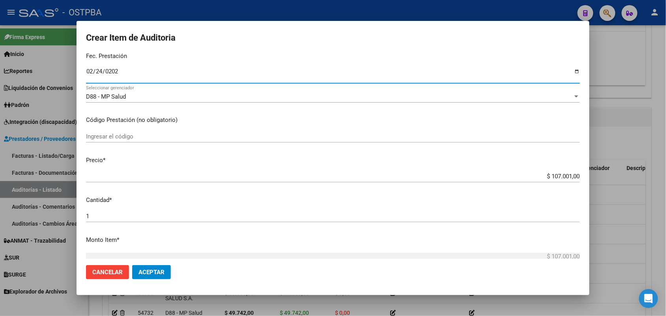
scroll to position [148, 0]
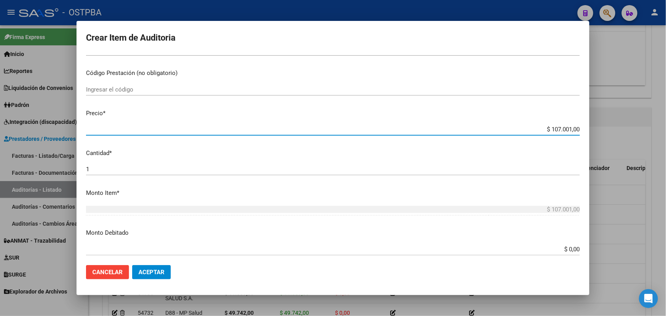
drag, startPoint x: 535, startPoint y: 128, endPoint x: 630, endPoint y: 126, distance: 95.2
click at [630, 126] on div "Crear Item de Auditoria 23949769 Nro Documento 27239497697 CUIL Afiliado Activo…" at bounding box center [333, 158] width 666 height 316
type input "$ 0,01"
type input "$ 0,11"
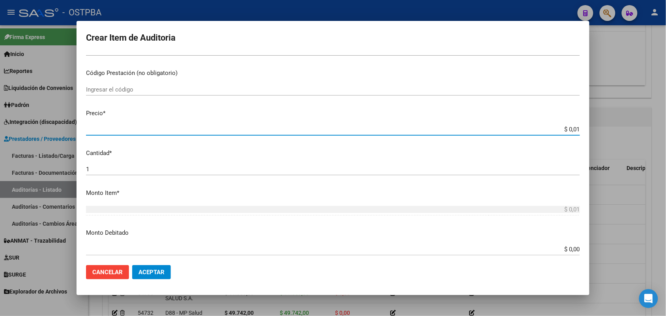
type input "$ 0,11"
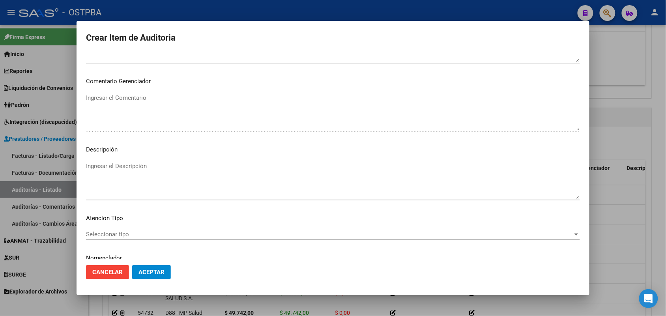
scroll to position [505, 0]
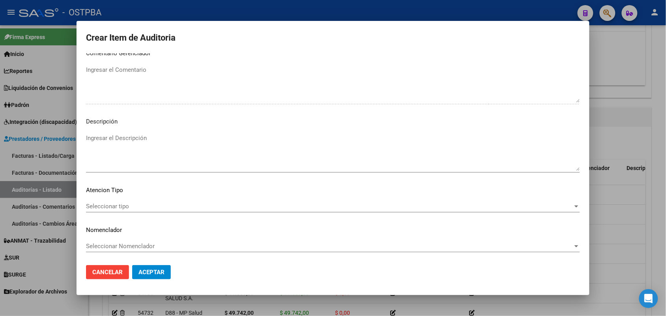
click at [105, 203] on span "Seleccionar tipo" at bounding box center [329, 206] width 487 height 7
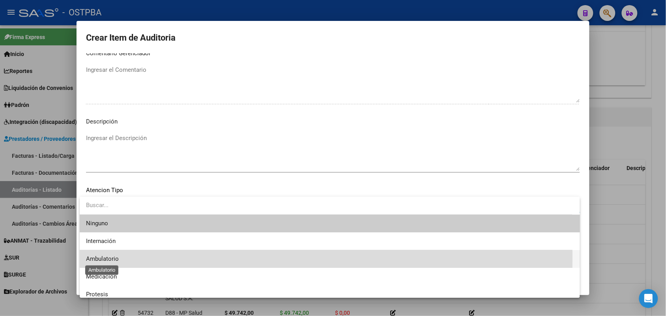
click at [113, 257] on span "Ambulatorio" at bounding box center [102, 258] width 33 height 7
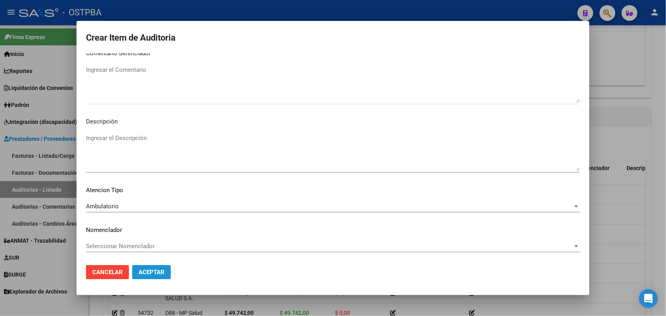
click at [144, 267] on button "Aceptar" at bounding box center [151, 272] width 39 height 14
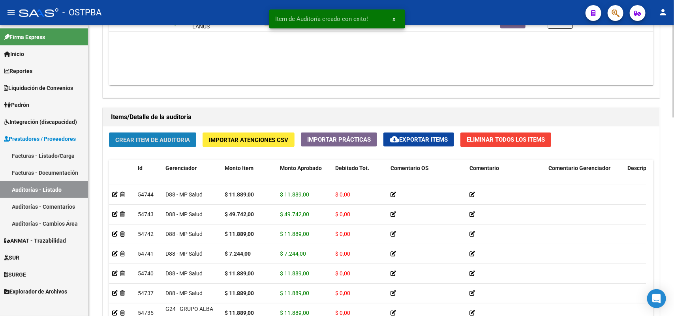
click at [153, 133] on button "Crear Item de Auditoria" at bounding box center [152, 140] width 87 height 15
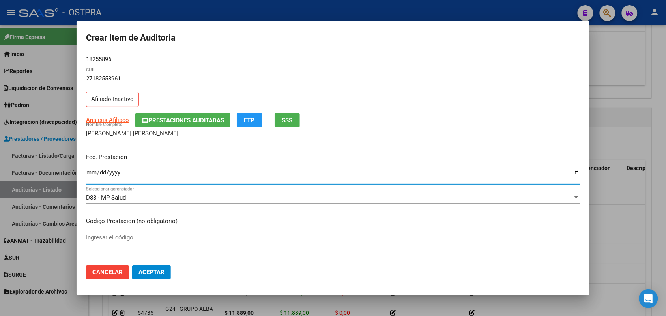
click at [91, 176] on input "Ingresar la fecha" at bounding box center [333, 175] width 494 height 13
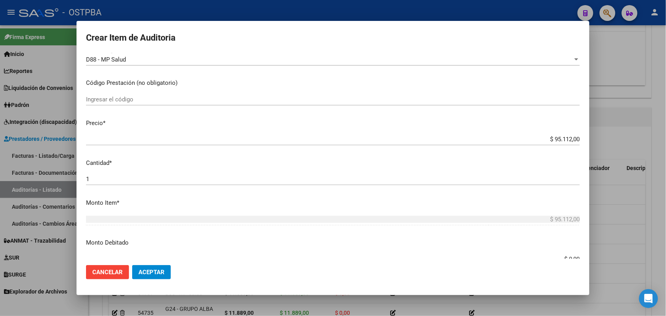
scroll to position [148, 0]
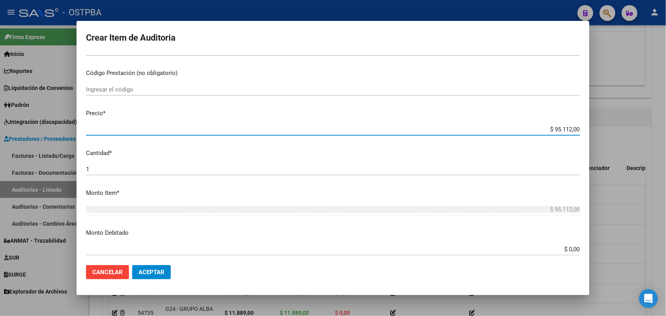
drag, startPoint x: 543, startPoint y: 130, endPoint x: 615, endPoint y: 128, distance: 71.9
click at [614, 127] on div "Crear Item de Auditoria 18255896 Nro Documento 27182558961 CUIL Afiliado Inacti…" at bounding box center [333, 158] width 666 height 316
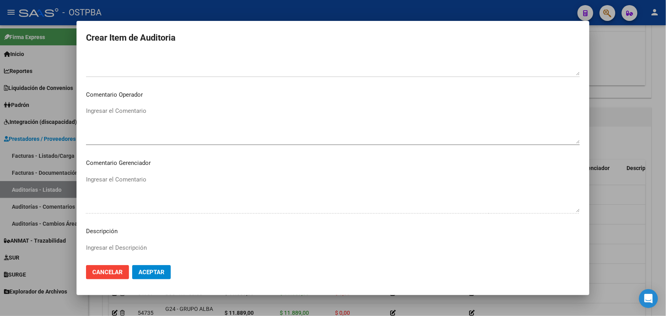
scroll to position [505, 0]
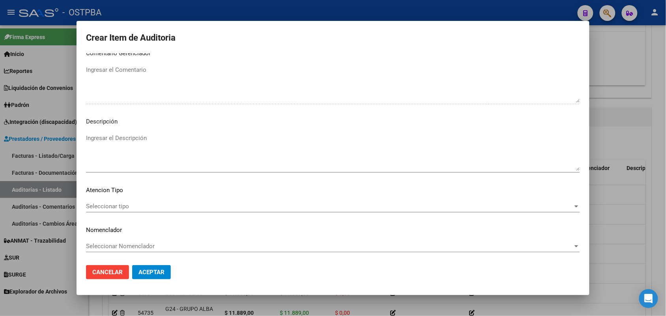
click at [118, 207] on span "Seleccionar tipo" at bounding box center [329, 206] width 487 height 7
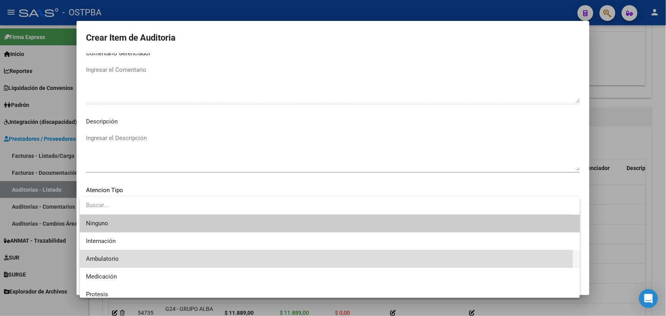
click at [101, 255] on span "Ambulatorio" at bounding box center [330, 259] width 488 height 18
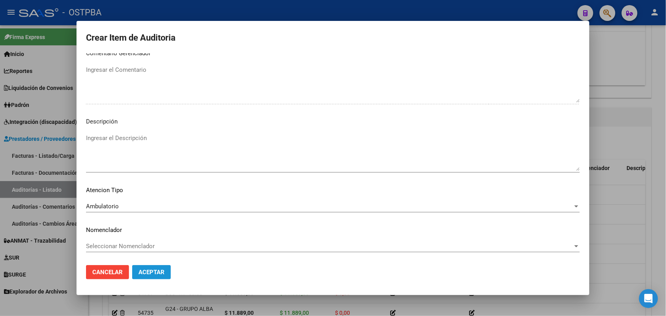
click at [158, 273] on span "Aceptar" at bounding box center [152, 272] width 26 height 7
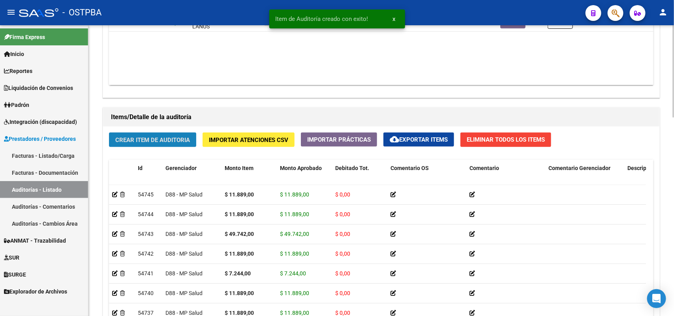
click at [168, 134] on button "Crear Item de Auditoria" at bounding box center [152, 140] width 87 height 15
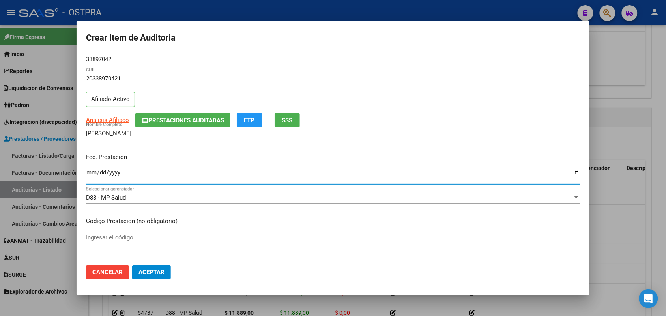
click at [92, 176] on input "Ingresar la fecha" at bounding box center [333, 175] width 494 height 13
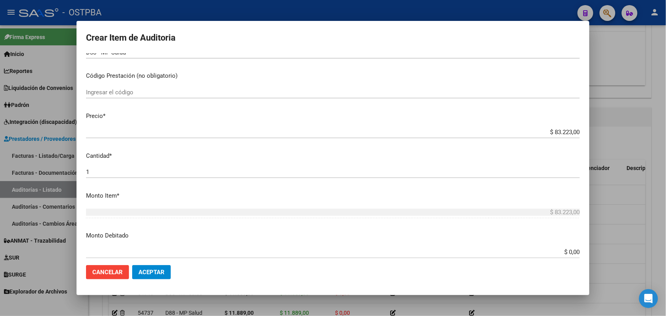
scroll to position [148, 0]
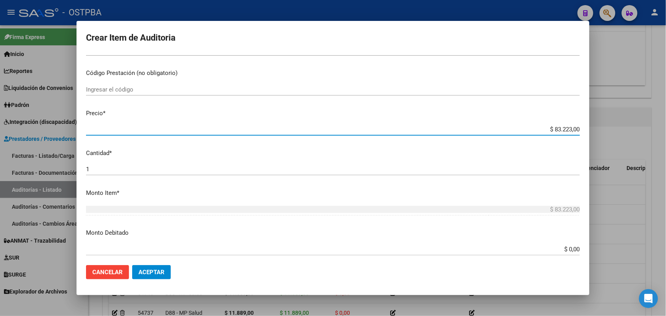
drag, startPoint x: 538, startPoint y: 127, endPoint x: 613, endPoint y: 126, distance: 75.4
click at [613, 126] on div "Crear Item de Auditoria 33897042 Nro Documento 20338970421 CUIL Afiliado Activo…" at bounding box center [333, 158] width 666 height 316
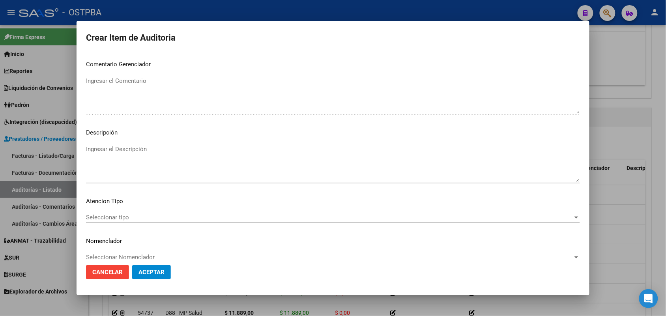
scroll to position [505, 0]
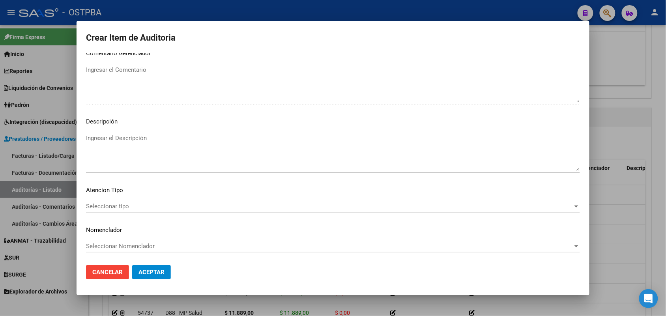
click at [121, 201] on div "Seleccionar tipo Seleccionar tipo" at bounding box center [333, 207] width 494 height 12
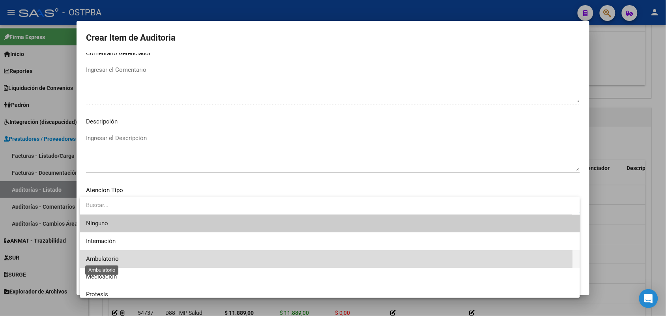
click at [117, 259] on span "Ambulatorio" at bounding box center [102, 258] width 33 height 7
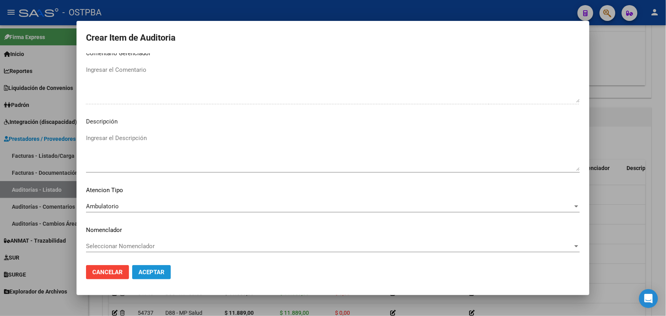
click at [153, 269] on span "Aceptar" at bounding box center [152, 272] width 26 height 7
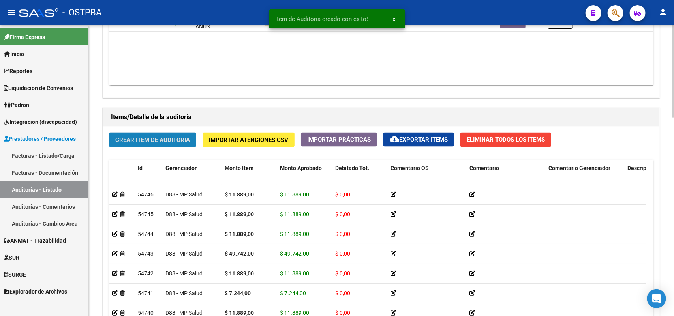
click at [157, 137] on span "Crear Item de Auditoria" at bounding box center [152, 140] width 75 height 7
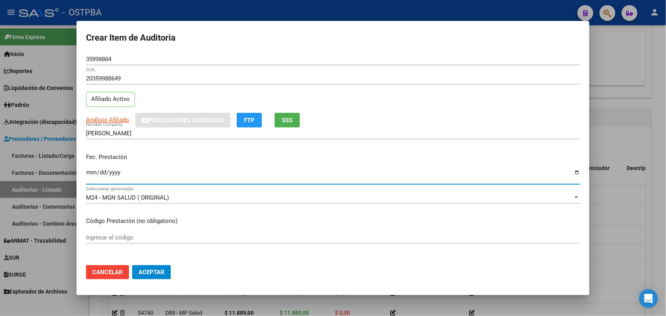
click at [89, 175] on input "Ingresar la fecha" at bounding box center [333, 175] width 494 height 13
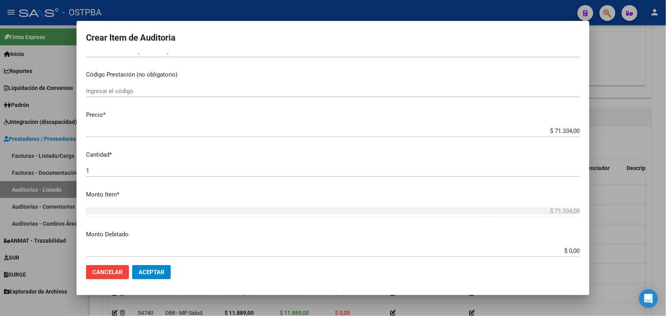
scroll to position [148, 0]
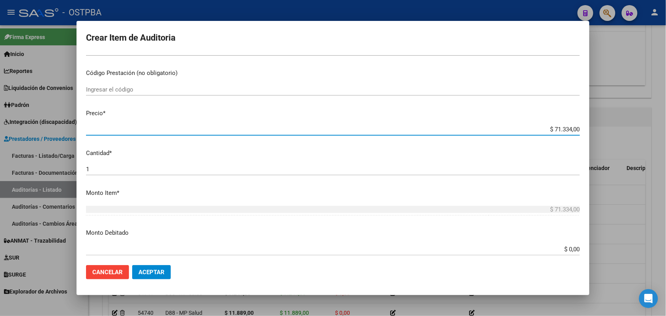
drag, startPoint x: 538, startPoint y: 131, endPoint x: 612, endPoint y: 128, distance: 74.7
click at [612, 128] on div "Crear Item de Auditoria 35998864 Nro Documento 20359988649 CUIL Afiliado Activo…" at bounding box center [333, 158] width 666 height 316
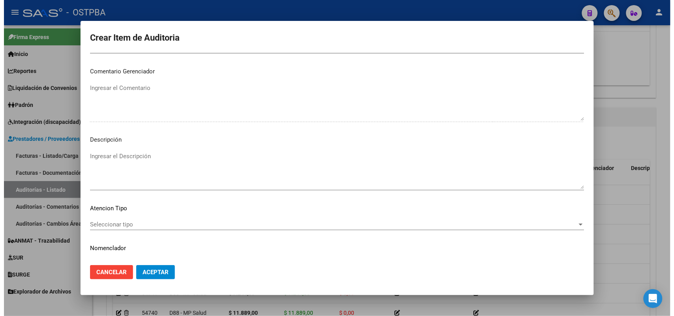
scroll to position [494, 0]
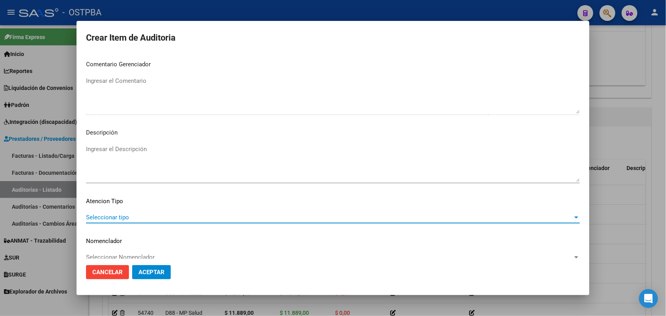
click at [108, 216] on span "Seleccionar tipo" at bounding box center [329, 217] width 487 height 7
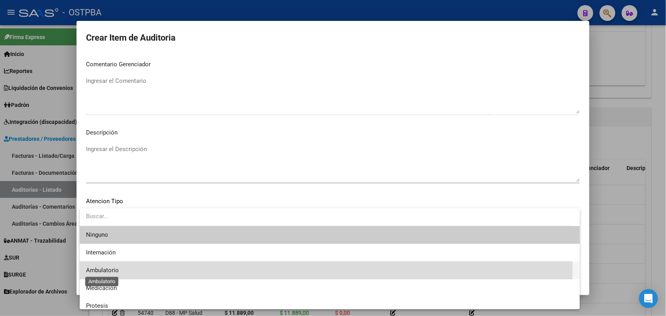
click at [114, 268] on span "Ambulatorio" at bounding box center [102, 270] width 33 height 7
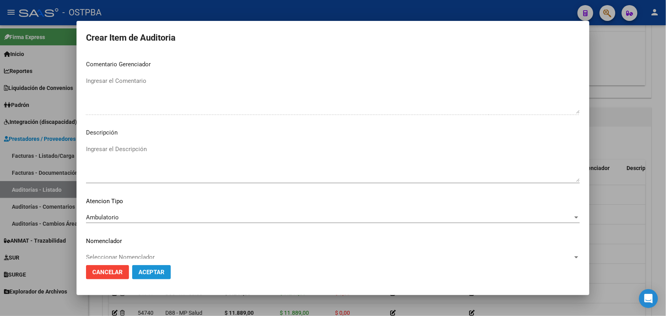
click at [145, 273] on span "Aceptar" at bounding box center [152, 272] width 26 height 7
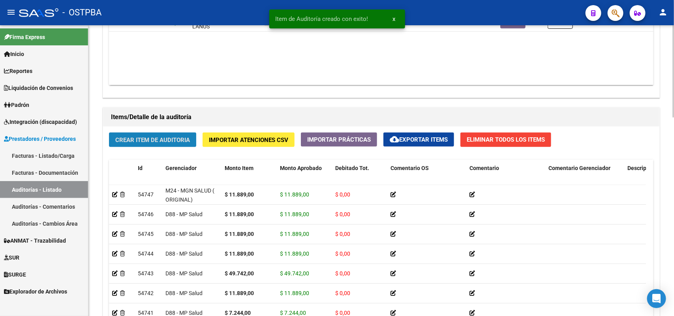
click at [176, 141] on span "Crear Item de Auditoria" at bounding box center [152, 140] width 75 height 7
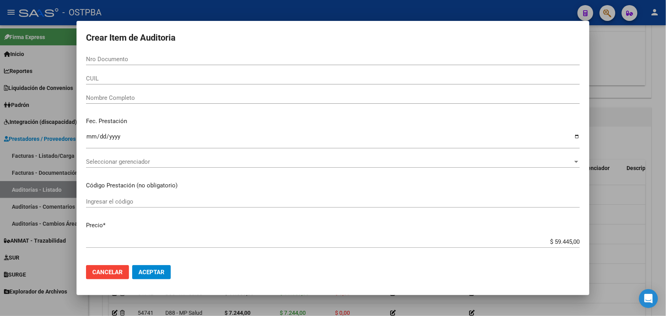
click at [42, 190] on div at bounding box center [333, 158] width 666 height 316
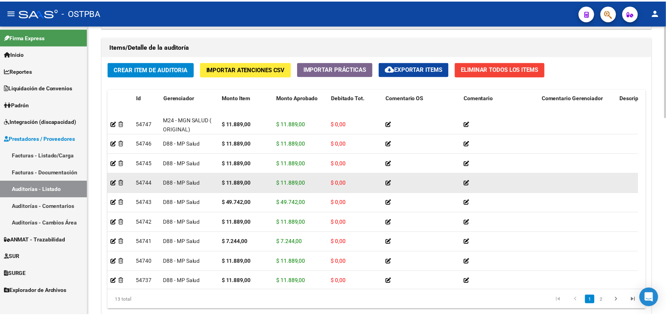
scroll to position [479, 0]
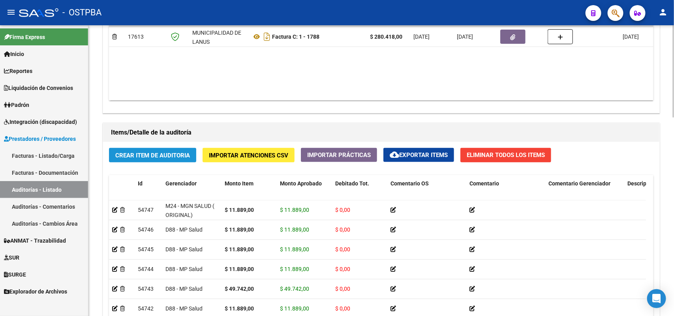
click at [149, 157] on span "Crear Item de Auditoria" at bounding box center [152, 155] width 75 height 7
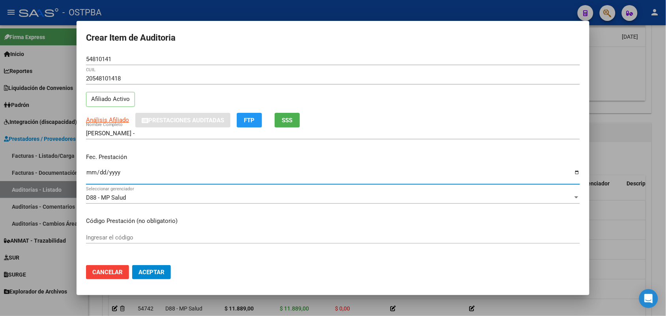
click at [93, 178] on input "Ingresar la fecha" at bounding box center [333, 175] width 494 height 13
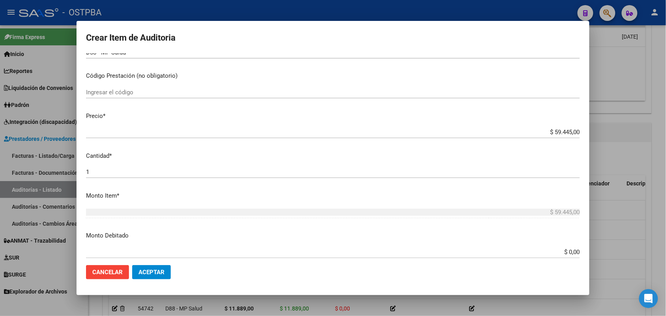
scroll to position [197, 0]
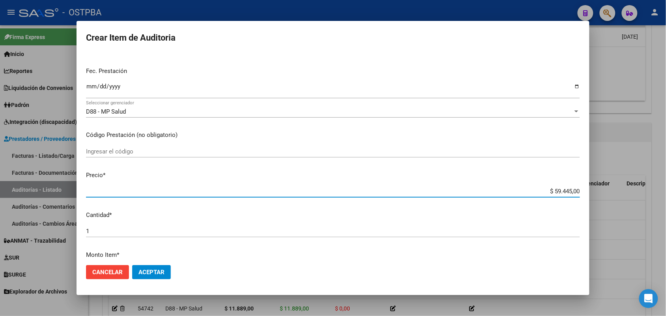
drag, startPoint x: 538, startPoint y: 80, endPoint x: 665, endPoint y: 58, distance: 129.4
click at [665, 58] on div "Crear Item de Auditoria 54810141 Nro Documento 20548101418 CUIL Afiliado Activo…" at bounding box center [333, 158] width 666 height 316
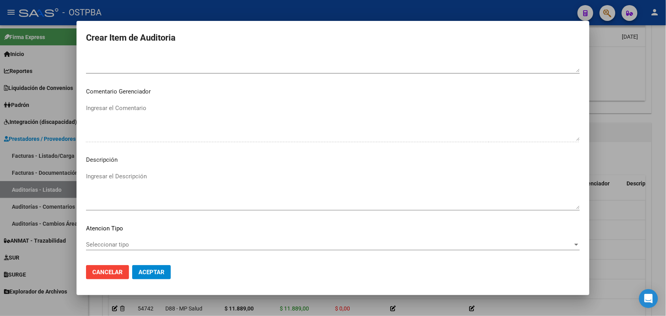
scroll to position [505, 0]
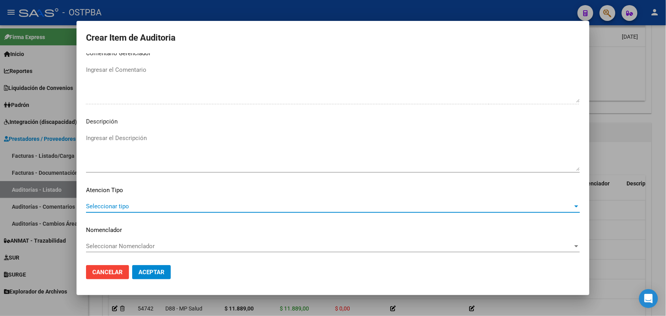
click at [121, 203] on span "Seleccionar tipo" at bounding box center [329, 206] width 487 height 7
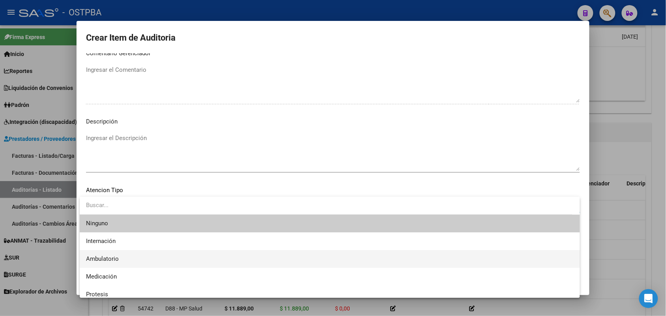
click at [120, 257] on span "Ambulatorio" at bounding box center [330, 259] width 488 height 18
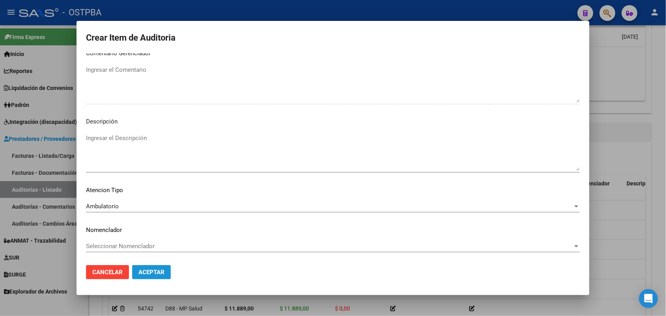
click at [152, 276] on button "Aceptar" at bounding box center [151, 272] width 39 height 14
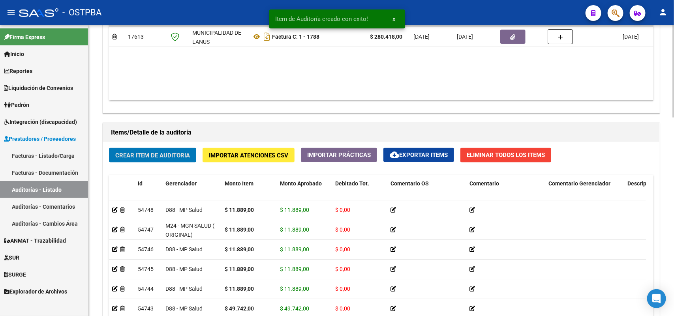
click at [180, 155] on span "Crear Item de Auditoria" at bounding box center [152, 155] width 75 height 7
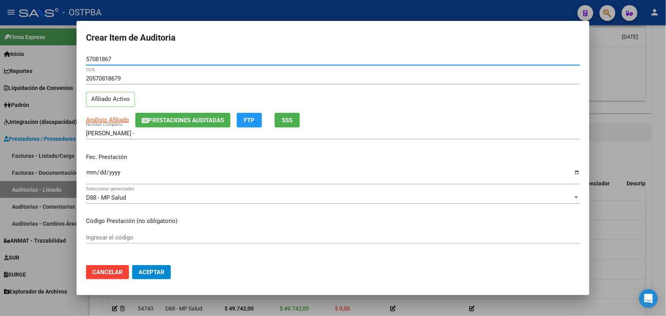
click at [93, 172] on input "Ingresar la fecha" at bounding box center [333, 175] width 494 height 13
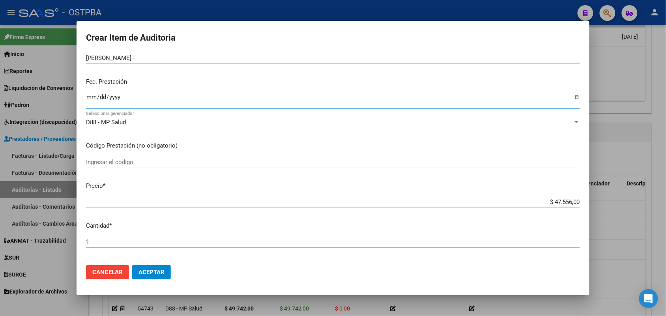
scroll to position [99, 0]
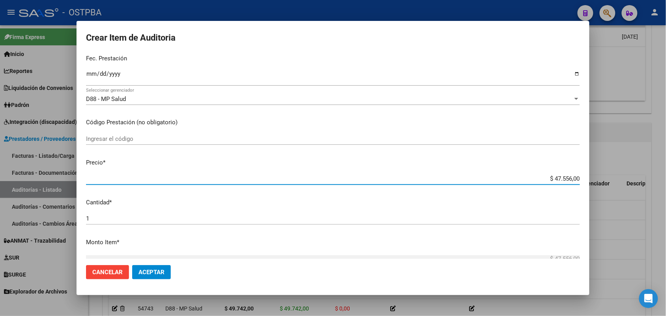
drag, startPoint x: 544, startPoint y: 178, endPoint x: 603, endPoint y: 173, distance: 59.8
click at [603, 173] on div "Crear Item de Auditoria 57081867 Nro Documento 20570818679 CUIL Afiliado Activo…" at bounding box center [333, 158] width 666 height 316
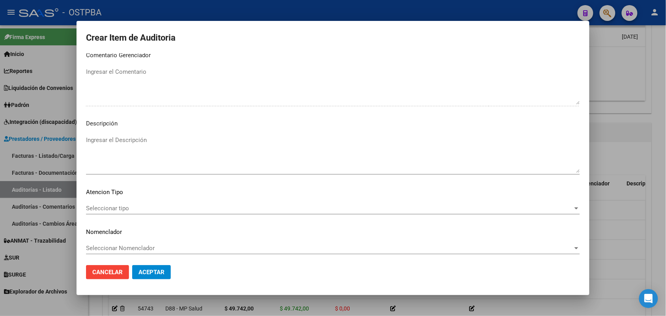
scroll to position [505, 0]
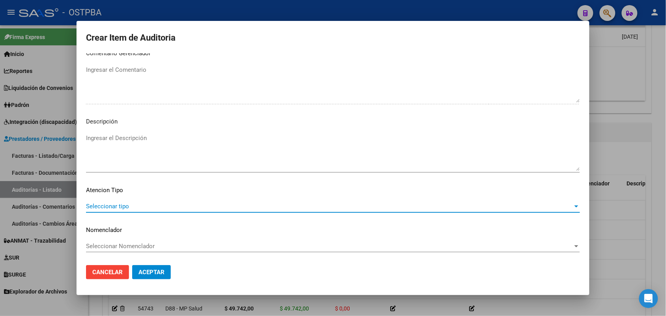
click at [113, 203] on span "Seleccionar tipo" at bounding box center [329, 206] width 487 height 7
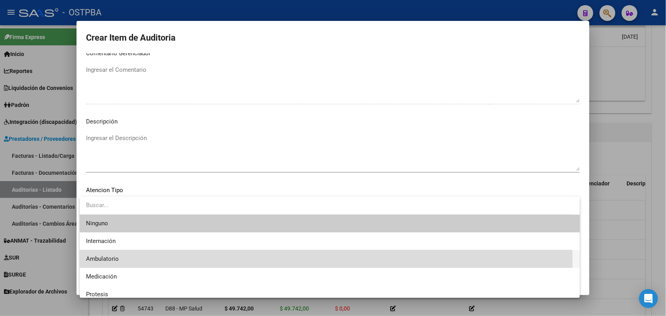
click at [119, 259] on span "Ambulatorio" at bounding box center [330, 259] width 488 height 18
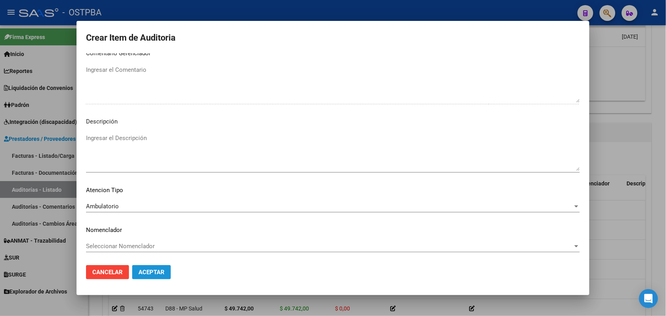
click at [155, 272] on span "Aceptar" at bounding box center [152, 272] width 26 height 7
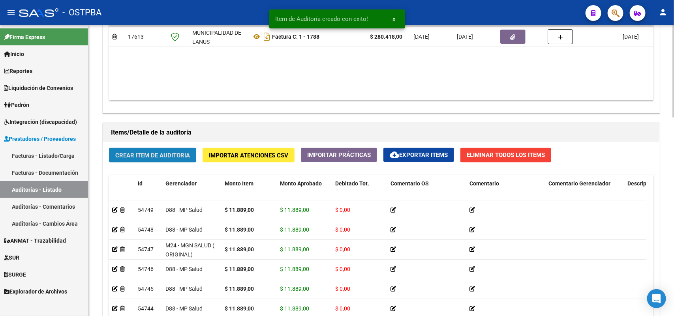
click at [176, 154] on span "Crear Item de Auditoria" at bounding box center [152, 155] width 75 height 7
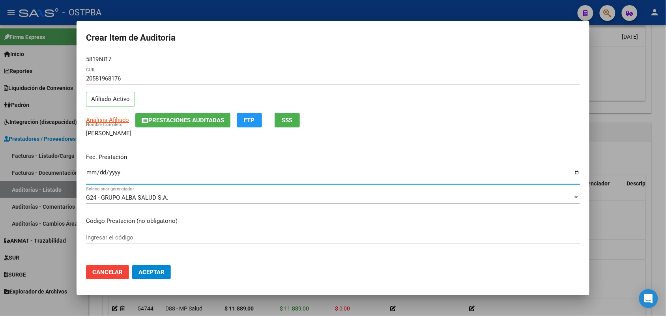
click at [90, 174] on input "Ingresar la fecha" at bounding box center [333, 175] width 494 height 13
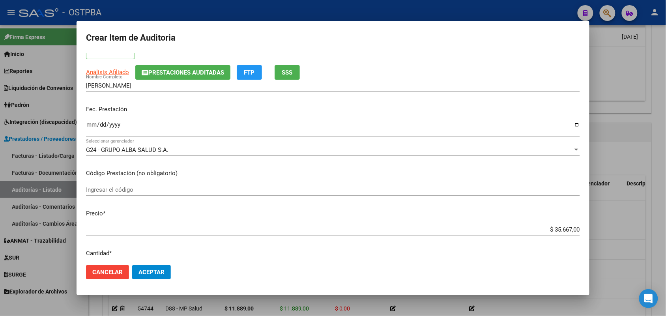
scroll to position [99, 0]
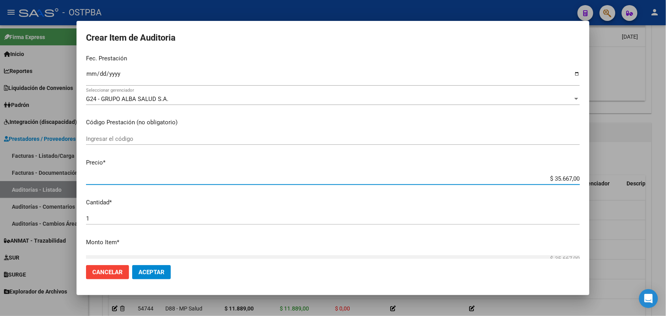
drag, startPoint x: 541, startPoint y: 178, endPoint x: 663, endPoint y: 186, distance: 122.6
click at [666, 180] on html "menu - OSTPBA person Firma Express Inicio Instructivos Contacto OS Reportes SUR…" at bounding box center [333, 158] width 666 height 316
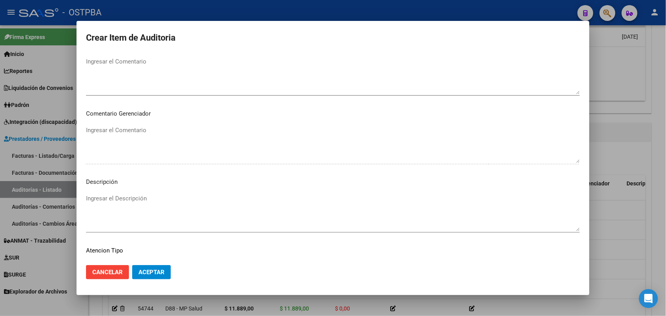
scroll to position [505, 0]
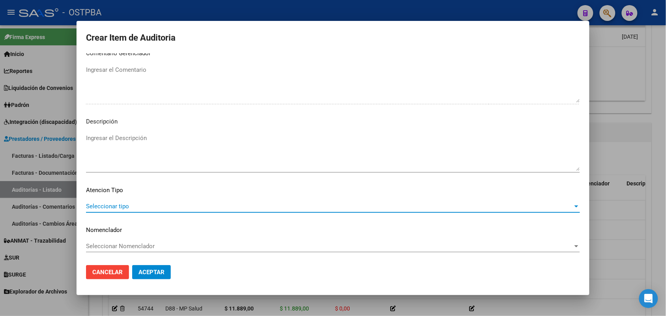
click at [124, 203] on span "Seleccionar tipo" at bounding box center [329, 206] width 487 height 7
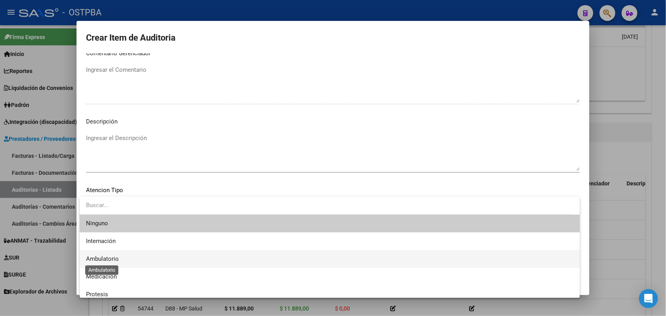
click at [109, 259] on span "Ambulatorio" at bounding box center [102, 258] width 33 height 7
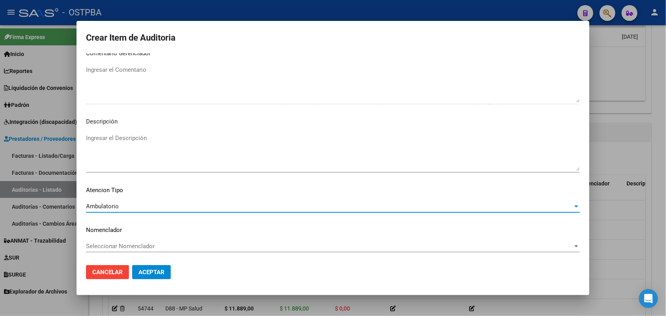
click at [153, 269] on span "Aceptar" at bounding box center [152, 272] width 26 height 7
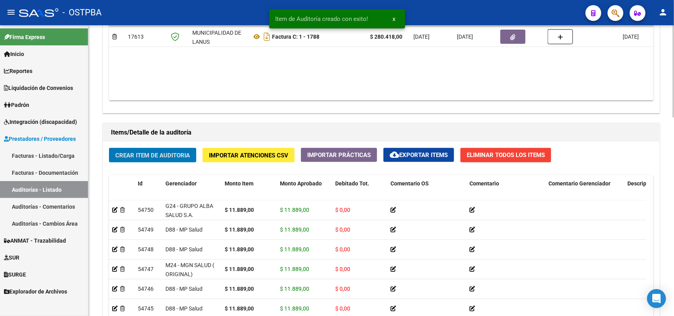
click at [166, 155] on span "Crear Item de Auditoria" at bounding box center [152, 155] width 75 height 7
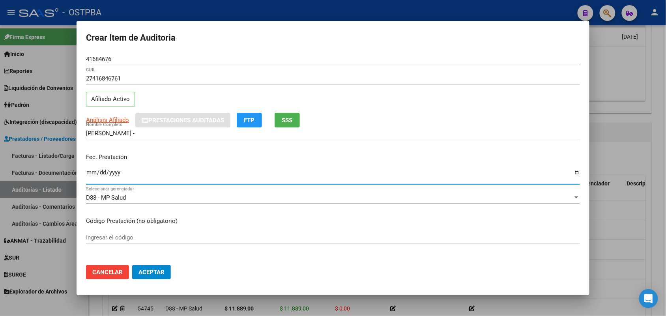
click at [91, 178] on input "Ingresar la fecha" at bounding box center [333, 175] width 494 height 13
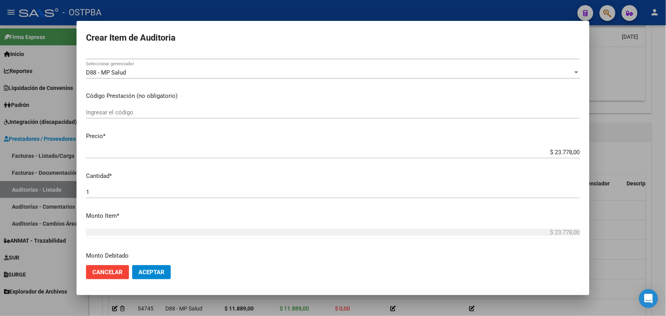
scroll to position [148, 0]
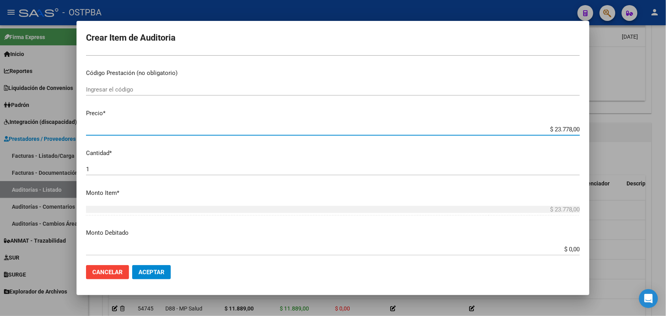
drag, startPoint x: 539, startPoint y: 130, endPoint x: 670, endPoint y: 114, distance: 132.5
click at [666, 114] on html "menu - OSTPBA person Firma Express Inicio Instructivos Contacto OS Reportes SUR…" at bounding box center [333, 158] width 666 height 316
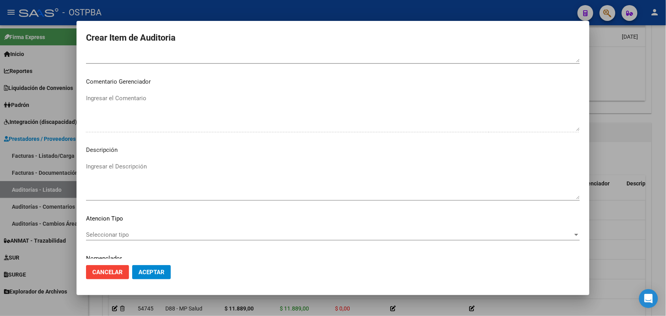
scroll to position [505, 0]
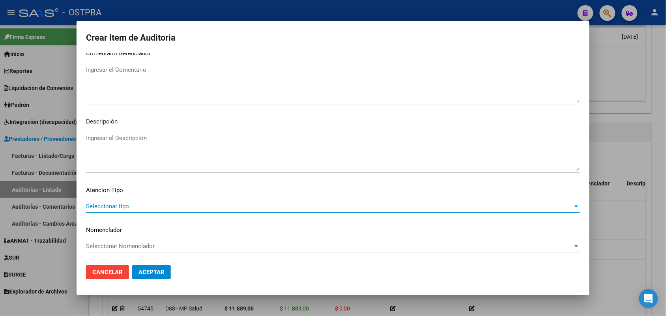
click at [115, 206] on span "Seleccionar tipo" at bounding box center [329, 206] width 487 height 7
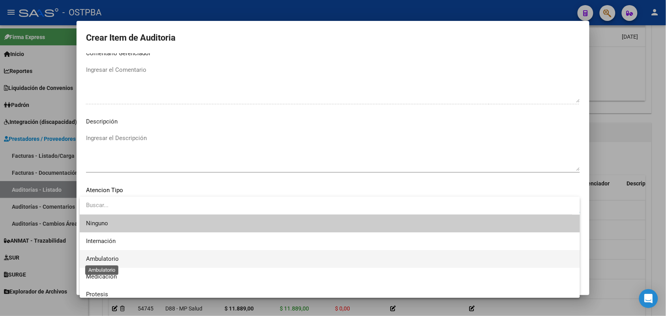
click at [115, 258] on span "Ambulatorio" at bounding box center [102, 258] width 33 height 7
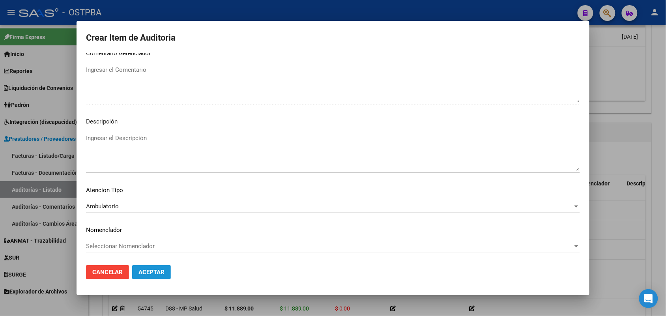
click at [157, 272] on span "Aceptar" at bounding box center [152, 272] width 26 height 7
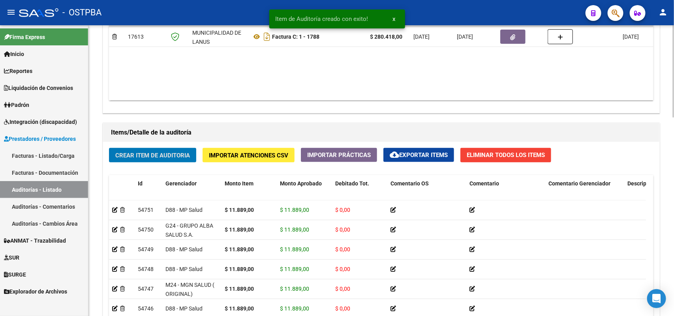
click at [182, 152] on span "Crear Item de Auditoria" at bounding box center [152, 155] width 75 height 7
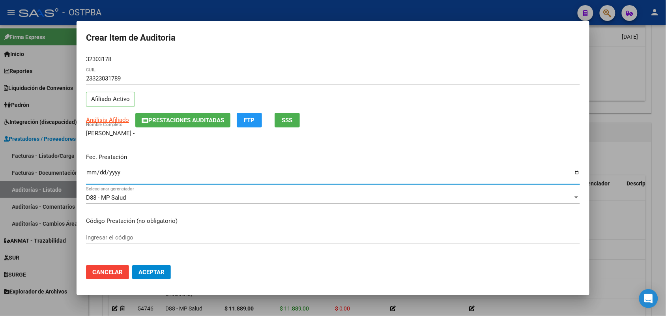
click at [87, 175] on input "Ingresar la fecha" at bounding box center [333, 175] width 494 height 13
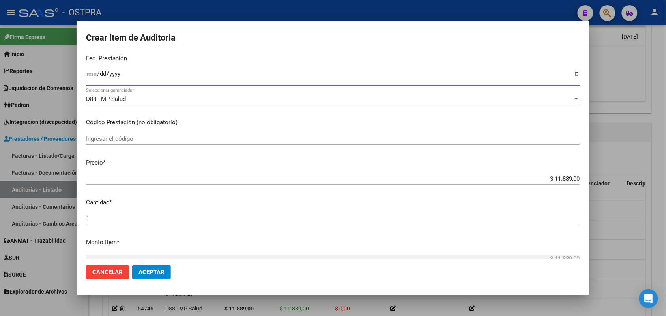
scroll to position [148, 0]
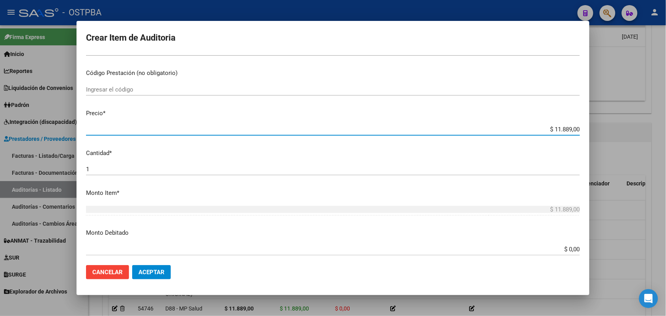
drag, startPoint x: 541, startPoint y: 129, endPoint x: 640, endPoint y: 115, distance: 100.0
click at [646, 114] on div "Crear Item de Auditoria 32303178 Nro Documento 23323031789 CUIL Afiliado Activo…" at bounding box center [333, 158] width 666 height 316
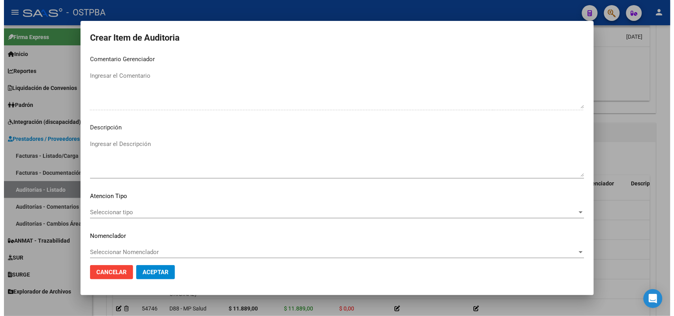
scroll to position [505, 0]
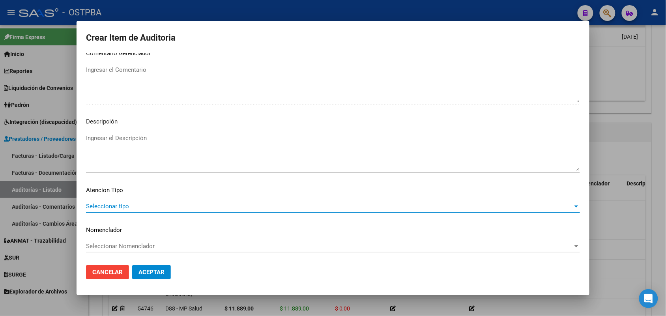
click at [123, 204] on span "Seleccionar tipo" at bounding box center [329, 206] width 487 height 7
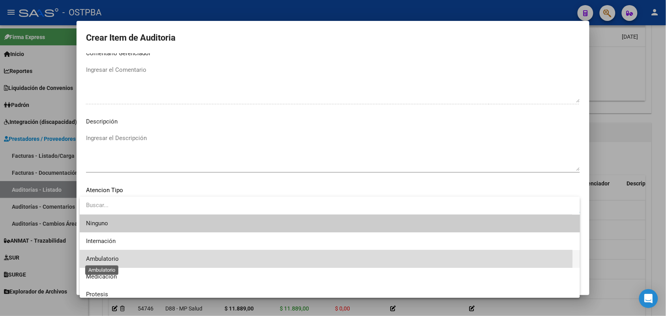
click at [111, 257] on span "Ambulatorio" at bounding box center [102, 258] width 33 height 7
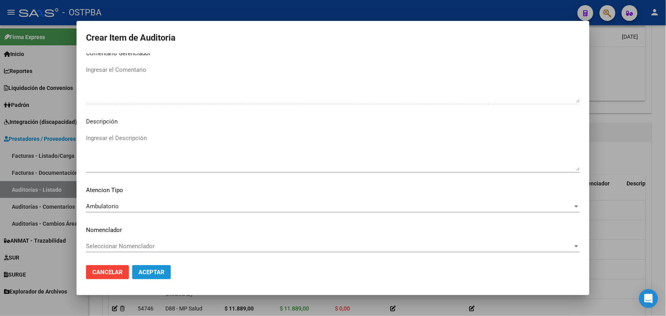
click at [149, 268] on button "Aceptar" at bounding box center [151, 272] width 39 height 14
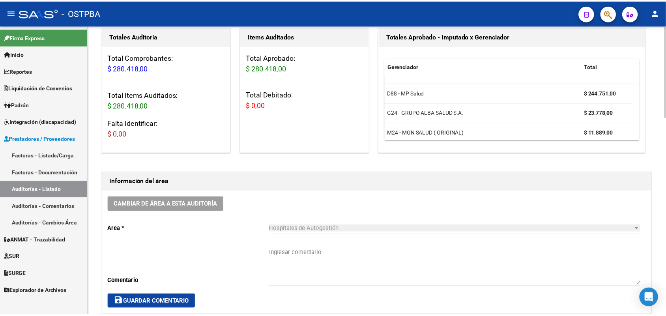
scroll to position [0, 0]
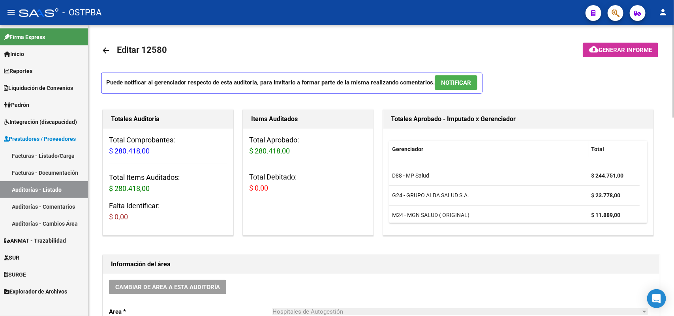
click at [619, 48] on span "Generar informe" at bounding box center [625, 50] width 53 height 7
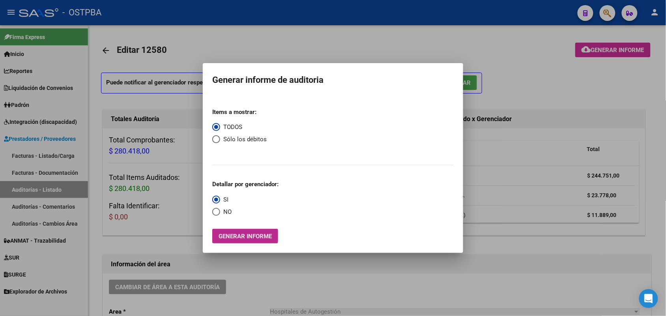
click at [255, 238] on span "Generar informe" at bounding box center [245, 236] width 53 height 7
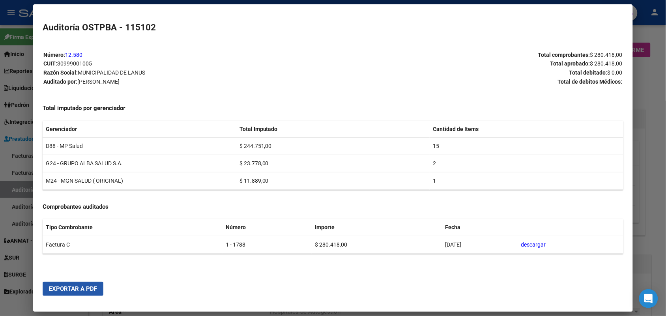
click at [76, 287] on span "Exportar a PDF" at bounding box center [73, 288] width 48 height 7
click at [652, 100] on div at bounding box center [333, 158] width 666 height 316
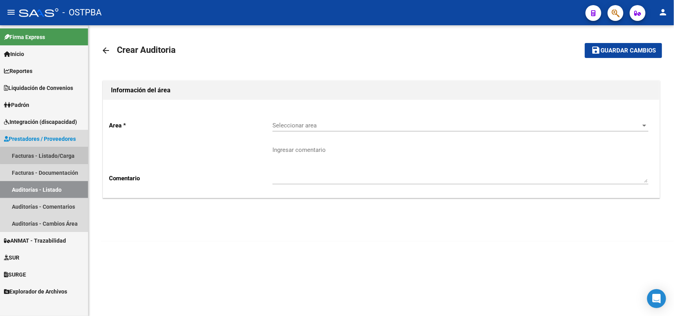
click at [54, 156] on link "Facturas - Listado/Carga" at bounding box center [44, 155] width 88 height 17
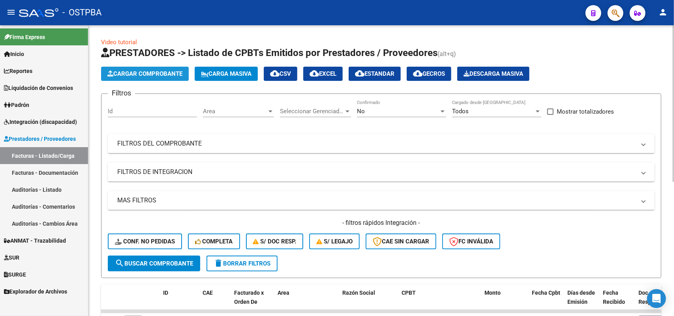
click at [150, 74] on span "Cargar Comprobante" at bounding box center [144, 73] width 75 height 7
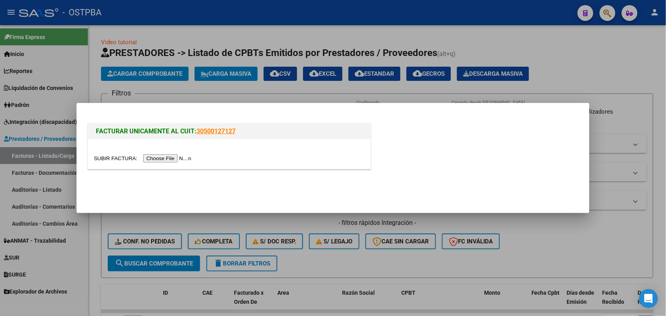
click at [155, 154] on input "file" at bounding box center [144, 158] width 100 height 8
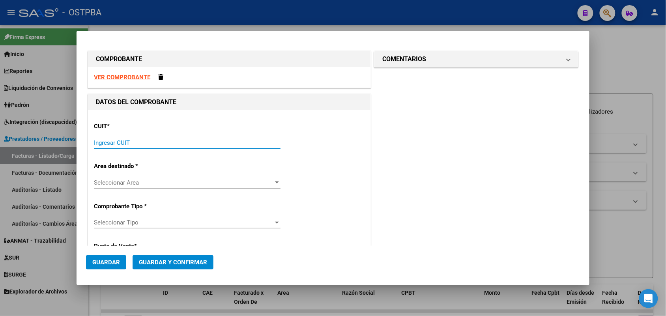
click at [96, 143] on input "Ingresar CUIT" at bounding box center [187, 142] width 187 height 7
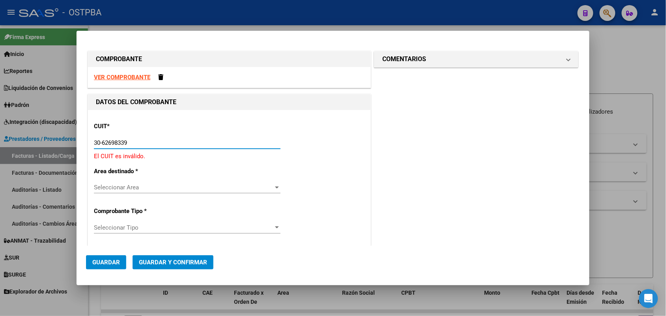
type input "30-62698339-8"
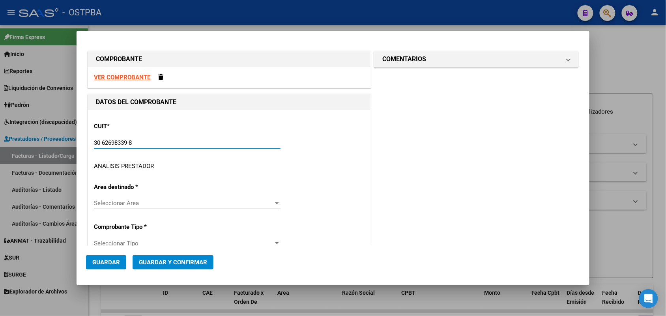
type input "155"
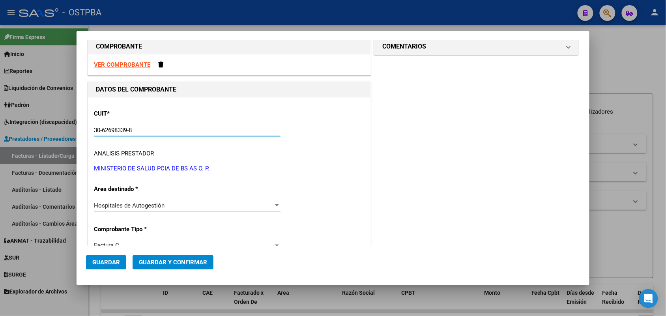
scroll to position [99, 0]
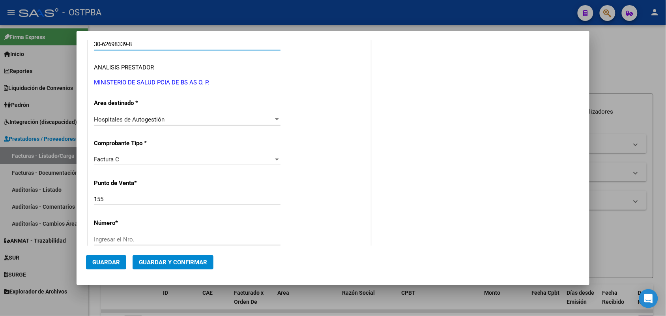
type input "30-62698339-8"
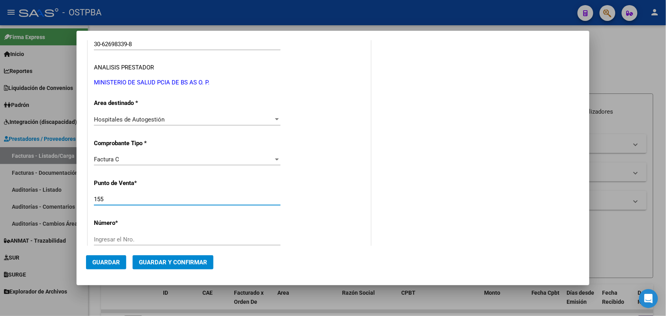
drag, startPoint x: 107, startPoint y: 198, endPoint x: 91, endPoint y: 200, distance: 15.9
click at [91, 200] on div "CUIT * 30-62698339-8 Ingresar CUIT ANALISIS PRESTADOR MINISTERIO DE SALUD PCIA …" at bounding box center [229, 291] width 283 height 560
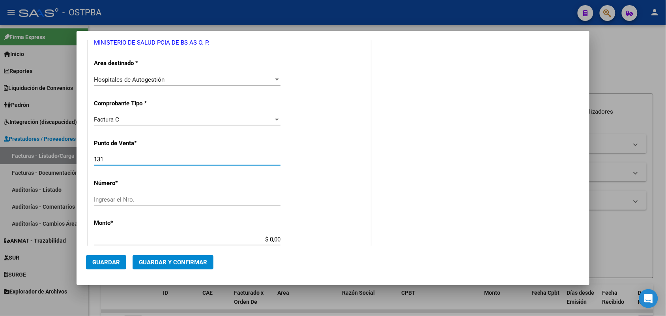
scroll to position [148, 0]
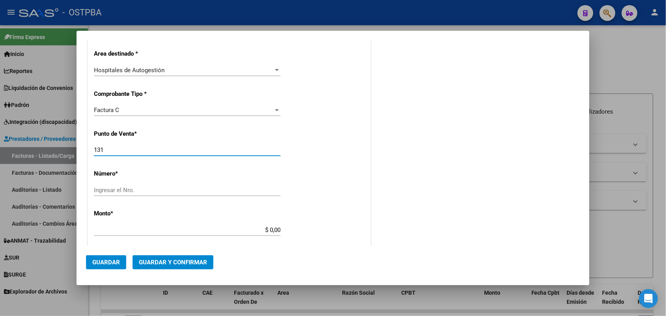
type input "131"
click at [108, 190] on input "Ingresar el Nro." at bounding box center [187, 190] width 187 height 7
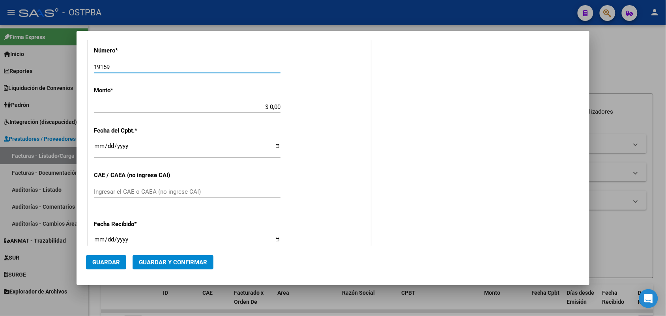
scroll to position [296, 0]
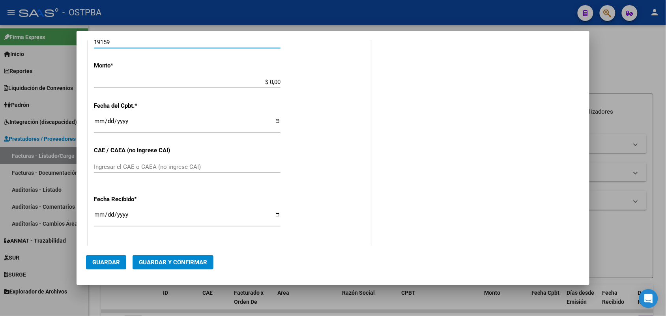
type input "19159"
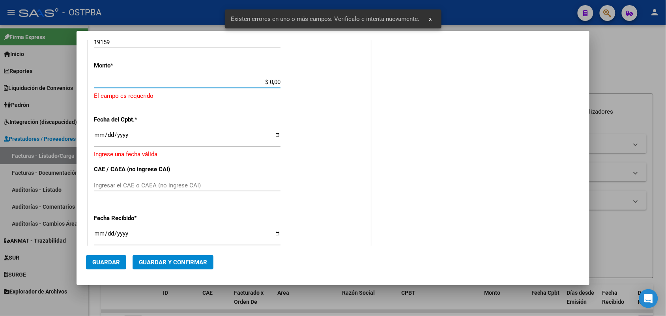
drag, startPoint x: 259, startPoint y: 83, endPoint x: 291, endPoint y: 83, distance: 32.4
click at [291, 83] on div "CUIT * 30-62698339-8 Ingresar CUIT ANALISIS PRESTADOR MINISTERIO DE SALUD PCIA …" at bounding box center [229, 103] width 283 height 578
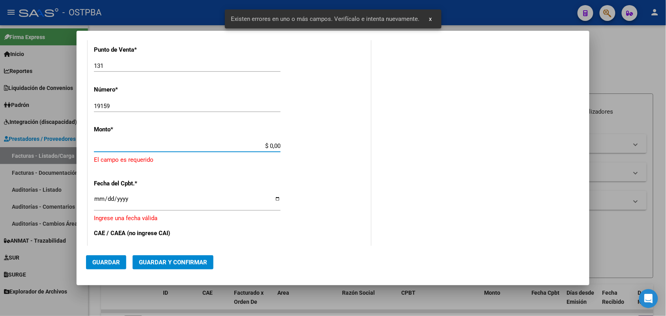
scroll to position [231, 0]
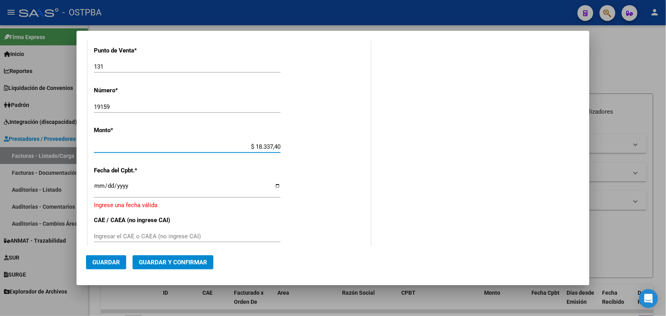
type input "$ 183.374,00"
click at [95, 188] on input "Ingresar la fecha" at bounding box center [187, 189] width 187 height 13
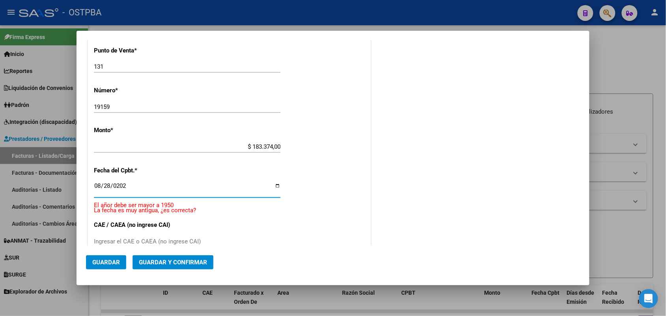
type input "[DATE]"
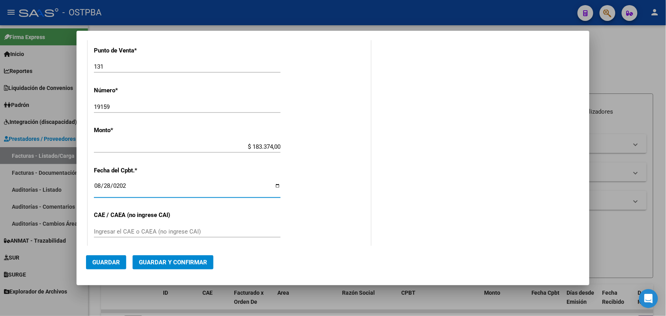
click at [97, 231] on input "Ingresar el CAE o CAEA (no ingrese CAI)" at bounding box center [187, 231] width 187 height 7
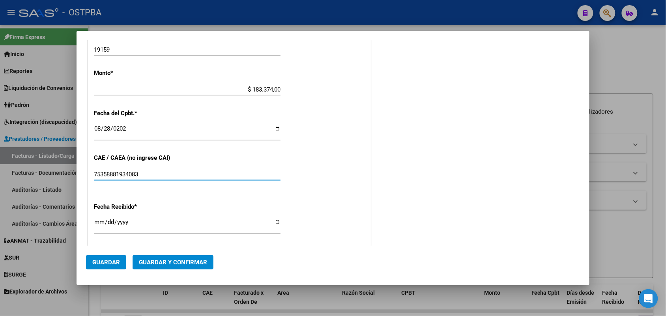
scroll to position [330, 0]
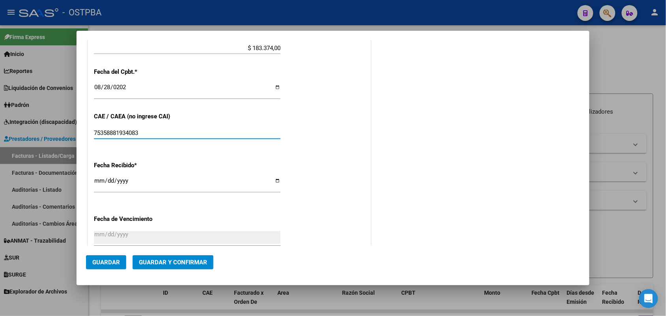
type input "75358881934083"
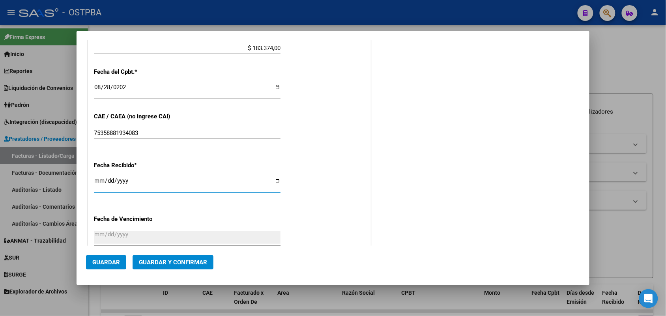
click at [103, 183] on input "[DATE]" at bounding box center [187, 184] width 187 height 13
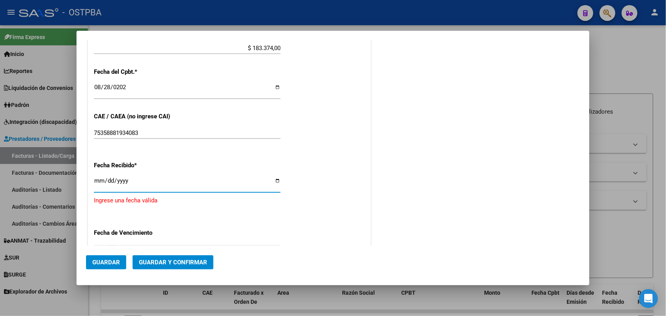
type input "[DATE]"
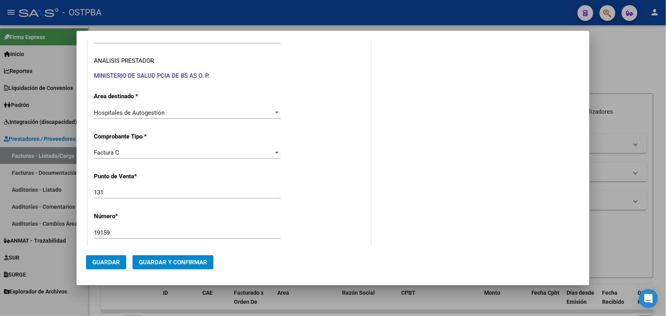
scroll to position [0, 0]
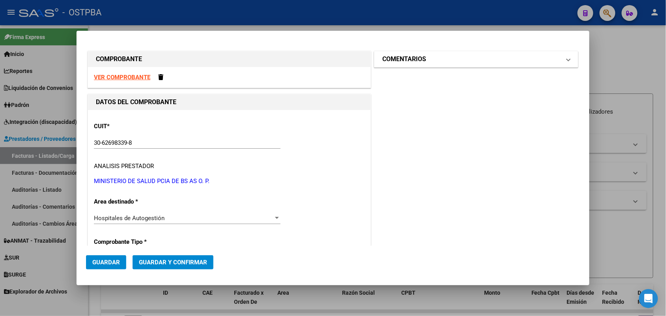
click at [567, 60] on span at bounding box center [568, 58] width 3 height 9
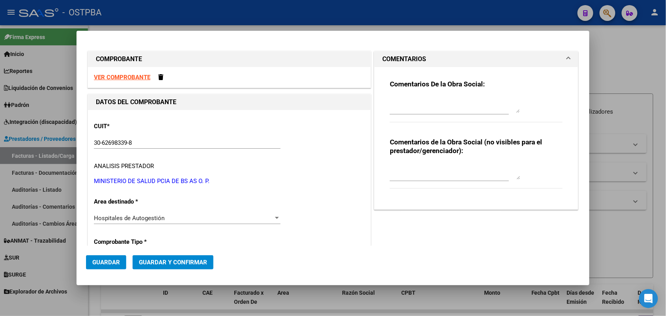
click at [392, 107] on textarea at bounding box center [455, 105] width 130 height 16
type textarea "HR 126696"
click at [113, 261] on span "Guardar" at bounding box center [106, 262] width 28 height 7
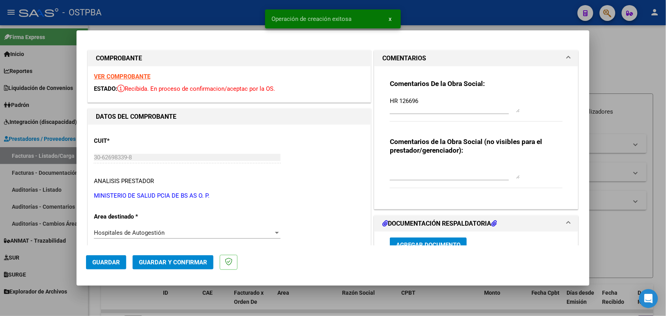
type input "[DATE]"
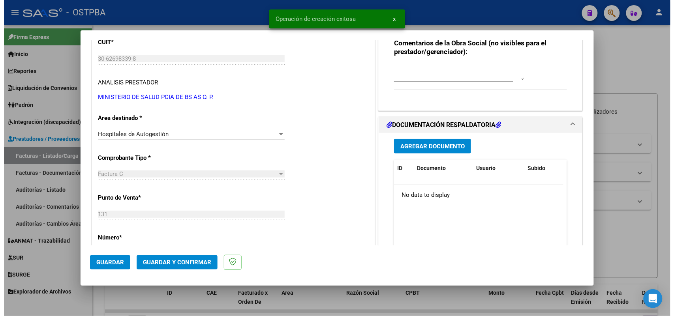
scroll to position [148, 0]
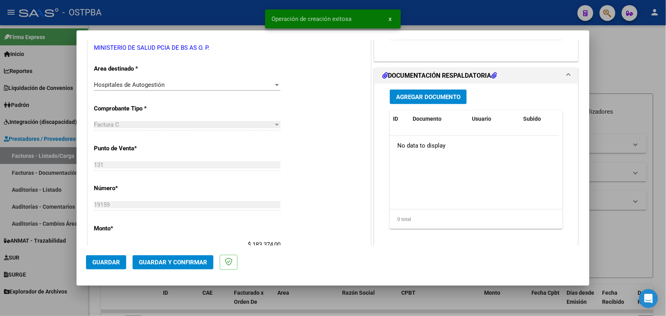
click at [420, 98] on span "Agregar Documento" at bounding box center [428, 97] width 64 height 7
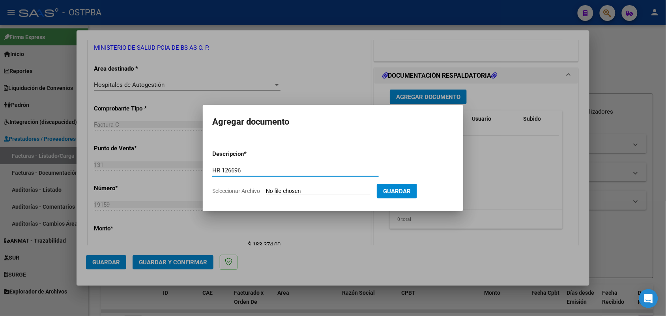
type input "HR 126696"
click at [275, 191] on input "Seleccionar Archivo" at bounding box center [318, 192] width 105 height 8
type input "C:\fakepath\HR 126696.pdf"
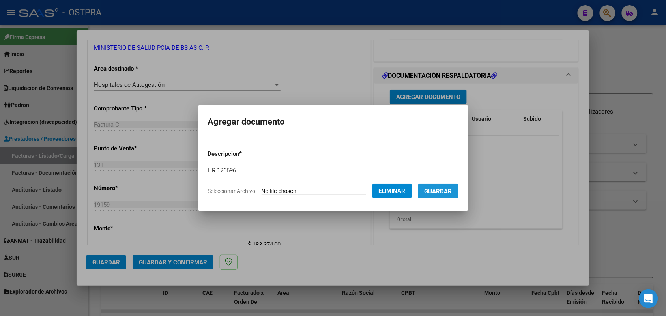
click at [443, 188] on span "Guardar" at bounding box center [439, 191] width 28 height 7
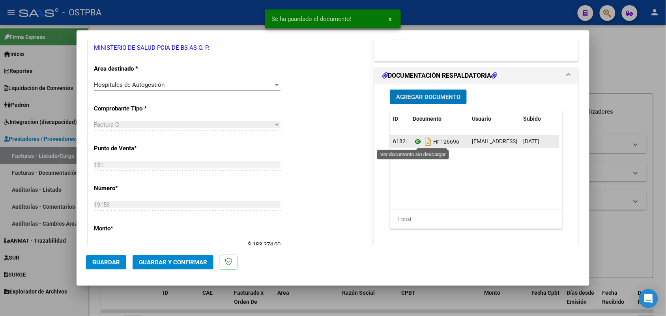
click at [413, 141] on icon at bounding box center [418, 141] width 10 height 9
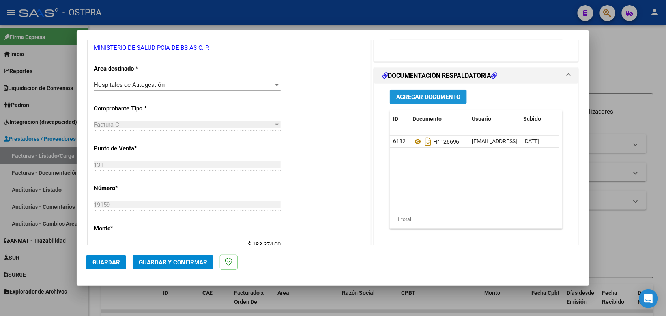
click at [433, 97] on span "Agregar Documento" at bounding box center [428, 97] width 64 height 7
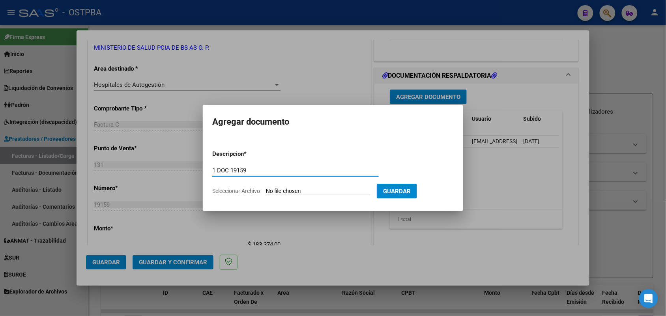
type input "1 DOC 19159"
click at [274, 193] on input "Seleccionar Archivo" at bounding box center [318, 192] width 105 height 8
type input "C:\fakepath\1 DOC 19159.pdf"
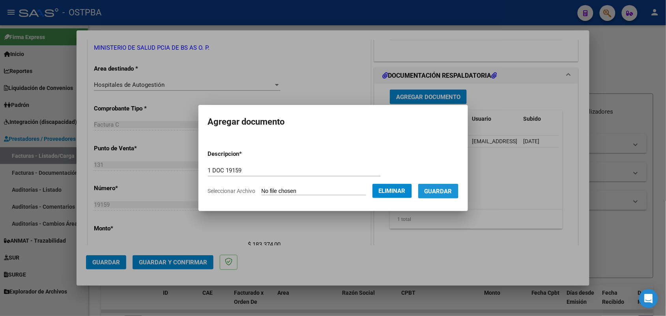
click at [439, 190] on span "Guardar" at bounding box center [439, 191] width 28 height 7
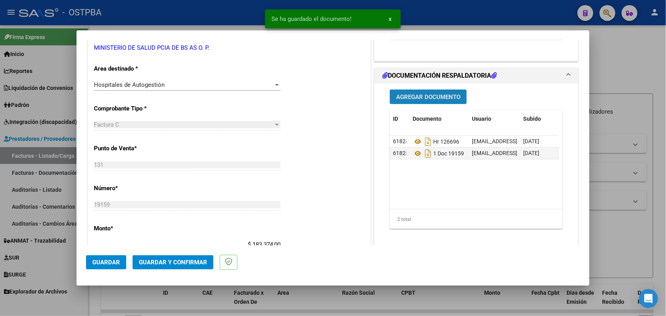
click at [436, 101] on button "Agregar Documento" at bounding box center [428, 97] width 77 height 15
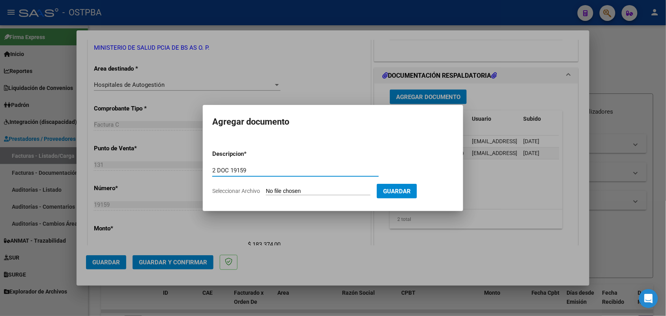
type input "2 DOC 19159"
click at [271, 192] on input "Seleccionar Archivo" at bounding box center [318, 192] width 105 height 8
type input "C:\fakepath\2 DOC 19159.pdf"
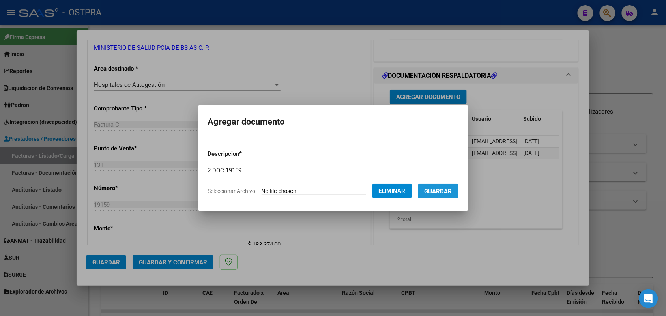
click at [449, 191] on span "Guardar" at bounding box center [439, 191] width 28 height 7
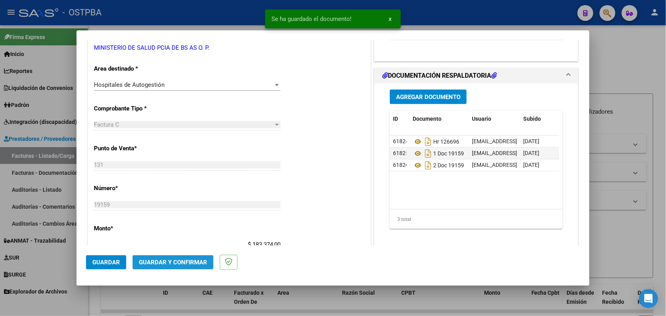
click at [165, 257] on button "Guardar y Confirmar" at bounding box center [173, 262] width 81 height 14
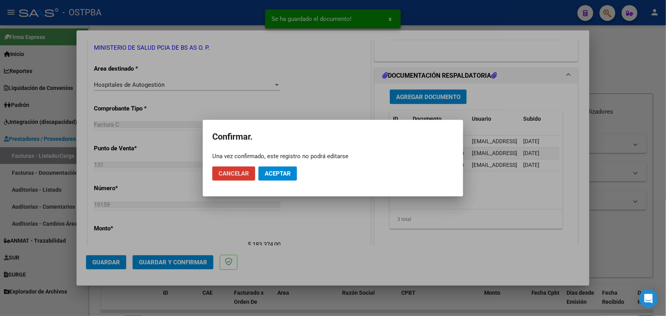
click at [275, 172] on span "Aceptar" at bounding box center [278, 173] width 26 height 7
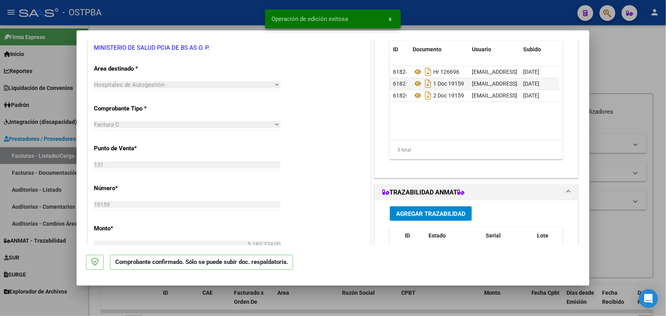
click at [59, 195] on div at bounding box center [333, 158] width 666 height 316
type input "$ 0,00"
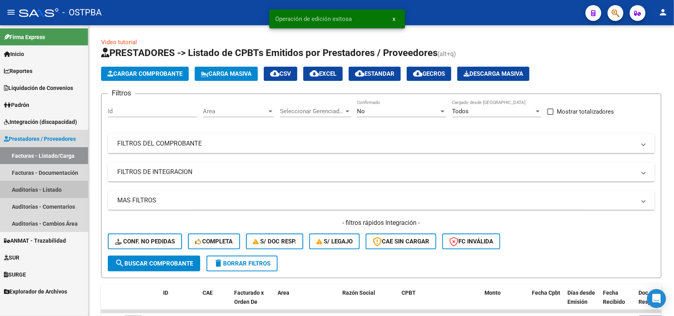
click at [47, 188] on link "Auditorías - Listado" at bounding box center [44, 189] width 88 height 17
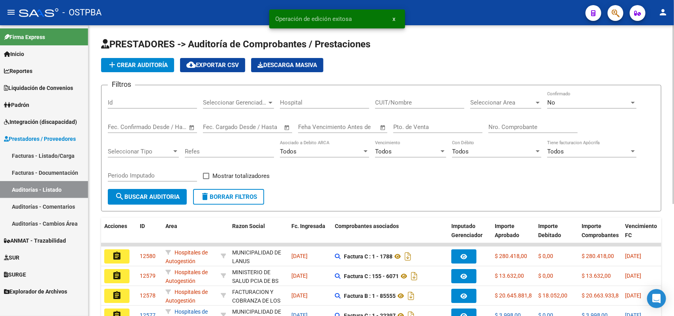
click at [159, 63] on span "add Crear Auditoría" at bounding box center [137, 65] width 60 height 7
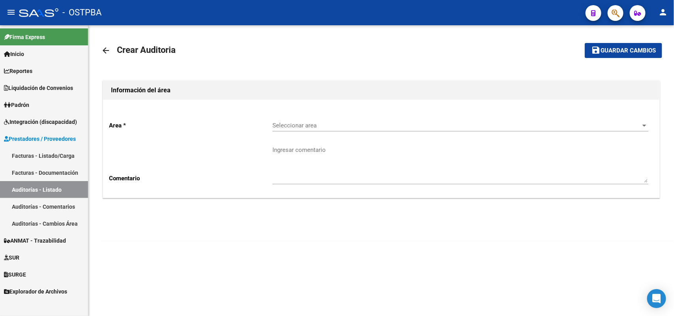
click at [298, 125] on span "Seleccionar area" at bounding box center [456, 125] width 369 height 7
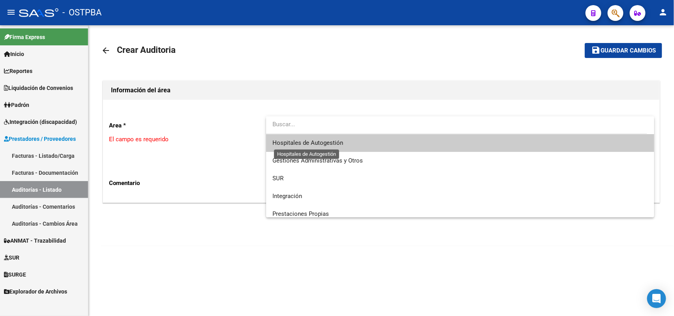
click at [295, 143] on span "Hospitales de Autogestión" at bounding box center [307, 142] width 71 height 7
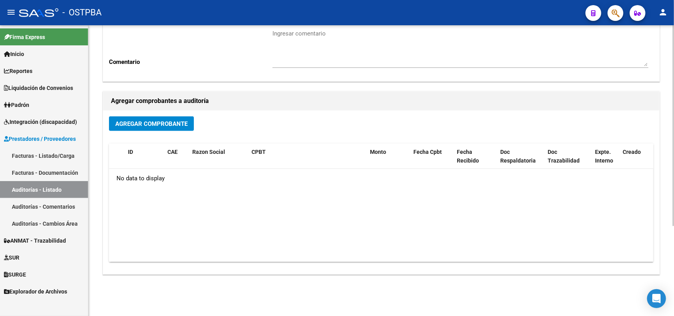
scroll to position [130, 0]
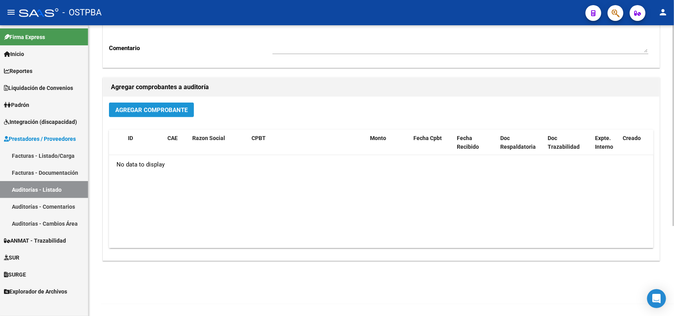
click at [165, 111] on span "Agregar Comprobante" at bounding box center [151, 110] width 72 height 7
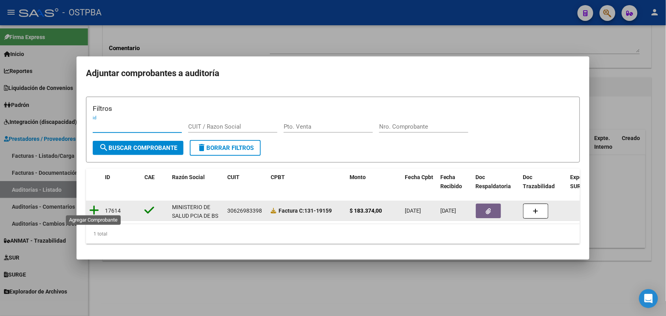
click at [96, 205] on icon at bounding box center [94, 210] width 10 height 11
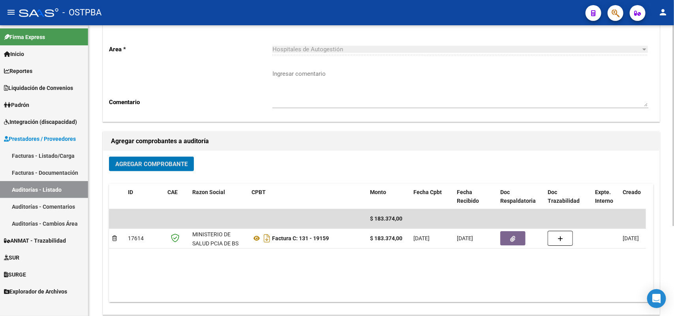
scroll to position [0, 0]
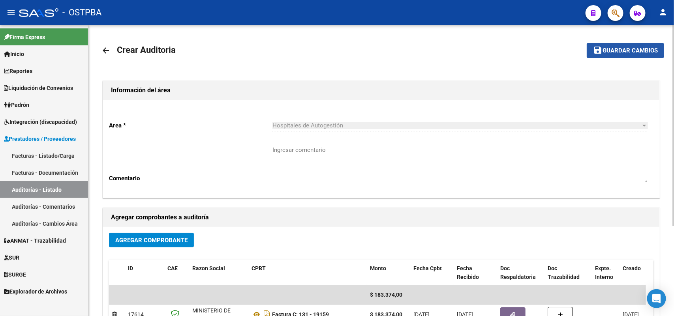
click at [616, 47] on span "Guardar cambios" at bounding box center [629, 50] width 55 height 7
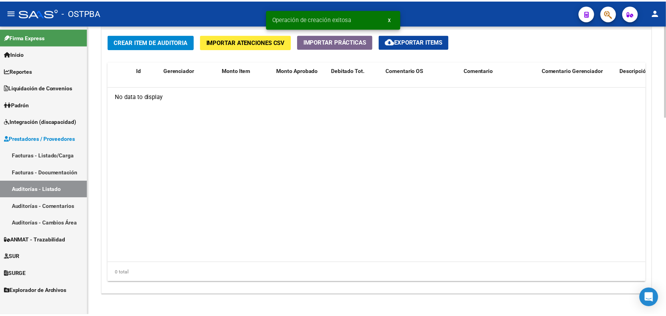
scroll to position [592, 0]
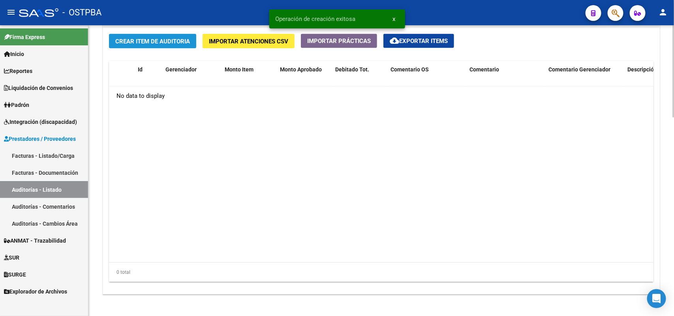
click at [164, 36] on button "Crear Item de Auditoria" at bounding box center [152, 41] width 87 height 15
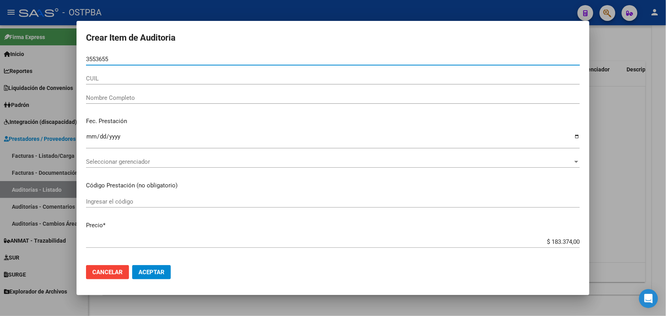
type input "35536559"
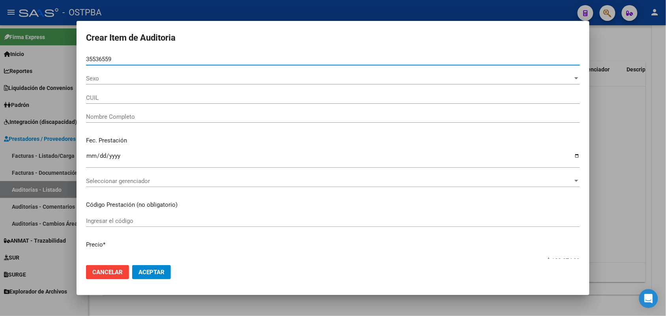
type input "20355365590"
type input "ARAUJO ARIEL GUSTAVO"
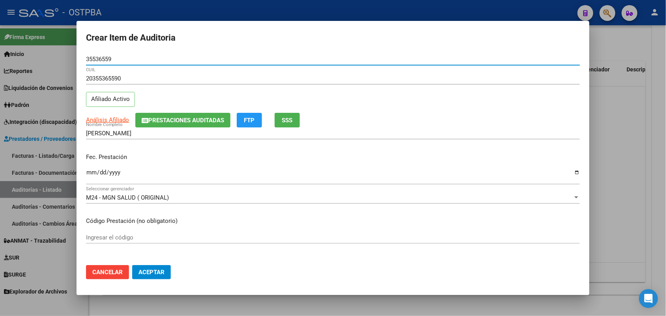
type input "35536559"
click at [91, 175] on input "Ingresar la fecha" at bounding box center [333, 175] width 494 height 13
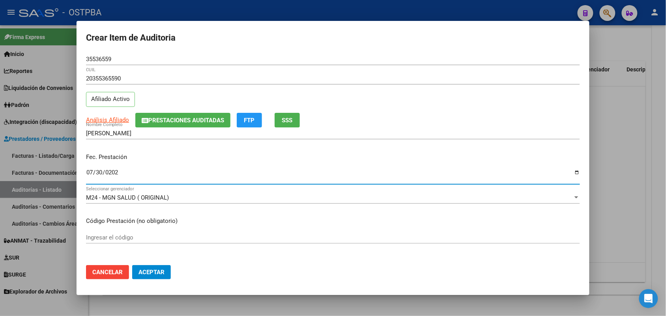
type input "2025-07-30"
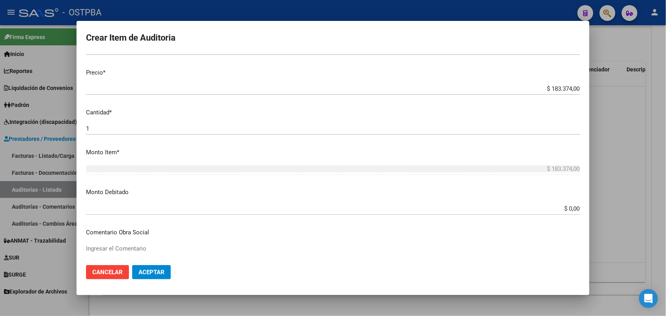
scroll to position [197, 0]
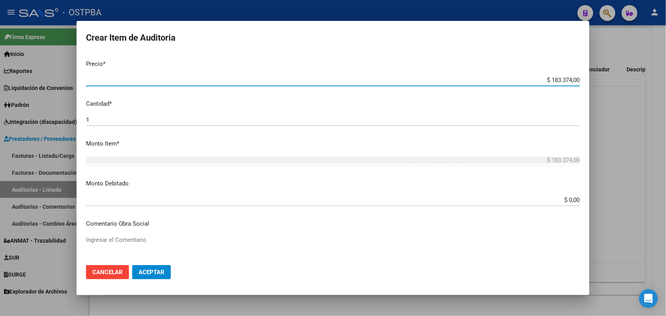
drag, startPoint x: 536, startPoint y: 80, endPoint x: 606, endPoint y: 85, distance: 70.5
click at [606, 85] on div "Crear Item de Auditoria 35536559 Nro Documento 20355365590 CUIL Afiliado Activo…" at bounding box center [333, 158] width 666 height 316
type input "$ 0,01"
type input "$ 0,13"
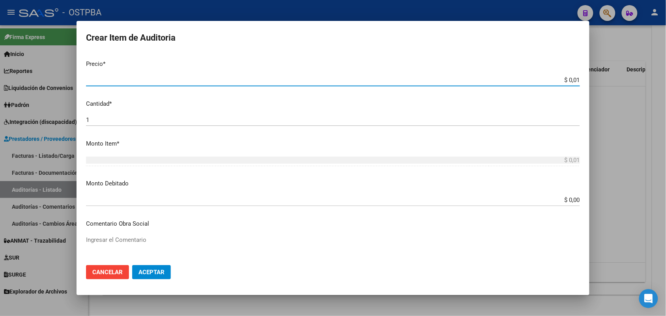
type input "$ 0,13"
type input "$ 1,36"
type input "$ 13,64"
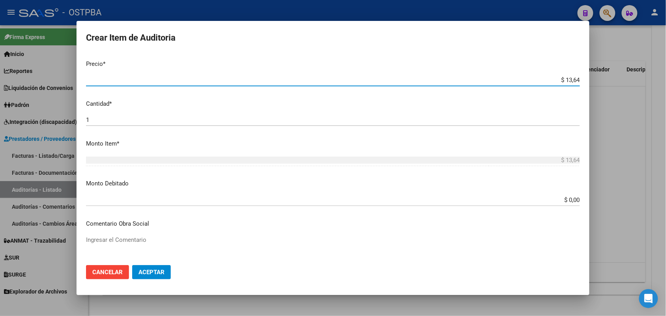
type input "$ 136,45"
type input "$ 1.364,55"
type input "$ 13.645,50"
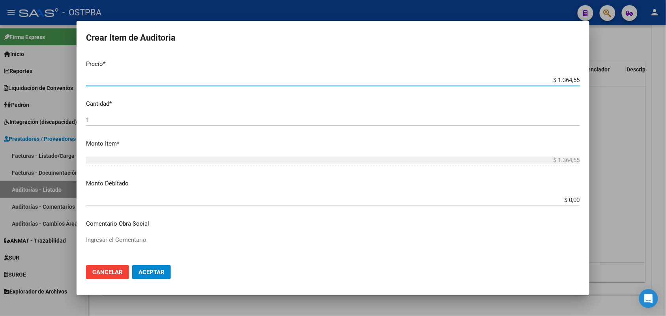
type input "$ 13.645,50"
type input "$ 136.455,00"
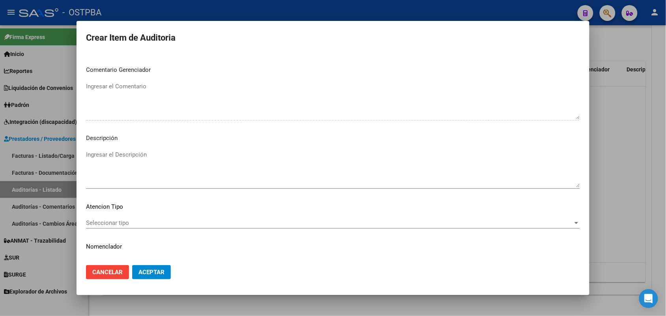
scroll to position [505, 0]
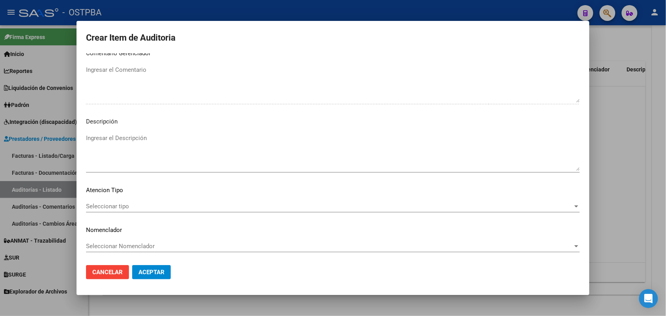
click at [121, 204] on span "Seleccionar tipo" at bounding box center [329, 206] width 487 height 7
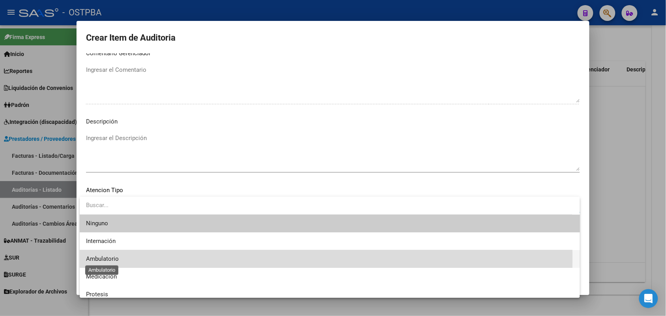
click at [107, 258] on span "Ambulatorio" at bounding box center [102, 258] width 33 height 7
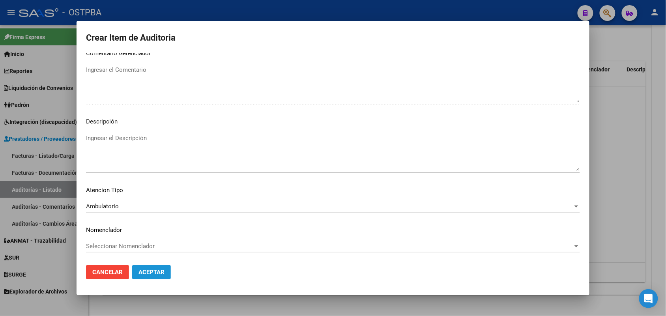
click at [156, 272] on span "Aceptar" at bounding box center [152, 272] width 26 height 7
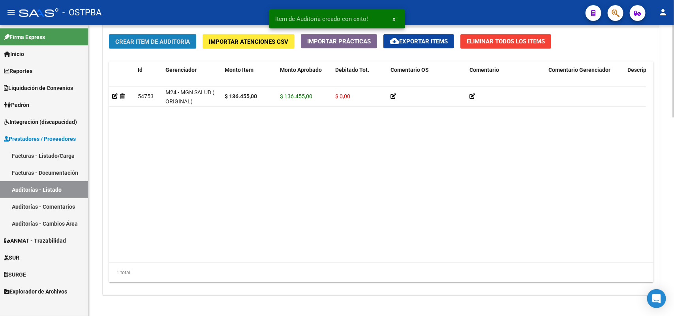
click at [178, 42] on span "Crear Item de Auditoria" at bounding box center [152, 41] width 75 height 7
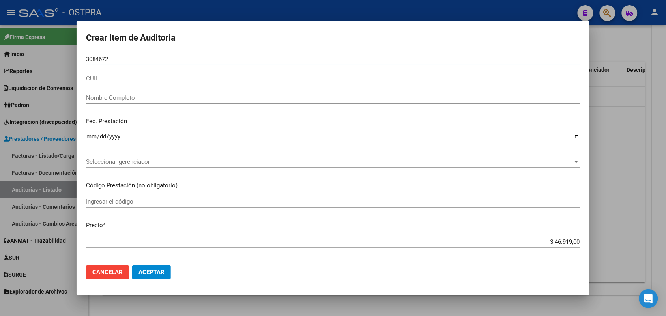
type input "30846725"
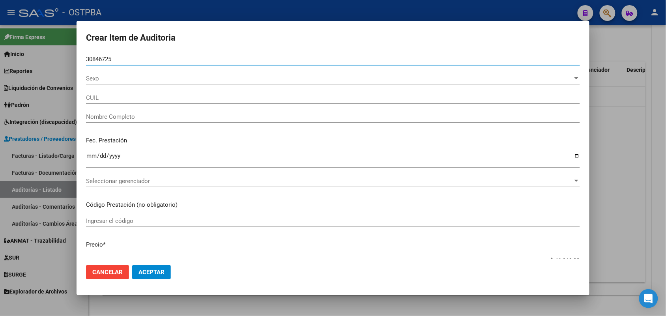
type input "27308467258"
type input "[PERSON_NAME]"
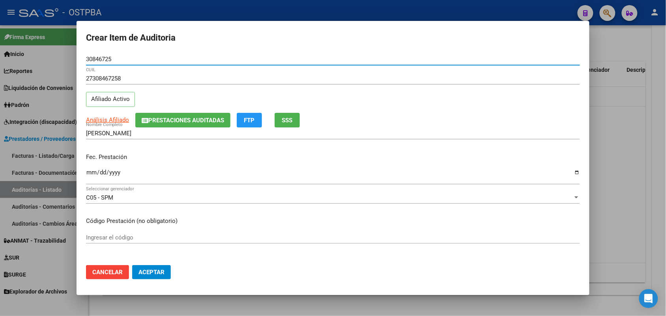
type input "30846725"
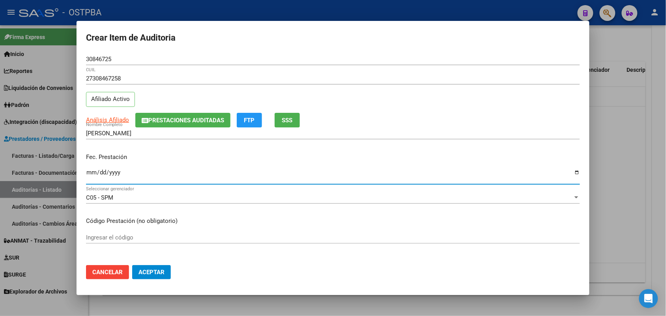
click at [88, 173] on input "Ingresar la fecha" at bounding box center [333, 175] width 494 height 13
type input "[DATE]"
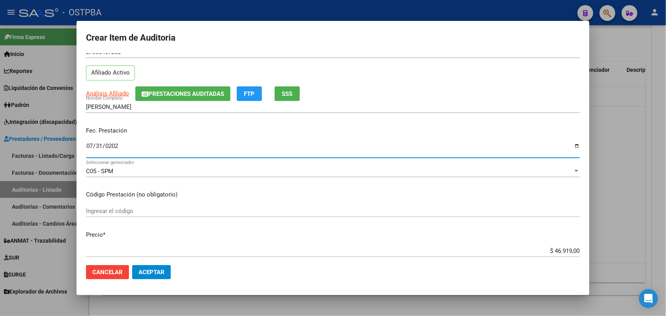
scroll to position [99, 0]
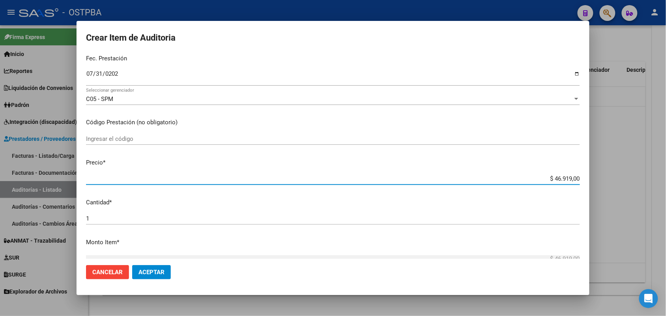
drag, startPoint x: 540, startPoint y: 180, endPoint x: 592, endPoint y: 173, distance: 52.5
click at [592, 173] on div "Crear Item de Auditoria 30846725 Nro Documento 27308467258 CUIL Afiliado Activo…" at bounding box center [333, 158] width 666 height 316
type input "$ 0,07"
type input "$ 0,77"
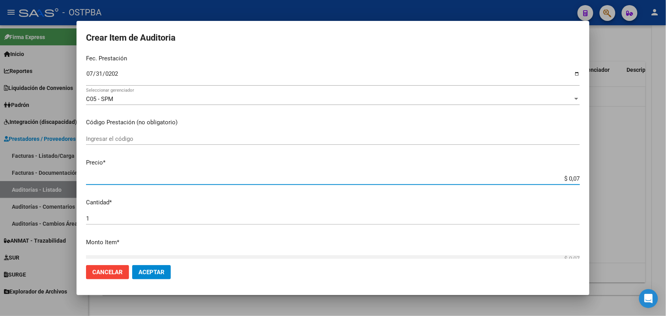
type input "$ 0,77"
type input "$ 7,71"
type input "$ 77,18"
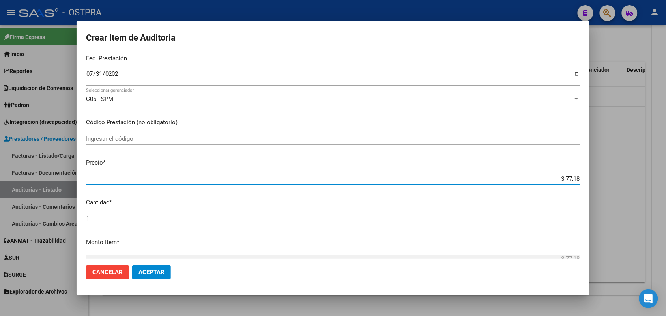
type input "$ 771,80"
type input "$ 7.718,00"
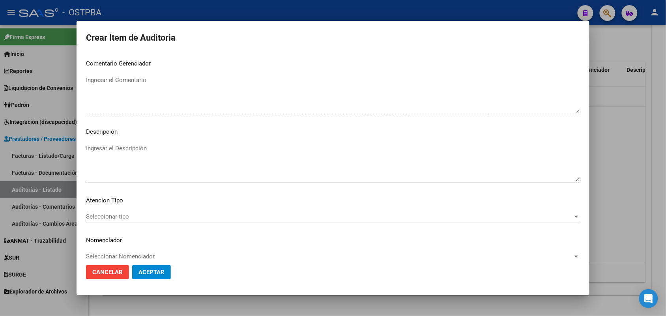
scroll to position [505, 0]
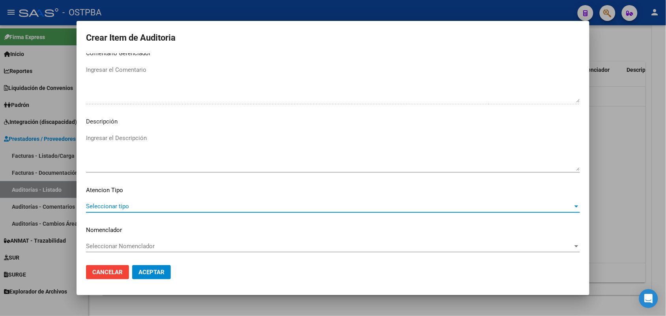
click at [113, 204] on span "Seleccionar tipo" at bounding box center [329, 206] width 487 height 7
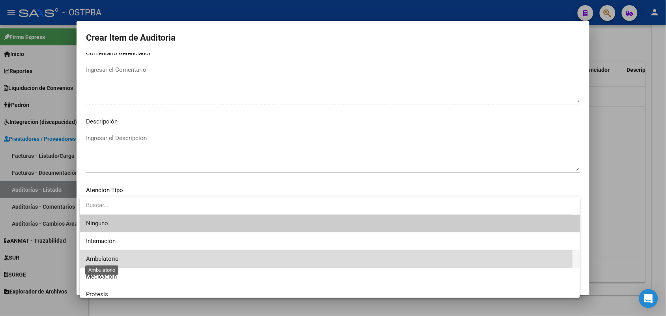
click at [105, 261] on span "Ambulatorio" at bounding box center [102, 258] width 33 height 7
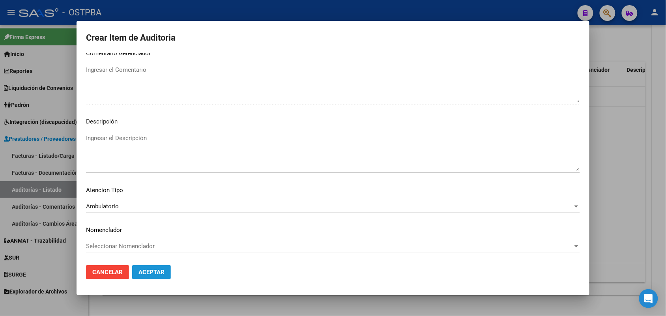
click at [144, 272] on span "Aceptar" at bounding box center [152, 272] width 26 height 7
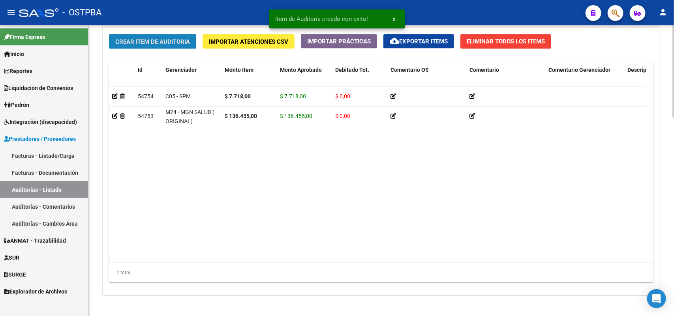
click at [158, 38] on span "Crear Item de Auditoria" at bounding box center [152, 41] width 75 height 7
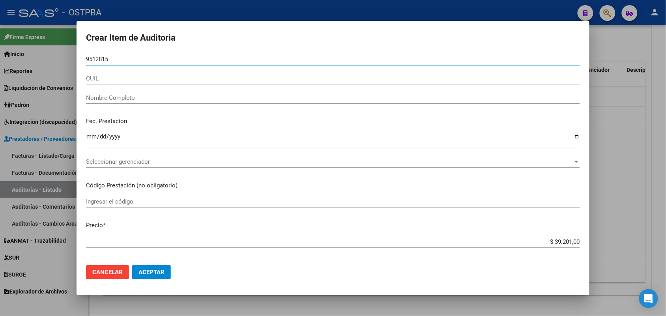
type input "95128159"
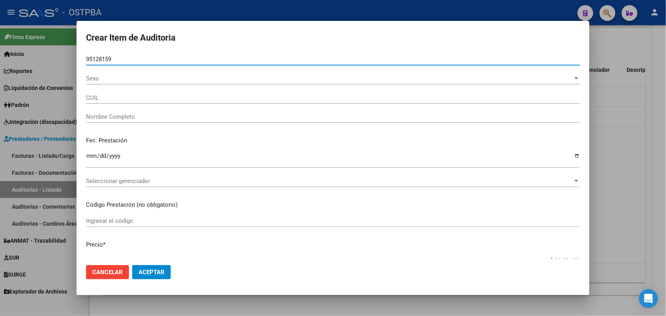
type input "27951281595"
type input "GONZALEZ LARRAMENDIA MERCEDES MONZON"
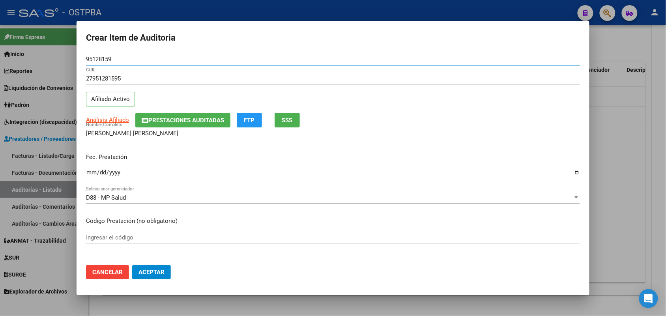
type input "95128159"
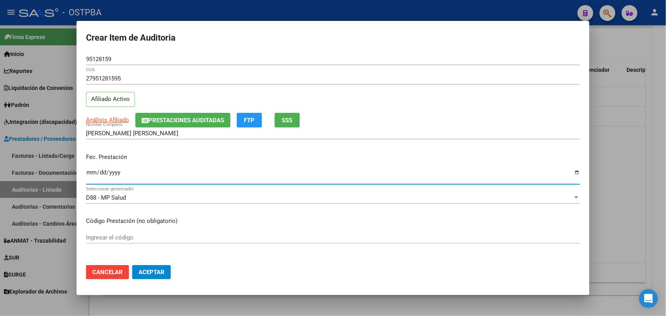
click at [94, 176] on input "Ingresar la fecha" at bounding box center [333, 175] width 494 height 13
type input "2025-07-21"
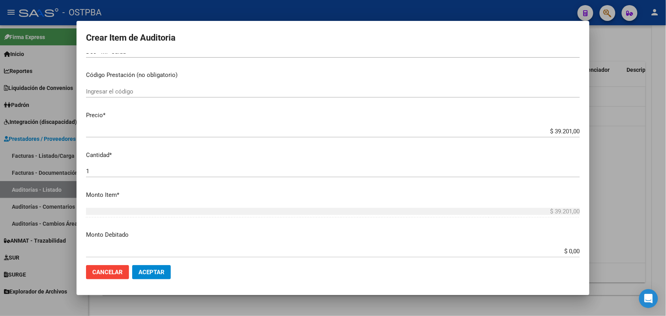
scroll to position [148, 0]
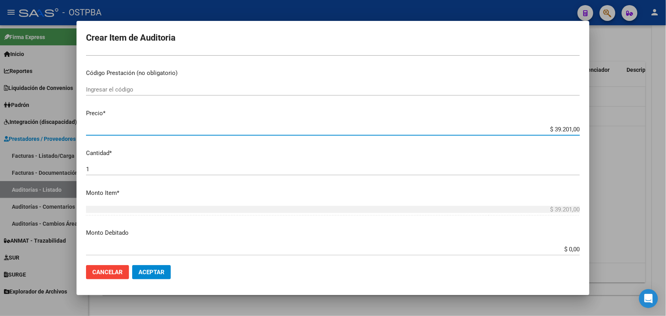
drag, startPoint x: 539, startPoint y: 127, endPoint x: 611, endPoint y: 117, distance: 72.6
click at [611, 117] on div "Crear Item de Auditoria 95128159 Nro Documento 27951281595 CUIL Afiliado Activo…" at bounding box center [333, 158] width 666 height 316
type input "$ 0,01"
type input "$ 0,11"
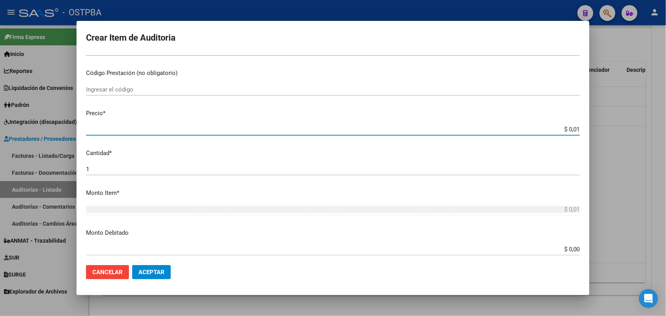
type input "$ 0,11"
type input "$ 1,15"
type input "$ 11,52"
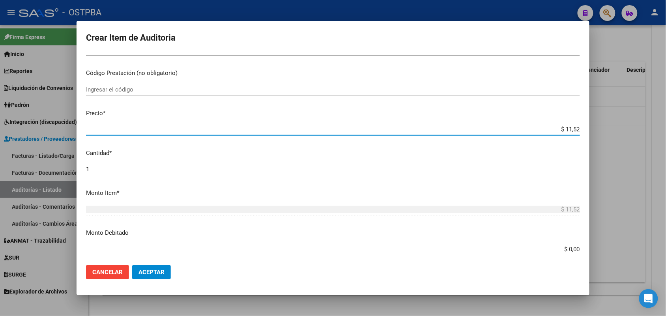
type input "$ 115,26"
type input "$ 1.152,60"
type input "$ 11.526,00"
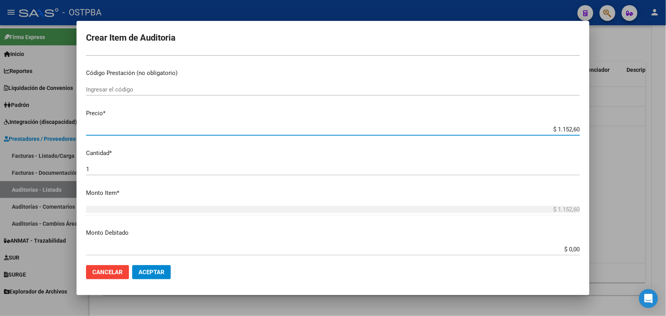
type input "$ 11.526,00"
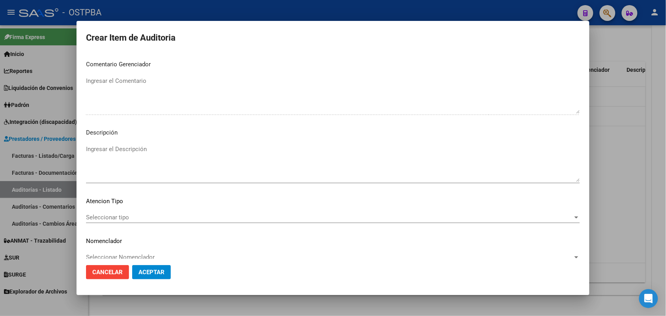
scroll to position [505, 0]
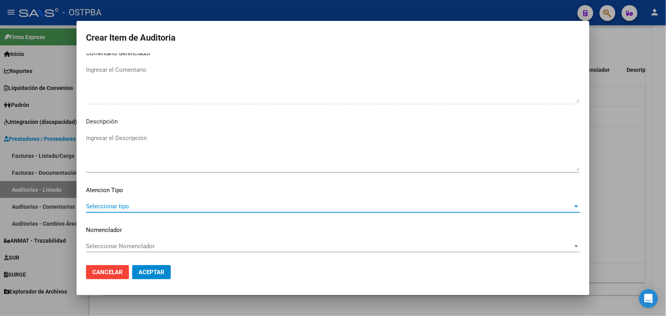
click at [124, 206] on span "Seleccionar tipo" at bounding box center [329, 206] width 487 height 7
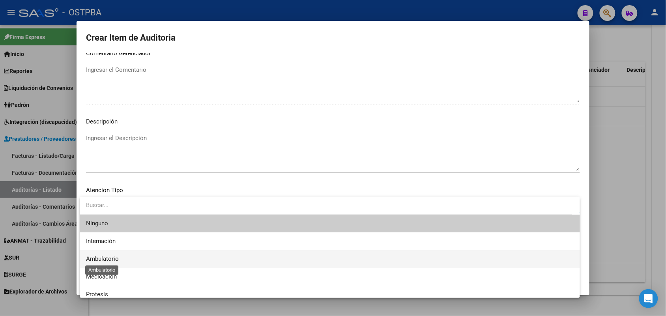
click at [117, 259] on span "Ambulatorio" at bounding box center [102, 258] width 33 height 7
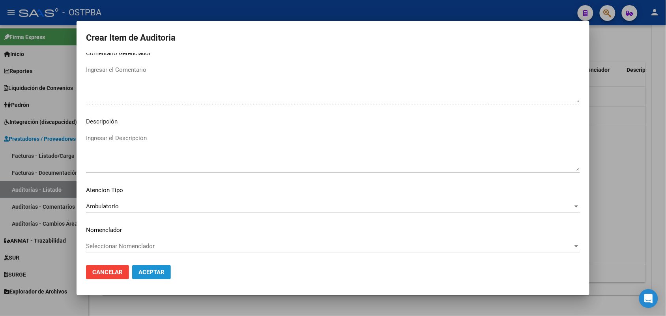
click at [155, 272] on span "Aceptar" at bounding box center [152, 272] width 26 height 7
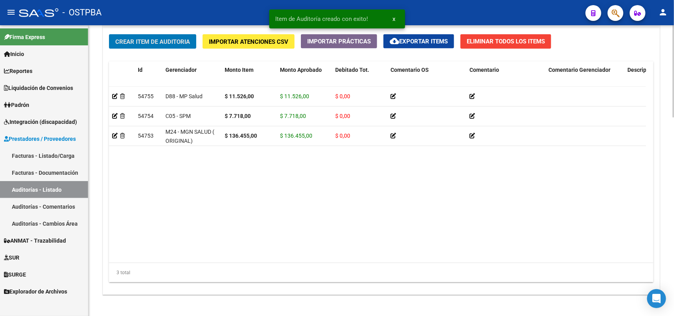
click at [186, 44] on span "Crear Item de Auditoria" at bounding box center [152, 41] width 75 height 7
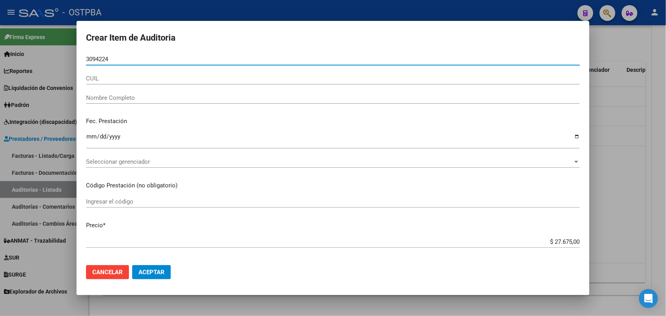
type input "30942248"
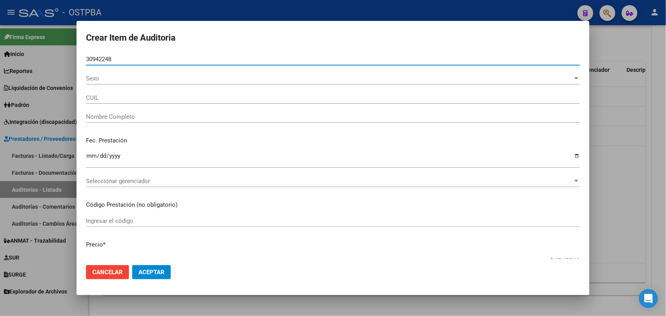
type input "27309422487"
type input "LOPEZ ERICA TAMARA"
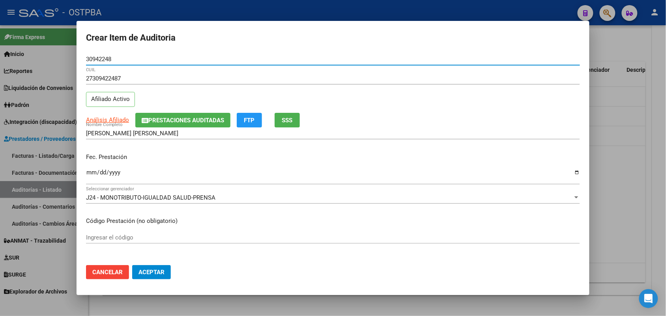
type input "30942248"
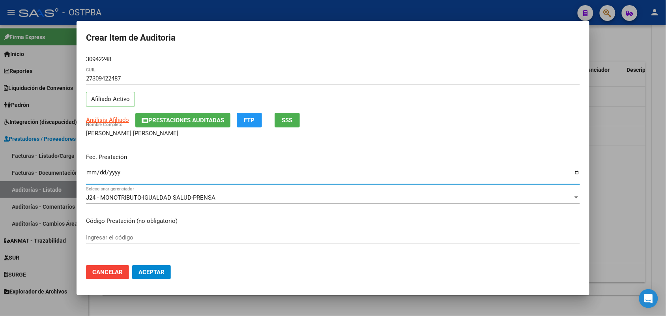
click at [92, 177] on input "Ingresar la fecha" at bounding box center [333, 175] width 494 height 13
type input "2025-07-25"
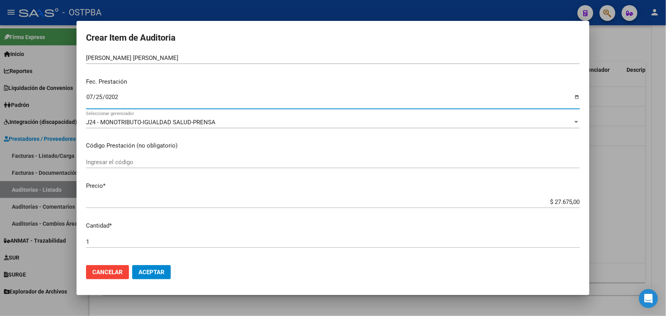
scroll to position [99, 0]
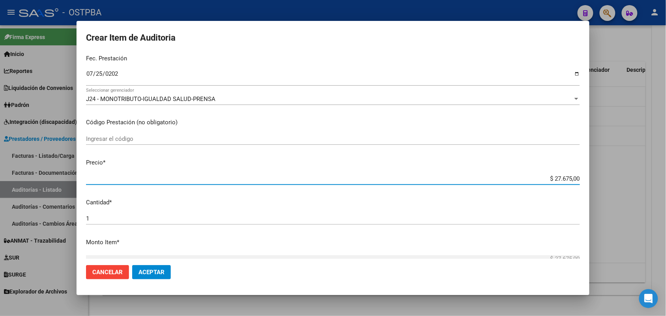
drag, startPoint x: 537, startPoint y: 178, endPoint x: 621, endPoint y: 180, distance: 83.7
click at [621, 180] on div "Crear Item de Auditoria 30942248 Nro Documento 27309422487 CUIL Afiliado Activo…" at bounding box center [333, 158] width 666 height 316
type input "$ 0,07"
type input "$ 0,77"
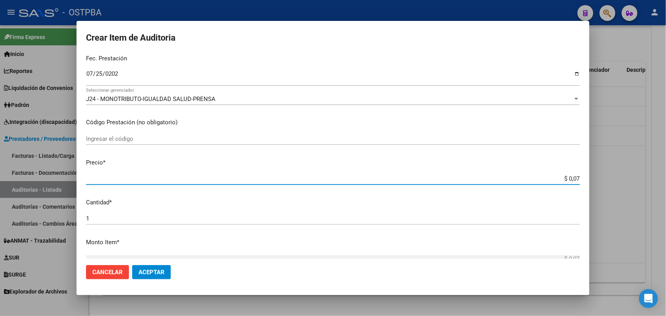
type input "$ 0,77"
type input "$ 7,71"
type input "$ 77,18"
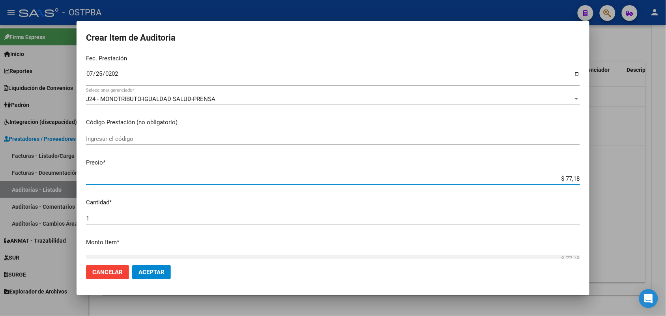
type input "$ 771,80"
type input "$ 7.718,00"
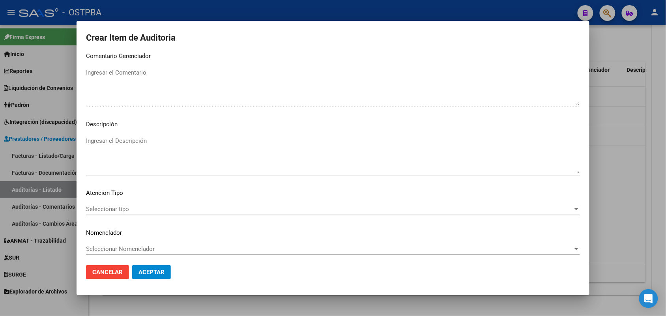
scroll to position [505, 0]
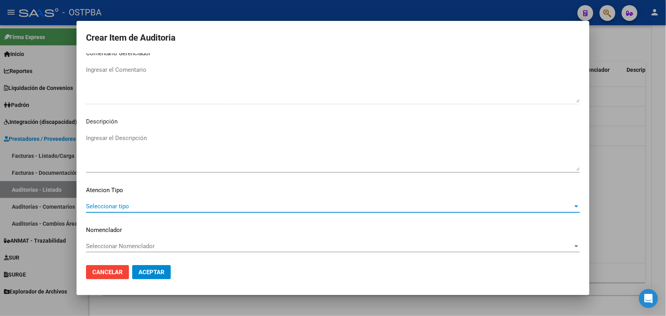
click at [121, 203] on span "Seleccionar tipo" at bounding box center [329, 206] width 487 height 7
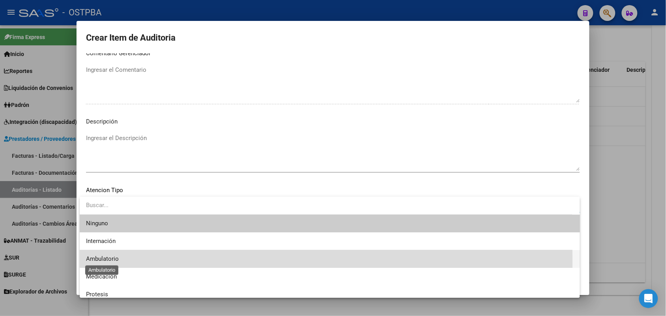
click at [111, 261] on span "Ambulatorio" at bounding box center [102, 258] width 33 height 7
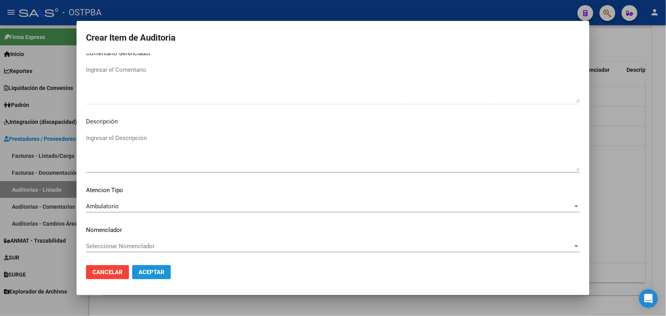
click at [159, 269] on span "Aceptar" at bounding box center [152, 272] width 26 height 7
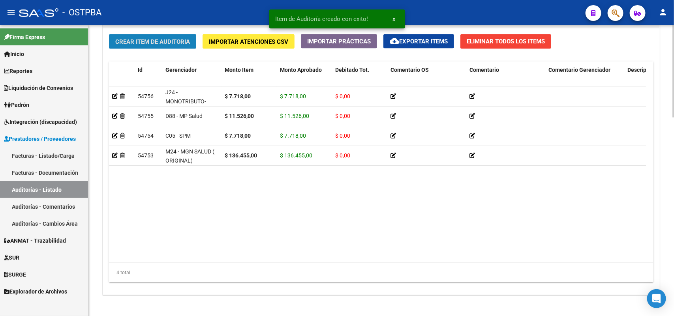
click at [188, 42] on span "Crear Item de Auditoria" at bounding box center [152, 41] width 75 height 7
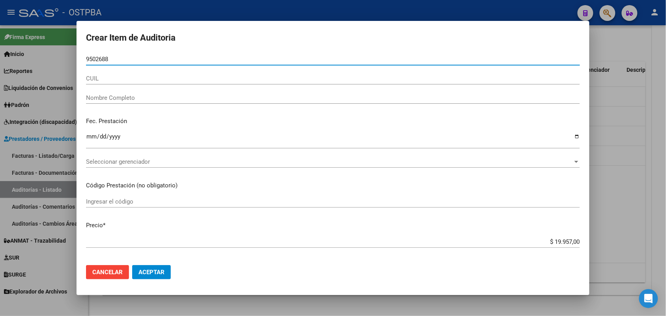
type input "95026883"
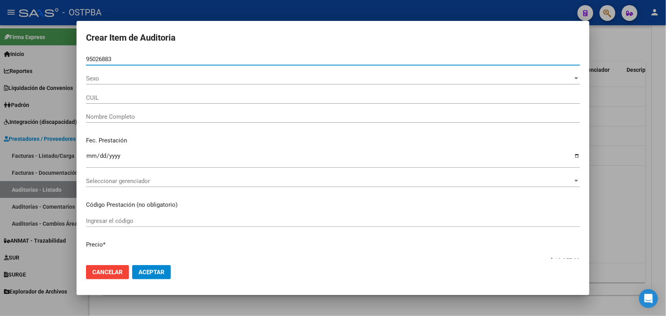
type input "27950268838"
type input "RODAS ALVAREZ FRANCISCA RAMONA -"
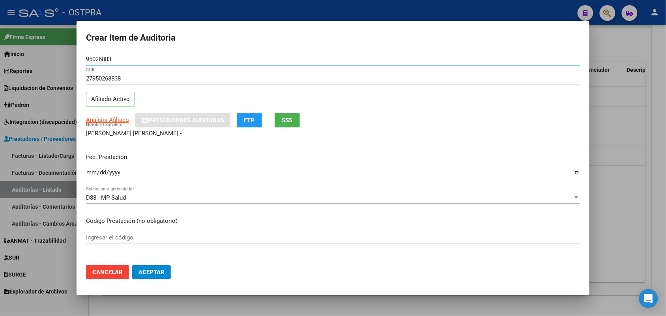
type input "95026883"
click at [87, 174] on input "Ingresar la fecha" at bounding box center [333, 175] width 494 height 13
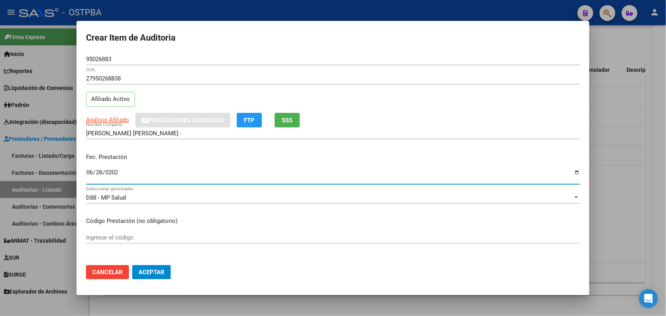
type input "2025-06-28"
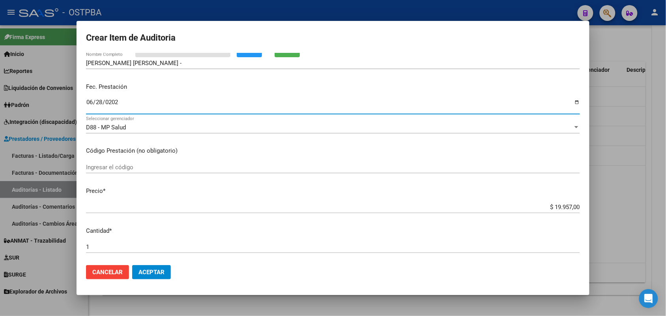
scroll to position [99, 0]
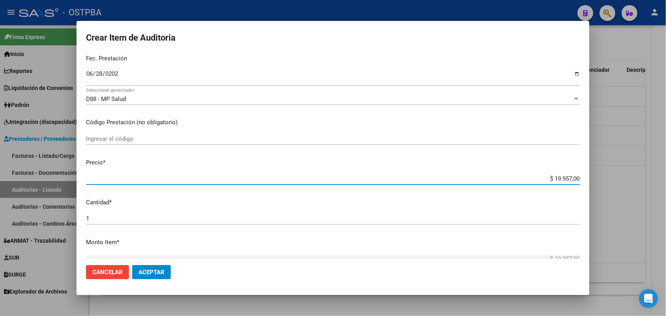
drag, startPoint x: 543, startPoint y: 181, endPoint x: 578, endPoint y: 180, distance: 35.5
click at [578, 180] on app-form-text-field "Precio * $ 19.957,00 Ingresar el precio" at bounding box center [336, 170] width 501 height 24
type input "$ 0,01"
type input "$ 0,19"
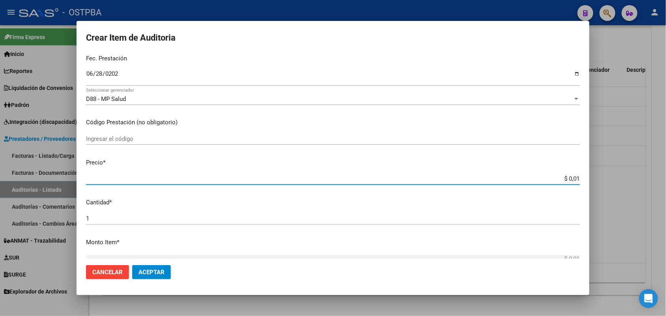
type input "$ 0,19"
type input "$ 1,92"
type input "$ 19,22"
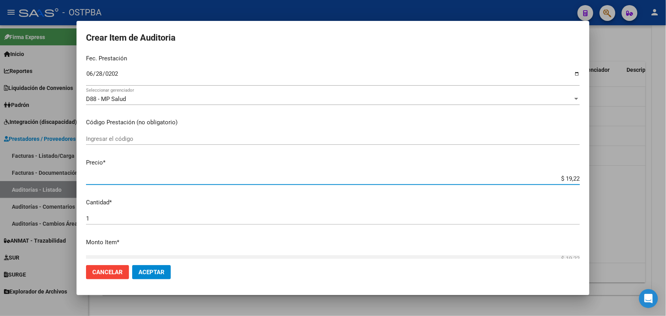
type input "$ 192,23"
type input "$ 1.922,30"
type input "$ 19.223,00"
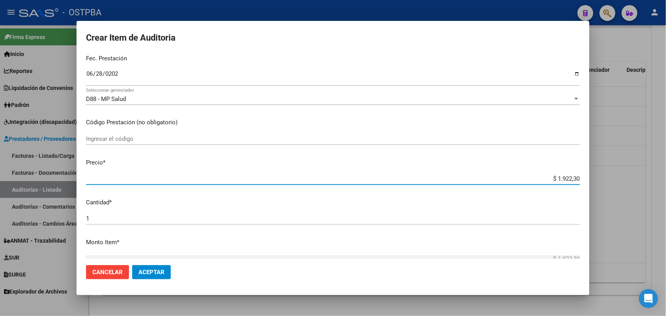
type input "$ 19.223,00"
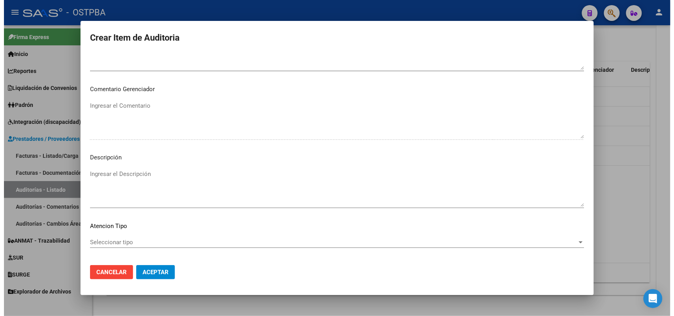
scroll to position [505, 0]
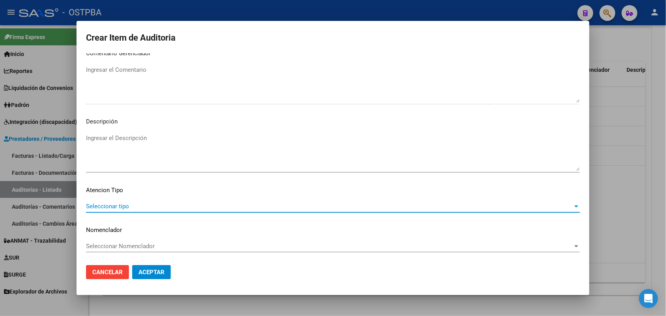
click at [126, 206] on span "Seleccionar tipo" at bounding box center [329, 206] width 487 height 7
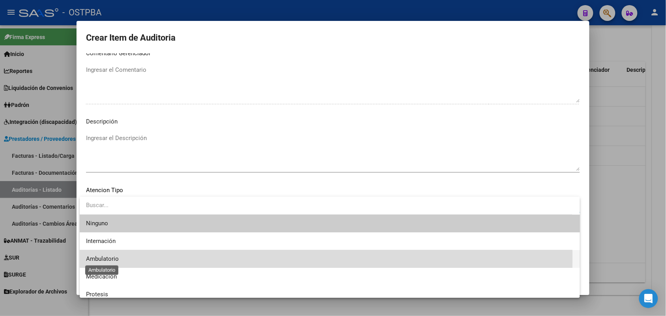
click at [110, 257] on span "Ambulatorio" at bounding box center [102, 258] width 33 height 7
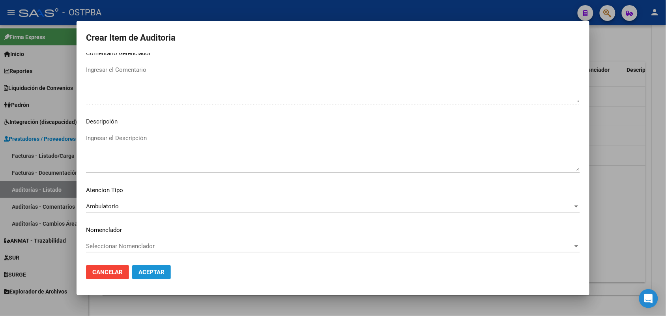
click at [149, 272] on span "Aceptar" at bounding box center [152, 272] width 26 height 7
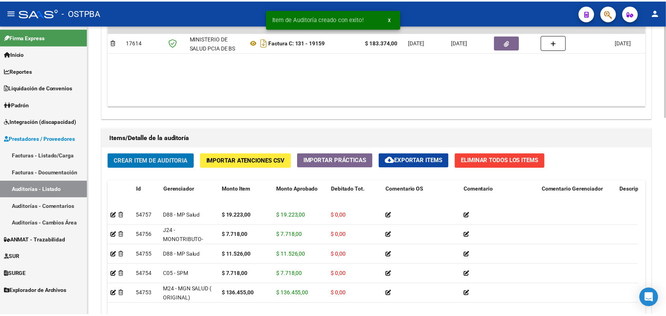
scroll to position [494, 0]
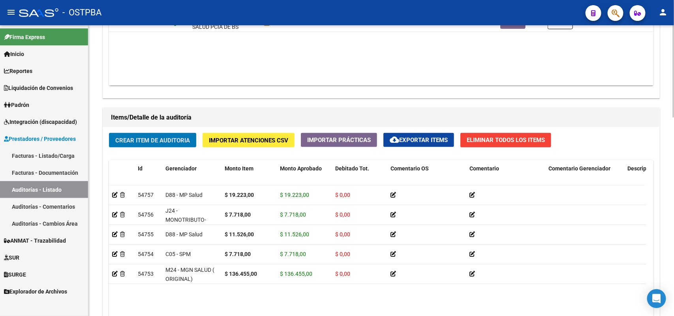
click at [156, 137] on span "Crear Item de Auditoria" at bounding box center [152, 140] width 75 height 7
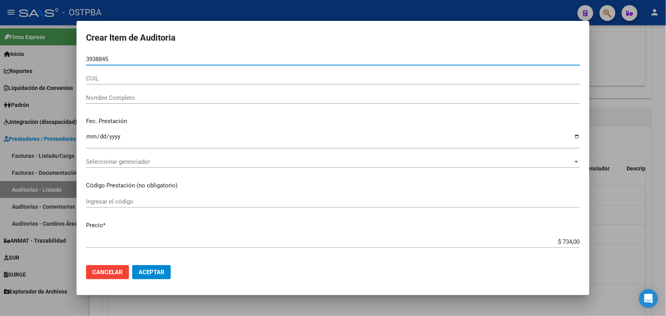
type input "39388458"
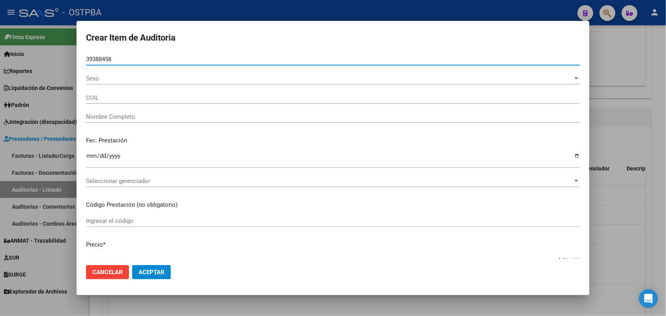
type input "23393884584"
type input "VILLALBA DAIANA STEFANIA -"
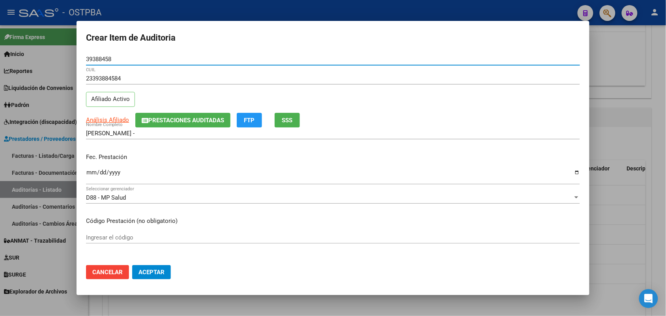
type input "39388458"
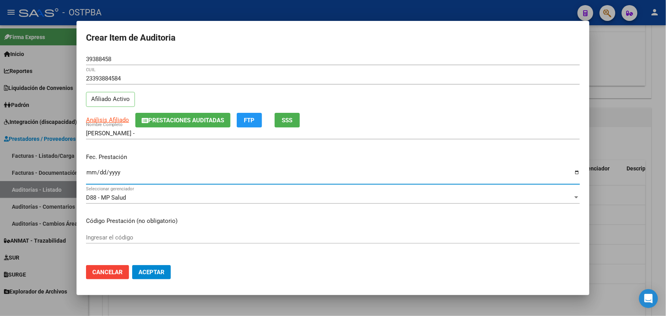
click at [89, 179] on input "Ingresar la fecha" at bounding box center [333, 175] width 494 height 13
type input "2025-07-14"
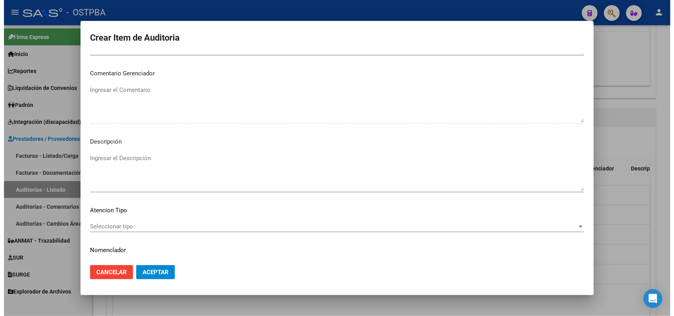
scroll to position [505, 0]
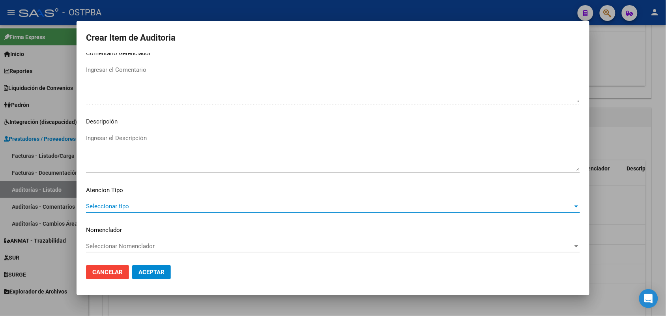
click at [115, 207] on span "Seleccionar tipo" at bounding box center [329, 206] width 487 height 7
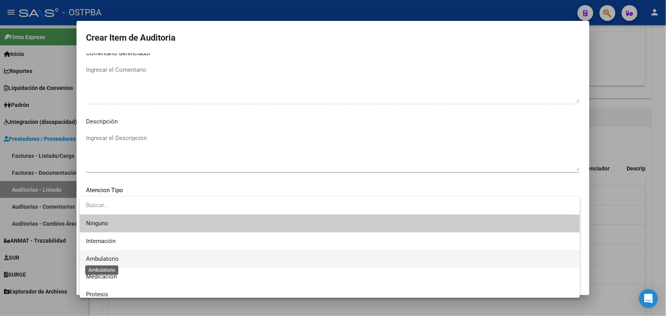
click at [113, 261] on span "Ambulatorio" at bounding box center [102, 258] width 33 height 7
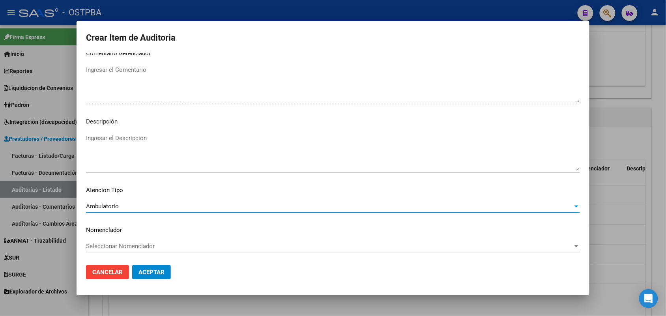
click at [148, 269] on span "Aceptar" at bounding box center [152, 272] width 26 height 7
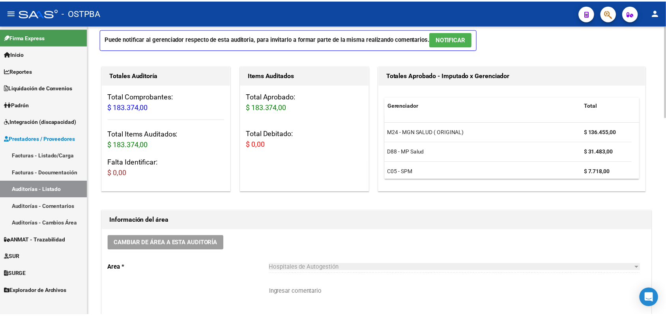
scroll to position [0, 0]
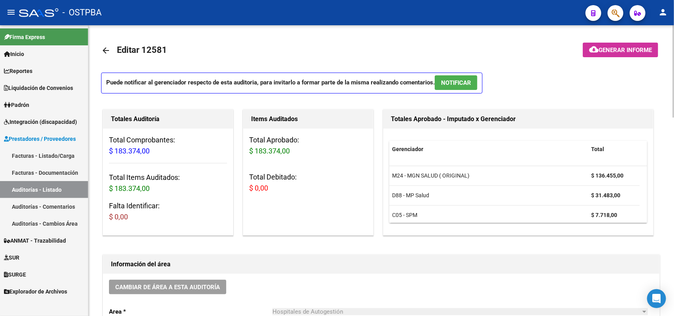
click at [624, 51] on span "Generar informe" at bounding box center [625, 50] width 53 height 7
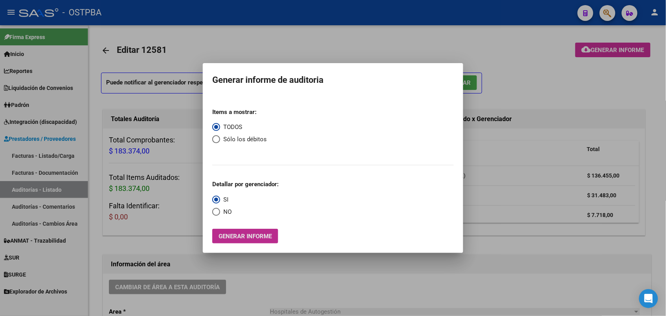
click at [252, 233] on span "Generar informe" at bounding box center [245, 236] width 53 height 7
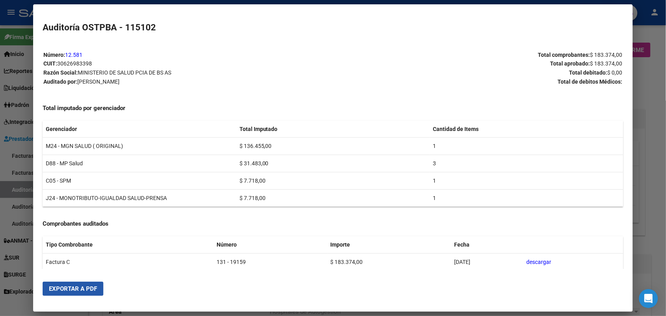
click at [70, 289] on span "Exportar a PDF" at bounding box center [73, 288] width 48 height 7
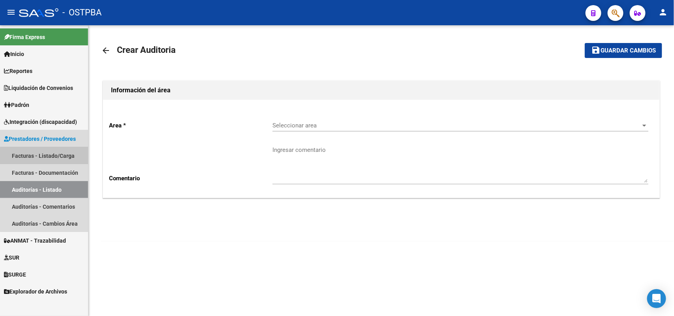
click at [67, 156] on link "Facturas - Listado/Carga" at bounding box center [44, 155] width 88 height 17
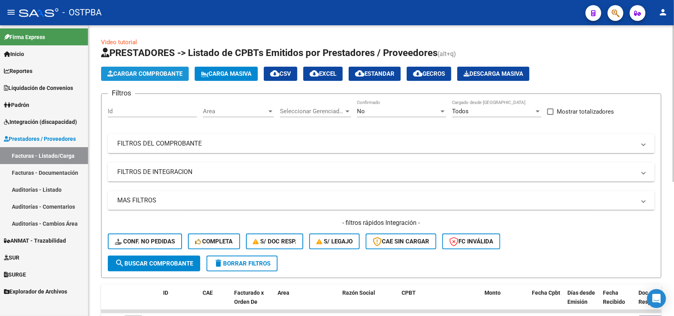
click at [152, 74] on span "Cargar Comprobante" at bounding box center [144, 73] width 75 height 7
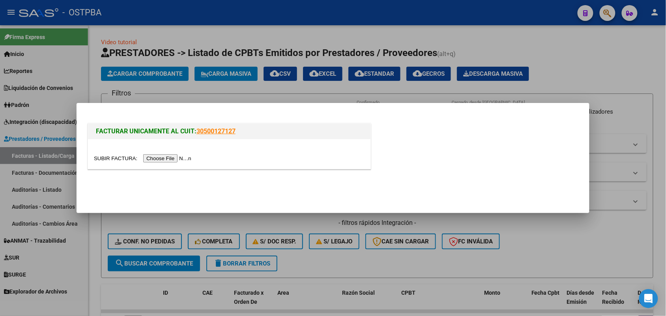
click at [162, 159] on input "file" at bounding box center [144, 158] width 100 height 8
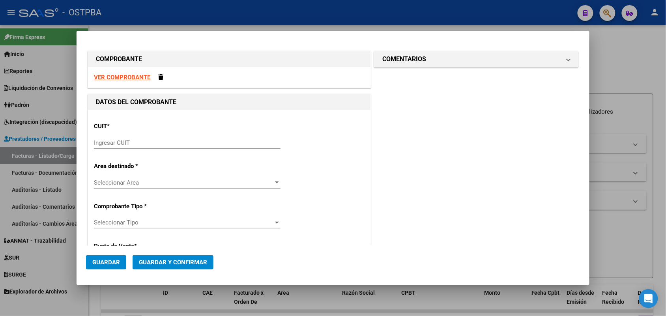
click at [125, 141] on input "Ingresar CUIT" at bounding box center [187, 142] width 187 height 7
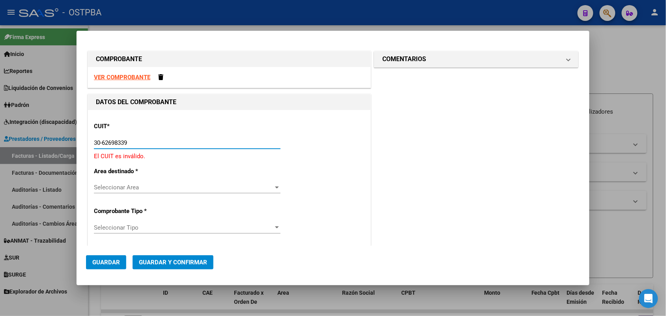
type input "30-62698339-8"
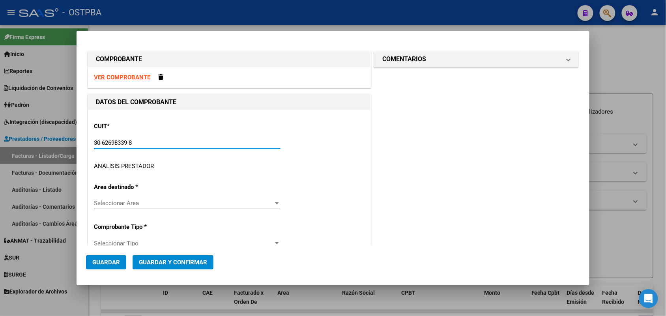
type input "131"
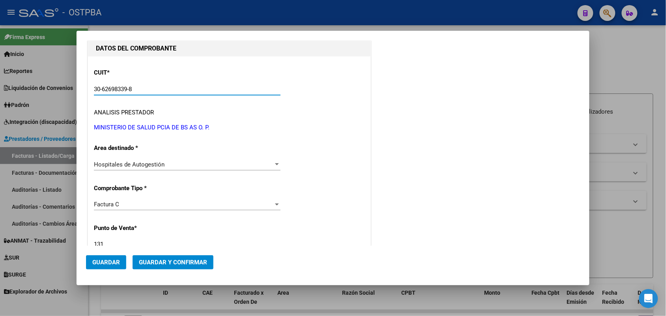
scroll to position [148, 0]
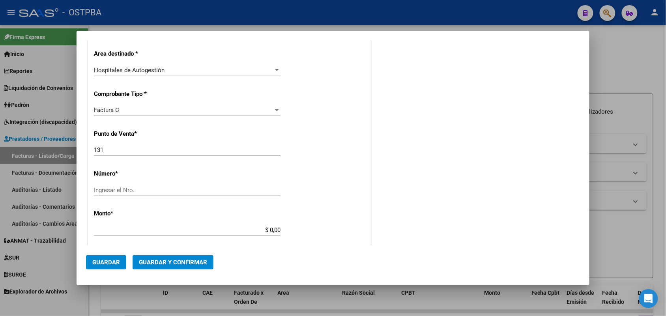
type input "30-62698339-8"
click at [106, 191] on input "Ingresar el Nro." at bounding box center [187, 190] width 187 height 7
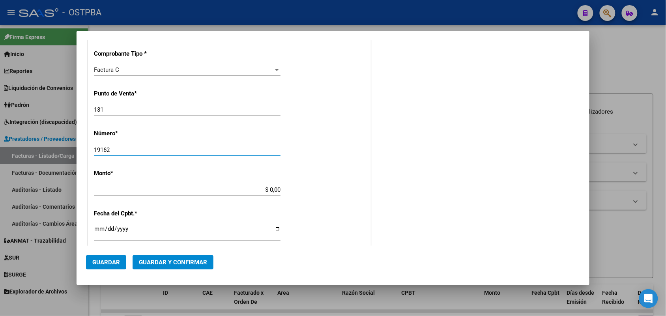
scroll to position [197, 0]
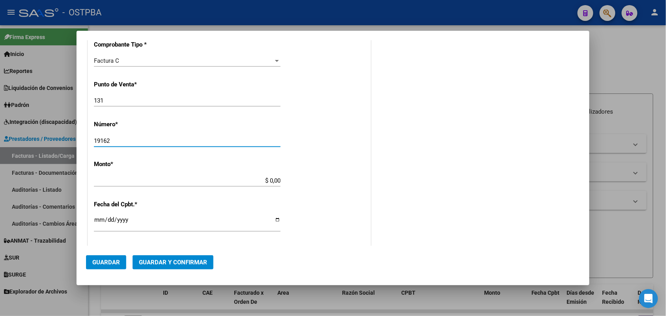
type input "19162"
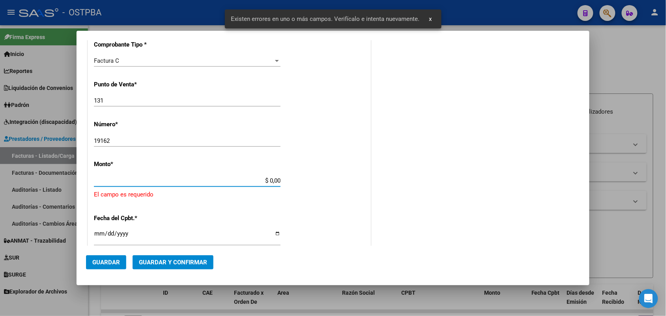
scroll to position [231, 0]
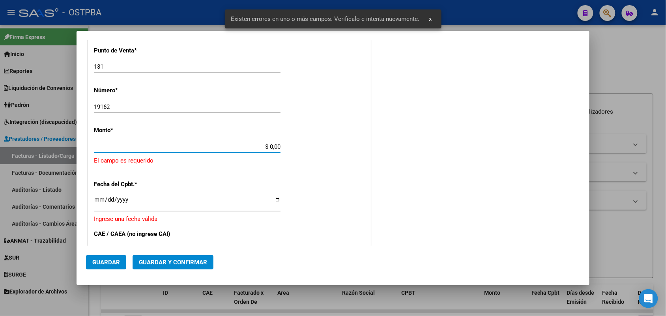
drag, startPoint x: 259, startPoint y: 180, endPoint x: 305, endPoint y: 180, distance: 46.6
click at [305, 180] on div "CUIT * 30-62698339-8 Ingresar CUIT ANALISIS PRESTADOR MINISTERIO DE SALUD PCIA …" at bounding box center [229, 168] width 283 height 578
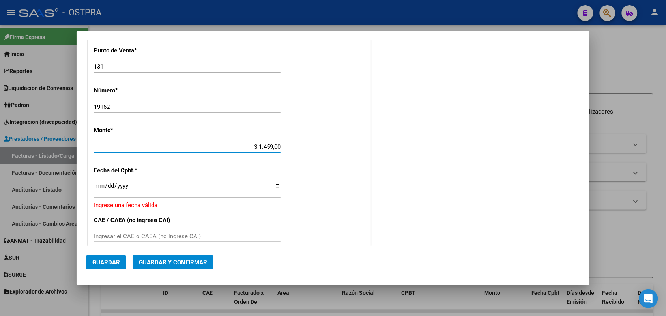
type input "$ 14.590,00"
click at [101, 190] on input "Ingresar la fecha" at bounding box center [187, 189] width 187 height 13
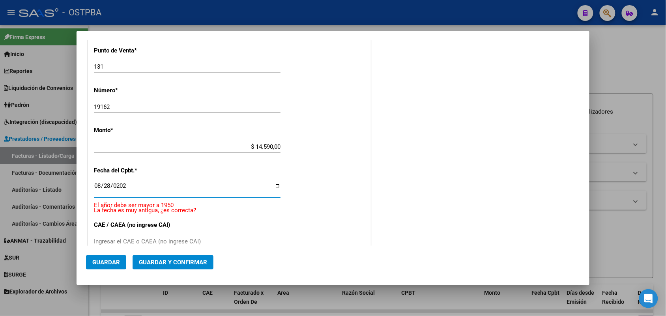
type input "[DATE]"
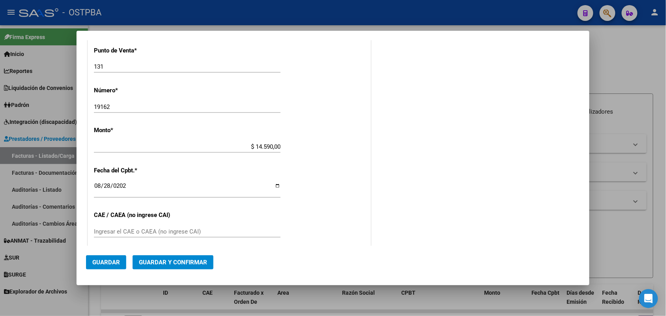
click at [118, 227] on div "Ingresar el CAE o CAEA (no ingrese CAI)" at bounding box center [187, 232] width 187 height 12
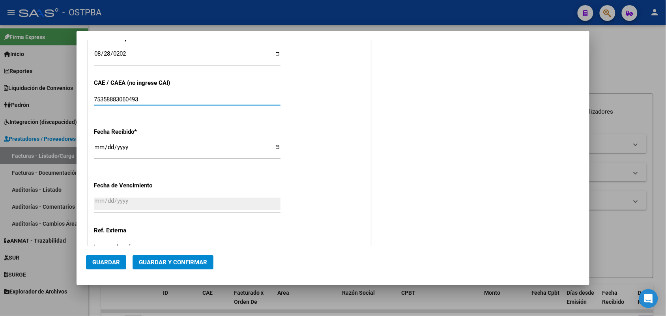
scroll to position [379, 0]
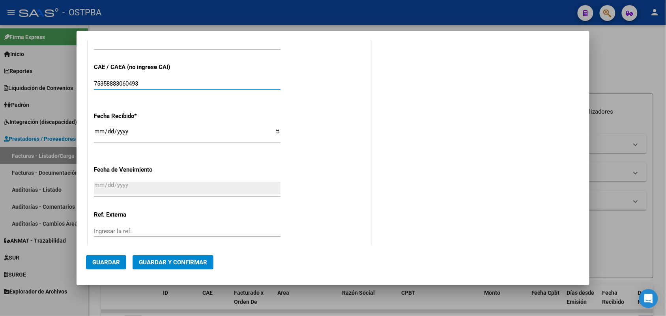
type input "75358883060493"
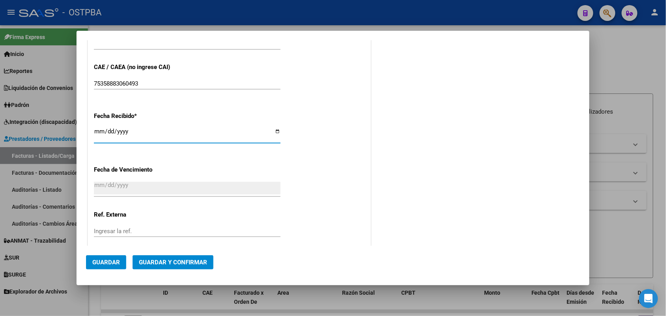
click at [97, 133] on input "[DATE]" at bounding box center [187, 134] width 187 height 13
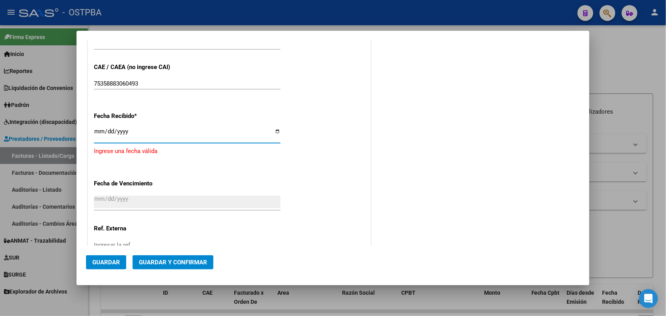
type input "[DATE]"
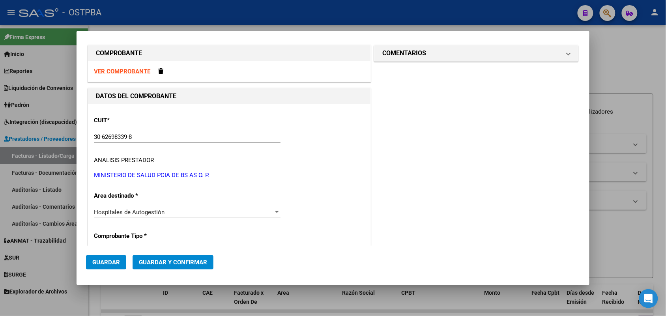
scroll to position [0, 0]
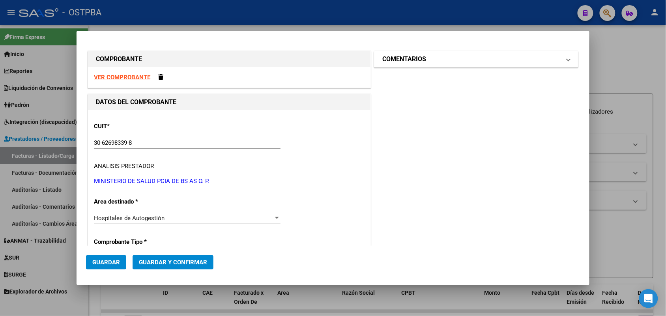
click at [559, 60] on span "COMENTARIOS" at bounding box center [475, 58] width 185 height 9
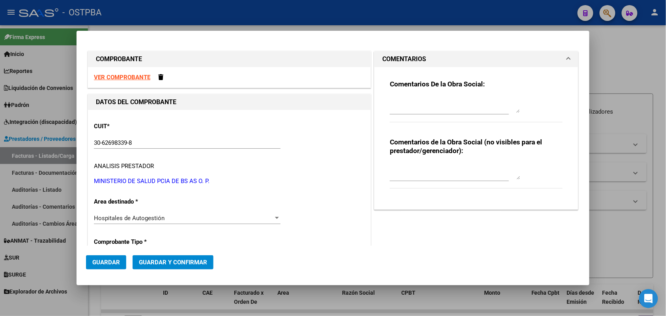
click at [395, 109] on textarea at bounding box center [455, 105] width 130 height 16
type textarea "HR 126698"
click at [105, 262] on span "Guardar" at bounding box center [106, 262] width 28 height 7
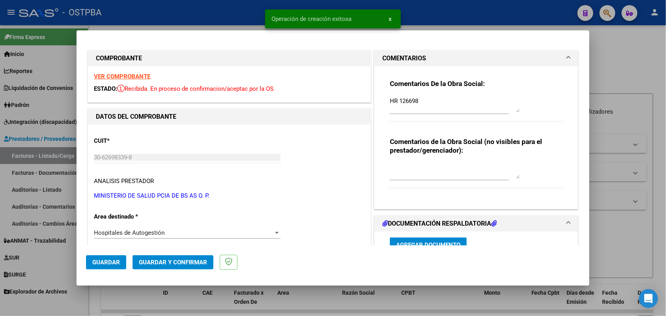
type input "[DATE]"
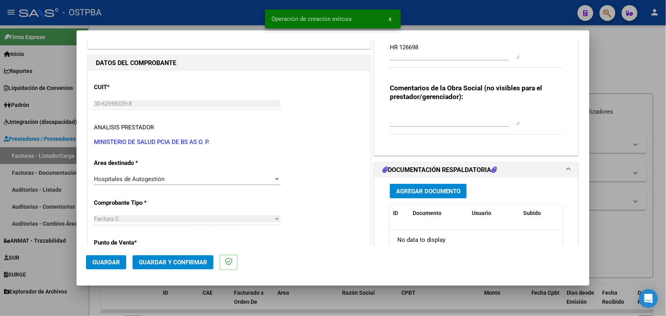
scroll to position [99, 0]
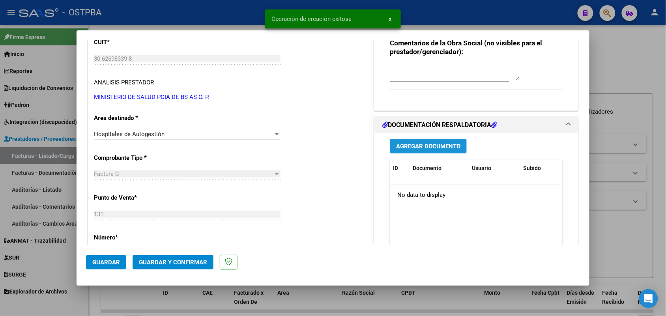
click at [422, 147] on span "Agregar Documento" at bounding box center [428, 146] width 64 height 7
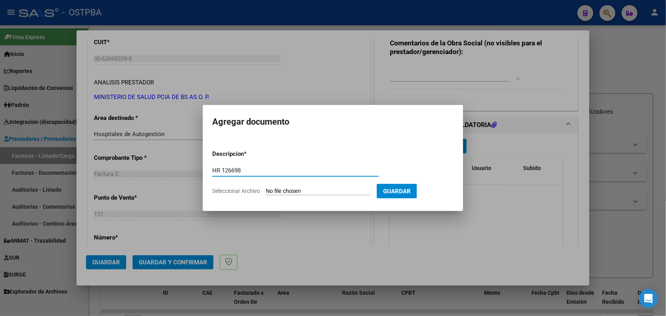
type input "HR 126698"
click at [271, 190] on input "Seleccionar Archivo" at bounding box center [318, 192] width 105 height 8
type input "C:\fakepath\HR 126698.pdf"
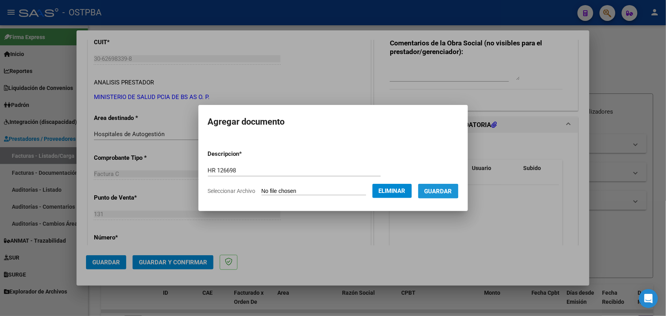
click at [441, 190] on span "Guardar" at bounding box center [439, 191] width 28 height 7
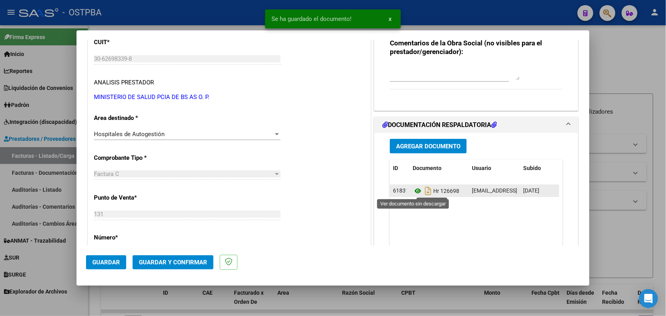
click at [413, 191] on icon at bounding box center [418, 190] width 10 height 9
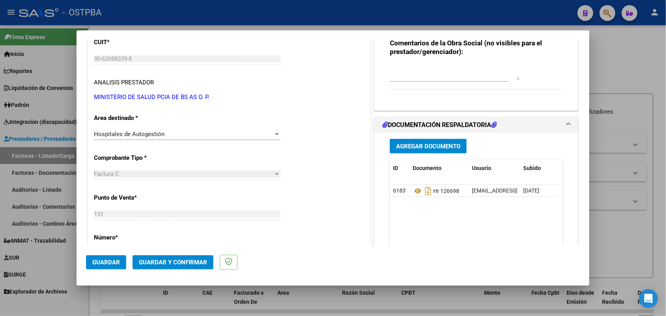
click at [432, 150] on button "Agregar Documento" at bounding box center [428, 146] width 77 height 15
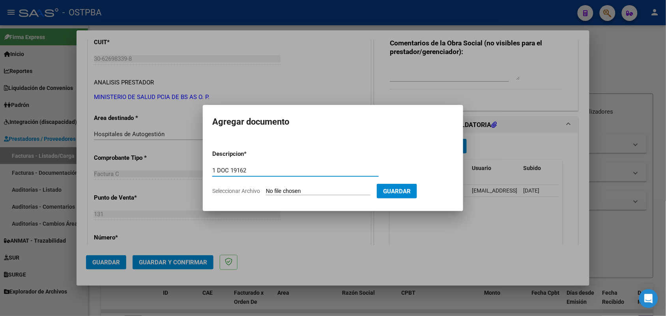
type input "1 DOC 19162"
click at [268, 193] on input "Seleccionar Archivo" at bounding box center [318, 192] width 105 height 8
type input "C:\fakepath\1 DOC 19162.pdf"
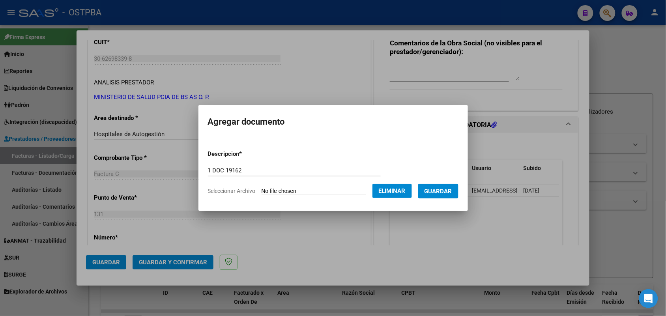
click at [439, 186] on button "Guardar" at bounding box center [439, 191] width 40 height 15
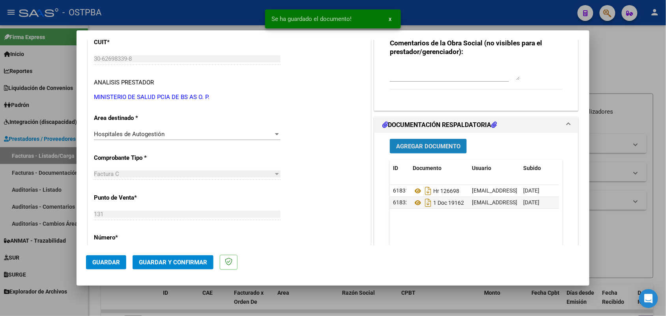
click at [422, 144] on span "Agregar Documento" at bounding box center [428, 146] width 64 height 7
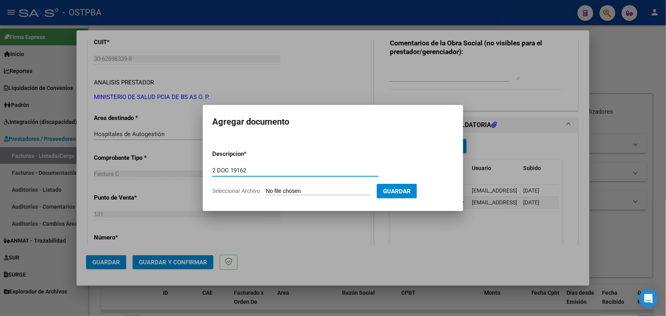
type input "2 DOC 19162"
click at [270, 191] on input "Seleccionar Archivo" at bounding box center [318, 192] width 105 height 8
type input "C:\fakepath\2 DOC 19162.pdf"
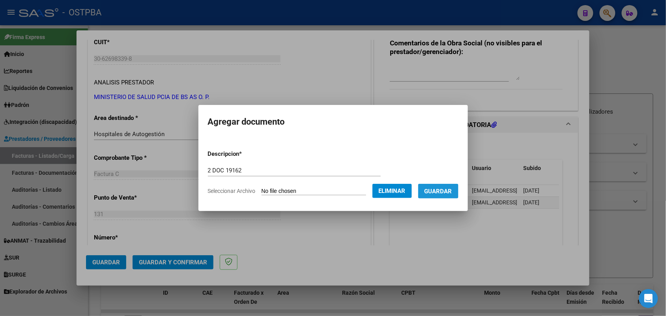
click at [445, 193] on span "Guardar" at bounding box center [439, 191] width 28 height 7
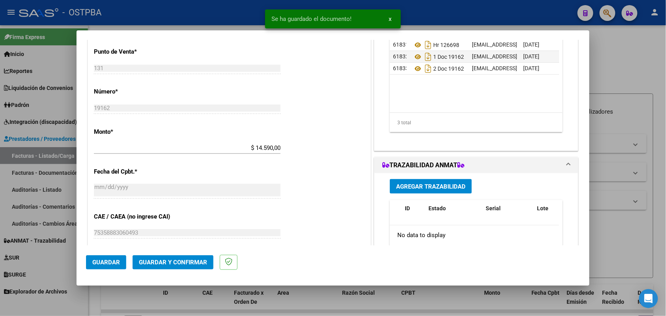
scroll to position [247, 0]
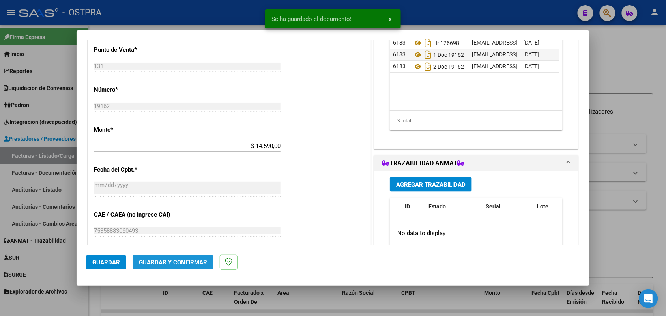
click at [169, 264] on span "Guardar y Confirmar" at bounding box center [173, 262] width 68 height 7
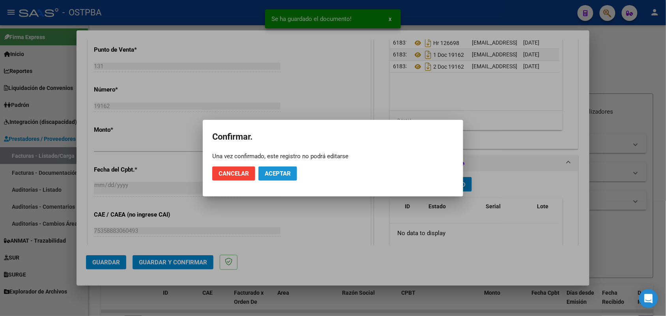
click at [277, 175] on span "Aceptar" at bounding box center [278, 173] width 26 height 7
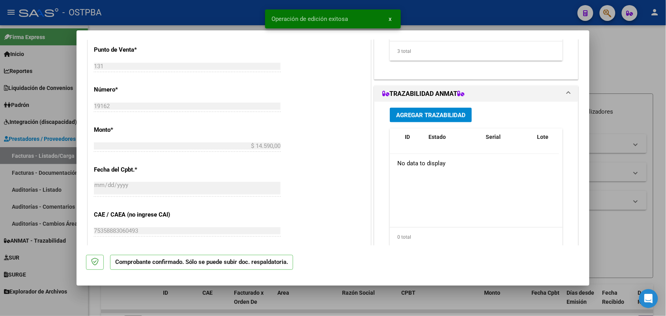
click at [51, 200] on div at bounding box center [333, 158] width 666 height 316
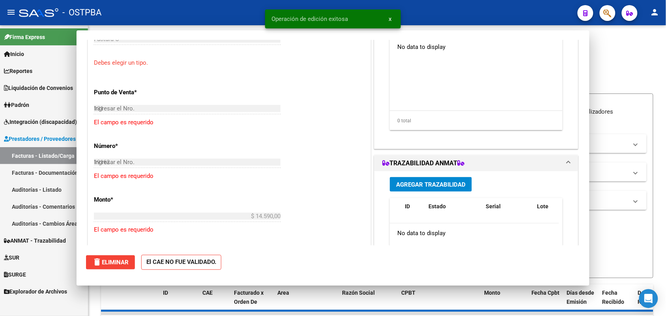
type input "$ 0,00"
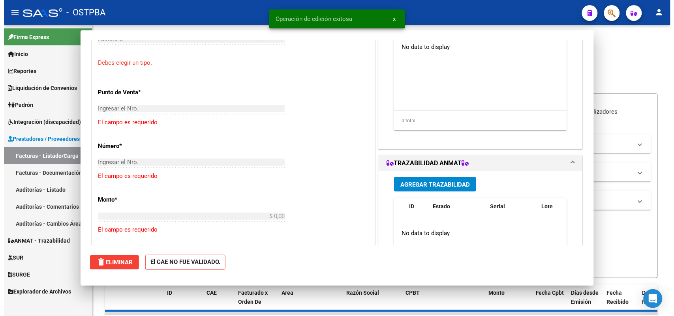
scroll to position [289, 0]
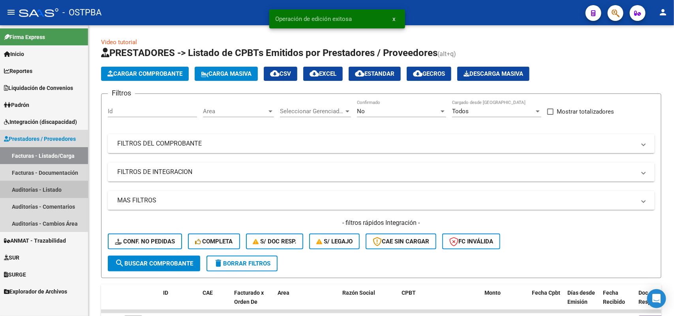
click at [48, 186] on link "Auditorías - Listado" at bounding box center [44, 189] width 88 height 17
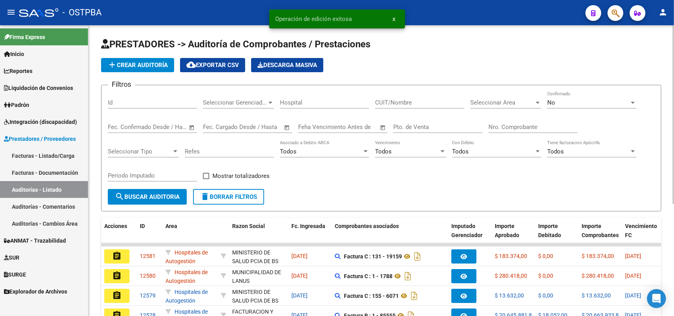
click at [154, 64] on span "add Crear Auditoría" at bounding box center [137, 65] width 60 height 7
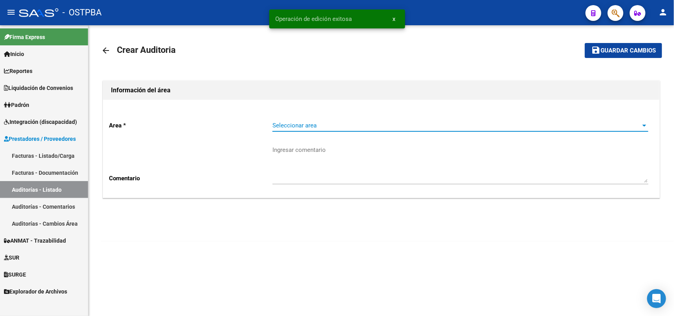
click at [313, 123] on span "Seleccionar area" at bounding box center [456, 125] width 369 height 7
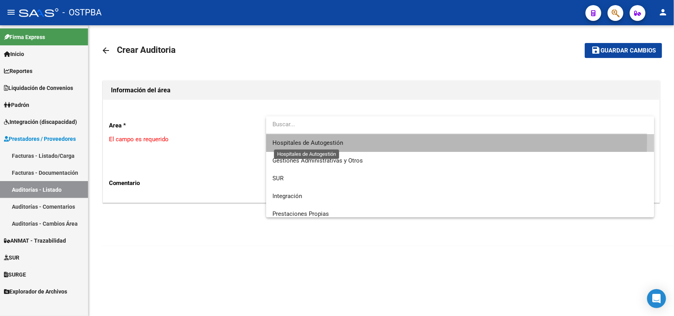
click at [315, 141] on span "Hospitales de Autogestión" at bounding box center [307, 142] width 71 height 7
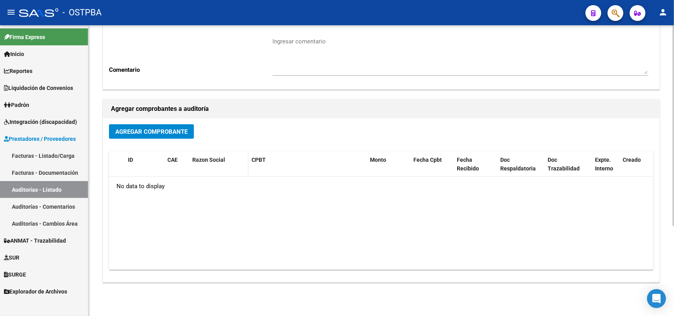
scroll to position [130, 0]
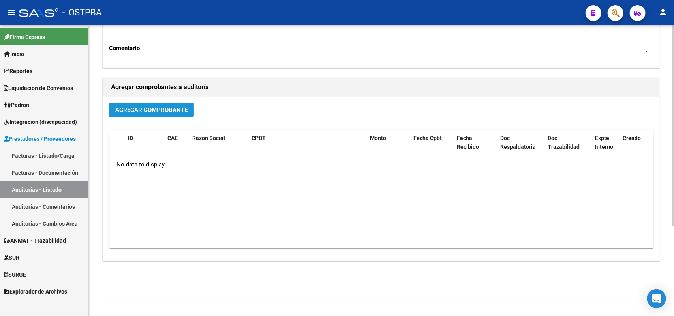
click at [168, 108] on span "Agregar Comprobante" at bounding box center [151, 110] width 72 height 7
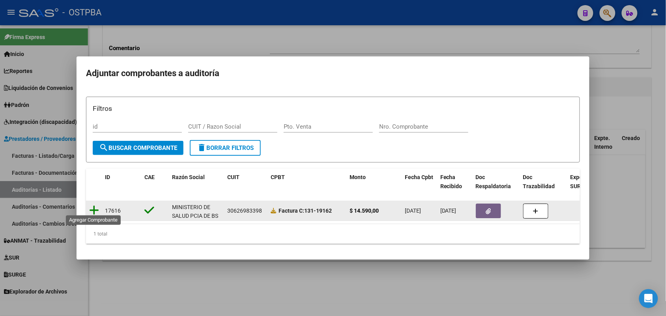
click at [93, 205] on icon at bounding box center [94, 210] width 10 height 11
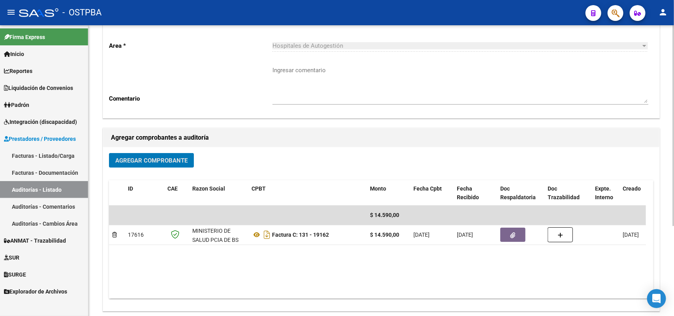
scroll to position [0, 0]
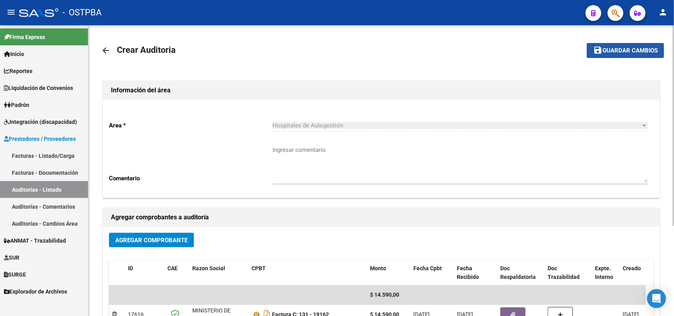
click at [628, 49] on span "Guardar cambios" at bounding box center [629, 50] width 55 height 7
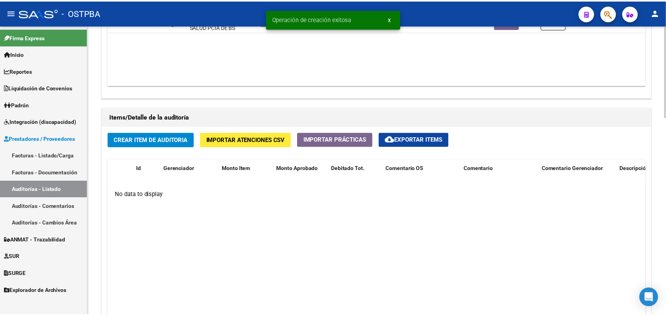
scroll to position [543, 0]
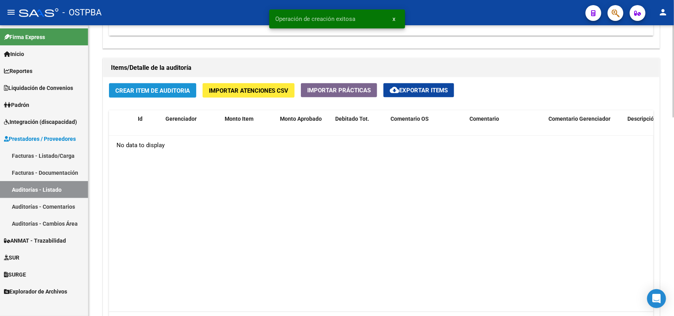
click at [162, 87] on span "Crear Item de Auditoria" at bounding box center [152, 90] width 75 height 7
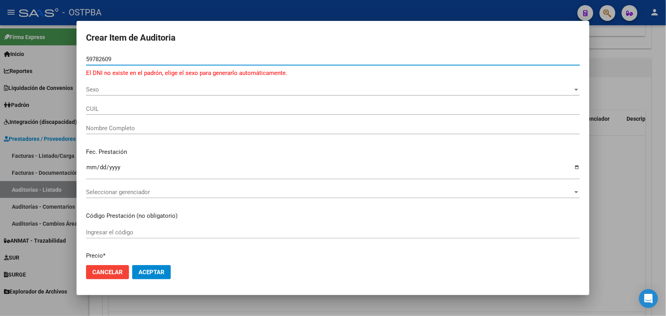
type input "59782609"
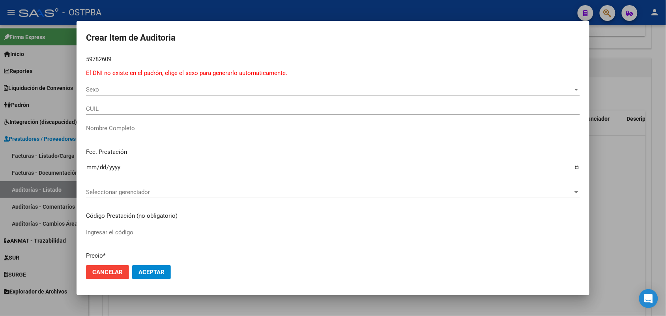
click at [69, 101] on div at bounding box center [333, 158] width 666 height 316
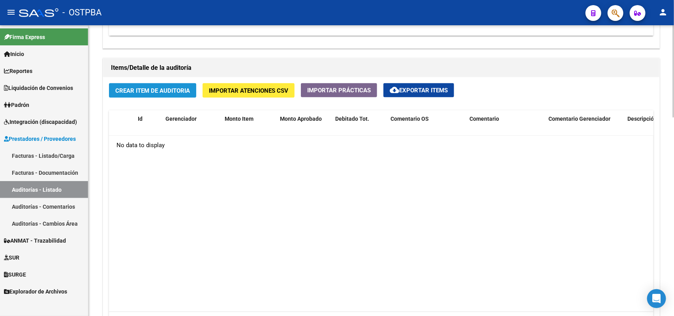
click at [118, 87] on span "Crear Item de Auditoria" at bounding box center [152, 90] width 75 height 7
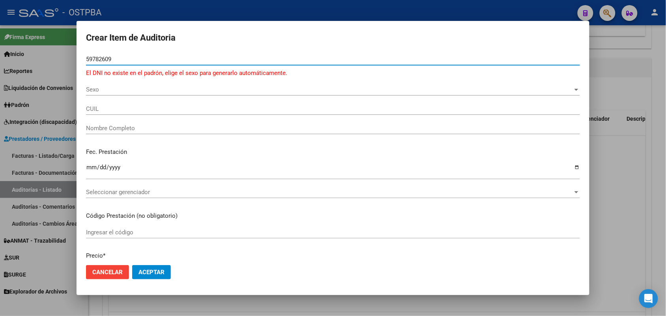
type input "59782609"
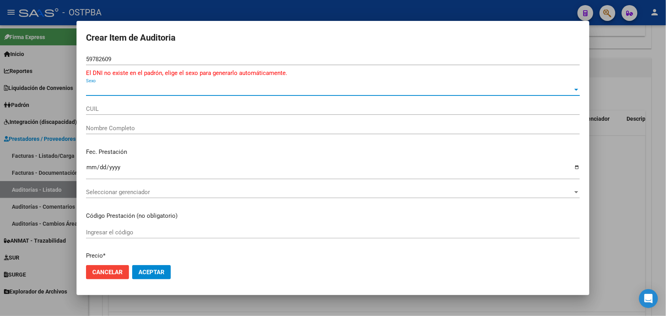
click at [95, 90] on span "Sexo" at bounding box center [329, 89] width 487 height 7
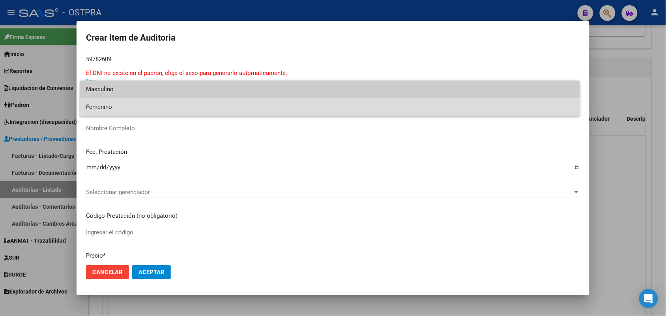
click at [102, 105] on span "Femenino" at bounding box center [330, 107] width 488 height 18
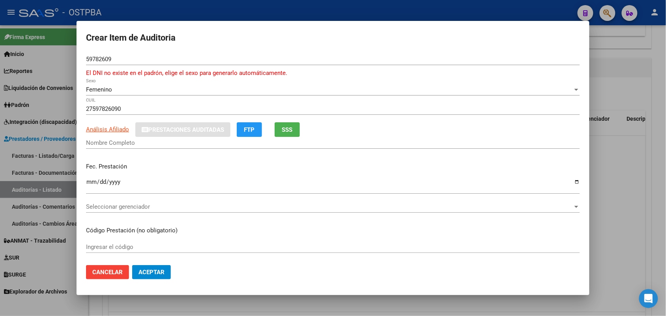
click at [91, 79] on div "59782609 Nro Documento El DNI no existe en el padrón, elige el sexo para genera…" at bounding box center [333, 68] width 494 height 30
click at [99, 89] on span "Femenino" at bounding box center [99, 89] width 26 height 7
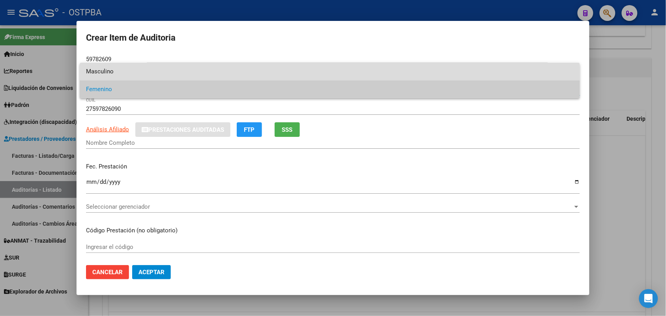
click at [113, 71] on span "Masculino" at bounding box center [330, 72] width 488 height 18
type input "20597826096"
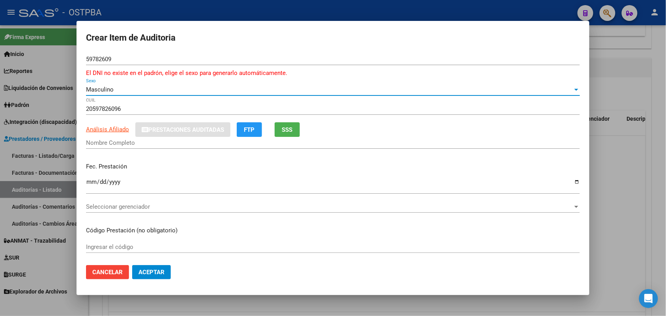
type input "[PERSON_NAME]"
click at [113, 88] on span "Masculino" at bounding box center [100, 89] width 28 height 7
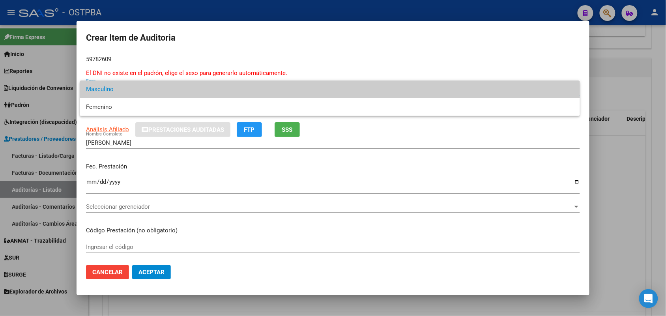
click at [116, 131] on div at bounding box center [333, 158] width 666 height 316
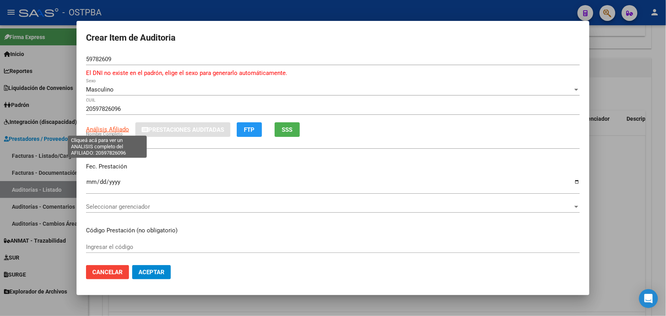
click at [116, 127] on span "Análisis Afiliado" at bounding box center [107, 129] width 43 height 7
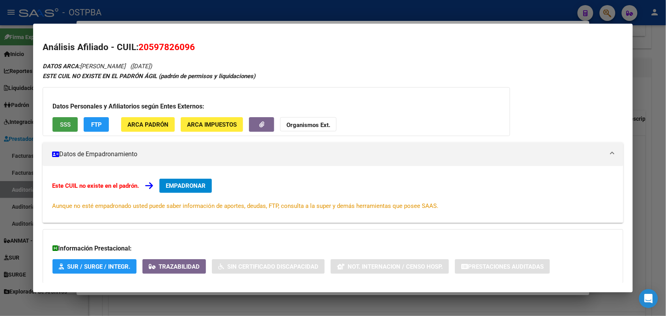
click at [68, 128] on button "SSS" at bounding box center [65, 124] width 25 height 15
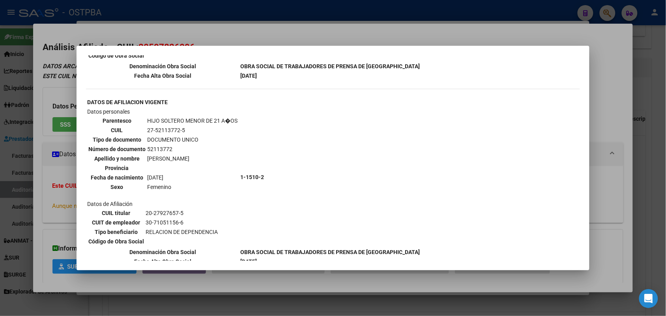
scroll to position [790, 0]
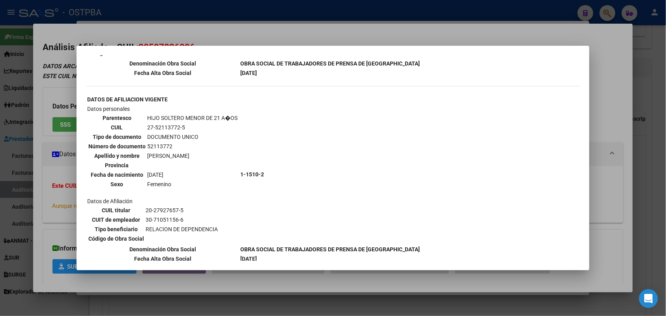
click at [50, 129] on div at bounding box center [333, 158] width 666 height 316
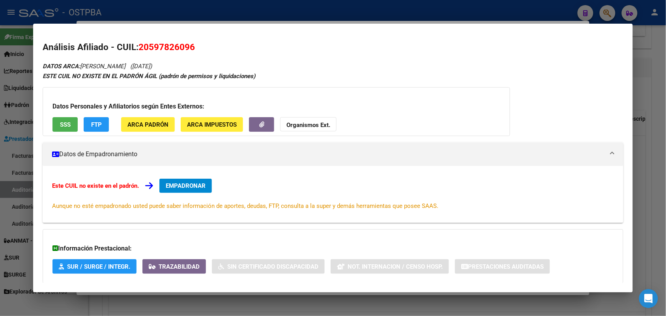
click at [4, 121] on div at bounding box center [333, 158] width 666 height 316
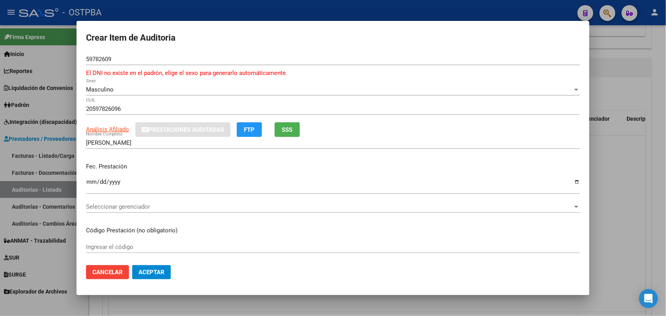
click at [58, 101] on div at bounding box center [333, 158] width 666 height 316
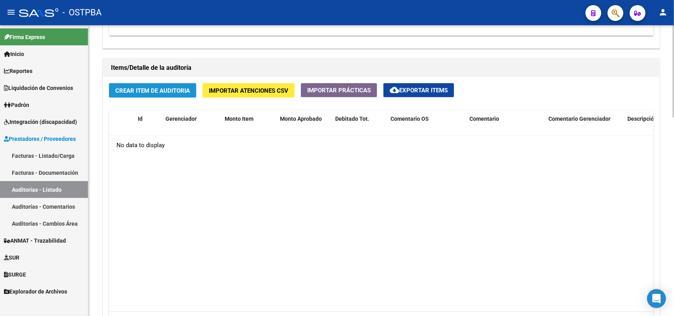
click at [151, 90] on span "Crear Item de Auditoria" at bounding box center [152, 90] width 75 height 7
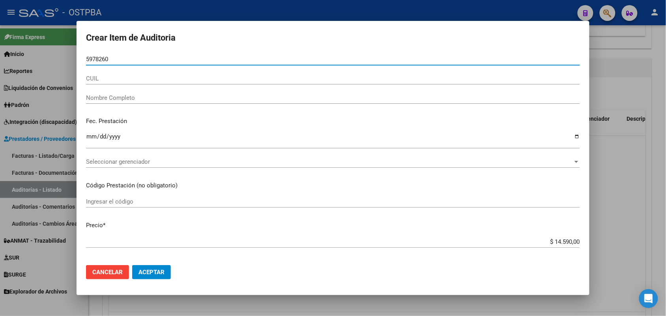
type input "59782609"
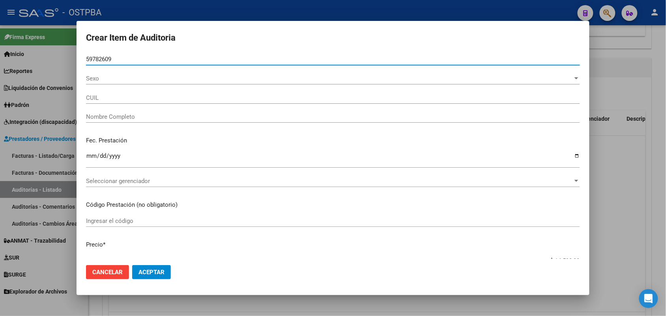
type input "20597826096"
type input "[PERSON_NAME]"
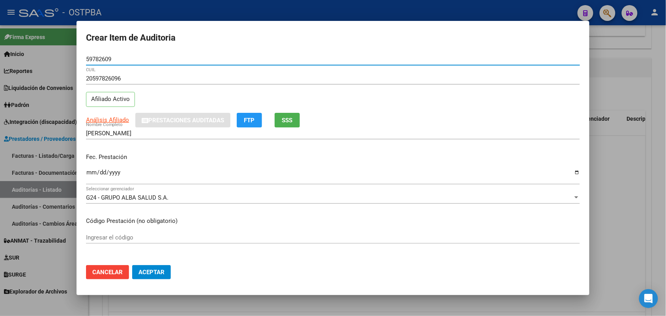
type input "59782609"
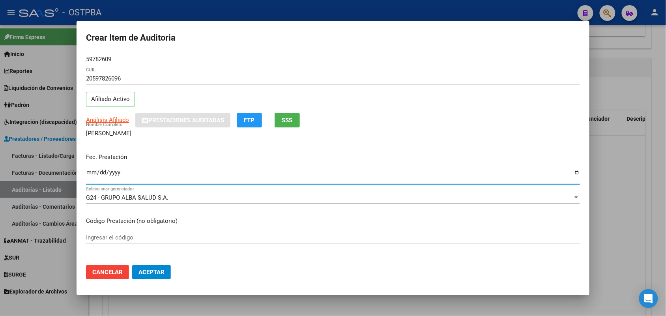
click at [88, 176] on input "Ingresar la fecha" at bounding box center [333, 175] width 494 height 13
type input "2025-07-15"
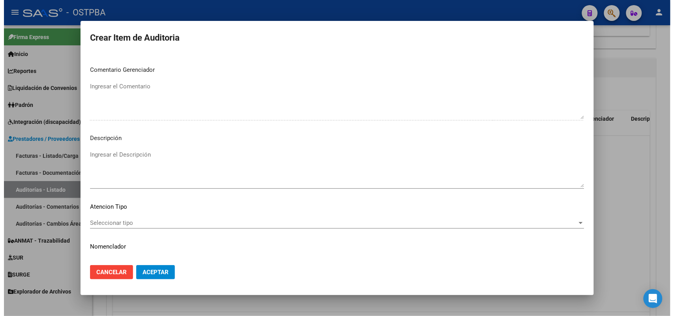
scroll to position [505, 0]
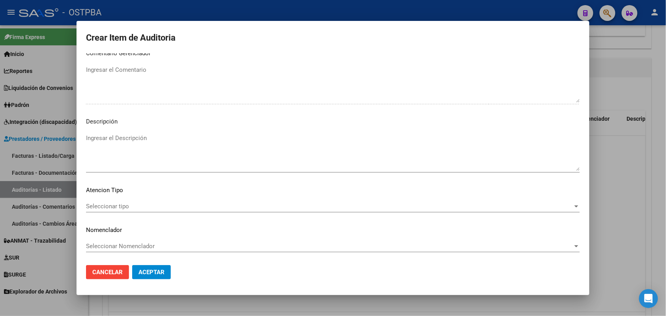
click at [120, 204] on span "Seleccionar tipo" at bounding box center [329, 206] width 487 height 7
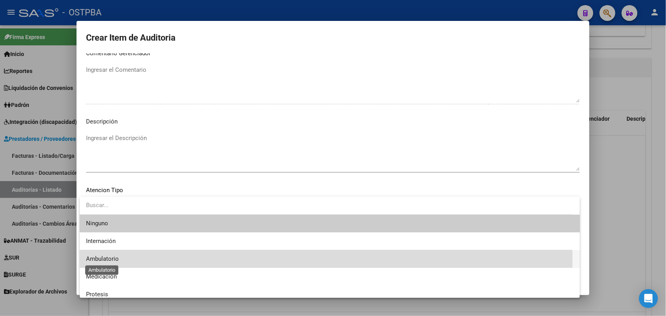
click at [109, 259] on span "Ambulatorio" at bounding box center [102, 258] width 33 height 7
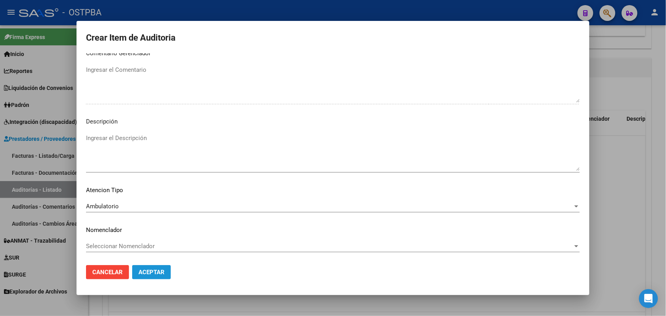
click at [150, 273] on span "Aceptar" at bounding box center [152, 272] width 26 height 7
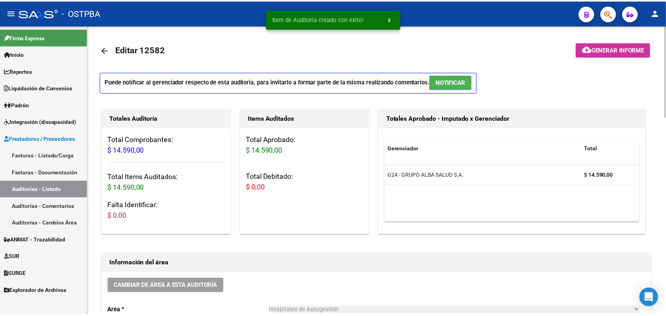
scroll to position [0, 0]
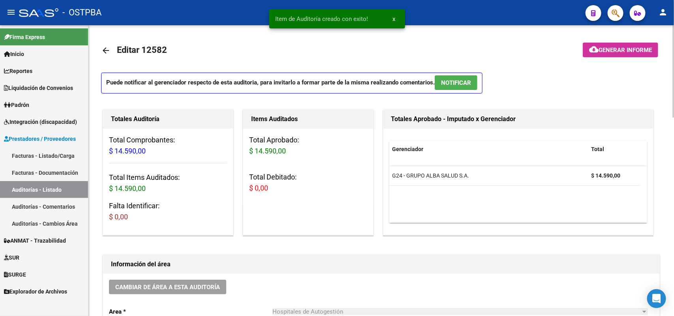
click at [625, 49] on span "Generar informe" at bounding box center [625, 50] width 53 height 7
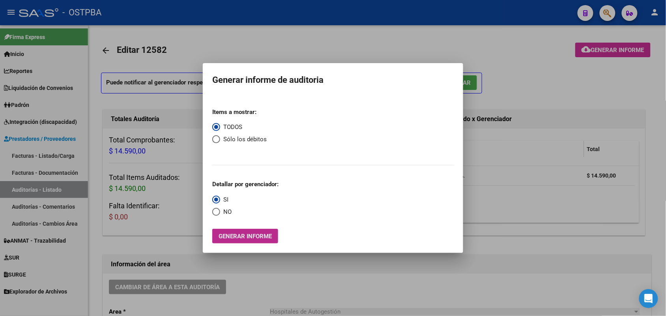
click at [256, 240] on button "Generar informe" at bounding box center [245, 236] width 66 height 15
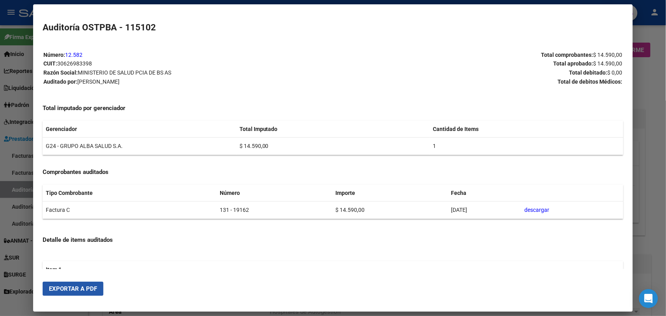
click at [62, 291] on span "Exportar a PDF" at bounding box center [73, 288] width 48 height 7
drag, startPoint x: 659, startPoint y: 79, endPoint x: 664, endPoint y: 49, distance: 30.1
click at [663, 66] on div at bounding box center [333, 158] width 666 height 316
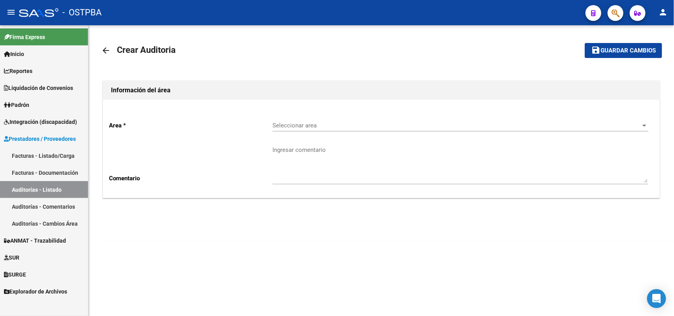
click at [64, 155] on link "Facturas - Listado/Carga" at bounding box center [44, 155] width 88 height 17
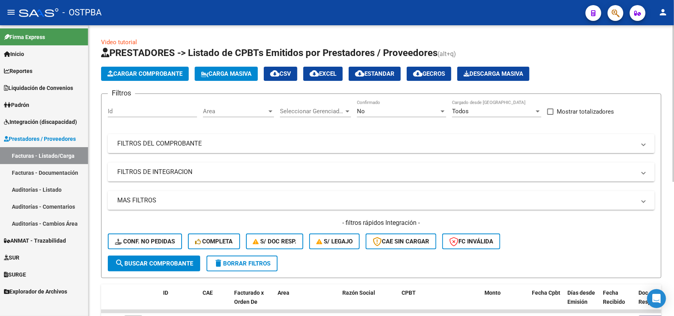
click at [171, 70] on span "Cargar Comprobante" at bounding box center [144, 73] width 75 height 7
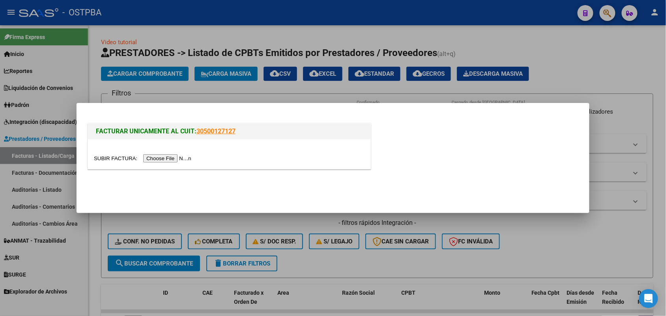
click at [181, 155] on input "file" at bounding box center [144, 158] width 100 height 8
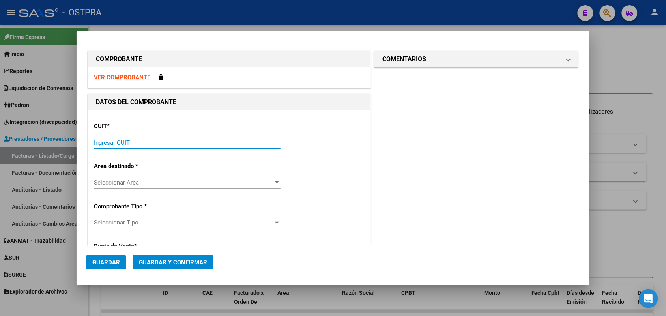
click at [108, 143] on input "Ingresar CUIT" at bounding box center [187, 142] width 187 height 7
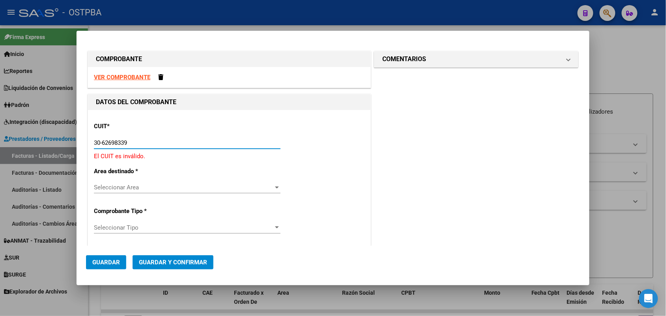
type input "30-62698339-8"
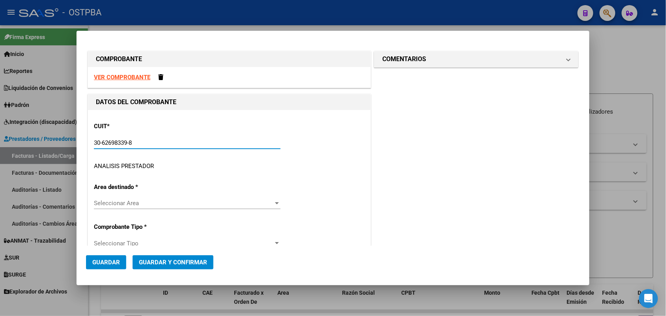
type input "131"
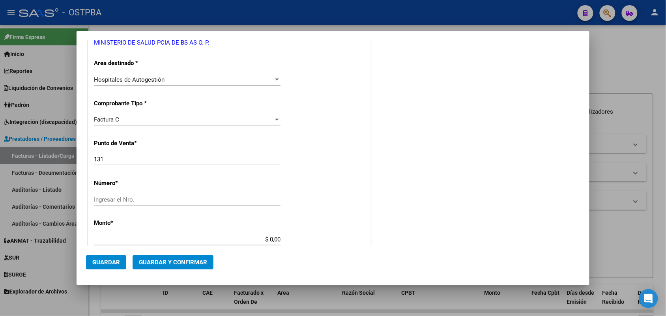
scroll to position [148, 0]
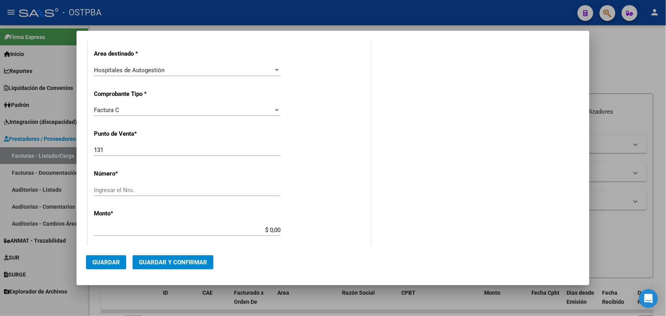
type input "30-62698339-8"
click at [103, 188] on input "Ingresar el Nro." at bounding box center [187, 190] width 187 height 7
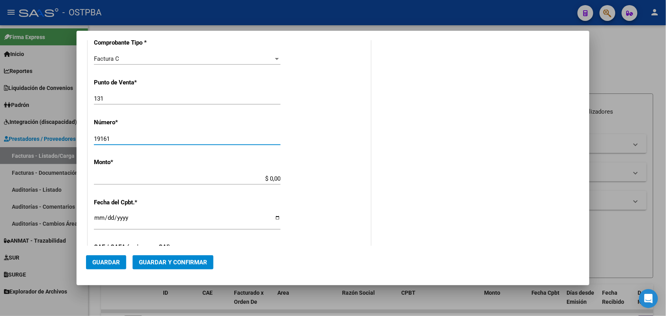
scroll to position [247, 0]
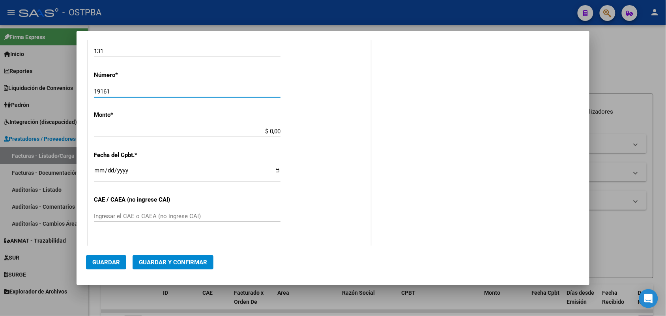
type input "19161"
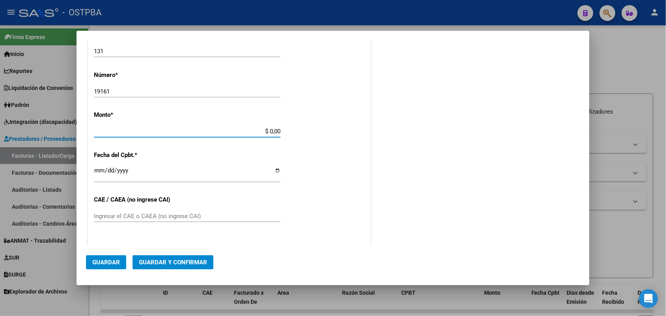
drag, startPoint x: 253, startPoint y: 129, endPoint x: 341, endPoint y: 145, distance: 89.5
click at [341, 145] on div "CUIT * 30-62698339-8 Ingresar CUIT ANALISIS PRESTADOR MINISTERIO DE SALUD PCIA …" at bounding box center [229, 143] width 283 height 560
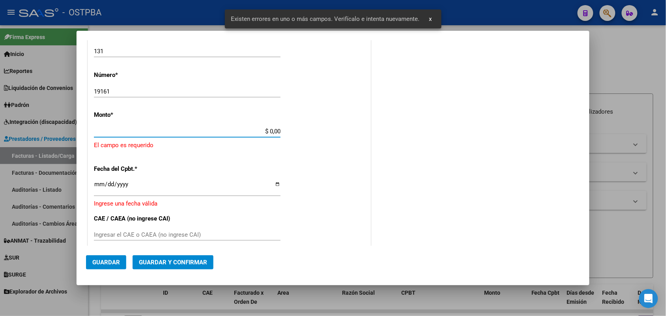
scroll to position [231, 0]
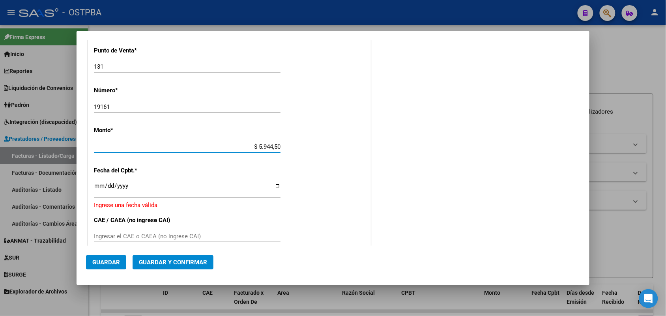
type input "$ 59.445,00"
click at [97, 191] on input "Ingresar la fecha" at bounding box center [187, 189] width 187 height 13
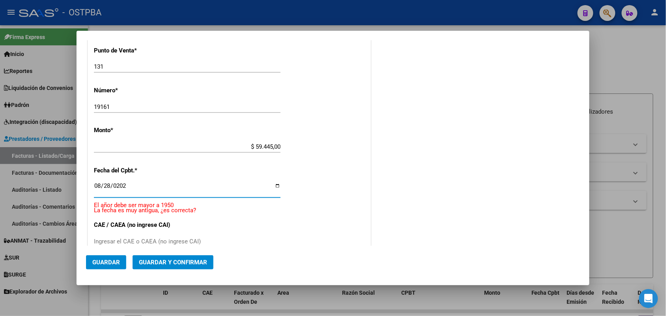
type input "[DATE]"
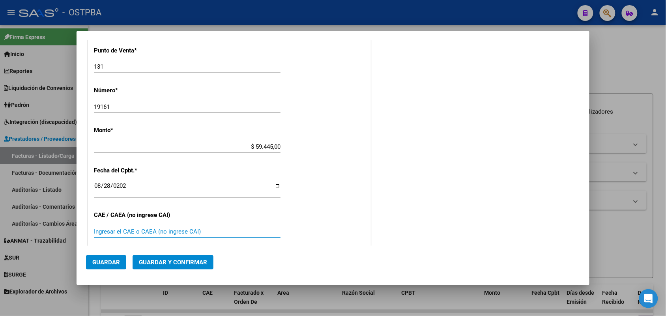
click at [110, 228] on input "Ingresar el CAE o CAEA (no ingrese CAI)" at bounding box center [187, 231] width 187 height 7
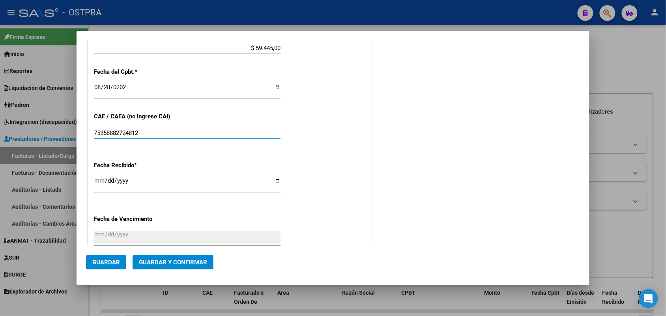
type input "75358882724812"
click at [99, 186] on input "[DATE]" at bounding box center [187, 184] width 187 height 13
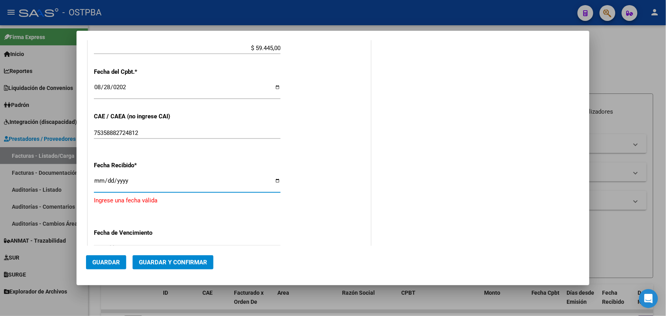
type input "[DATE]"
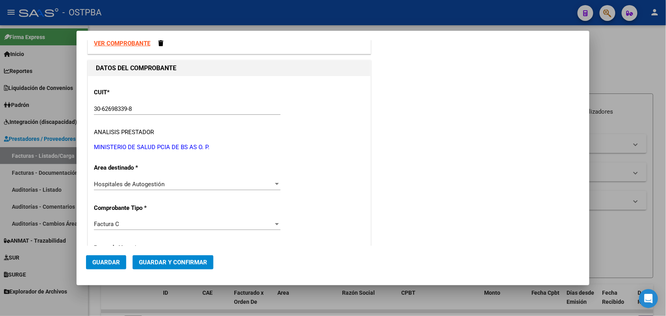
scroll to position [0, 0]
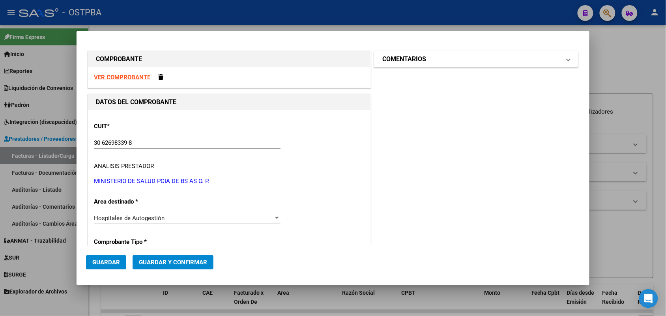
click at [559, 62] on span "COMENTARIOS" at bounding box center [475, 58] width 185 height 9
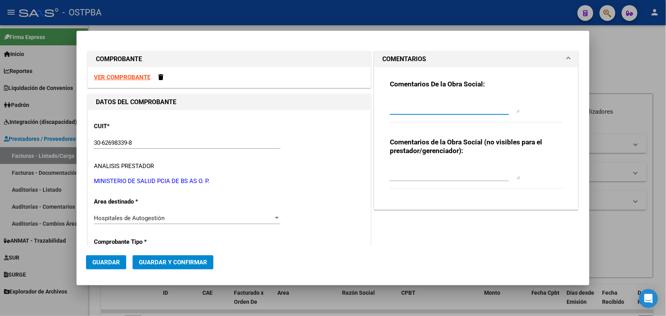
click at [407, 108] on textarea at bounding box center [455, 105] width 130 height 16
type textarea "HR 126697"
click at [106, 260] on span "Guardar" at bounding box center [106, 262] width 28 height 7
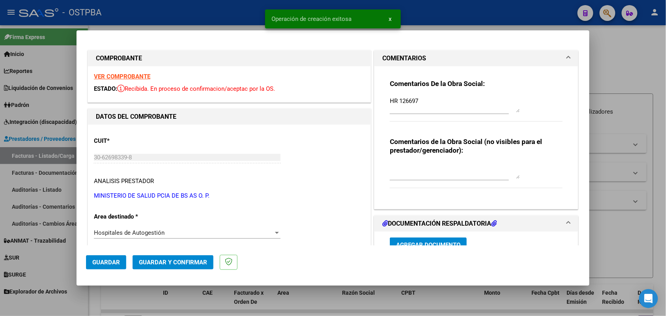
type input "[DATE]"
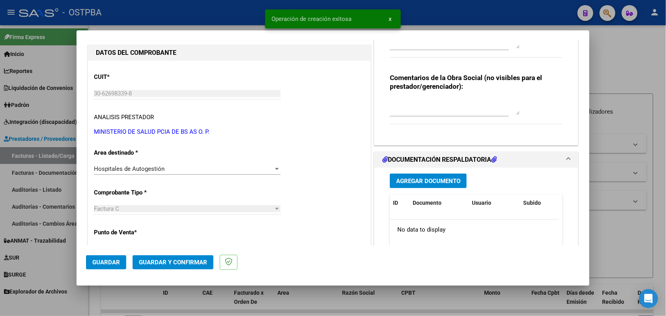
scroll to position [99, 0]
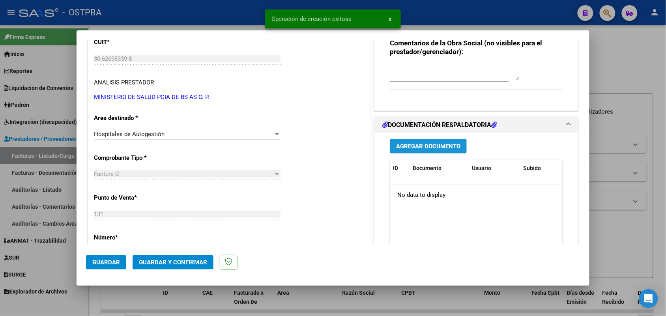
click at [420, 143] on span "Agregar Documento" at bounding box center [428, 146] width 64 height 7
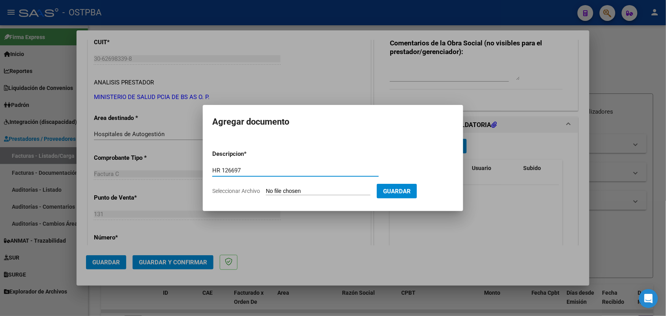
type input "HR 126697"
click at [269, 193] on input "Seleccionar Archivo" at bounding box center [318, 192] width 105 height 8
type input "C:\fakepath\HR 126697.pdf"
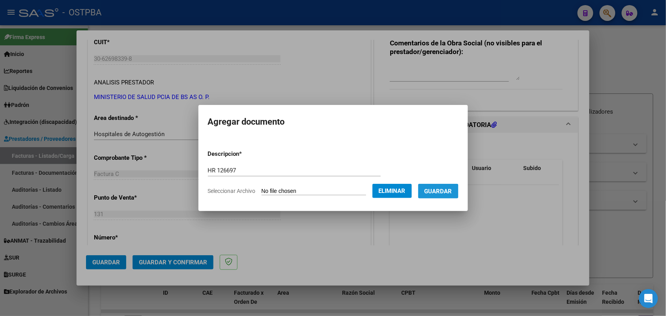
click at [445, 192] on span "Guardar" at bounding box center [439, 191] width 28 height 7
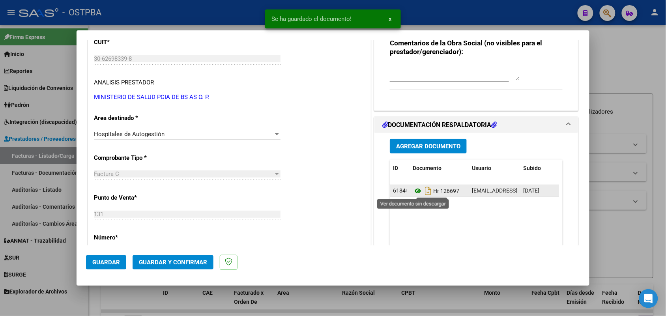
click at [416, 192] on icon at bounding box center [418, 190] width 10 height 9
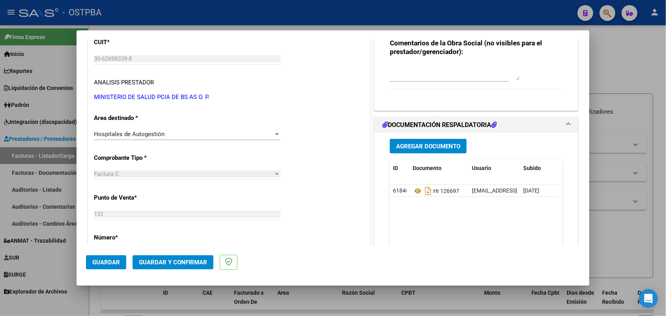
click at [416, 147] on span "Agregar Documento" at bounding box center [428, 146] width 64 height 7
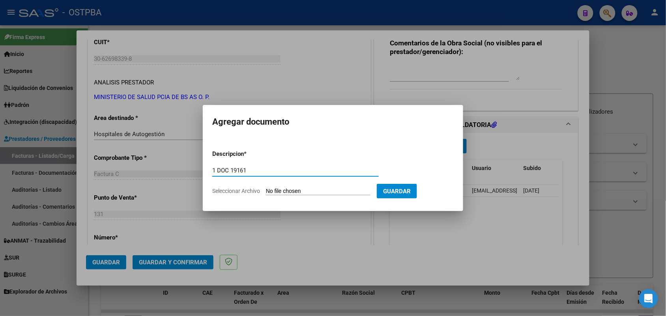
type input "1 DOC 19161"
click at [279, 192] on input "Seleccionar Archivo" at bounding box center [318, 192] width 105 height 8
type input "C:\fakepath\1 DOC 19161.pdf"
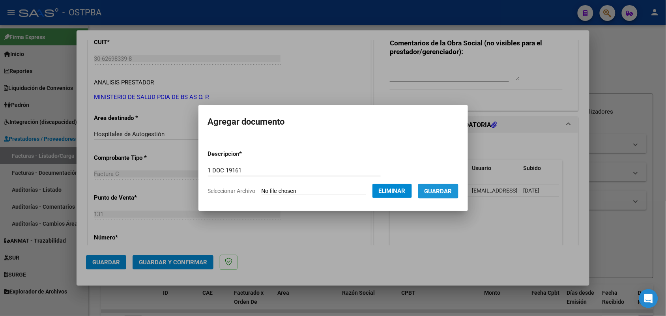
click at [439, 190] on span "Guardar" at bounding box center [439, 191] width 28 height 7
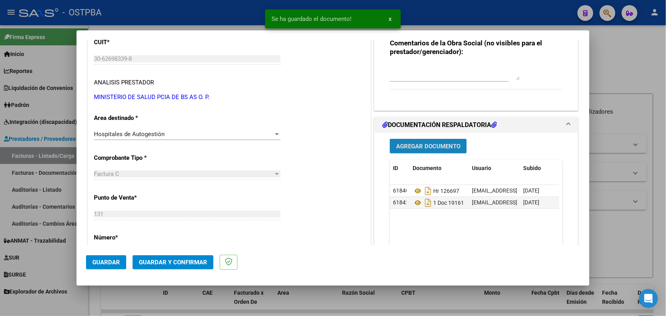
click at [429, 143] on span "Agregar Documento" at bounding box center [428, 146] width 64 height 7
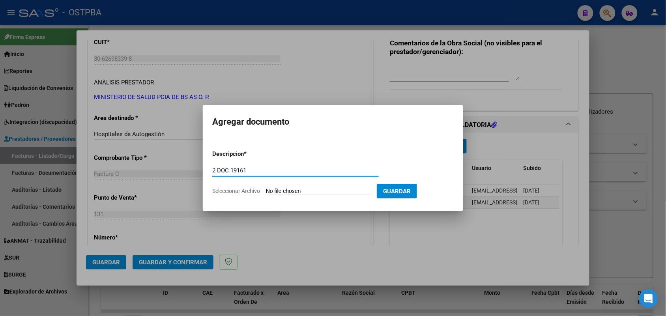
type input "2 DOC 19161"
click at [274, 190] on input "Seleccionar Archivo" at bounding box center [318, 192] width 105 height 8
type input "C:\fakepath\2 DOC 19161.pdf"
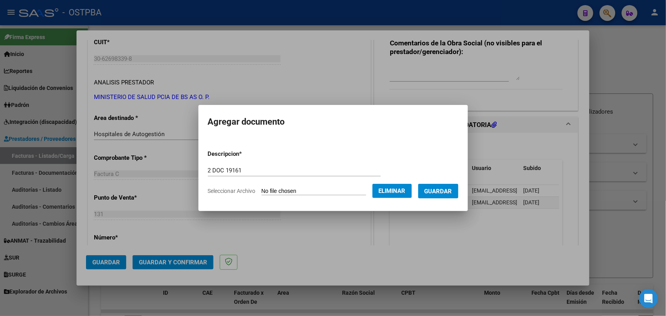
click at [449, 190] on span "Guardar" at bounding box center [439, 191] width 28 height 7
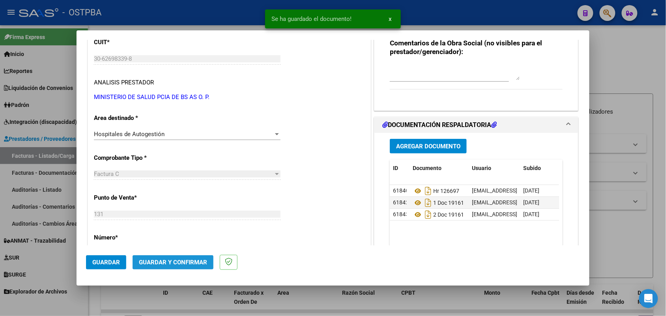
click at [168, 259] on span "Guardar y Confirmar" at bounding box center [173, 262] width 68 height 7
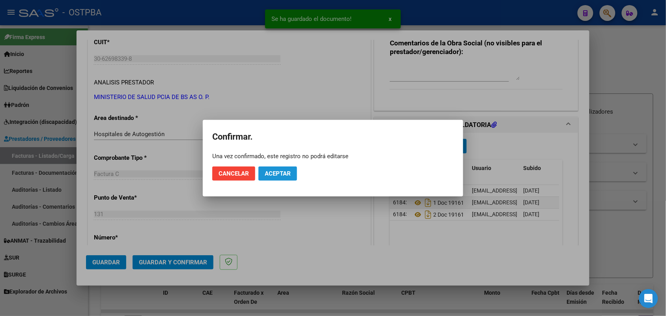
click at [285, 168] on button "Aceptar" at bounding box center [278, 174] width 39 height 14
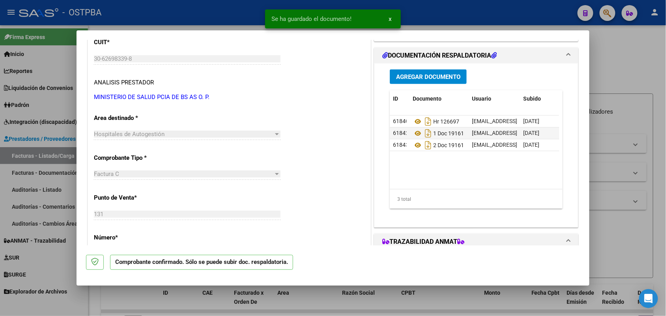
click at [44, 146] on div at bounding box center [333, 158] width 666 height 316
type input "$ 0,00"
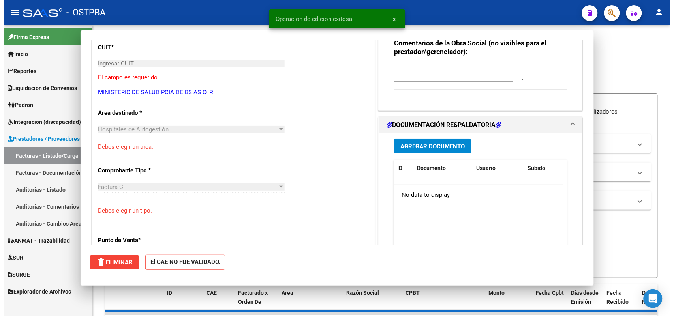
scroll to position [103, 0]
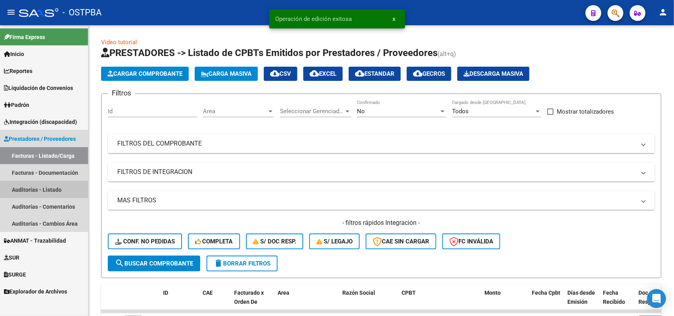
click at [53, 189] on link "Auditorías - Listado" at bounding box center [44, 189] width 88 height 17
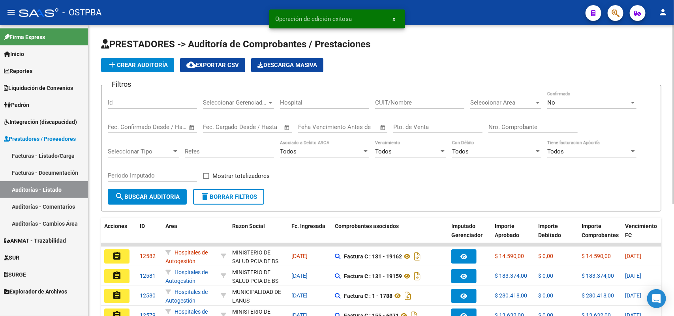
click at [152, 66] on span "add Crear Auditoría" at bounding box center [137, 65] width 60 height 7
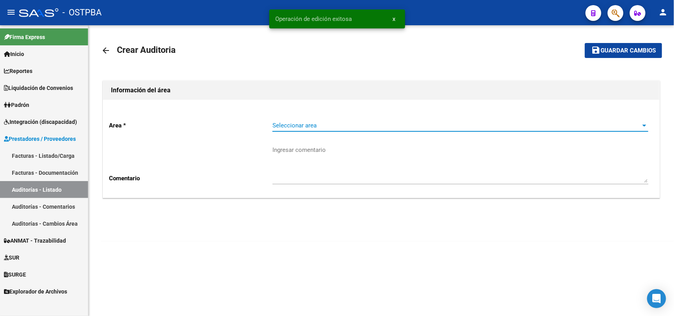
click at [300, 126] on span "Seleccionar area" at bounding box center [456, 125] width 369 height 7
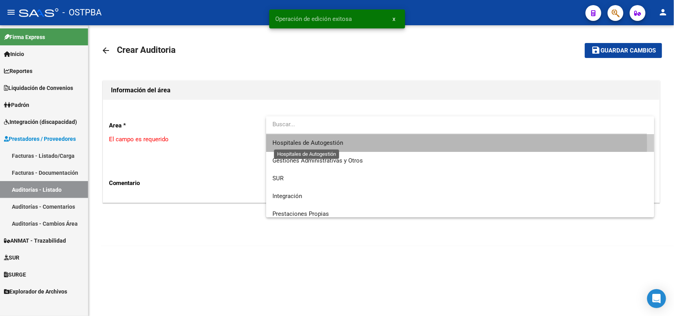
click at [297, 146] on span "Hospitales de Autogestión" at bounding box center [307, 142] width 71 height 7
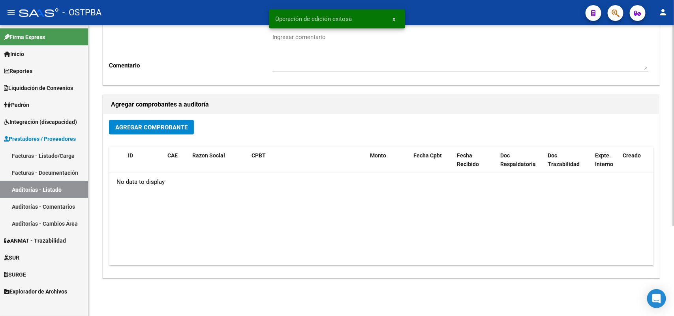
scroll to position [130, 0]
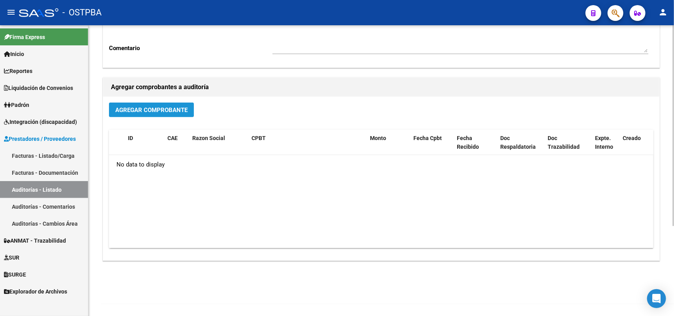
click at [151, 107] on span "Agregar Comprobante" at bounding box center [151, 110] width 72 height 7
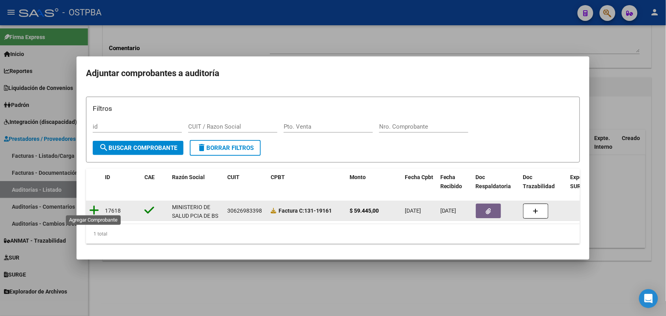
click at [93, 206] on icon at bounding box center [94, 210] width 10 height 11
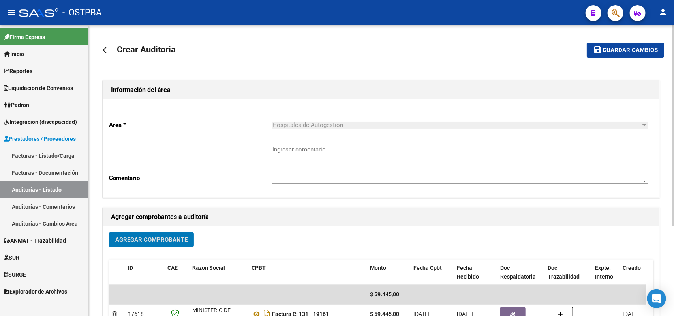
scroll to position [0, 0]
click at [617, 49] on span "Guardar cambios" at bounding box center [629, 50] width 55 height 7
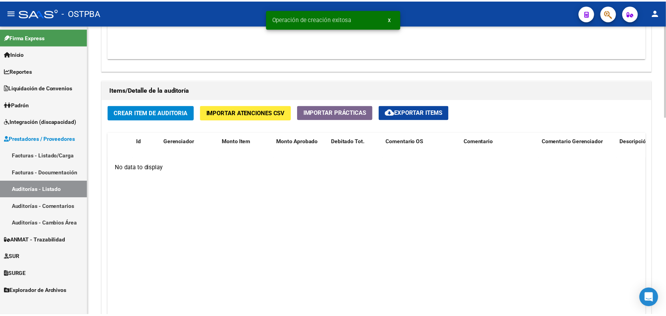
scroll to position [543, 0]
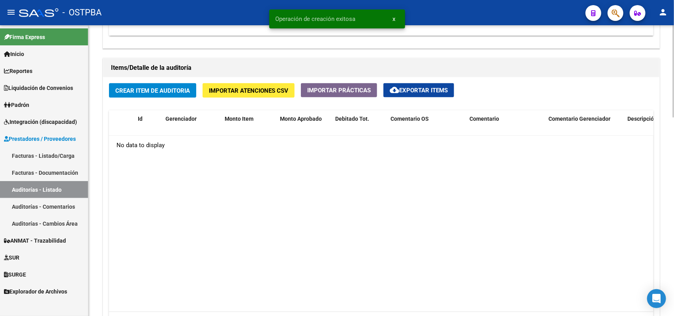
click at [173, 87] on span "Crear Item de Auditoria" at bounding box center [152, 90] width 75 height 7
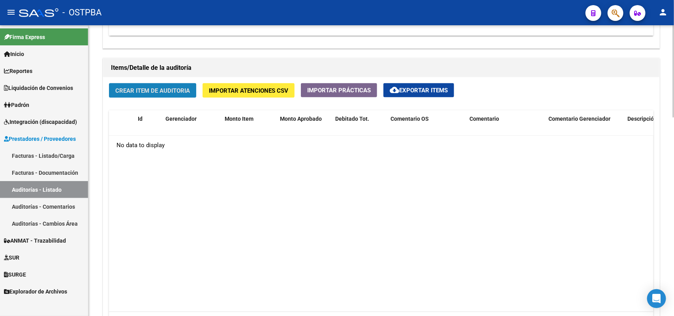
click at [176, 88] on span "Crear Item de Auditoria" at bounding box center [152, 90] width 75 height 7
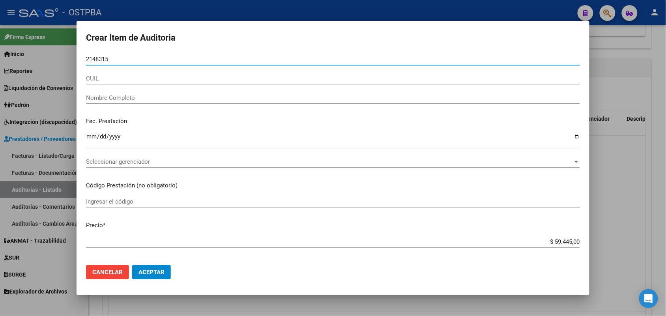
type input "21483158"
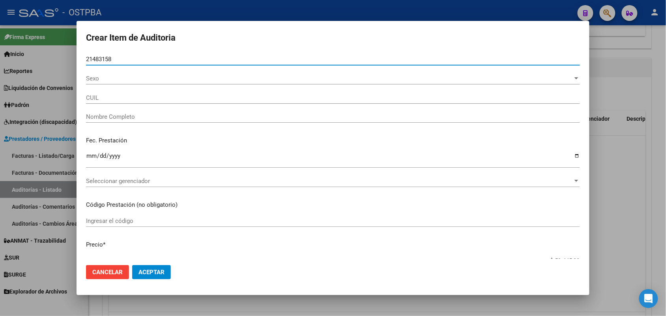
type input "23214831589"
type input "[PERSON_NAME] -"
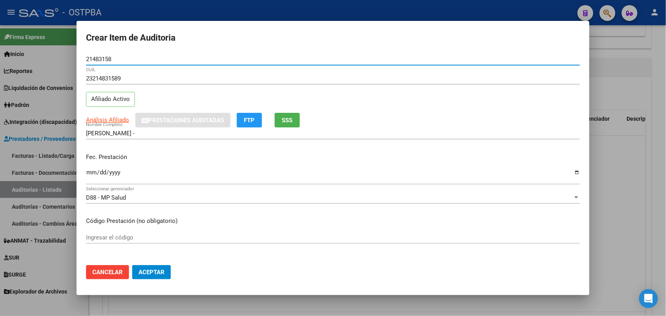
type input "21483158"
click at [89, 176] on input "Ingresar la fecha" at bounding box center [333, 175] width 494 height 13
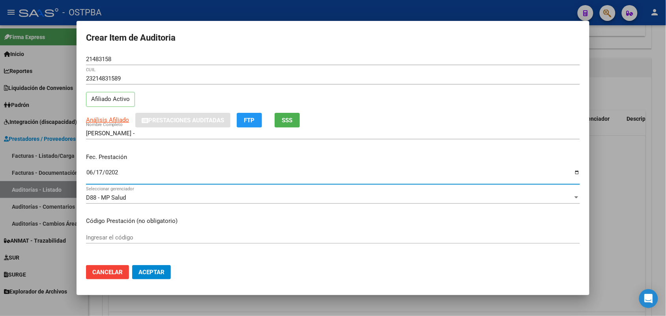
type input "[DATE]"
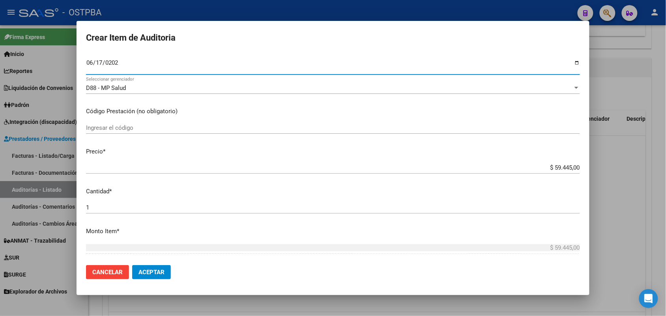
scroll to position [148, 0]
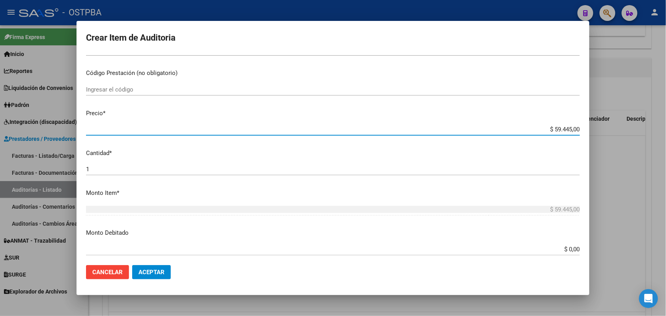
drag, startPoint x: 540, startPoint y: 129, endPoint x: 586, endPoint y: 127, distance: 46.2
click at [586, 127] on mat-dialog-content "21483158 Nro Documento 23214831589 CUIL Afiliado Activo Análisis Afiliado Prest…" at bounding box center [333, 156] width 513 height 206
type input "$ 0,01"
type input "$ 0,11"
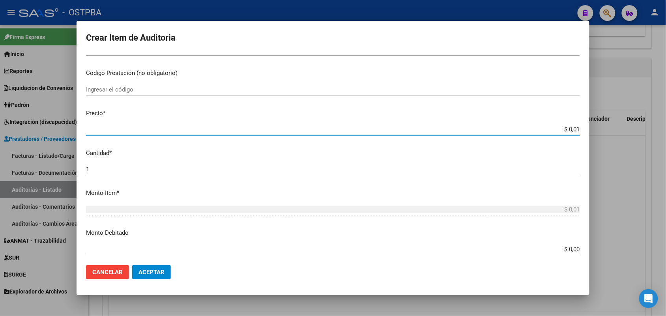
type input "$ 0,11"
type input "$ 1,18"
type input "$ 11,88"
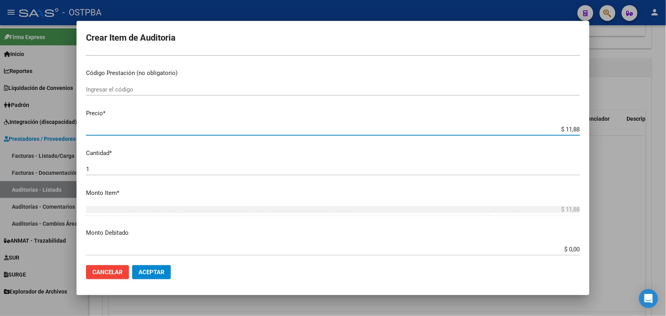
type input "$ 118,89"
type input "$ 1.188,90"
type input "$ 11.889,00"
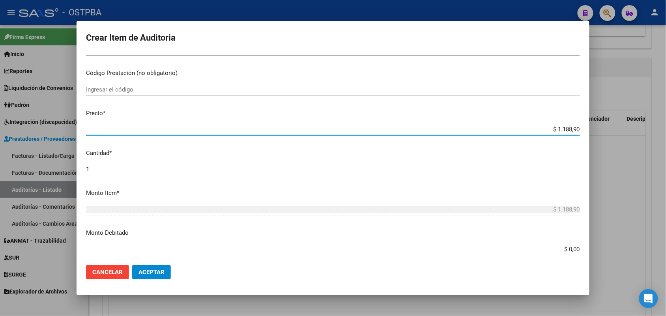
type input "$ 11.889,00"
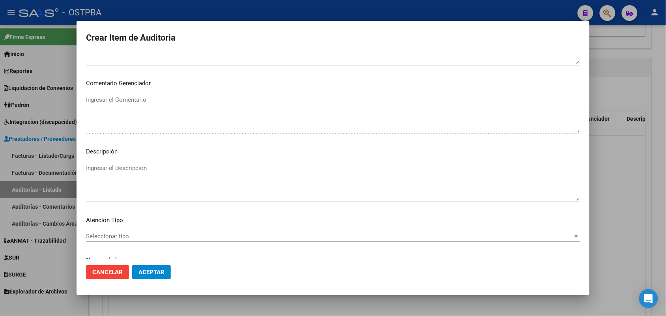
scroll to position [505, 0]
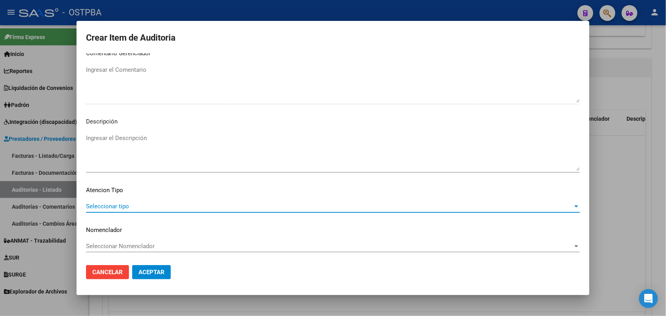
click at [120, 207] on span "Seleccionar tipo" at bounding box center [329, 206] width 487 height 7
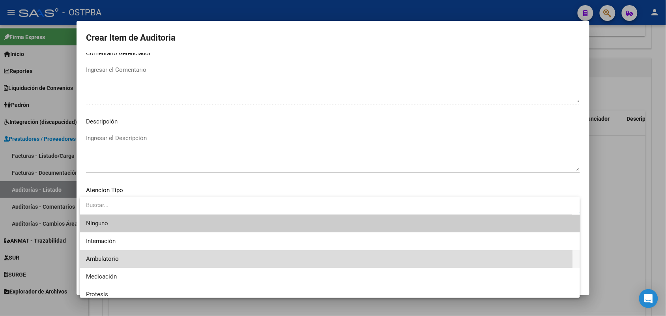
click at [121, 261] on span "Ambulatorio" at bounding box center [330, 259] width 488 height 18
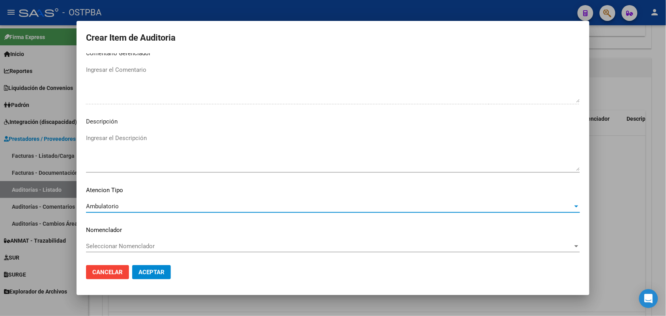
click at [149, 273] on span "Aceptar" at bounding box center [152, 272] width 26 height 7
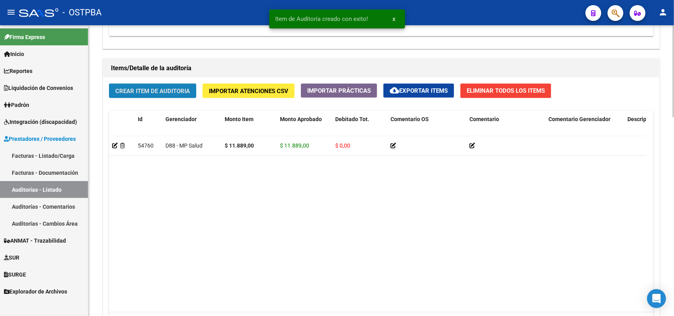
click at [150, 89] on span "Crear Item de Auditoria" at bounding box center [152, 91] width 75 height 7
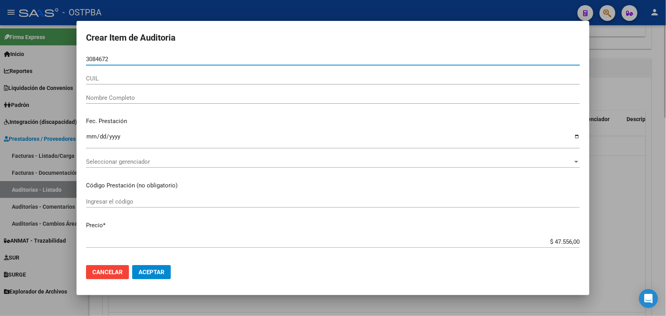
type input "30846725"
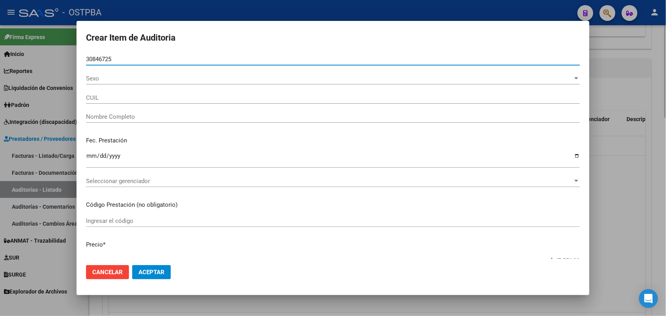
type input "27308467258"
type input "[PERSON_NAME]"
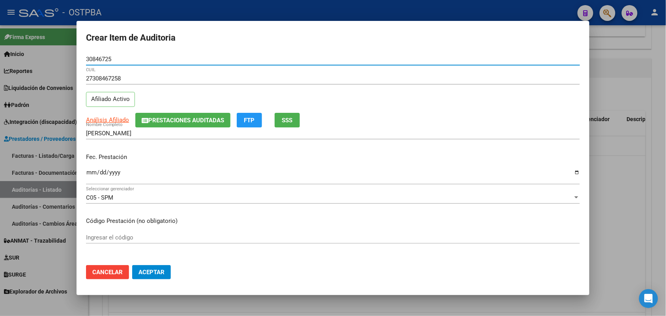
type input "30846725"
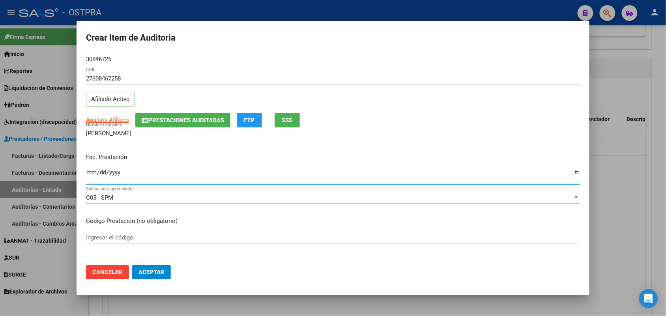
click at [91, 176] on input "Ingresar la fecha" at bounding box center [333, 175] width 494 height 13
type input "[DATE]"
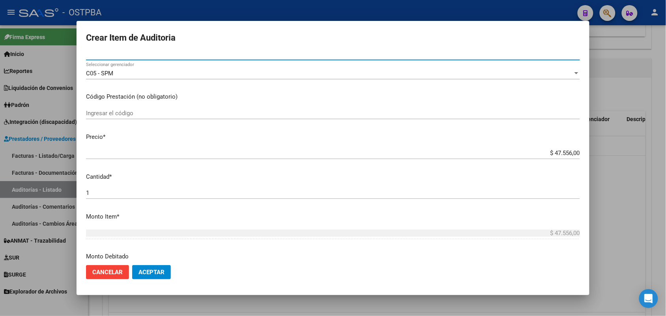
scroll to position [148, 0]
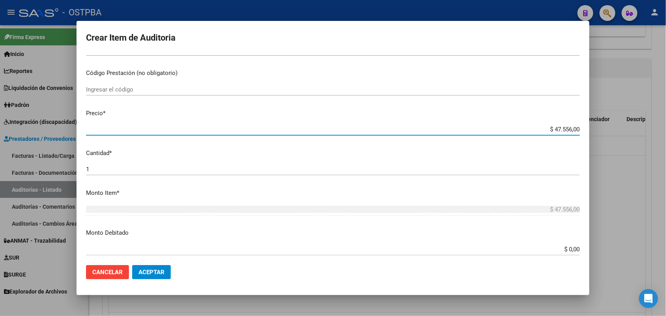
drag, startPoint x: 541, startPoint y: 128, endPoint x: 612, endPoint y: 133, distance: 70.8
click at [612, 133] on div "Crear Item de Auditoria 30846725 Nro Documento 27308467258 CUIL Afiliado Activo…" at bounding box center [333, 158] width 666 height 316
type input "$ 0,01"
type input "$ 0,11"
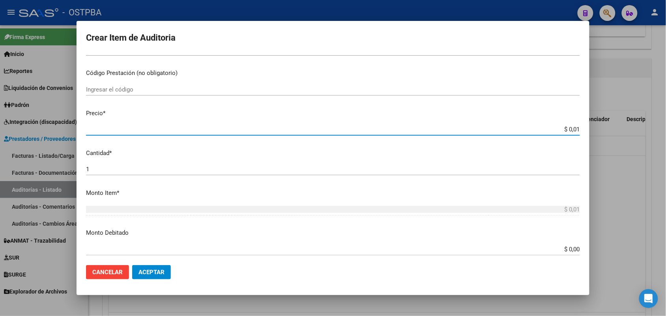
type input "$ 0,11"
type input "$ 1,18"
type input "$ 11,88"
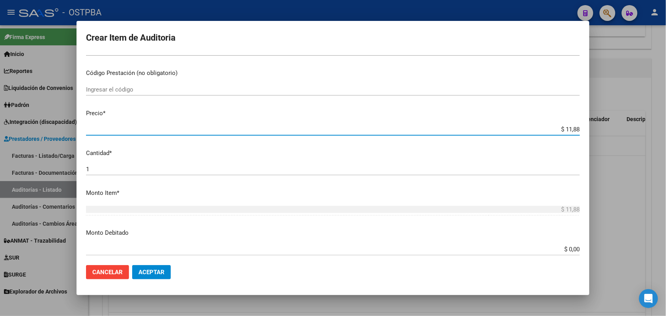
type input "$ 118,89"
type input "$ 1.188,90"
type input "$ 11.889,00"
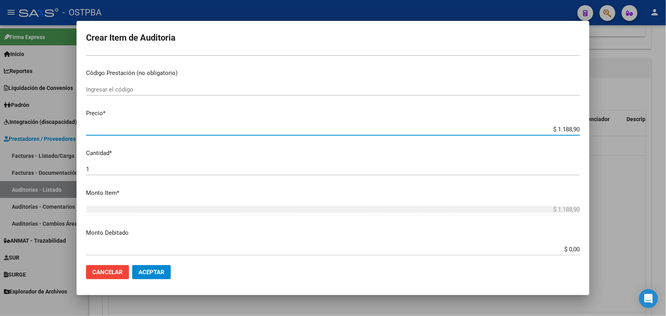
type input "$ 11.889,00"
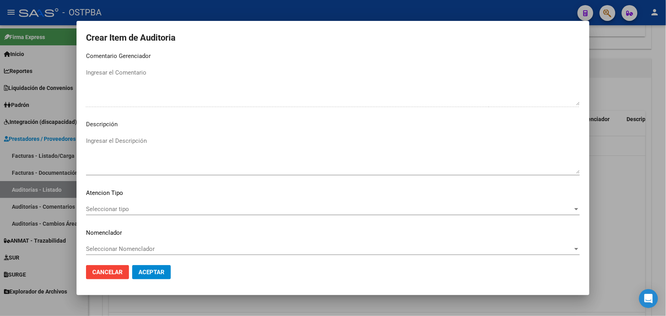
scroll to position [505, 0]
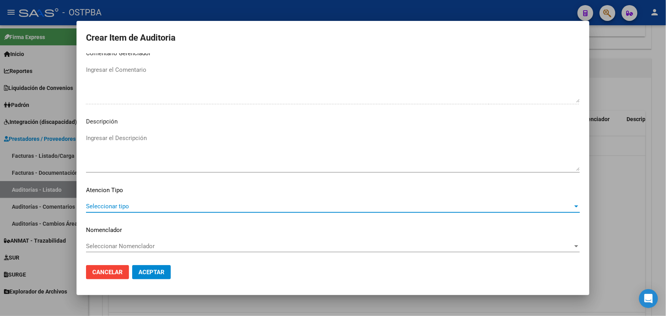
click at [116, 204] on span "Seleccionar tipo" at bounding box center [329, 206] width 487 height 7
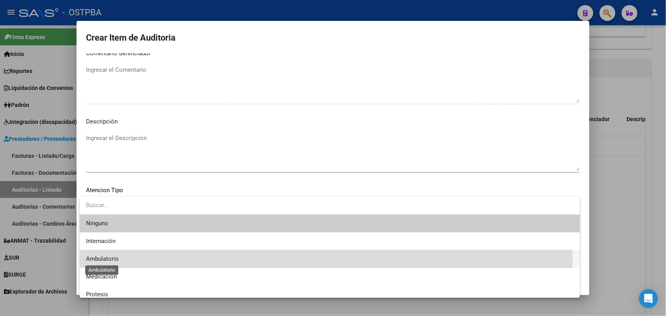
click at [109, 259] on span "Ambulatorio" at bounding box center [102, 258] width 33 height 7
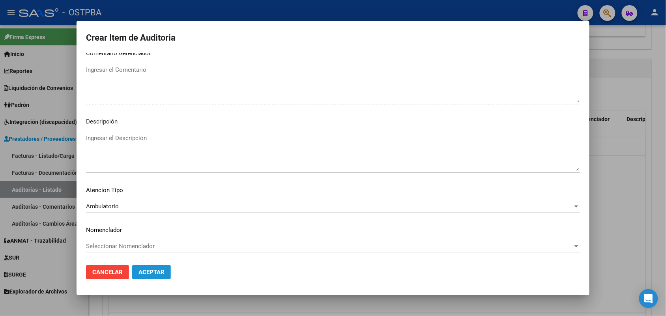
click at [146, 267] on button "Aceptar" at bounding box center [151, 272] width 39 height 14
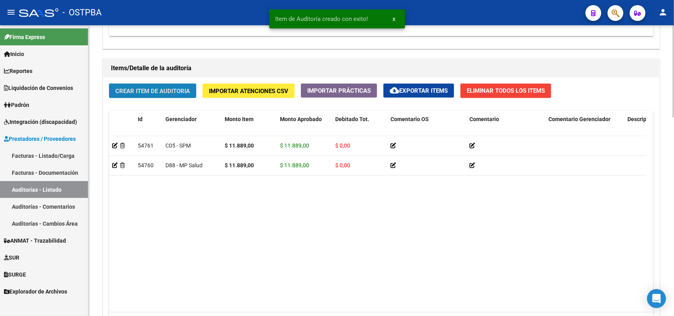
click at [169, 88] on span "Crear Item de Auditoria" at bounding box center [152, 91] width 75 height 7
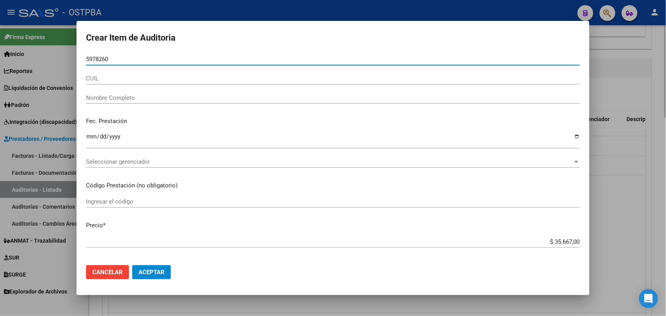
type input "59782609"
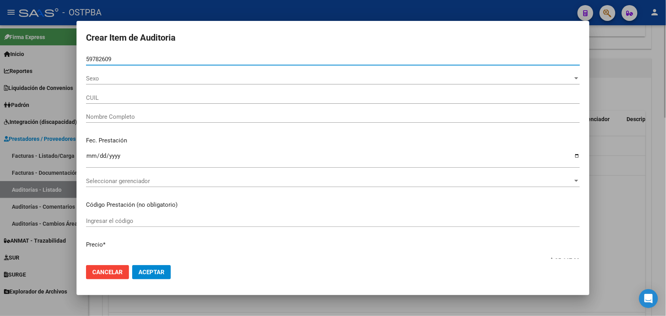
type input "20597826096"
type input "[PERSON_NAME]"
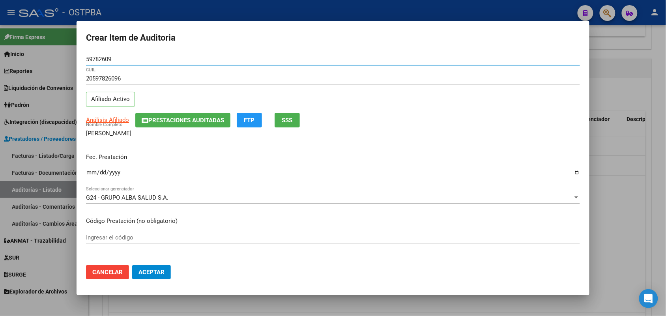
type input "59782609"
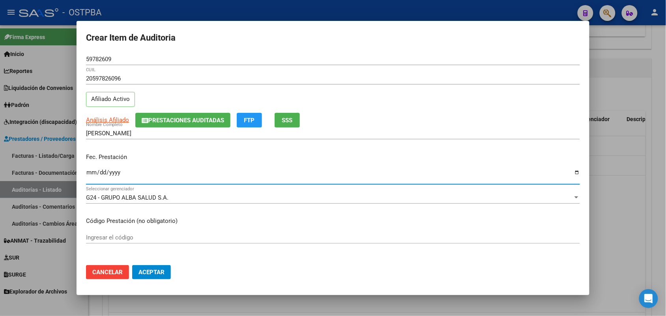
click at [90, 176] on input "Ingresar la fecha" at bounding box center [333, 175] width 494 height 13
type input "[DATE]"
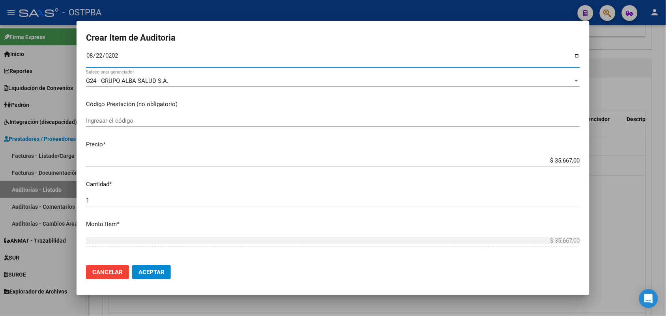
scroll to position [148, 0]
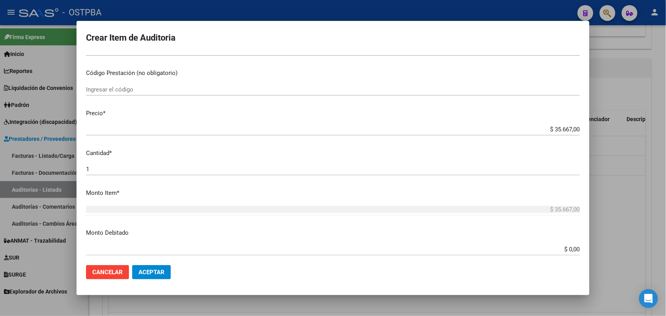
drag, startPoint x: 536, startPoint y: 125, endPoint x: 577, endPoint y: 130, distance: 41.4
click at [577, 130] on app-form-text-field "Precio * $ 35.667,00 Ingresar el precio" at bounding box center [336, 121] width 501 height 24
click at [515, 161] on mat-dialog-content "59782609 Nro Documento 20597826096 CUIL Afiliado Activo Análisis Afiliado Prest…" at bounding box center [333, 156] width 513 height 206
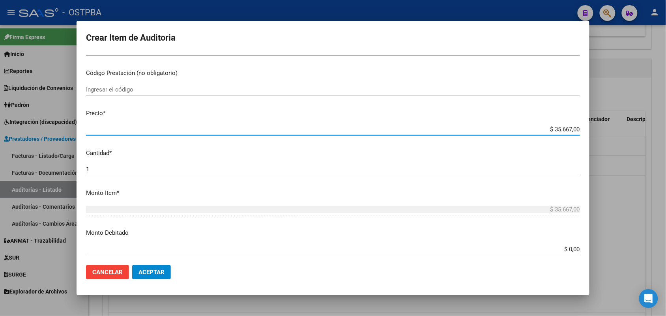
drag, startPoint x: 539, startPoint y: 130, endPoint x: 607, endPoint y: 131, distance: 67.9
click at [603, 128] on div "Crear Item de Auditoria 59782609 Nro Documento 20597826096 CUIL Afiliado Activo…" at bounding box center [333, 158] width 666 height 316
type input "$ 0,01"
type input "$ 0,11"
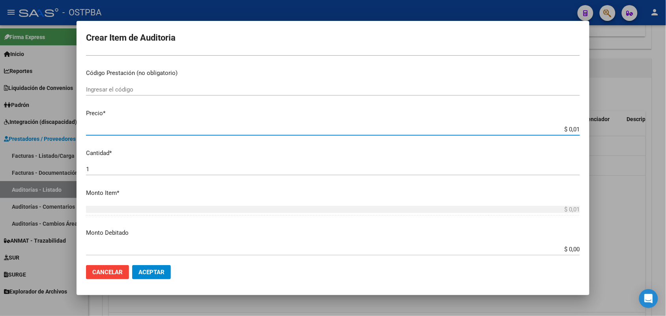
type input "$ 0,11"
type input "$ 1,18"
type input "$ 11,88"
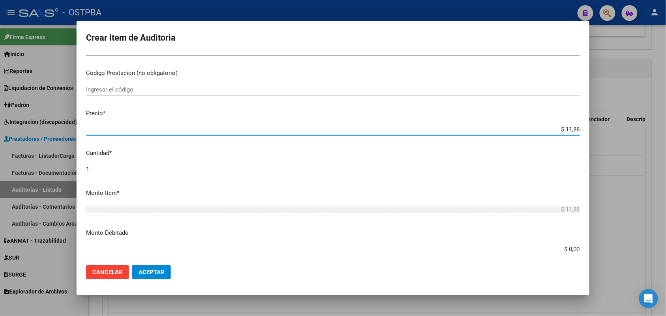
type input "$ 118,89"
type input "$ 1.188,90"
type input "$ 11.889,00"
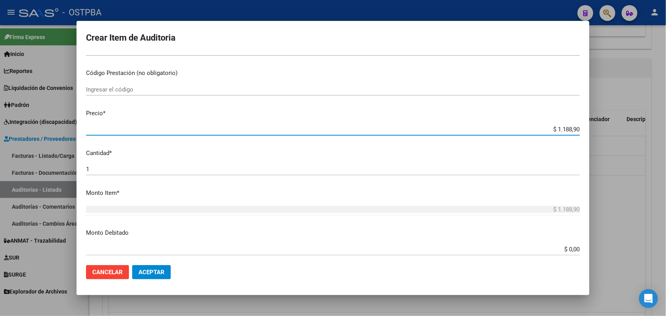
type input "$ 11.889,00"
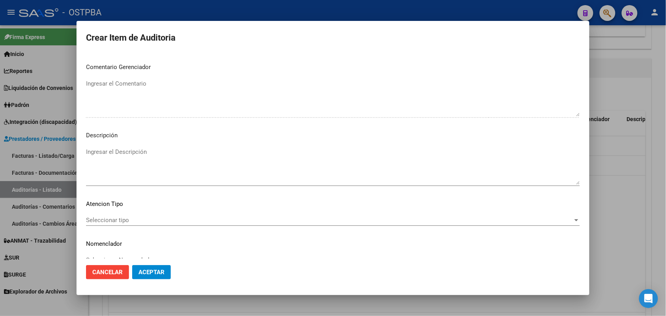
scroll to position [494, 0]
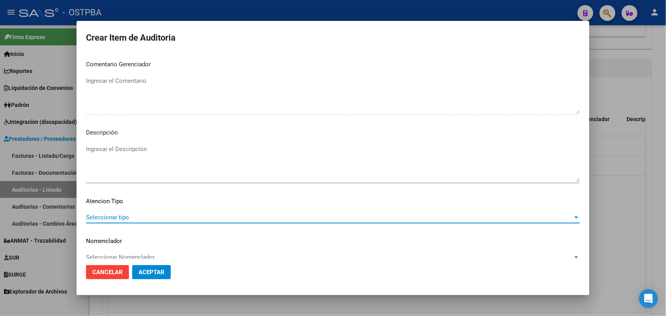
click at [126, 220] on span "Seleccionar tipo" at bounding box center [329, 217] width 487 height 7
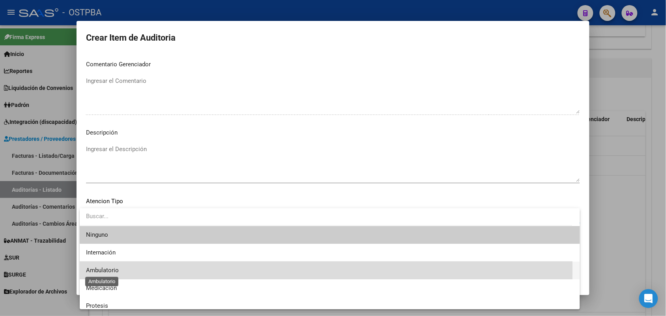
click at [117, 269] on span "Ambulatorio" at bounding box center [102, 270] width 33 height 7
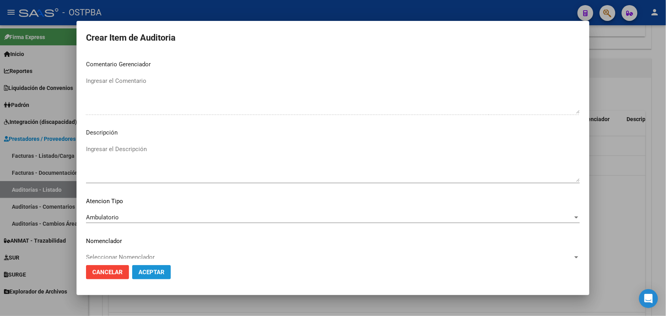
click at [151, 275] on span "Aceptar" at bounding box center [152, 272] width 26 height 7
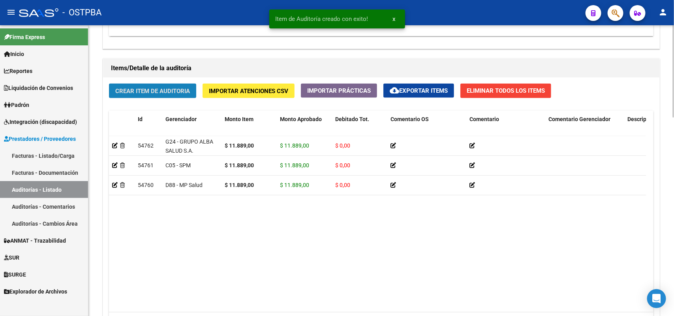
click at [158, 85] on button "Crear Item de Auditoria" at bounding box center [152, 91] width 87 height 15
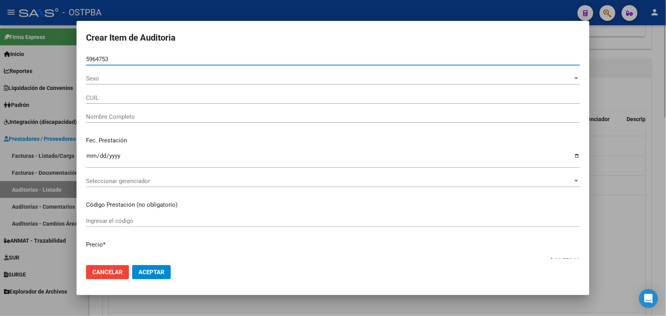
type input "59647531"
type input "20596475311"
type input "[PERSON_NAME]"
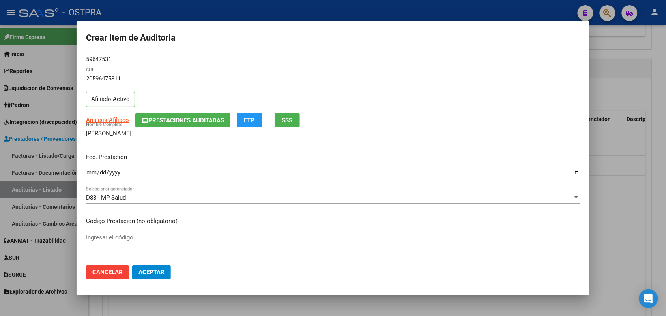
type input "59647531"
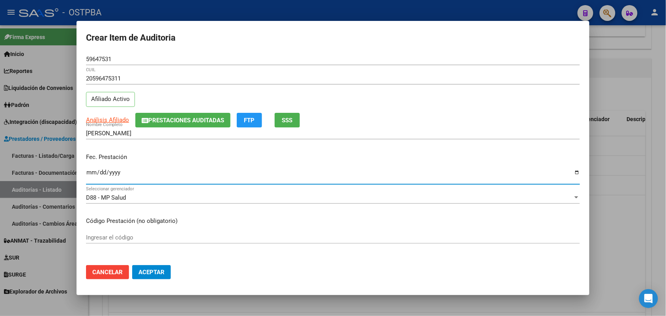
click at [94, 178] on input "Ingresar la fecha" at bounding box center [333, 175] width 494 height 13
type input "[DATE]"
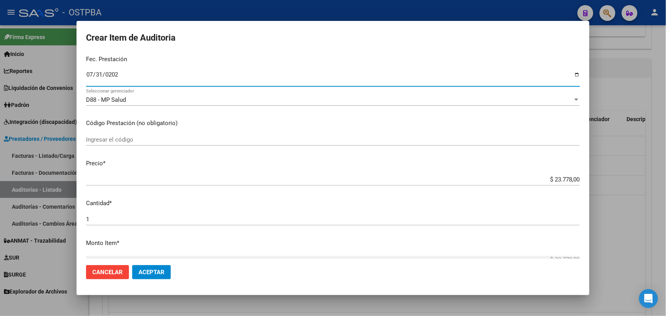
scroll to position [99, 0]
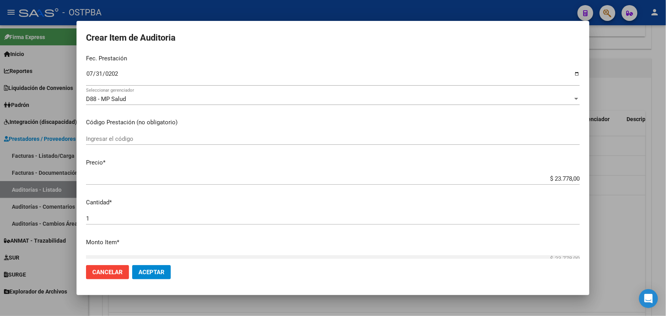
drag, startPoint x: 534, startPoint y: 182, endPoint x: 593, endPoint y: 178, distance: 58.6
click at [595, 178] on div "Crear Item de Auditoria 59647531 Nro Documento 20596475311 CUIL Afiliado Activo…" at bounding box center [333, 158] width 666 height 316
click at [433, 188] on div "$ 23.778,00 Ingresar el precio" at bounding box center [333, 182] width 494 height 19
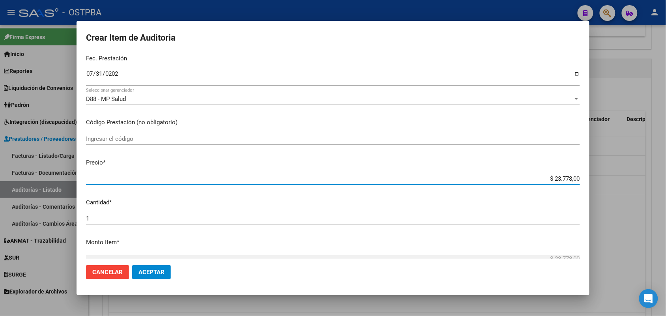
drag, startPoint x: 540, startPoint y: 178, endPoint x: 606, endPoint y: 187, distance: 66.9
click at [606, 186] on div "Crear Item de Auditoria 59647531 Nro Documento 20596475311 CUIL Afiliado Activo…" at bounding box center [333, 158] width 666 height 316
type input "$ 0,01"
type input "$ 0,11"
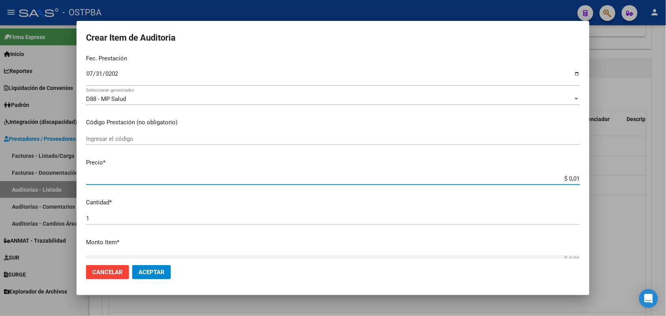
type input "$ 0,11"
type input "$ 1,18"
type input "$ 11,88"
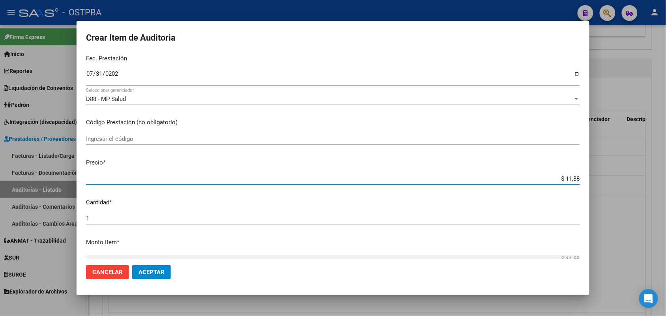
type input "$ 118,89"
type input "$ 1.188,90"
type input "$ 11.889,00"
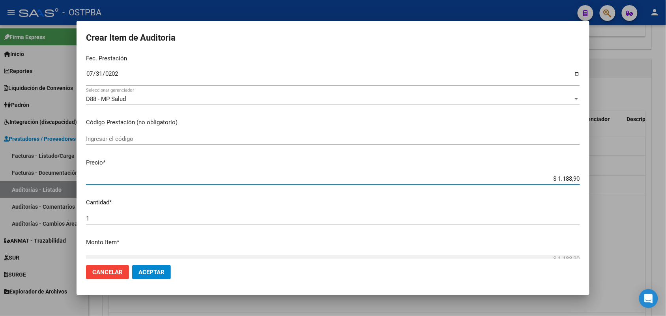
type input "$ 11.889,00"
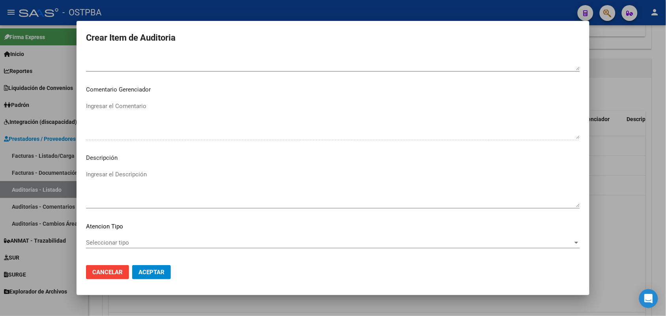
scroll to position [505, 0]
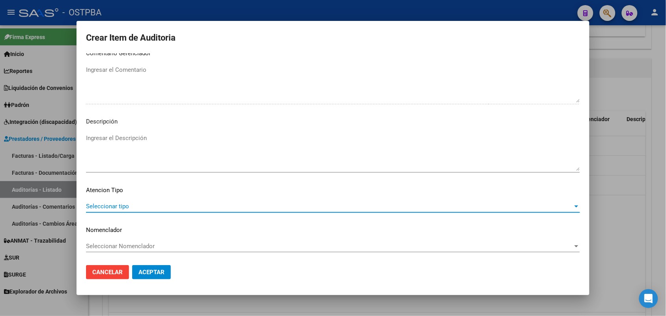
click at [118, 205] on span "Seleccionar tipo" at bounding box center [329, 206] width 487 height 7
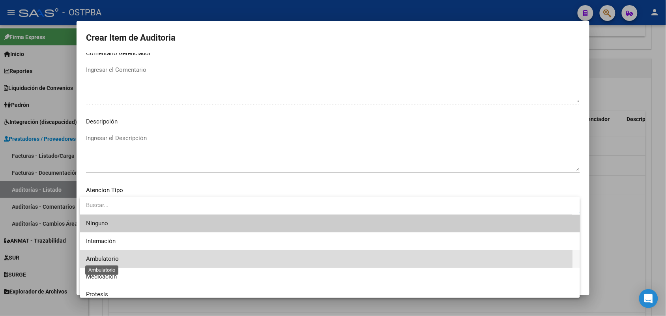
click at [111, 257] on span "Ambulatorio" at bounding box center [102, 258] width 33 height 7
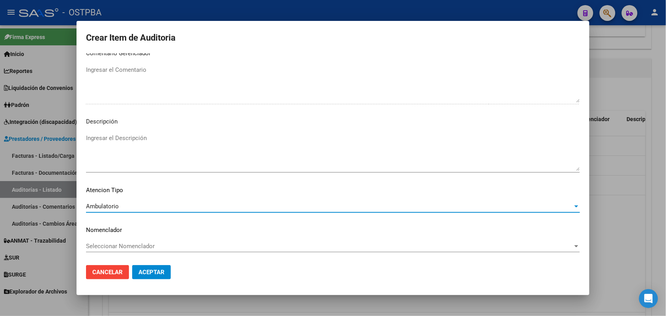
click at [152, 273] on span "Aceptar" at bounding box center [152, 272] width 26 height 7
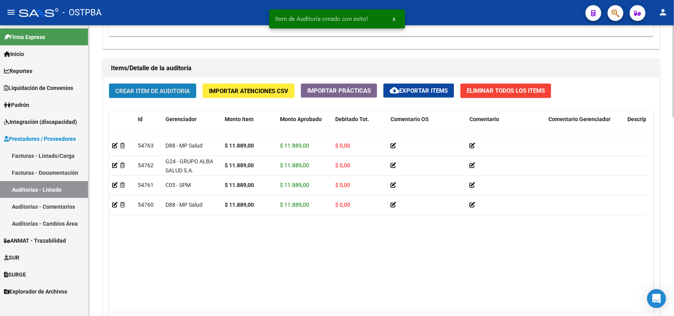
click at [163, 88] on span "Crear Item de Auditoria" at bounding box center [152, 91] width 75 height 7
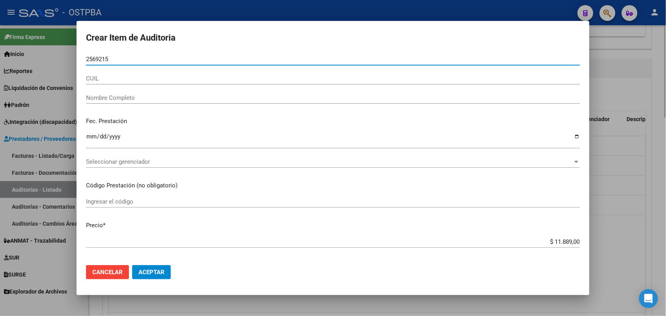
type input "25692150"
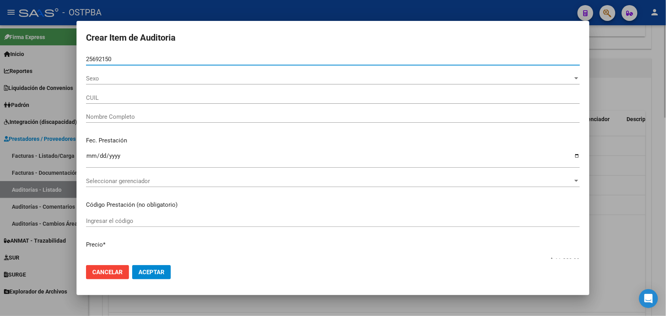
type input "27256921508"
type input "[PERSON_NAME] -"
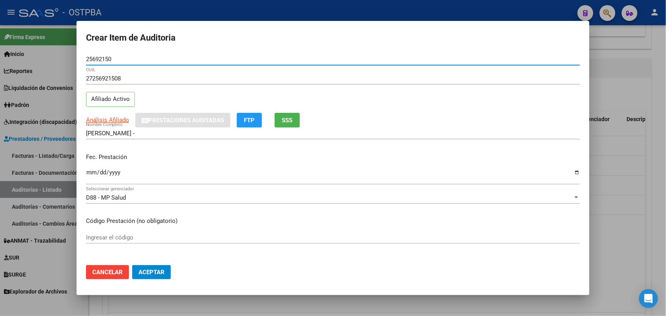
type input "25692150"
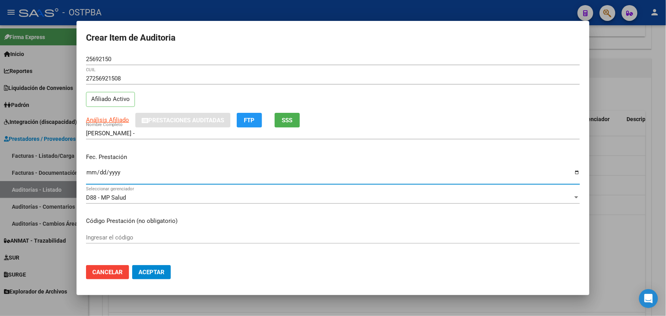
click at [89, 173] on input "Ingresar la fecha" at bounding box center [333, 175] width 494 height 13
type input "[DATE]"
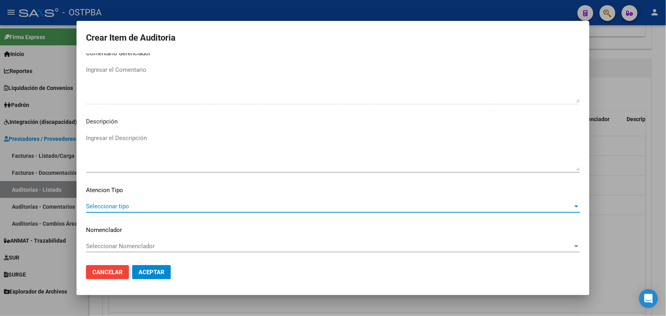
click at [122, 205] on span "Seleccionar tipo" at bounding box center [329, 206] width 487 height 7
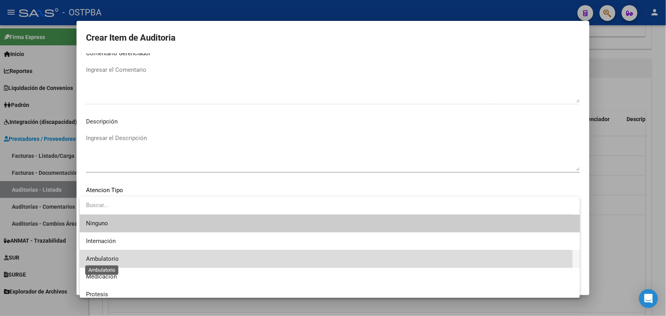
click at [117, 260] on span "Ambulatorio" at bounding box center [102, 258] width 33 height 7
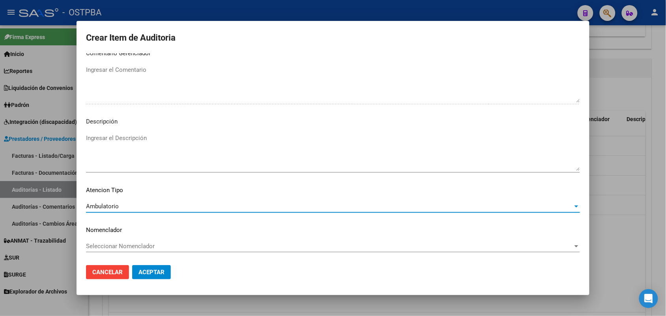
click at [163, 277] on button "Aceptar" at bounding box center [151, 272] width 39 height 14
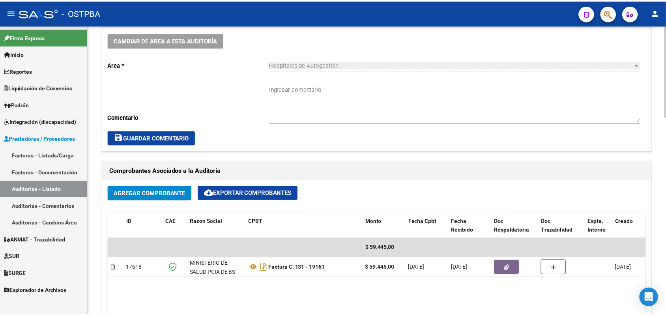
scroll to position [0, 0]
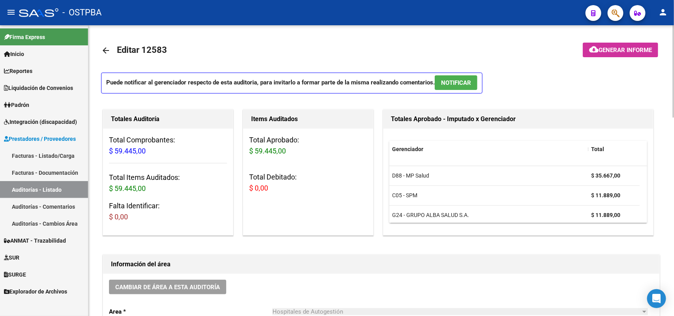
click at [615, 48] on span "Generar informe" at bounding box center [625, 50] width 53 height 7
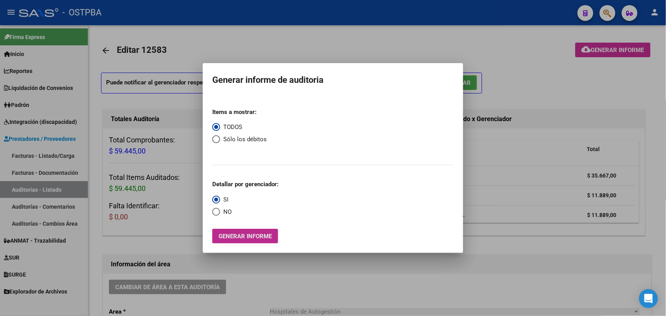
click at [257, 237] on span "Generar informe" at bounding box center [245, 236] width 53 height 7
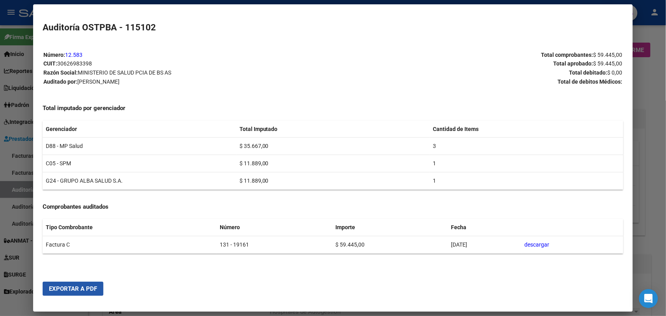
click at [72, 294] on button "Exportar a PDF" at bounding box center [73, 289] width 61 height 14
